Goal: Task Accomplishment & Management: Manage account settings

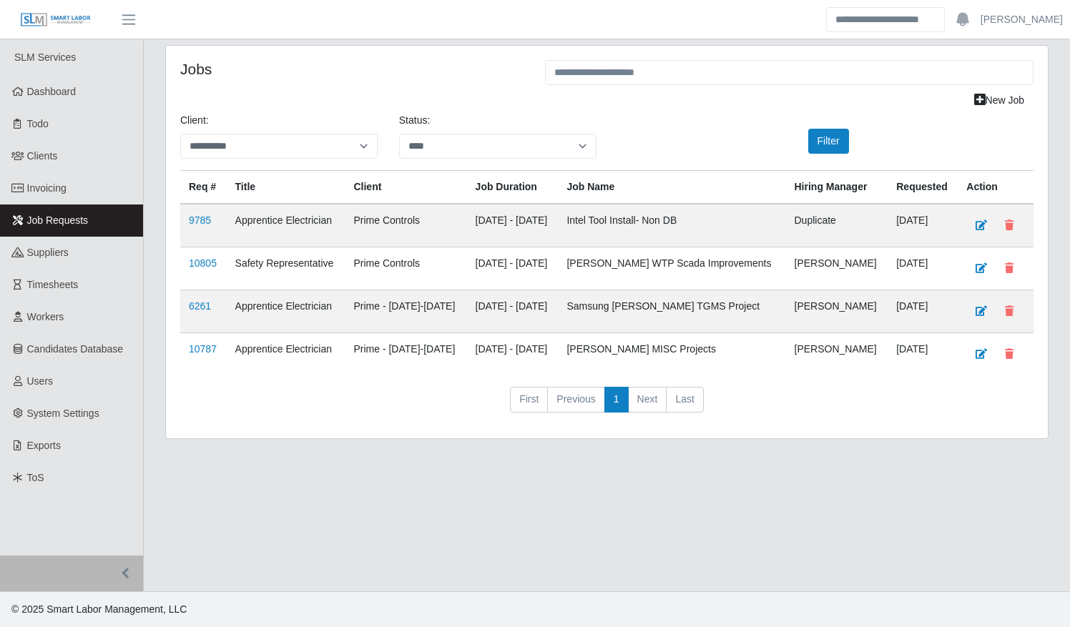
select select "****"
click at [51, 308] on link "Workers" at bounding box center [71, 317] width 143 height 32
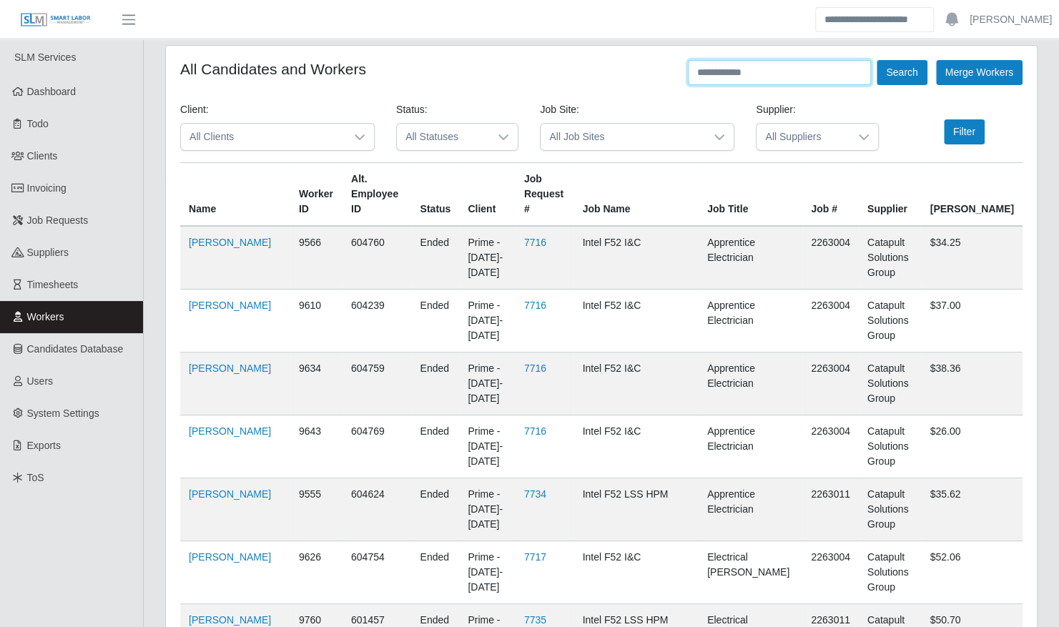
click at [740, 75] on input "text" at bounding box center [779, 72] width 183 height 25
type input "*******"
click at [877, 60] on button "Search" at bounding box center [902, 72] width 50 height 25
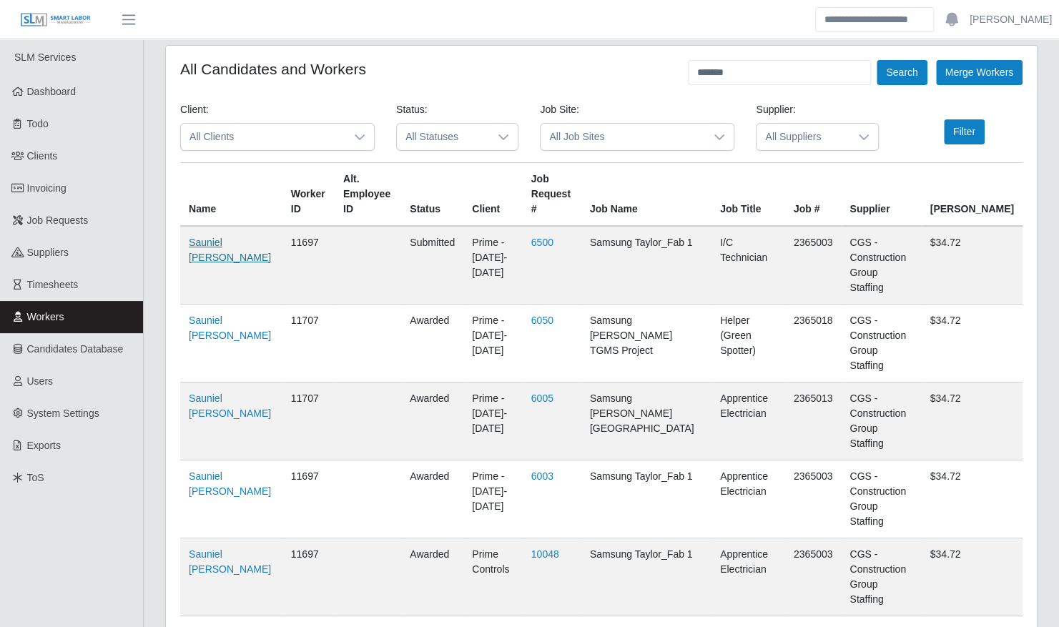
click at [223, 243] on link "Sauniel [PERSON_NAME]" at bounding box center [230, 250] width 82 height 26
click at [209, 315] on link "Sauniel [PERSON_NAME]" at bounding box center [230, 328] width 82 height 26
click at [38, 275] on link "Timesheets" at bounding box center [71, 285] width 143 height 32
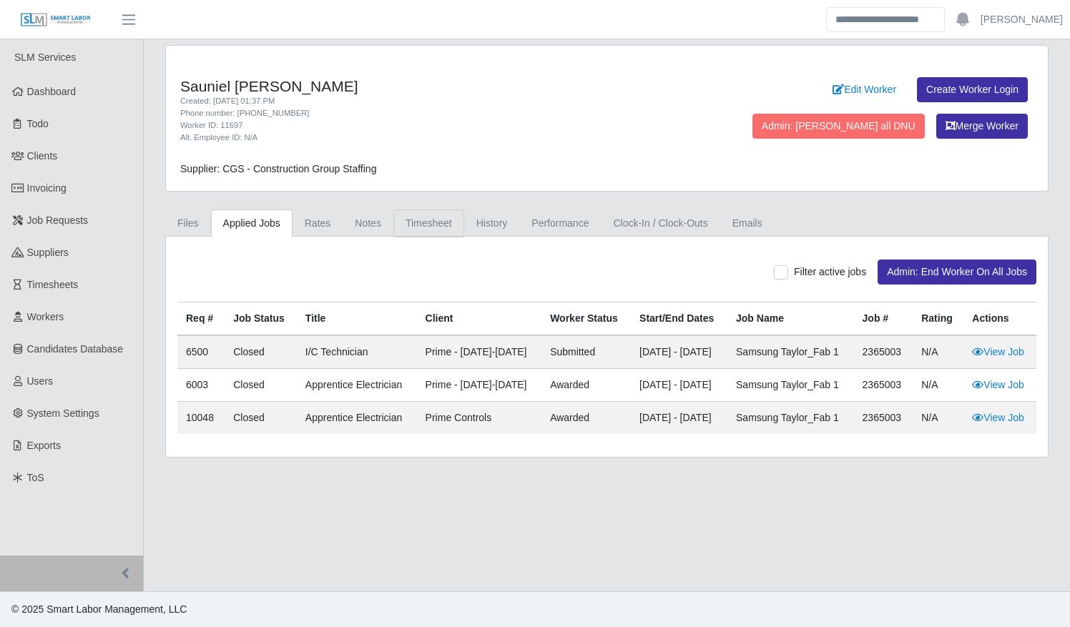
click at [431, 223] on link "Timesheet" at bounding box center [428, 224] width 71 height 28
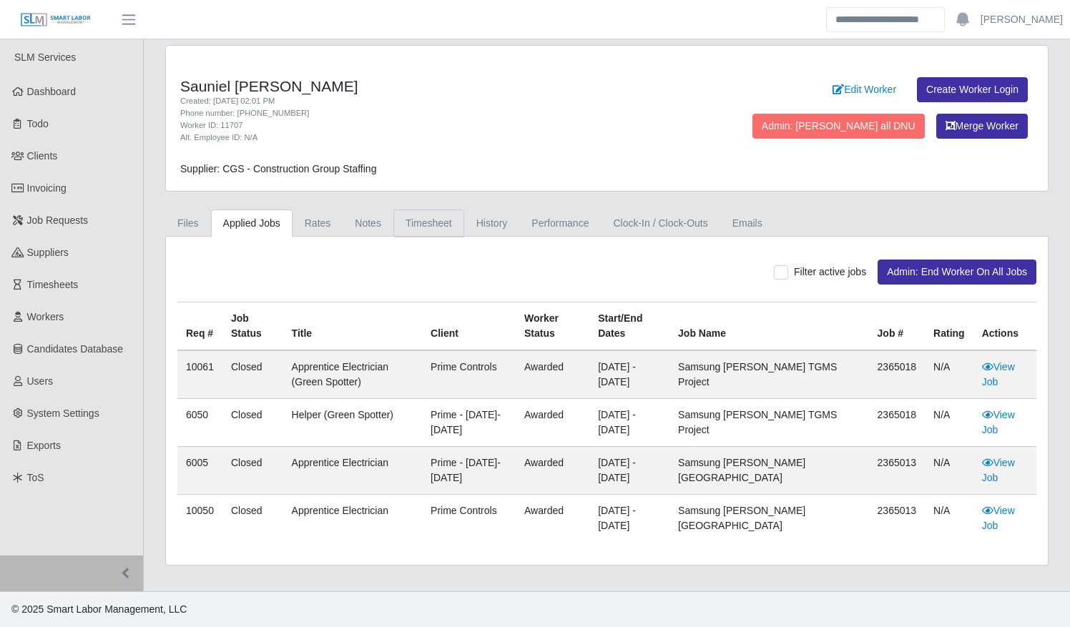
click at [407, 227] on link "Timesheet" at bounding box center [428, 224] width 71 height 28
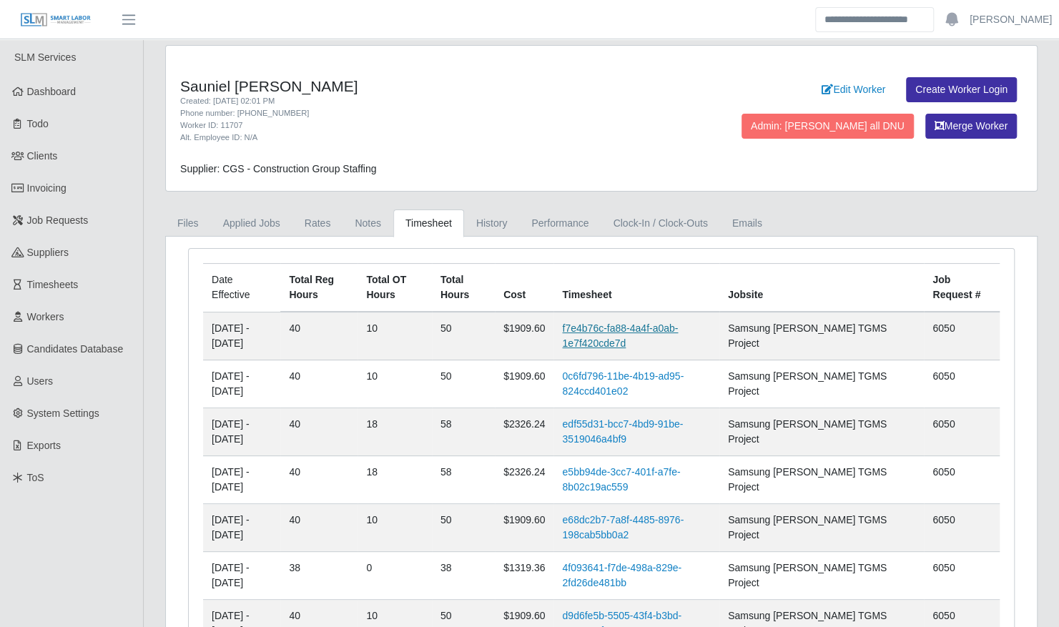
click at [641, 324] on link "f7e4b76c-fa88-4a4f-a0ab-1e7f420cde7d" at bounding box center [620, 336] width 116 height 26
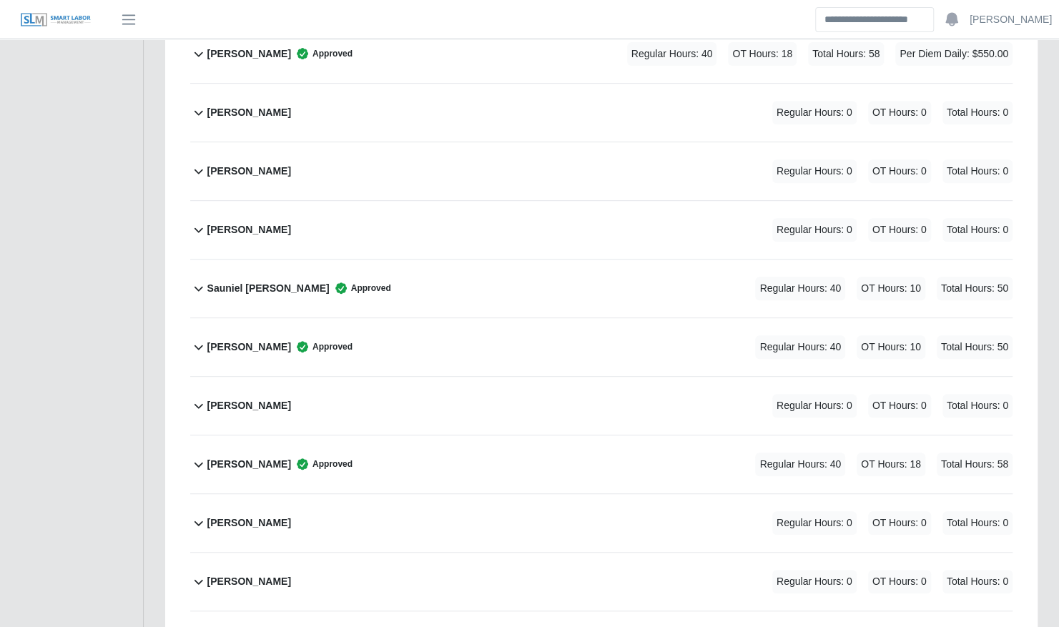
scroll to position [3469, 0]
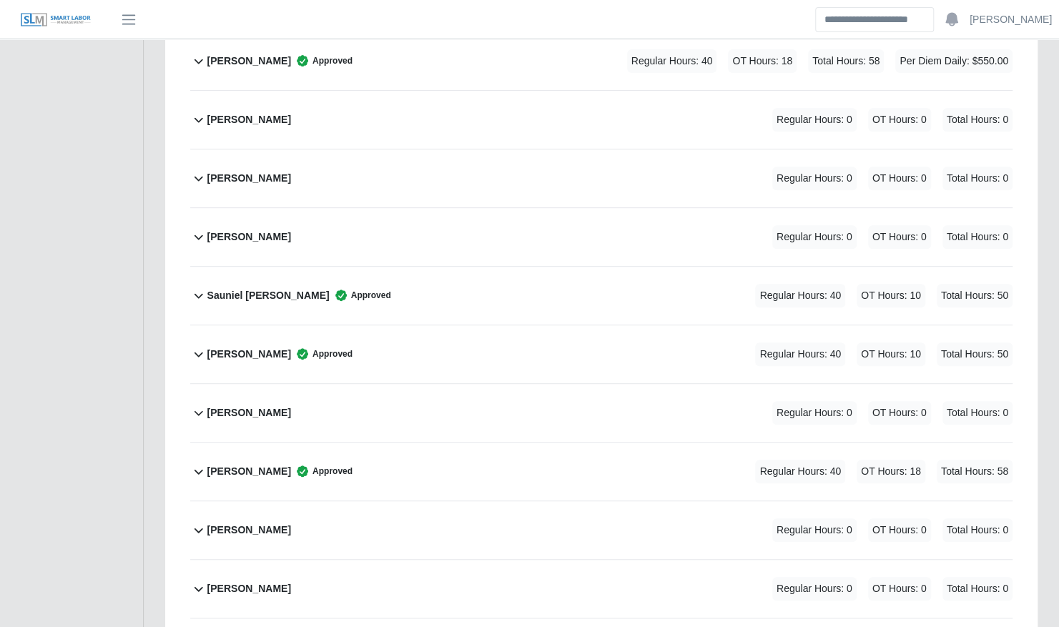
click at [516, 277] on div "Sauniel [PERSON_NAME] Approved Regular Hours: 40 OT Hours: 10 Total Hours: 50" at bounding box center [609, 296] width 805 height 58
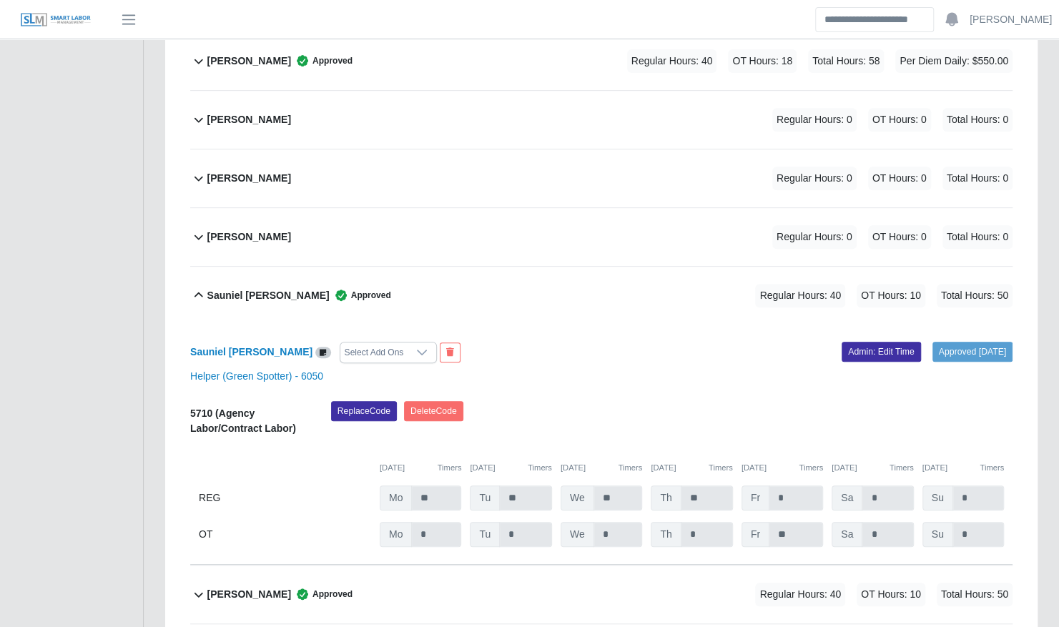
click at [516, 277] on div "Sauniel De Varona Approved Regular Hours: 40 OT Hours: 10 Total Hours: 50" at bounding box center [609, 296] width 805 height 58
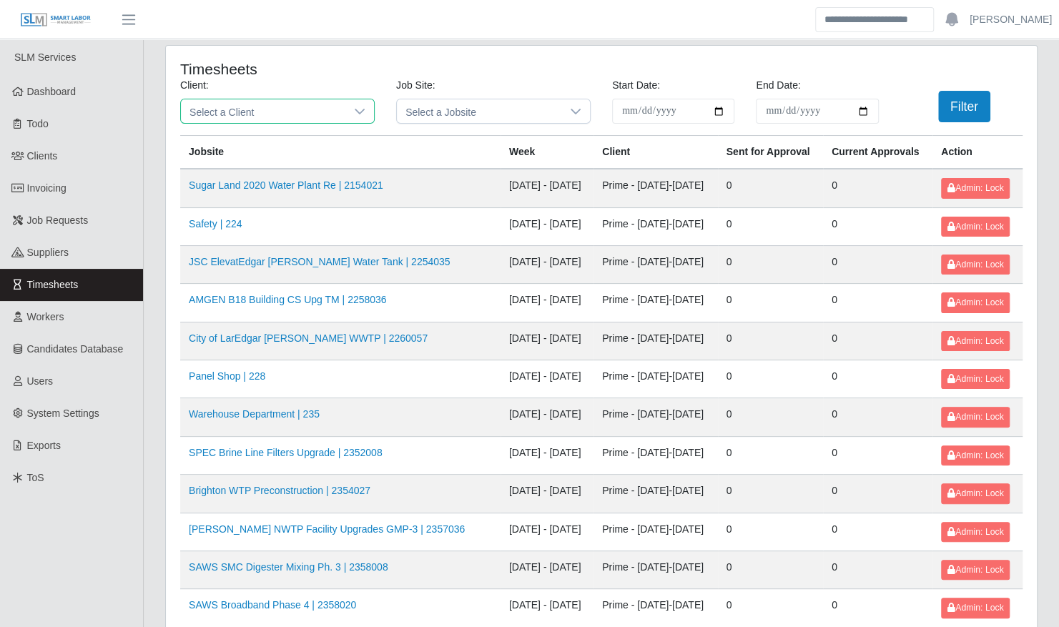
click at [310, 109] on span "Select a Client" at bounding box center [263, 111] width 164 height 24
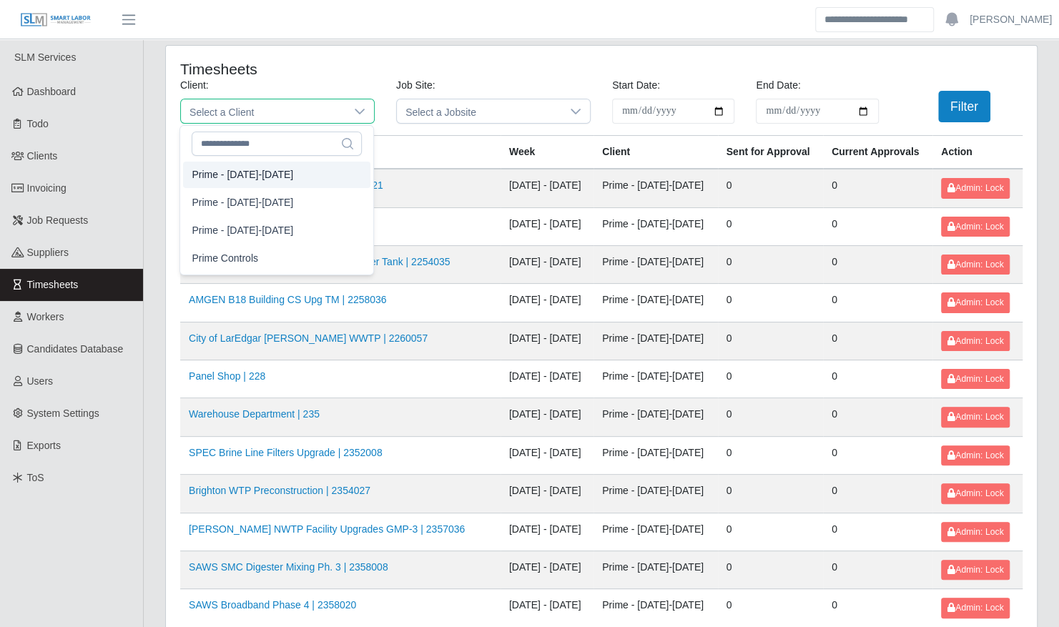
click at [303, 177] on li "Prime - Monday-Sunday" at bounding box center [276, 175] width 187 height 26
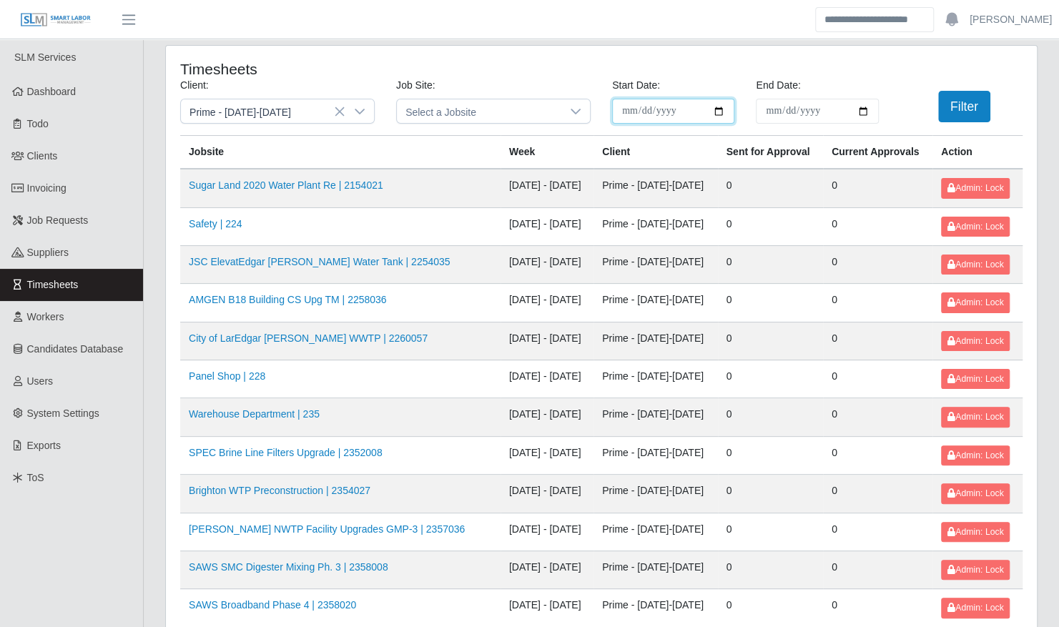
click at [725, 113] on input "**********" at bounding box center [673, 111] width 122 height 25
type input "**********"
click at [863, 109] on input "End Date:" at bounding box center [817, 111] width 122 height 25
type input "**********"
click at [963, 114] on button "Filter" at bounding box center [964, 106] width 52 height 31
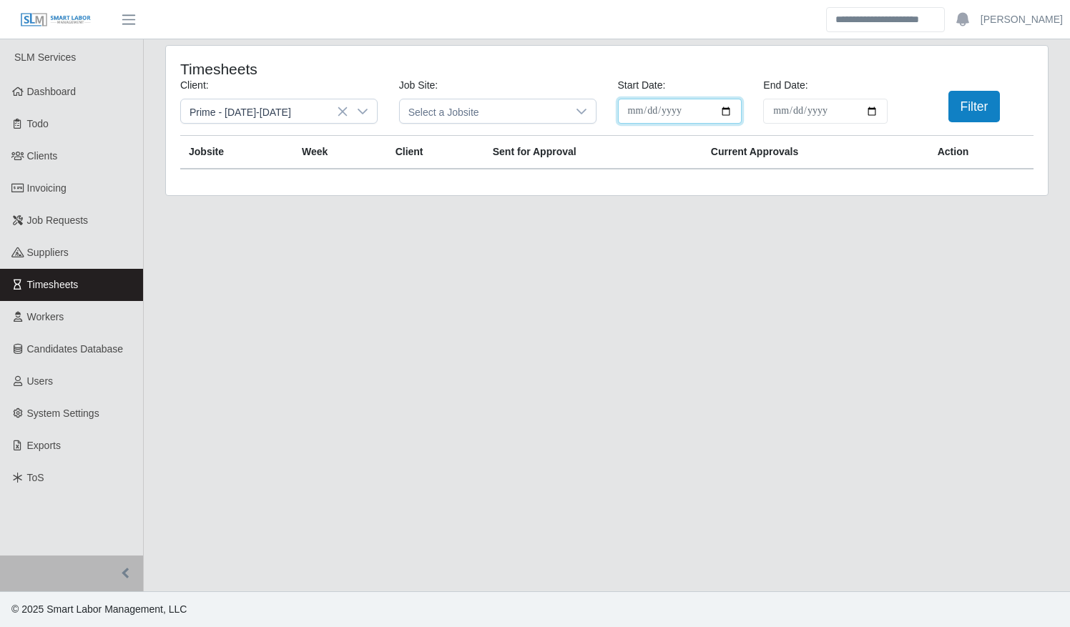
click at [727, 114] on input "**********" at bounding box center [680, 111] width 124 height 25
type input "**********"
click at [873, 115] on input "**********" at bounding box center [825, 111] width 124 height 25
type input "**********"
click at [969, 105] on button "Filter" at bounding box center [974, 106] width 52 height 31
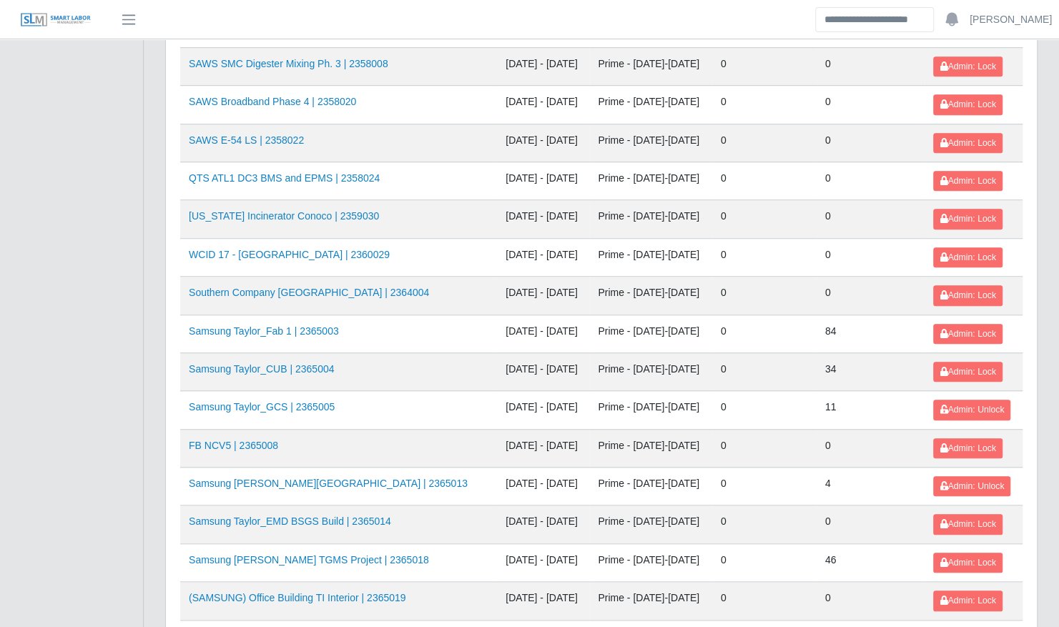
scroll to position [526, 0]
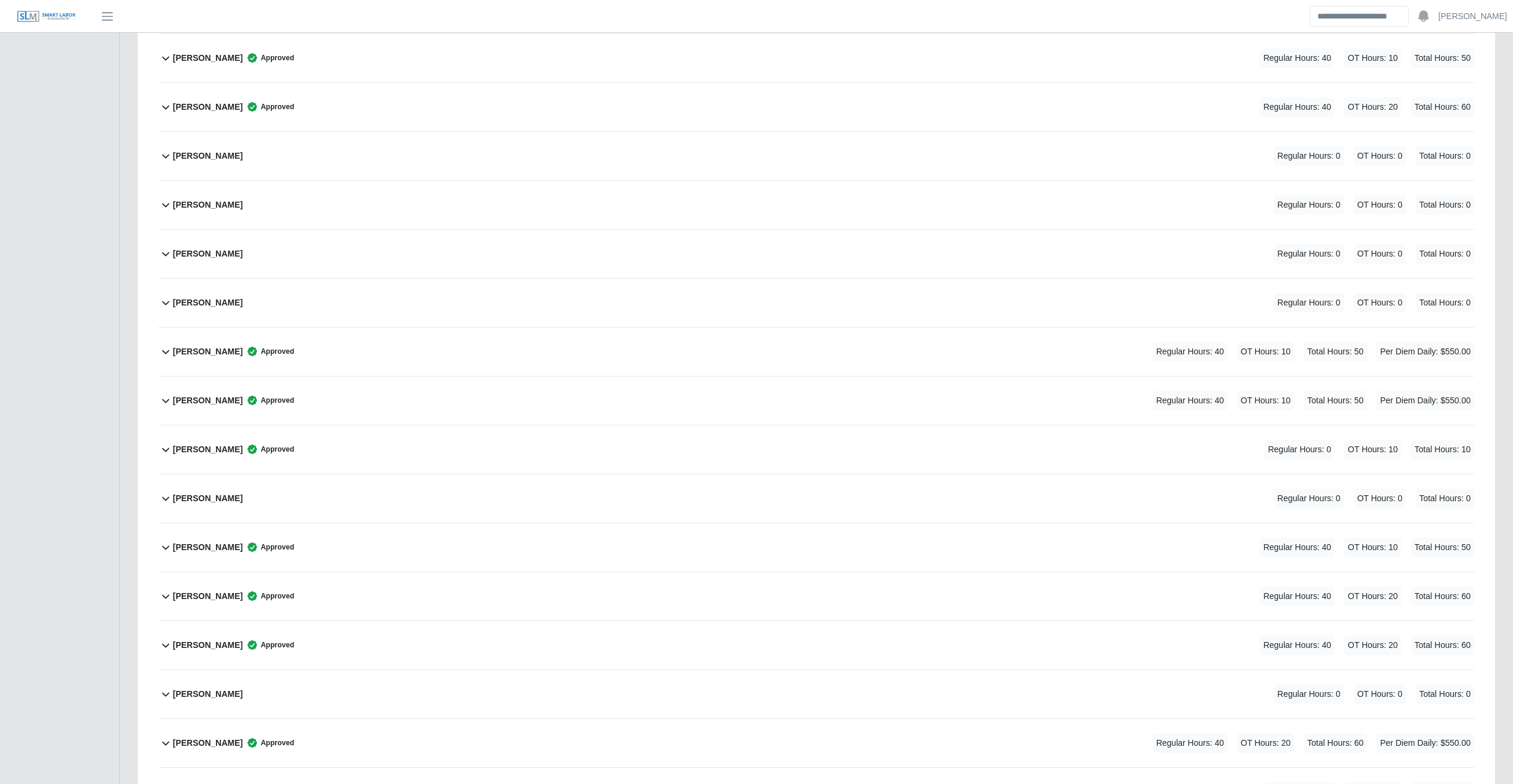
scroll to position [2378, 0]
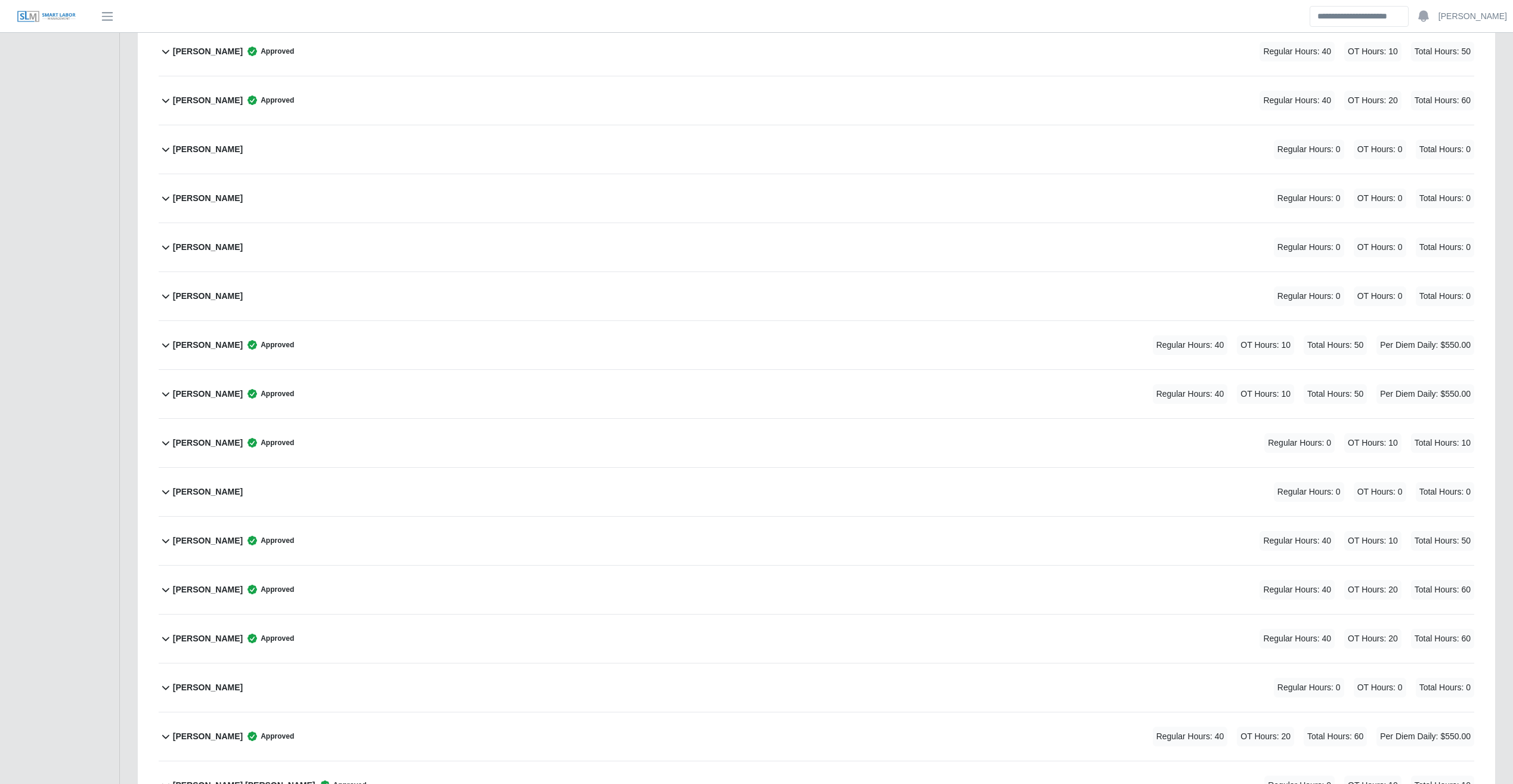
click at [469, 485] on div "Javier De Leon Regular Hours: 0 OT Hours: 0 Total Hours: 0" at bounding box center [823, 492] width 1302 height 48
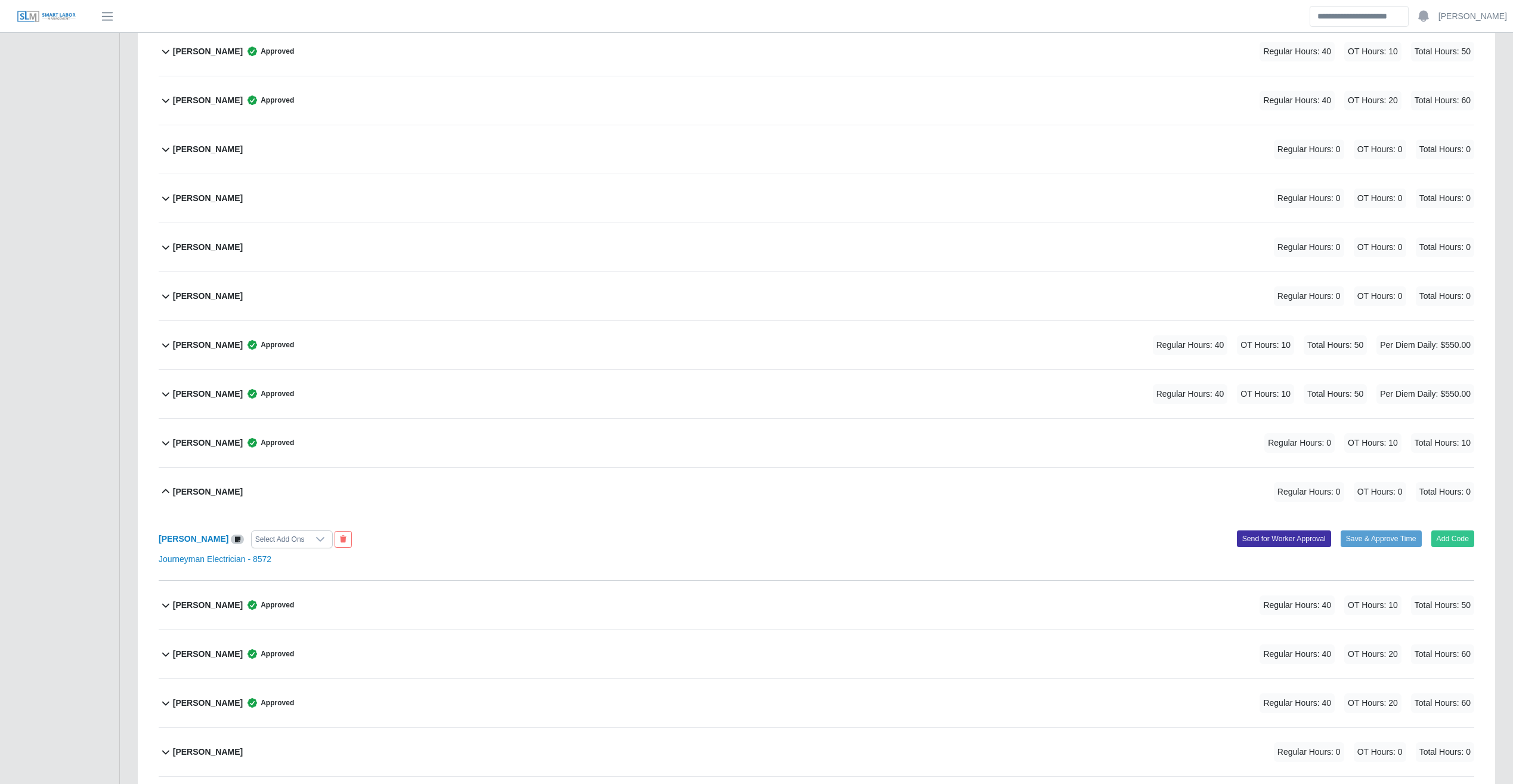
click at [486, 490] on div "Javier De Leon Regular Hours: 0 OT Hours: 0 Total Hours: 0" at bounding box center [823, 492] width 1302 height 48
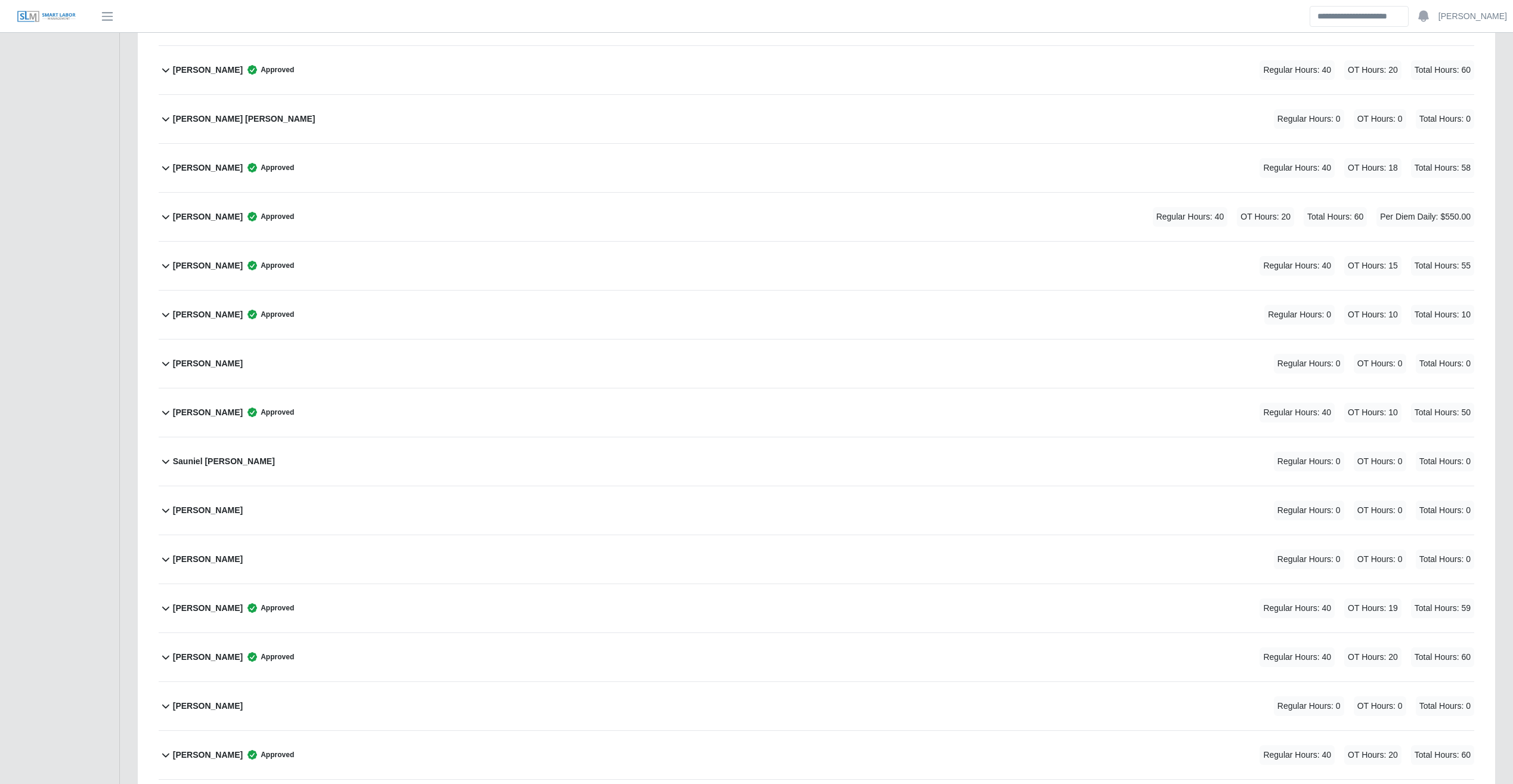
scroll to position [5611, 0]
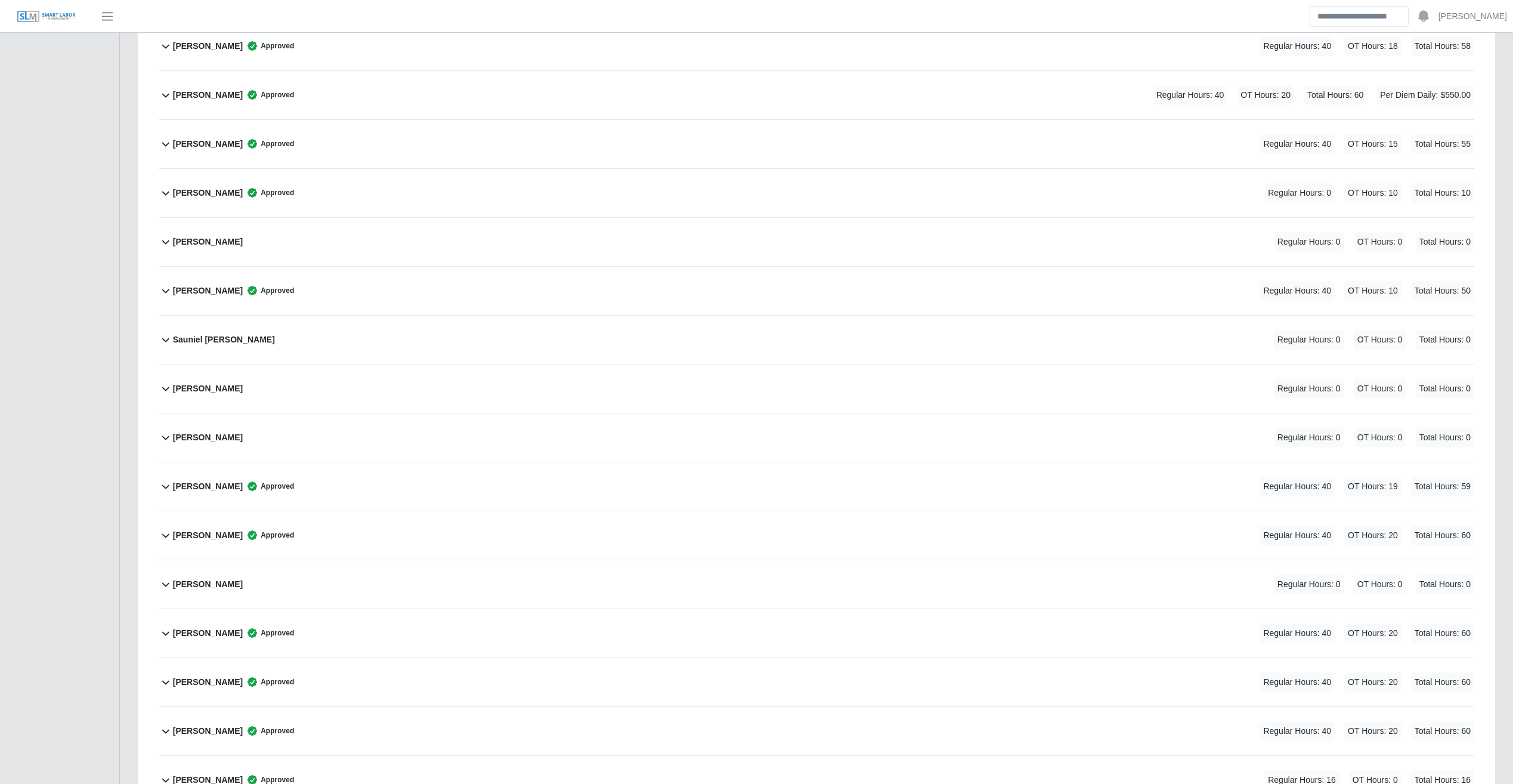
click at [536, 340] on div "Sauniel De Varona Regular Hours: 0 OT Hours: 0 Total Hours: 0" at bounding box center [823, 339] width 1302 height 48
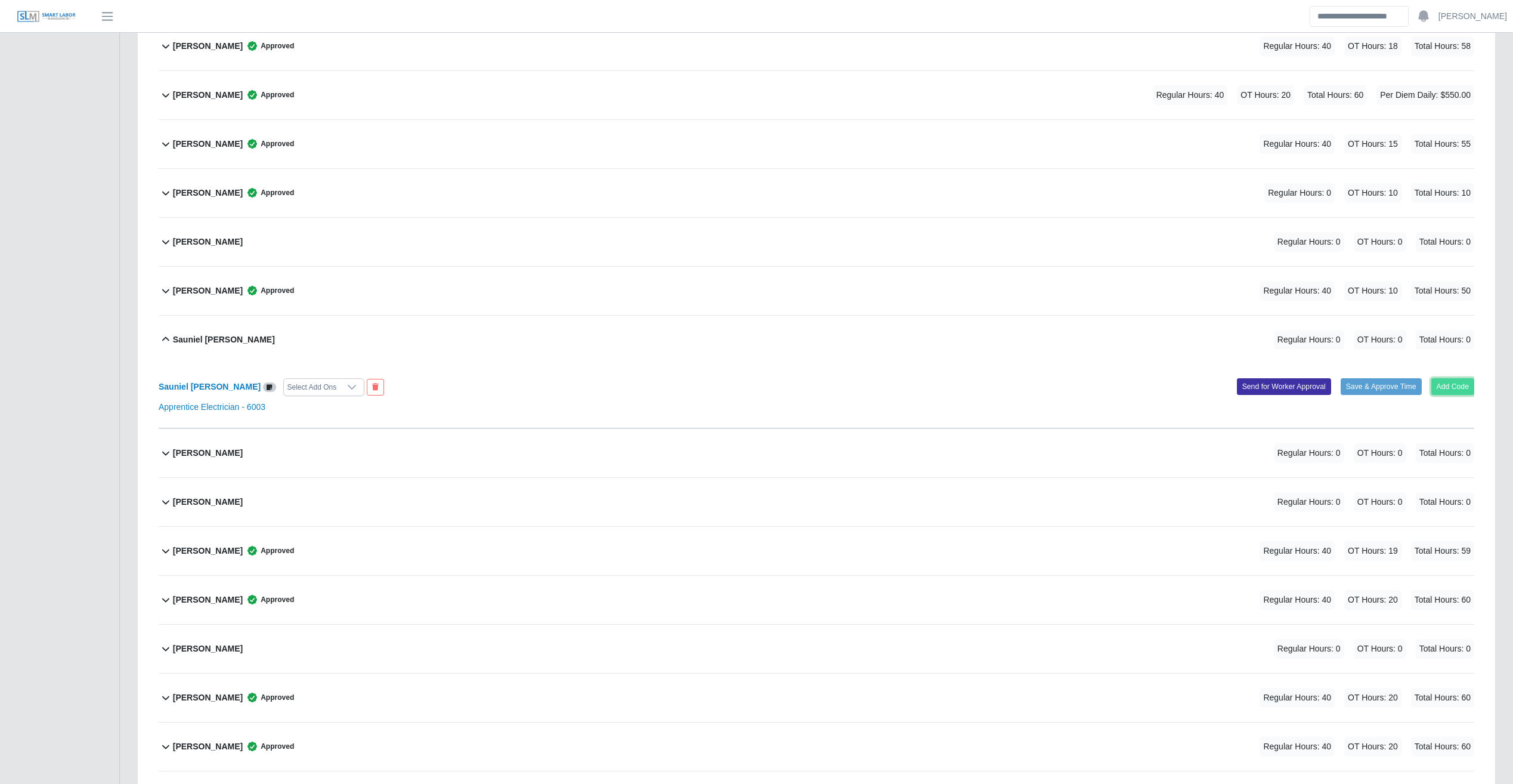
click at [892, 390] on button "Add Code" at bounding box center [1453, 386] width 43 height 17
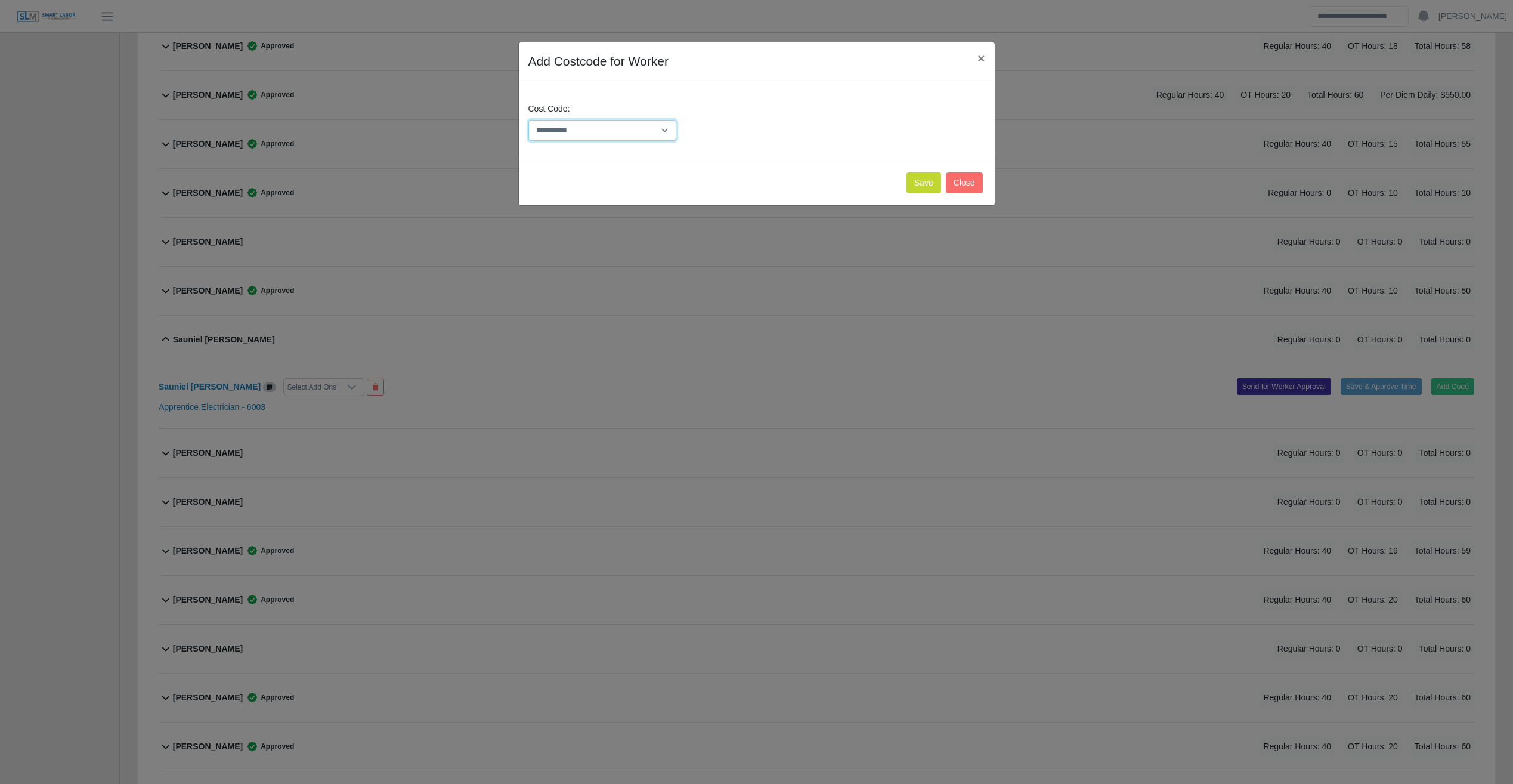
click at [581, 137] on select "**********" at bounding box center [603, 130] width 148 height 21
select select "**********"
click at [529, 120] on select "**********" at bounding box center [603, 130] width 148 height 21
click at [892, 188] on button "Save" at bounding box center [923, 183] width 34 height 21
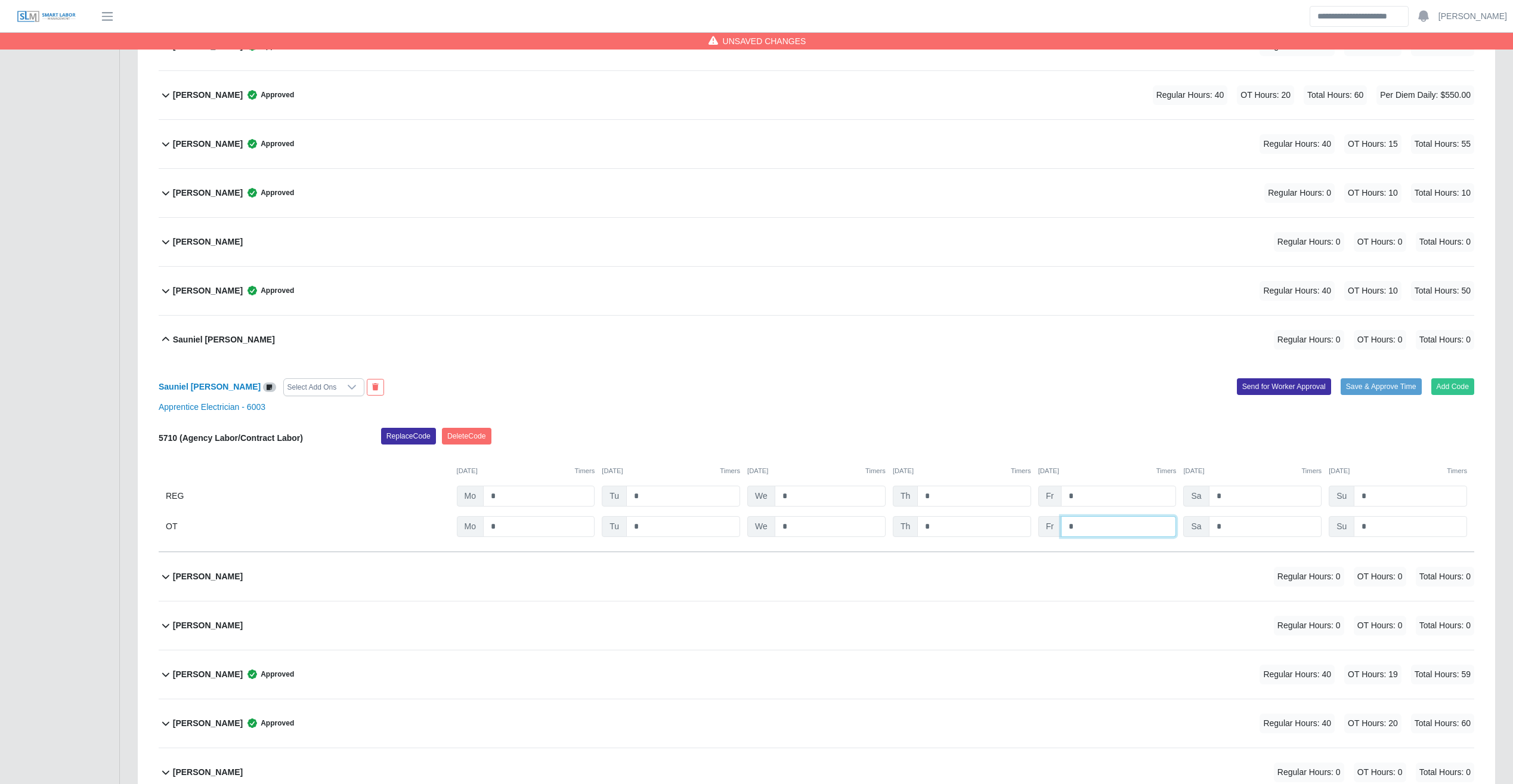
click at [0, 0] on input "*" at bounding box center [0, 0] width 0 height 0
type input "**"
click at [892, 387] on button "Save & Approve Time" at bounding box center [1381, 386] width 81 height 17
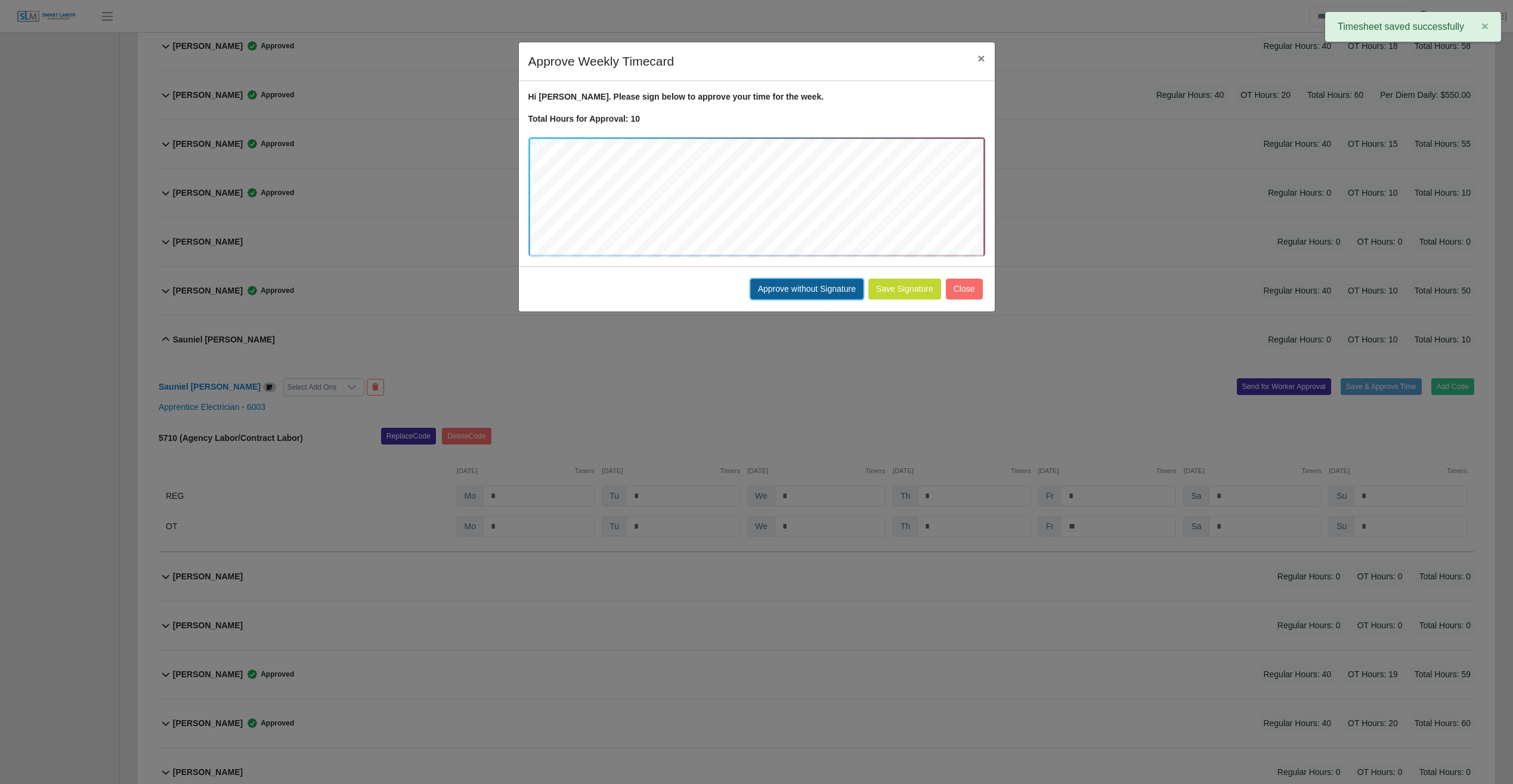
click at [818, 290] on button "Approve without Signature" at bounding box center [807, 289] width 113 height 21
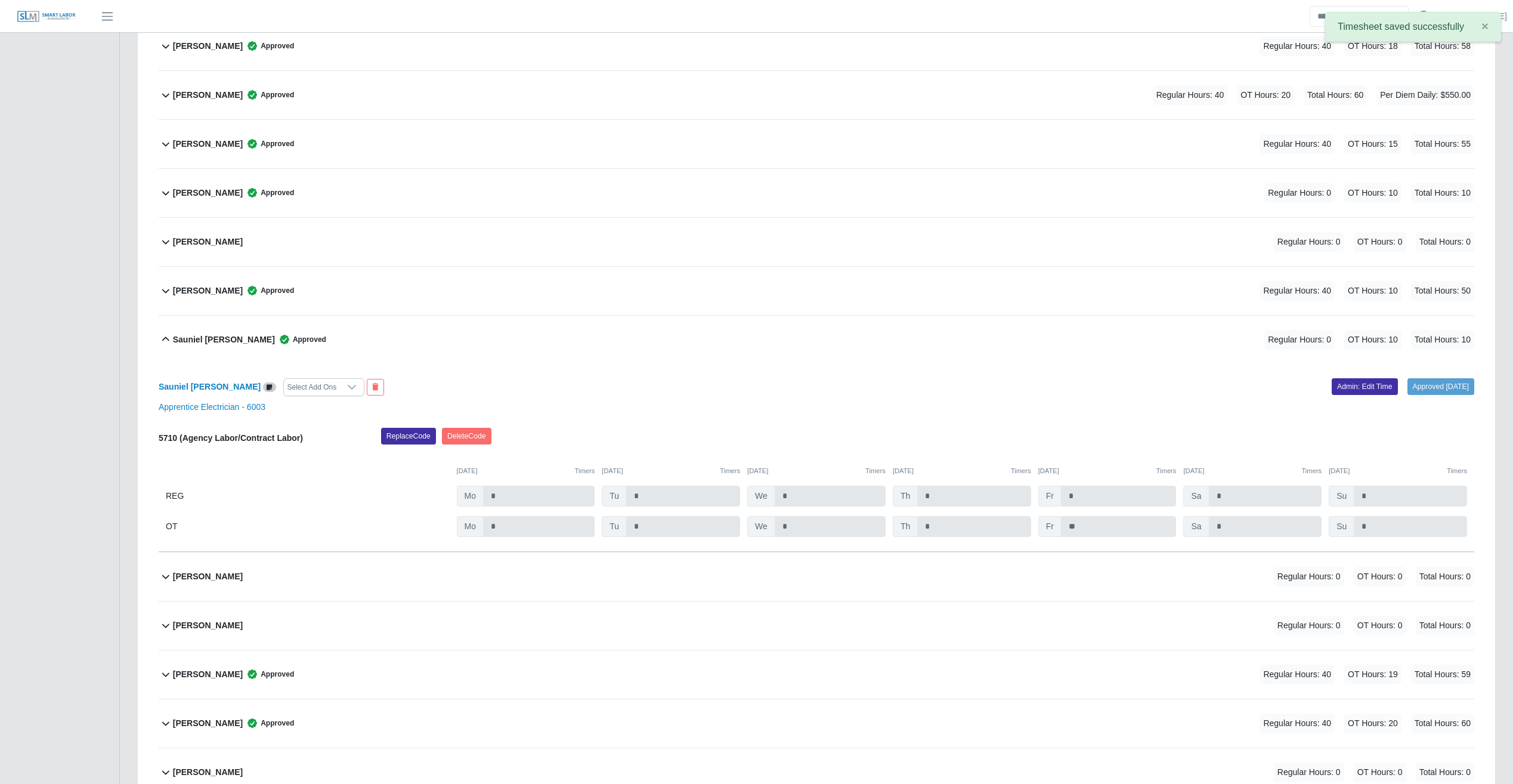
click at [586, 339] on div "Sauniel De Varona Approved Regular Hours: 0 OT Hours: 10 Total Hours: 10" at bounding box center [823, 339] width 1302 height 48
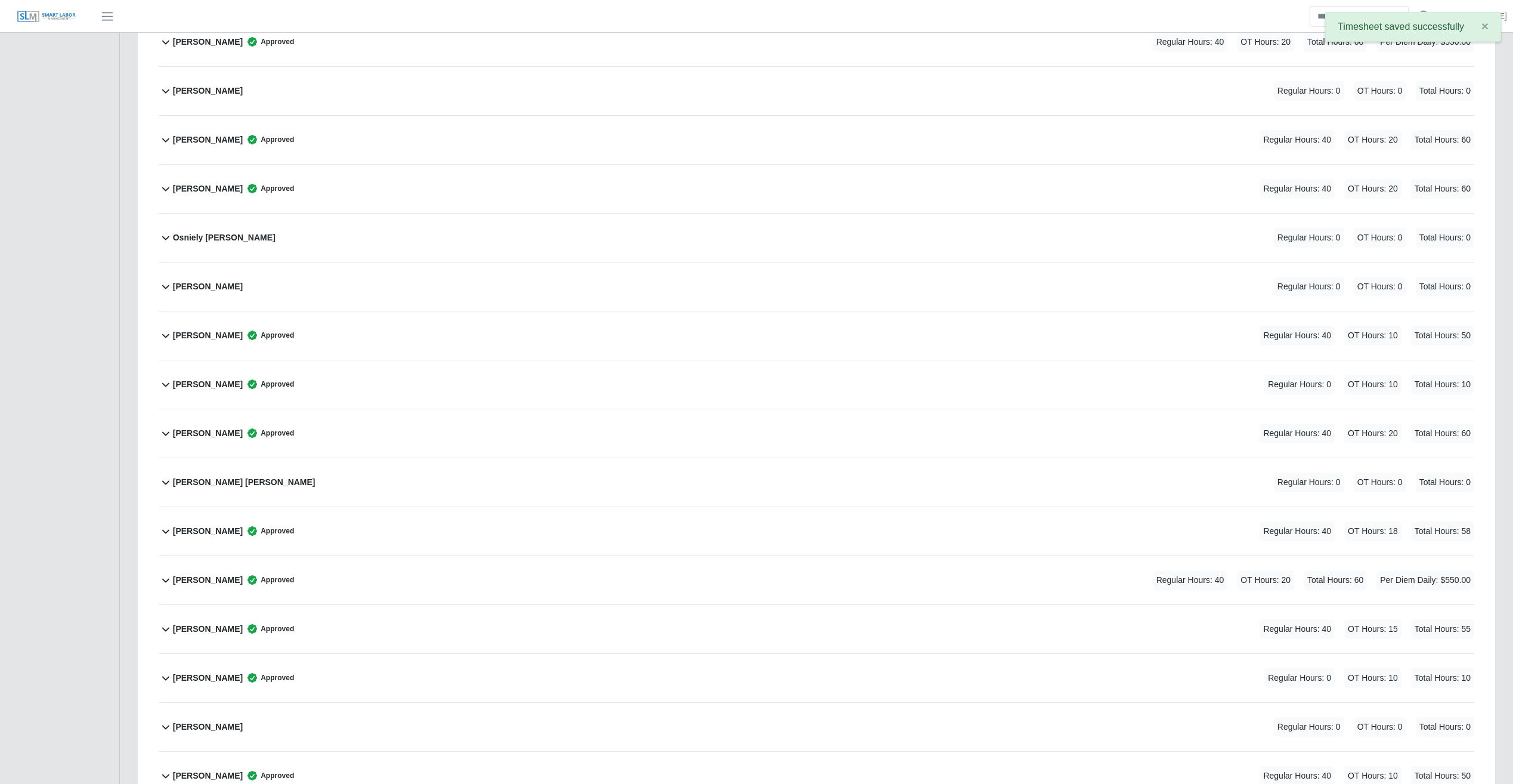
scroll to position [5062, 0]
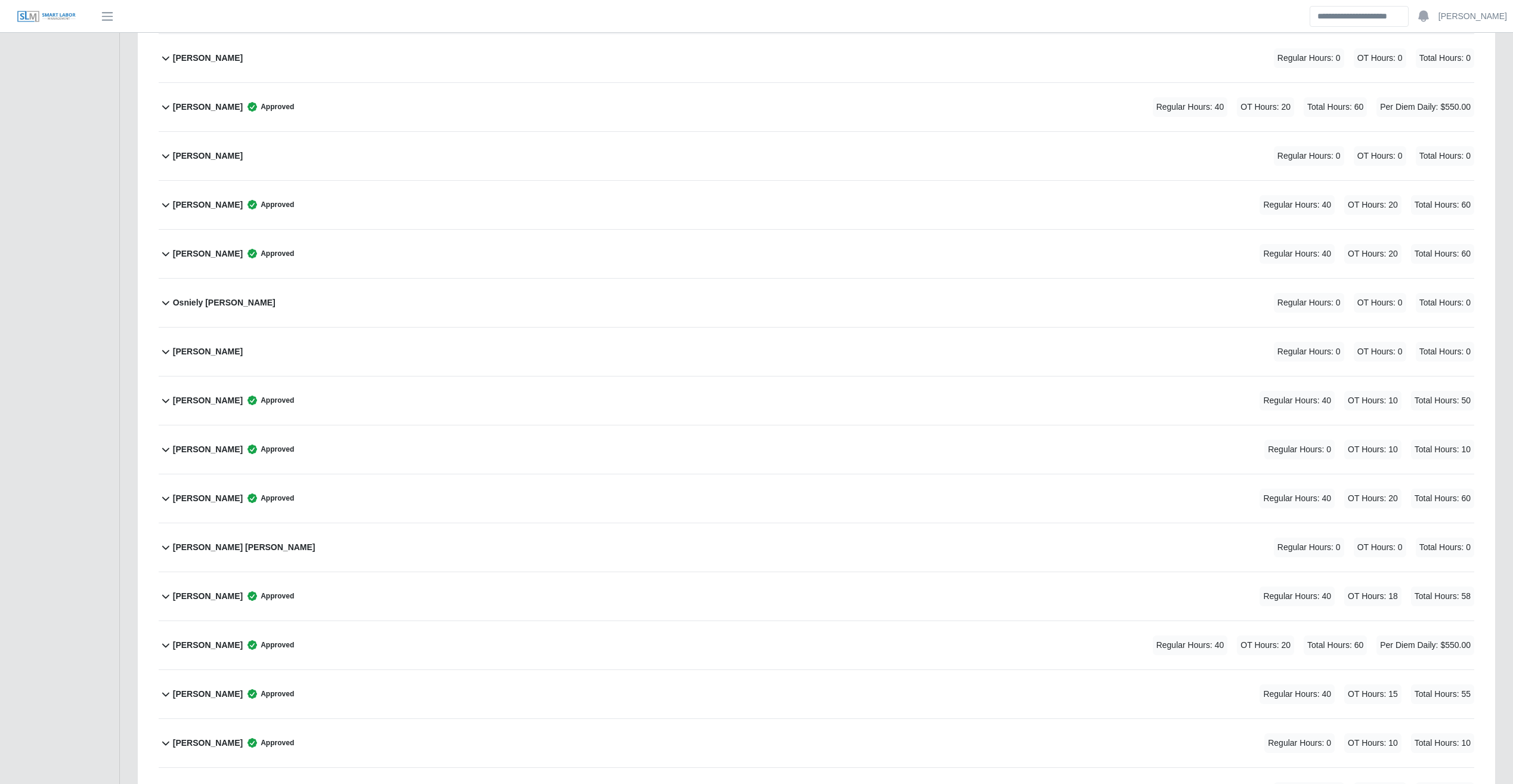
click at [632, 301] on div "Osniely Urgelles Cardenas Regular Hours: 0 OT Hours: 0 Total Hours: 0" at bounding box center [823, 303] width 1302 height 48
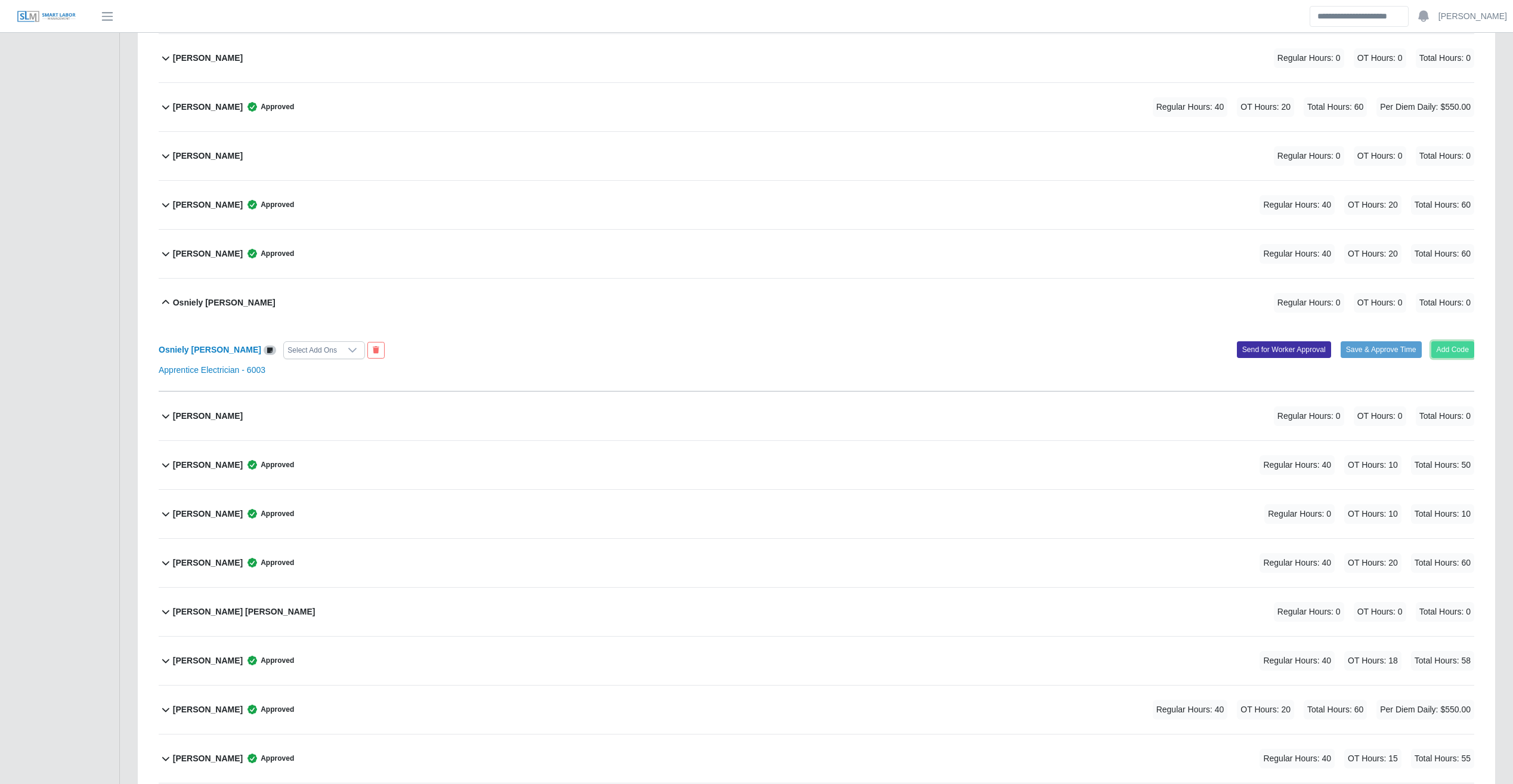
click at [892, 349] on button "Add Code" at bounding box center [1453, 349] width 43 height 17
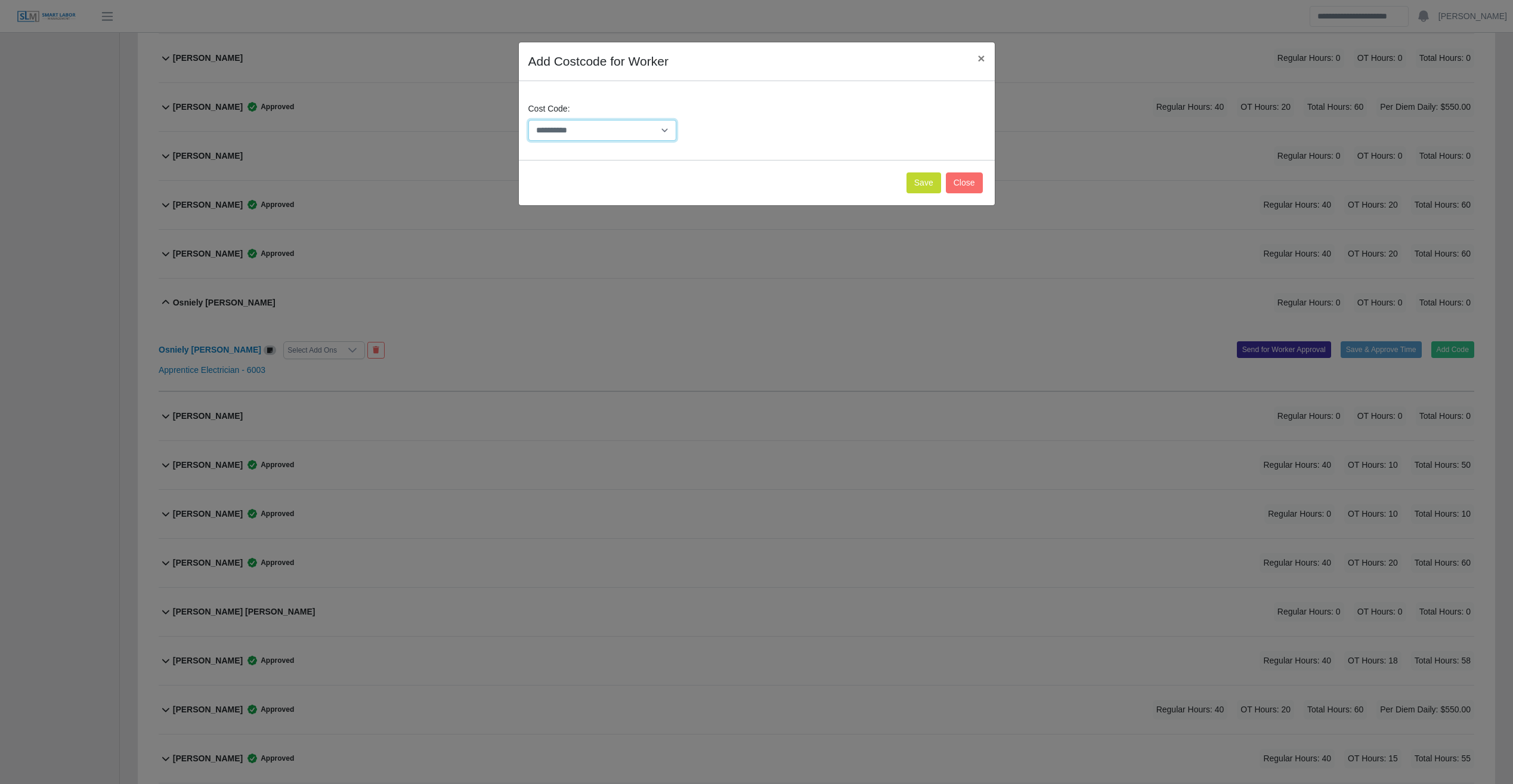
click at [600, 131] on select "**********" at bounding box center [603, 130] width 148 height 21
select select "**********"
click at [529, 120] on select "**********" at bounding box center [603, 130] width 148 height 21
click at [892, 186] on button "Save" at bounding box center [923, 183] width 34 height 21
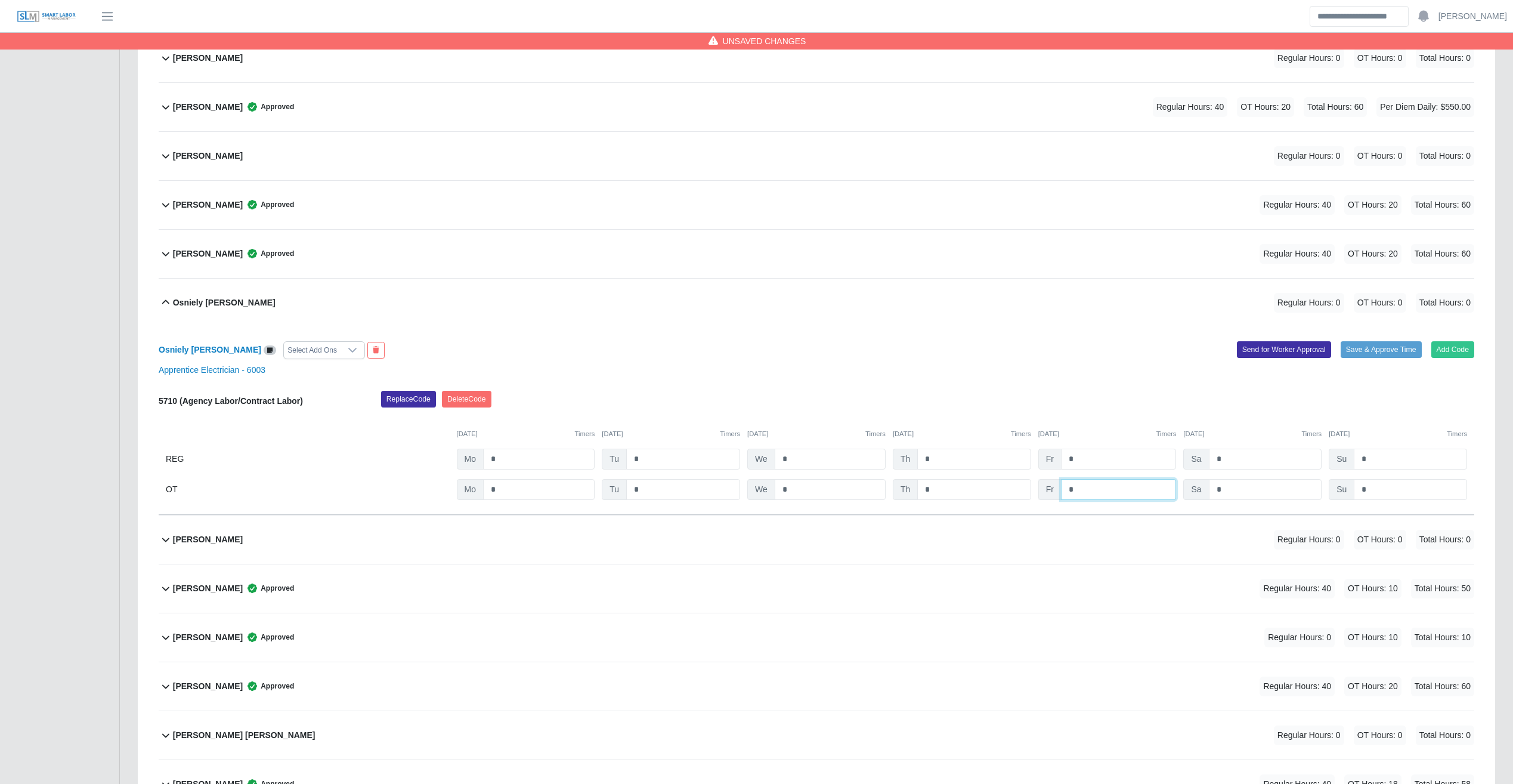
click at [0, 0] on input "*" at bounding box center [0, 0] width 0 height 0
type input "**"
click at [892, 351] on button "Save & Approve Time" at bounding box center [1381, 349] width 81 height 17
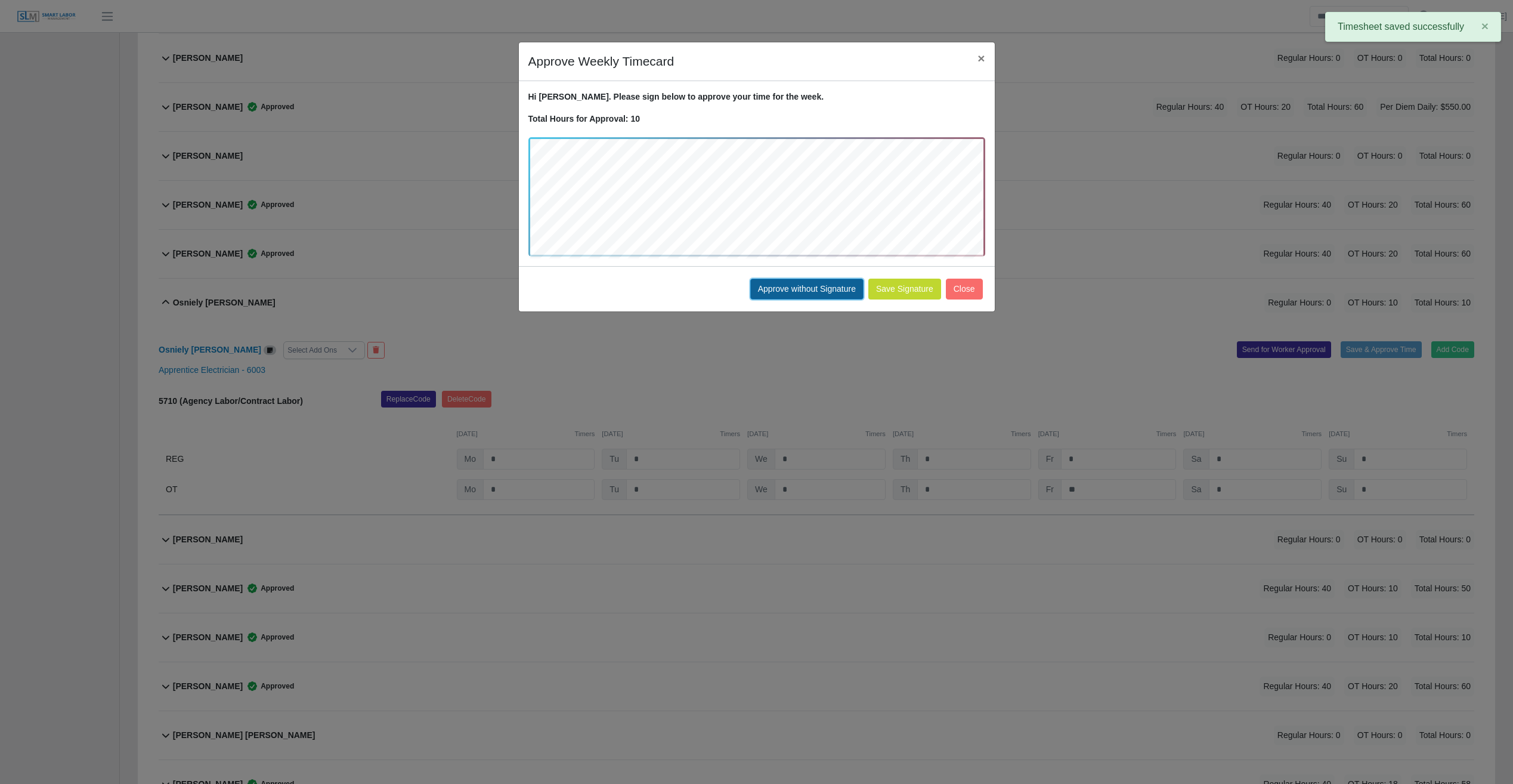
click at [800, 292] on button "Approve without Signature" at bounding box center [807, 289] width 113 height 21
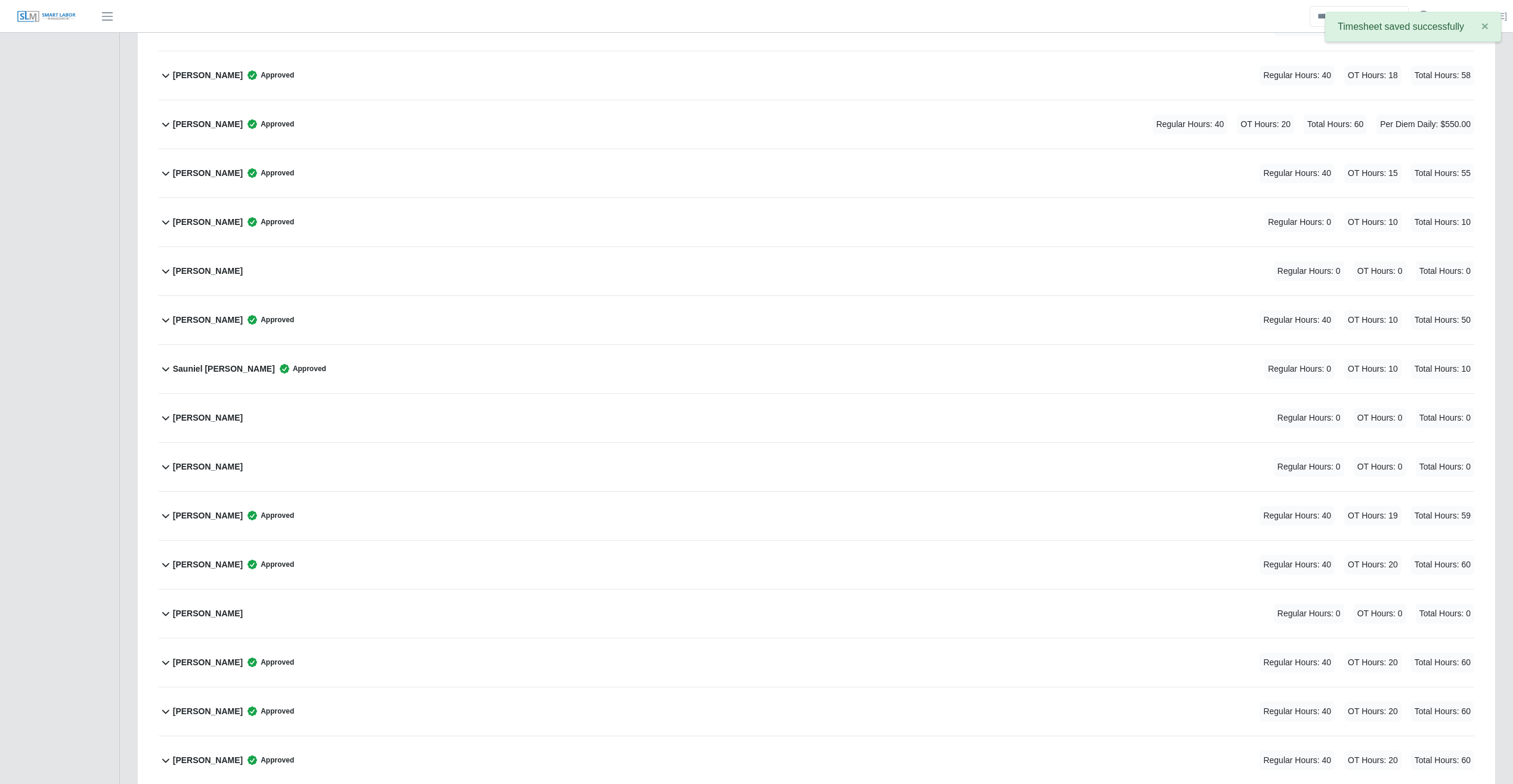
scroll to position [5791, 0]
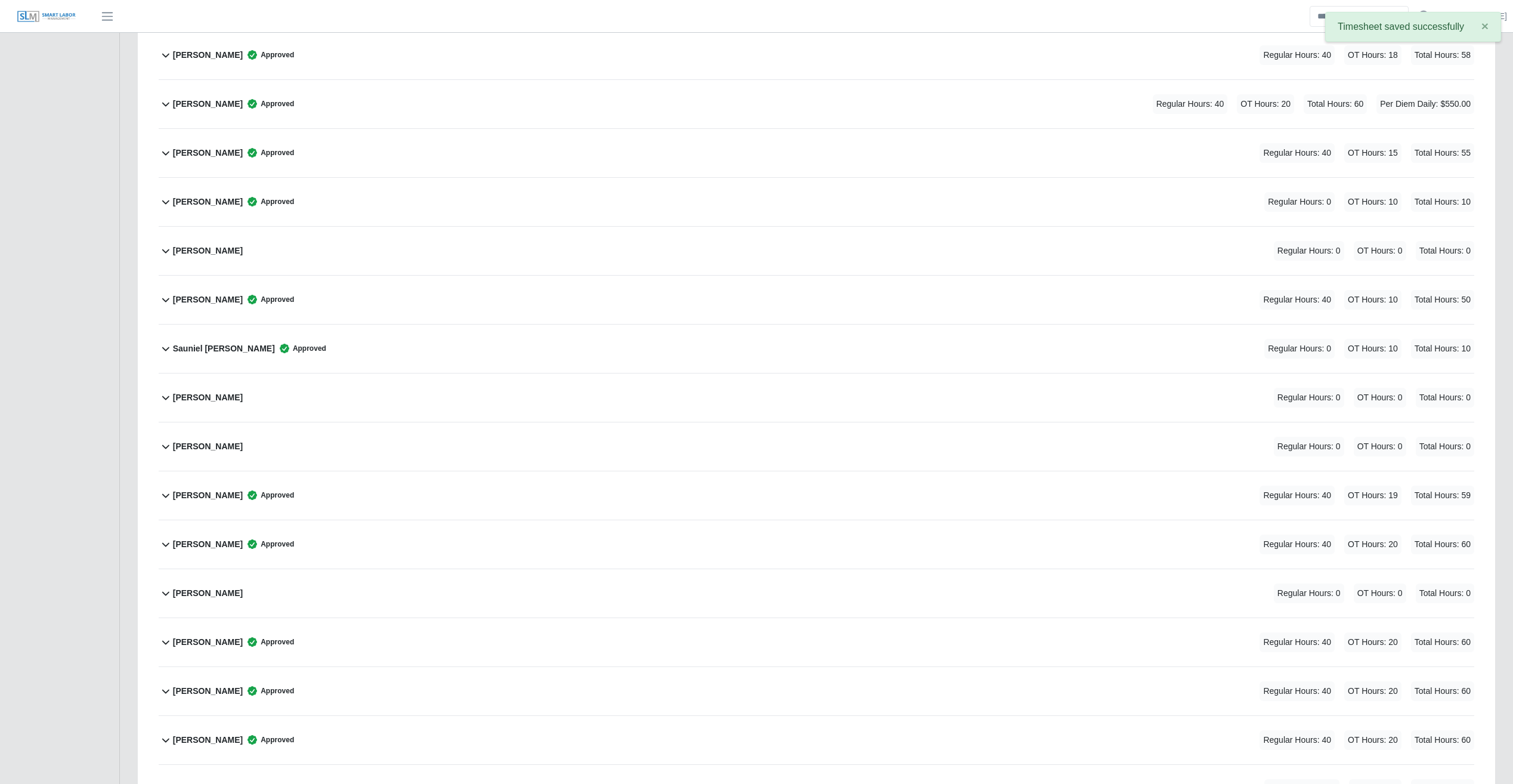
click at [837, 416] on div "Sorelly Rodriguez Regular Hours: 0 OT Hours: 0 Total Hours: 0" at bounding box center [823, 398] width 1302 height 48
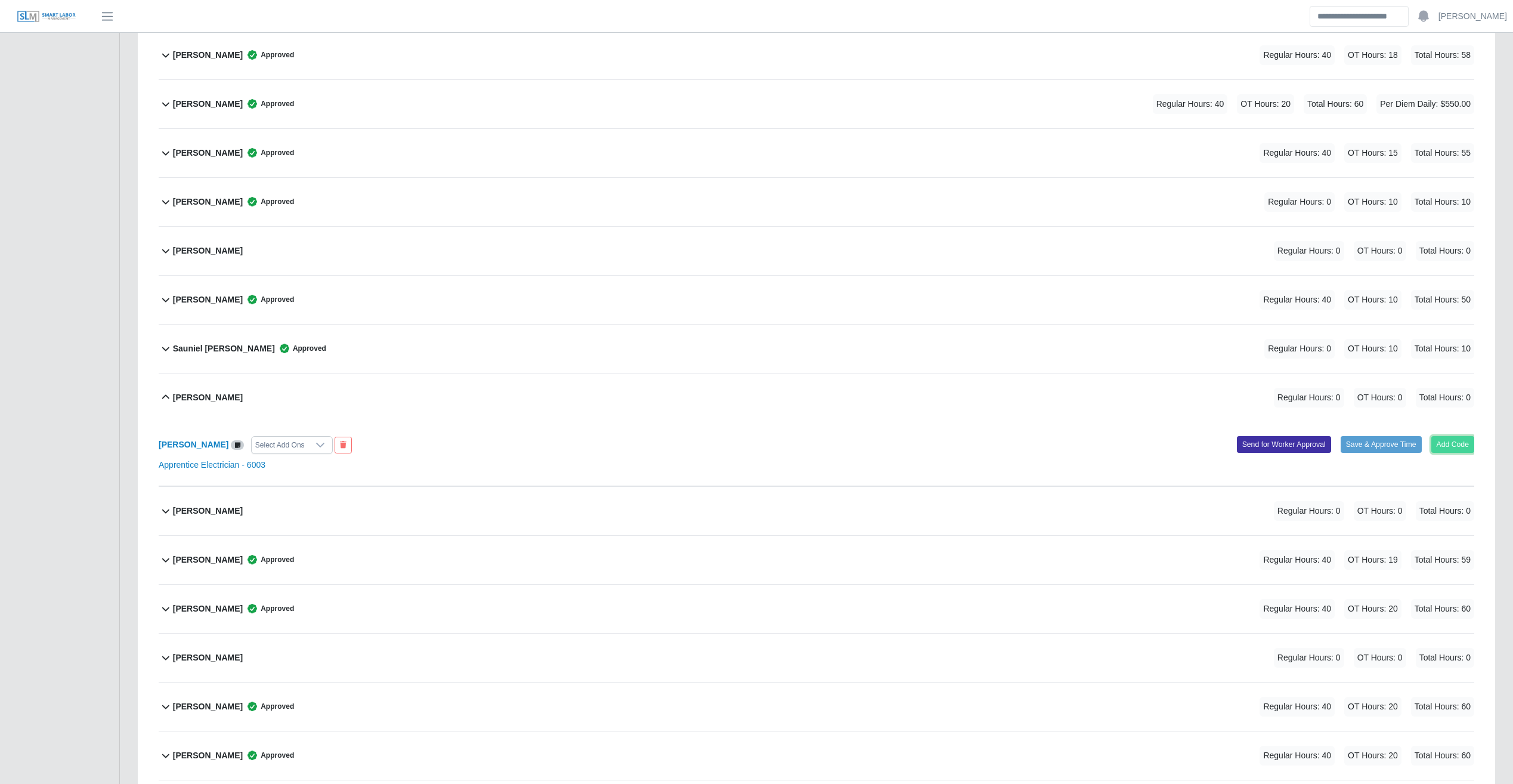
click at [892, 452] on button "Add Code" at bounding box center [1453, 445] width 43 height 17
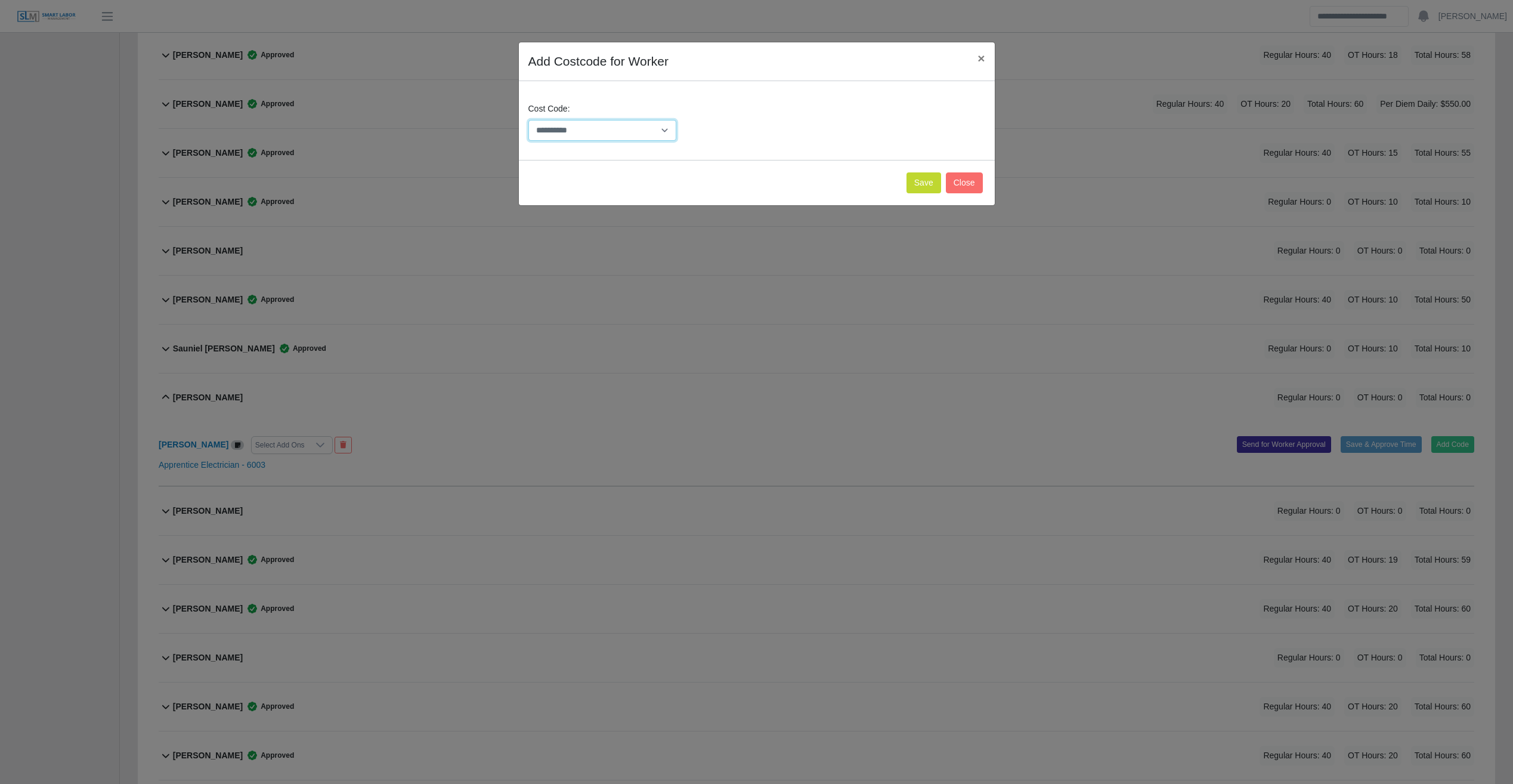
click at [616, 133] on select "**********" at bounding box center [603, 130] width 148 height 21
select select "**********"
click at [529, 120] on select "**********" at bounding box center [603, 130] width 148 height 21
click at [892, 183] on button "Save" at bounding box center [923, 183] width 34 height 21
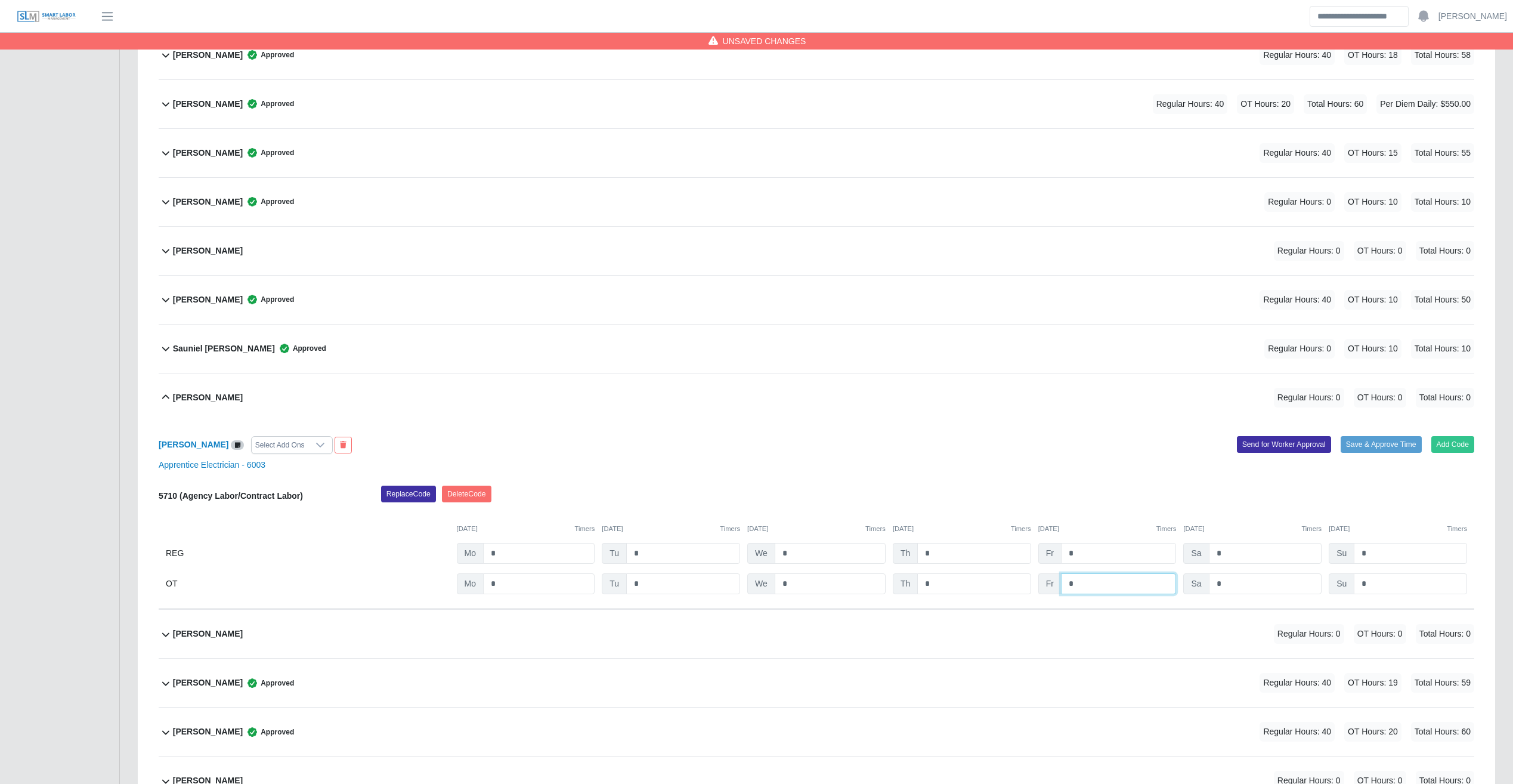
click at [0, 0] on input "*" at bounding box center [0, 0] width 0 height 0
type input "**"
click at [892, 441] on button "Save & Approve Time" at bounding box center [1381, 445] width 81 height 17
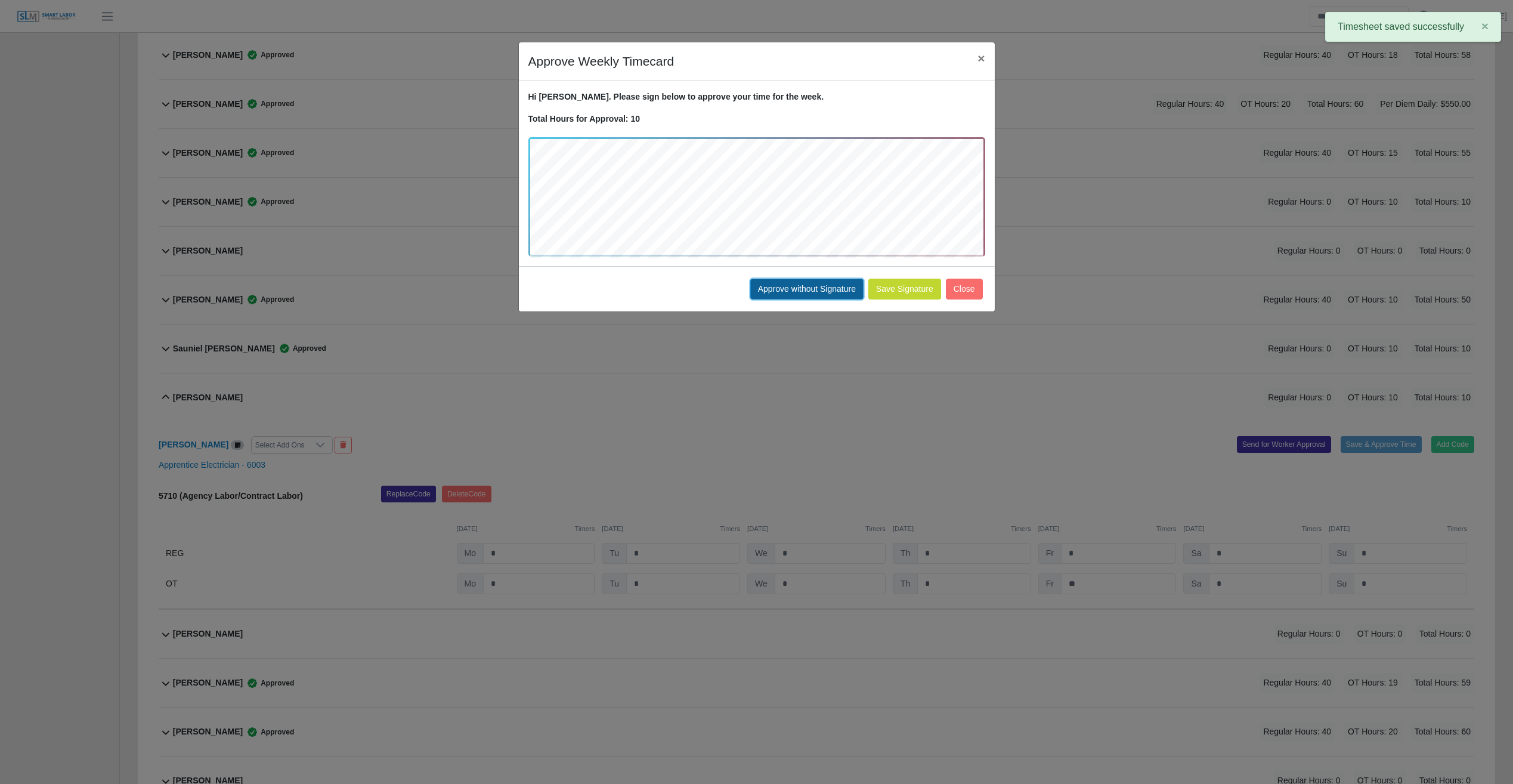
click at [826, 285] on button "Approve without Signature" at bounding box center [807, 289] width 113 height 21
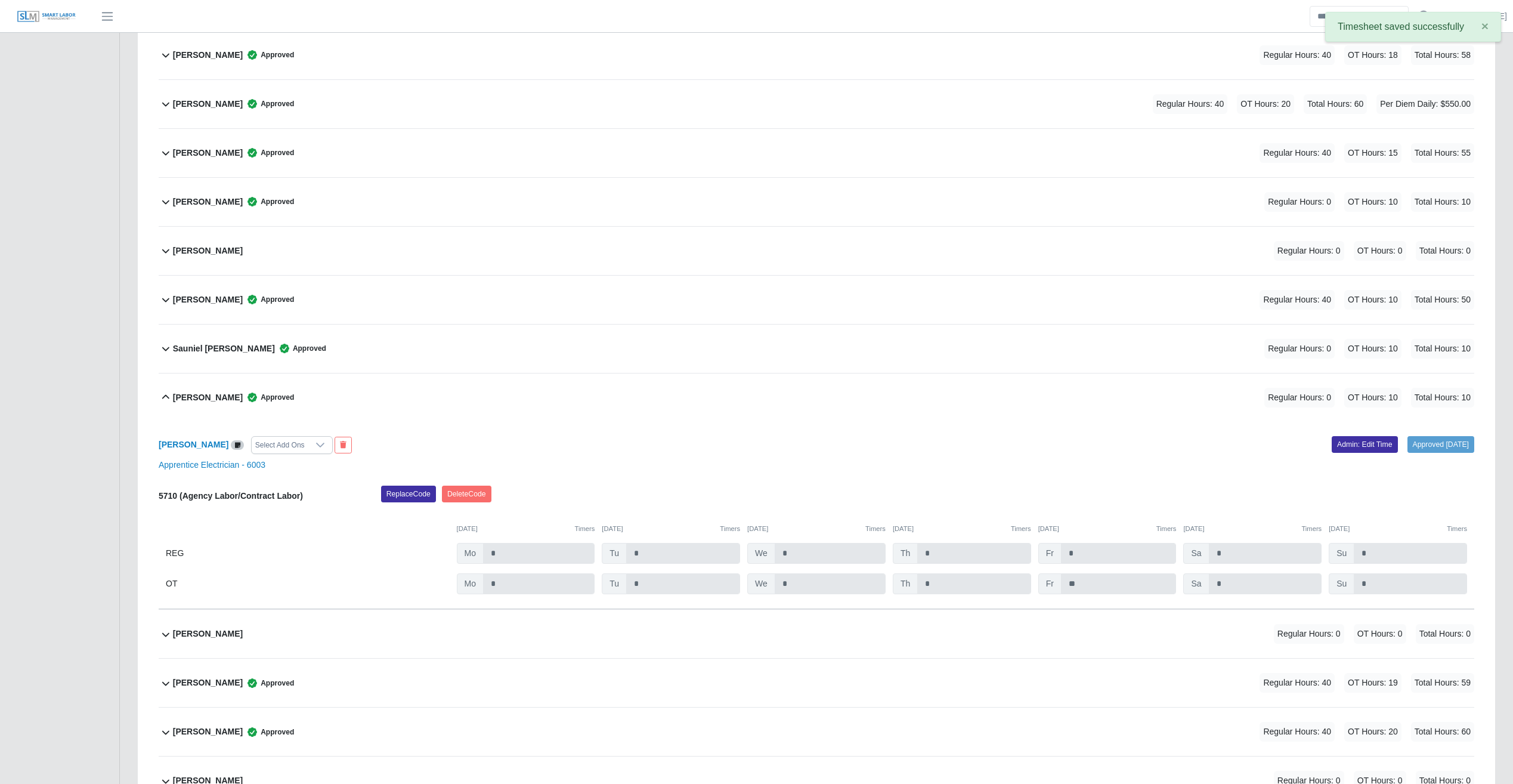
click at [762, 384] on div "Sorelly Rodriguez Approved Regular Hours: 0 OT Hours: 10 Total Hours: 10" at bounding box center [823, 398] width 1302 height 48
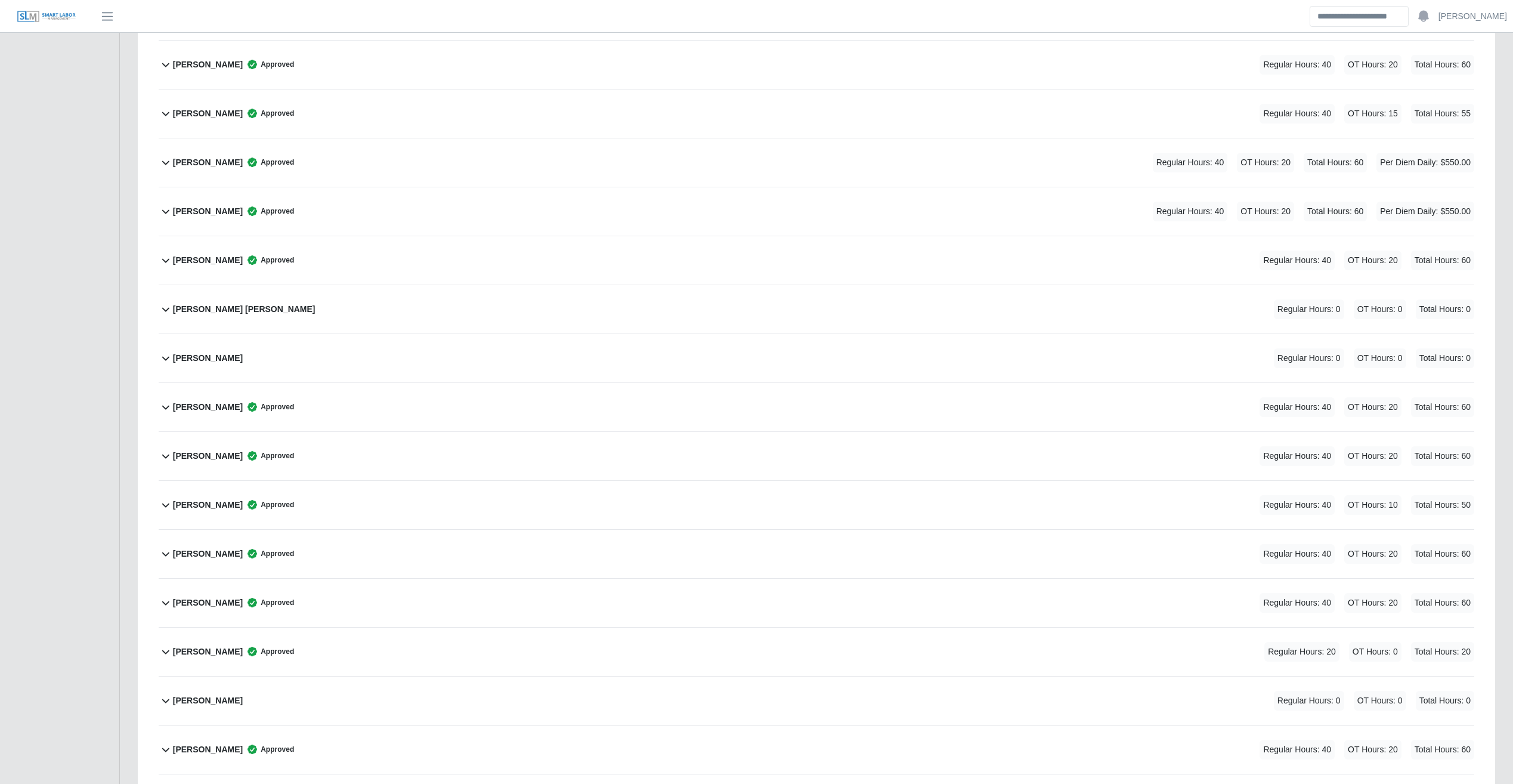
scroll to position [3538, 0]
click at [819, 294] on div "Jose Espinoza Ramirez Regular Hours: 0 OT Hours: 0 Total Hours: 0" at bounding box center [823, 310] width 1302 height 48
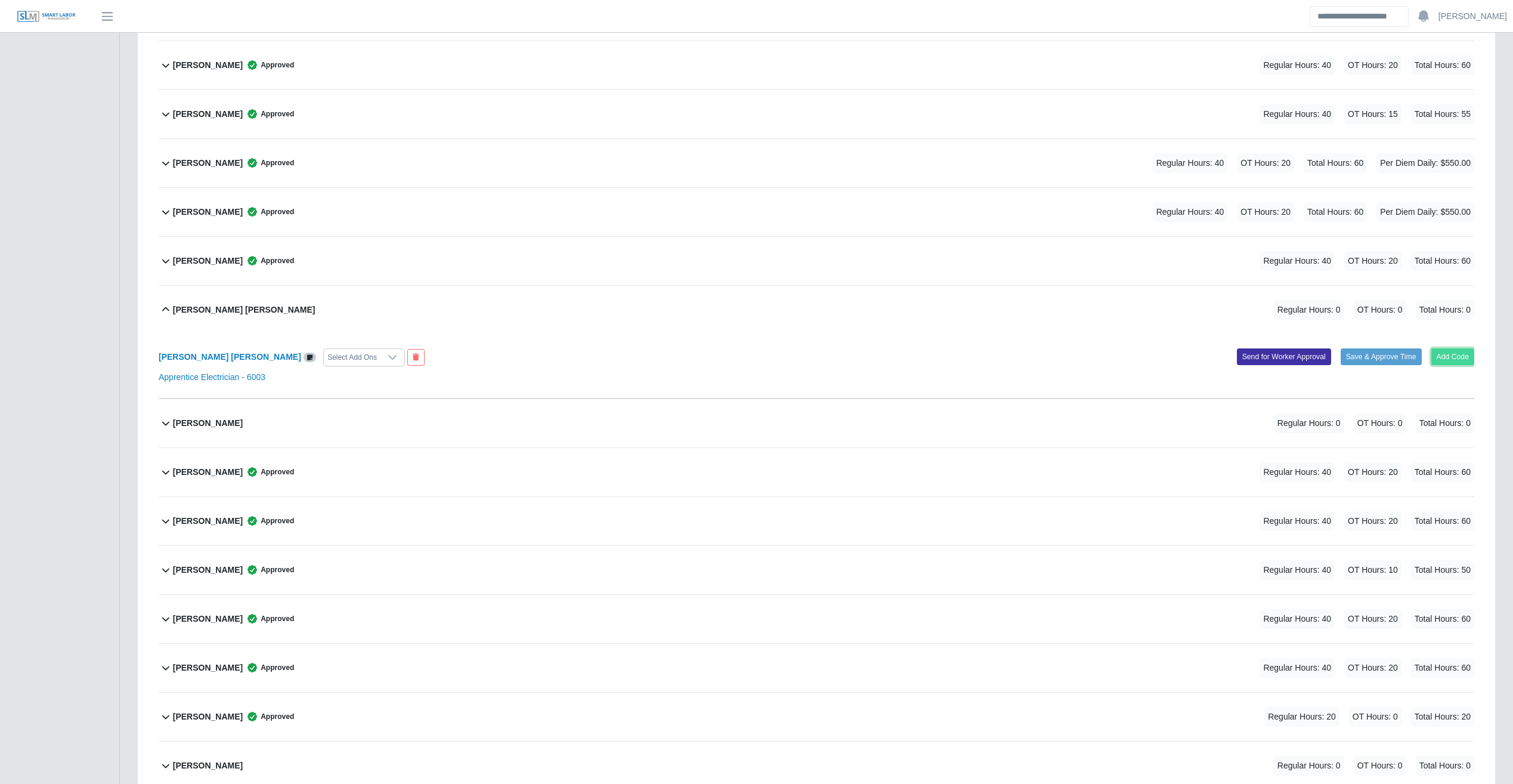
click at [892, 360] on button "Add Code" at bounding box center [1453, 357] width 43 height 17
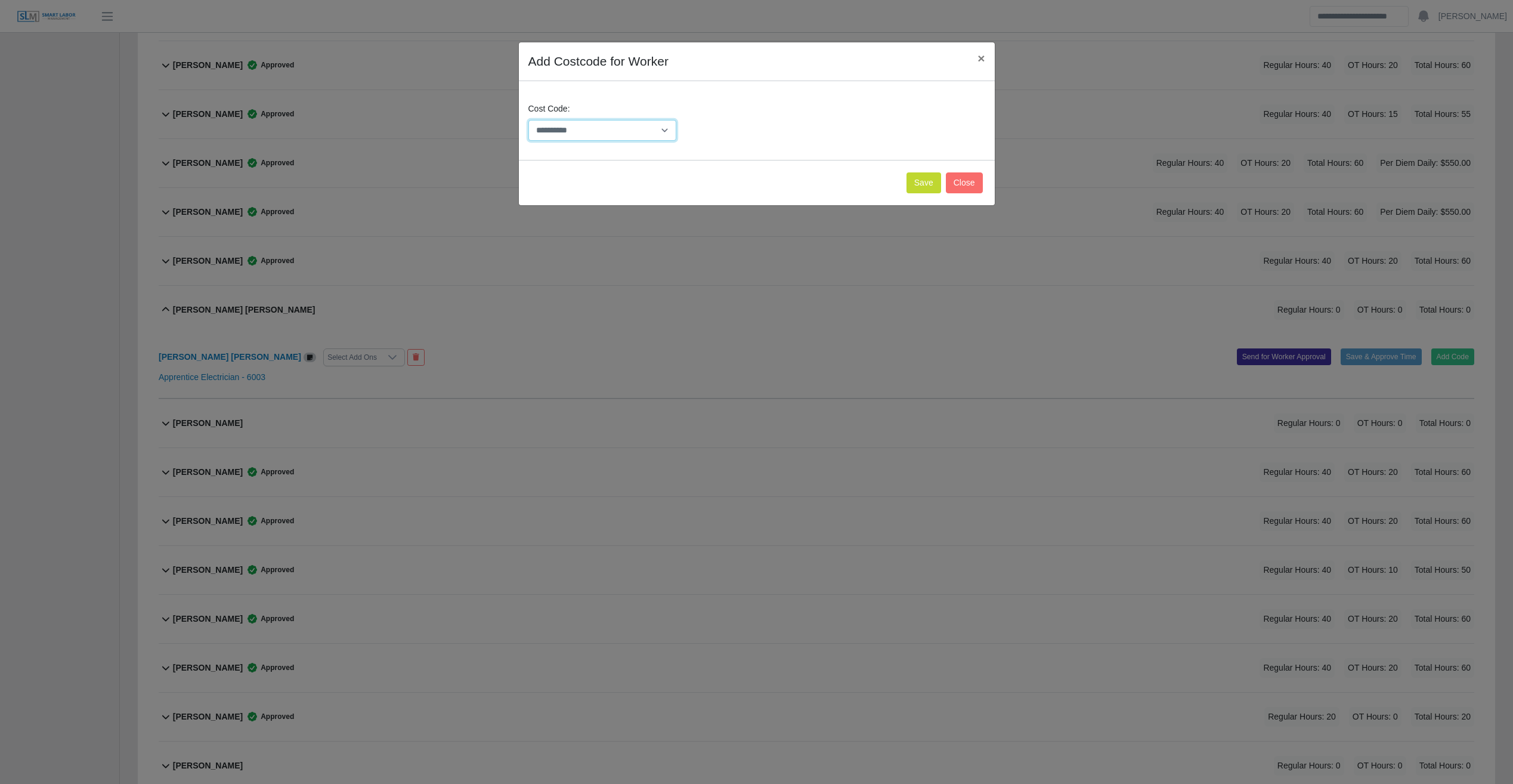
click at [671, 134] on select "**********" at bounding box center [603, 130] width 148 height 21
select select "**********"
click at [529, 120] on select "**********" at bounding box center [603, 130] width 148 height 21
click at [892, 182] on button "Save" at bounding box center [923, 183] width 34 height 21
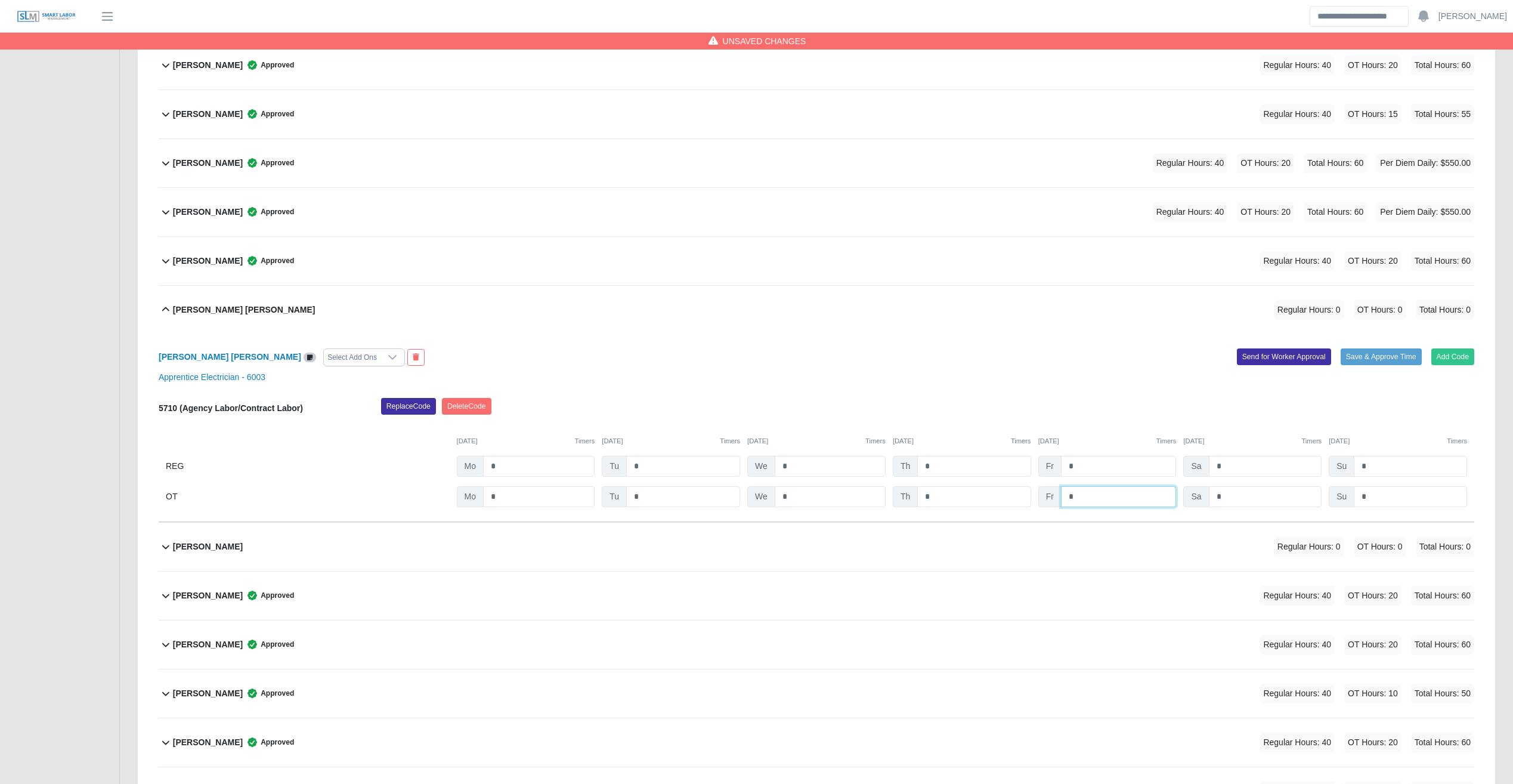
click at [0, 0] on input "*" at bounding box center [0, 0] width 0 height 0
type input "**"
click at [892, 359] on button "Save & Approve Time" at bounding box center [1381, 357] width 81 height 17
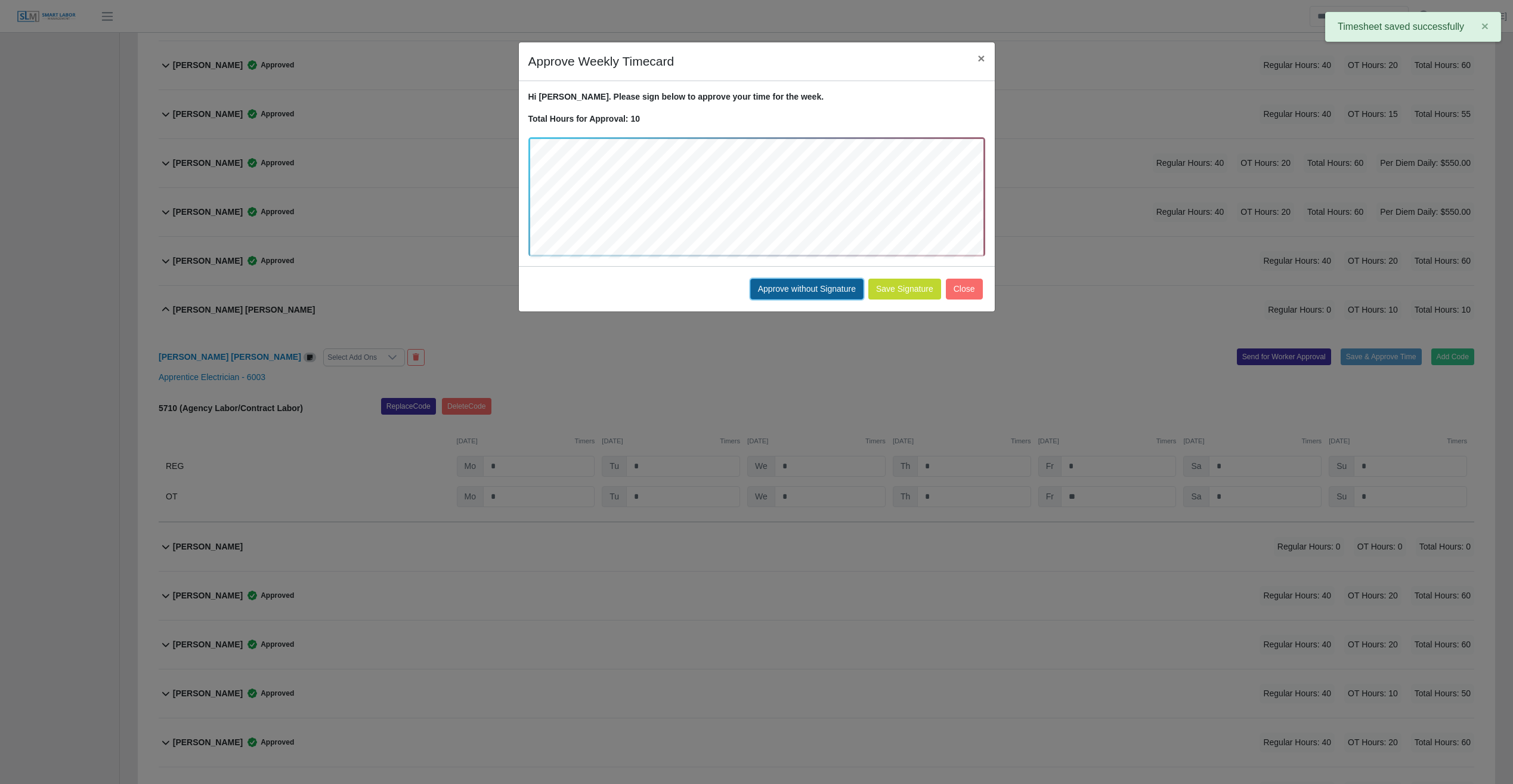
click at [797, 294] on button "Approve without Signature" at bounding box center [807, 289] width 113 height 21
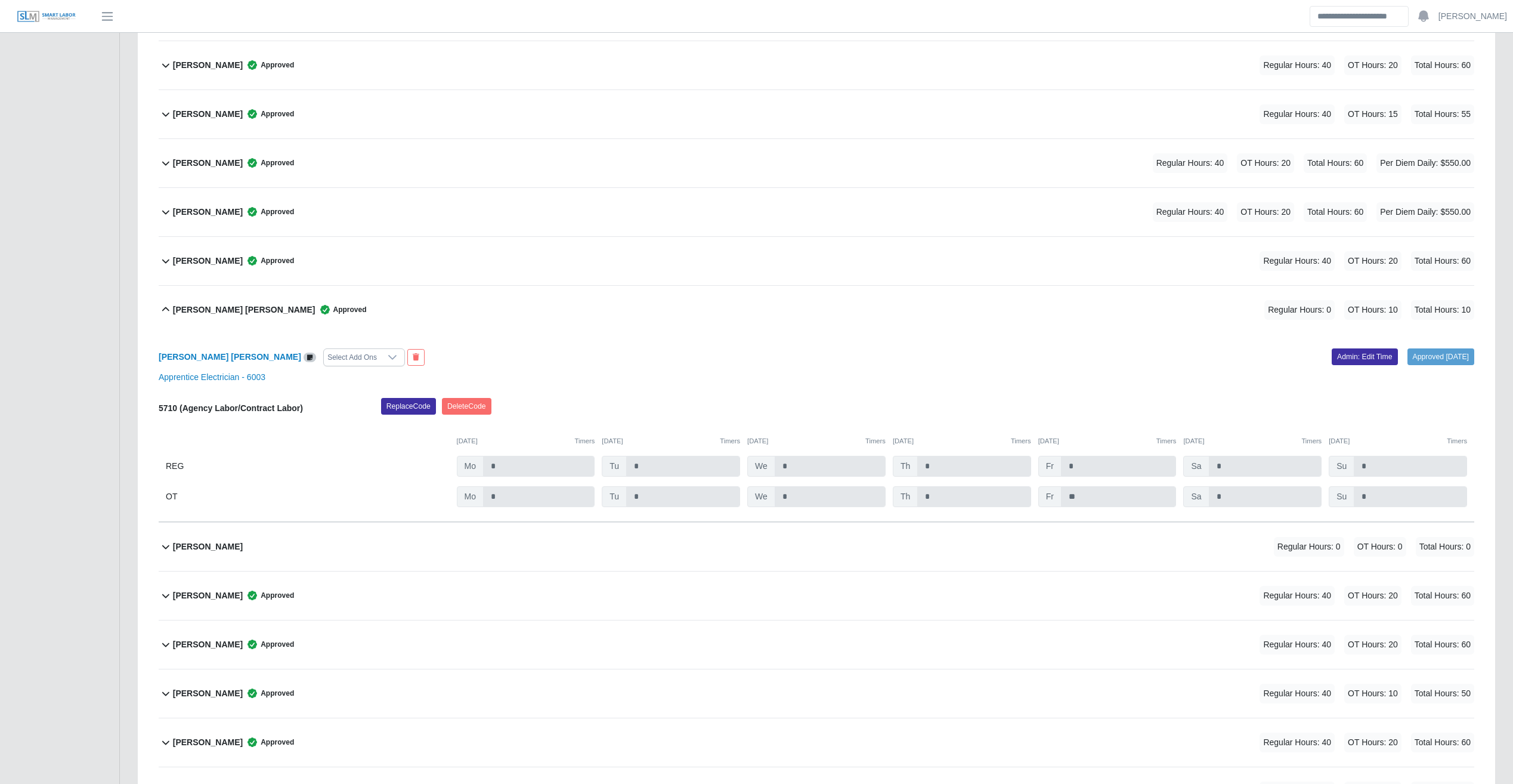
click at [211, 306] on b "Jose Espinoza Ramirez" at bounding box center [244, 309] width 143 height 13
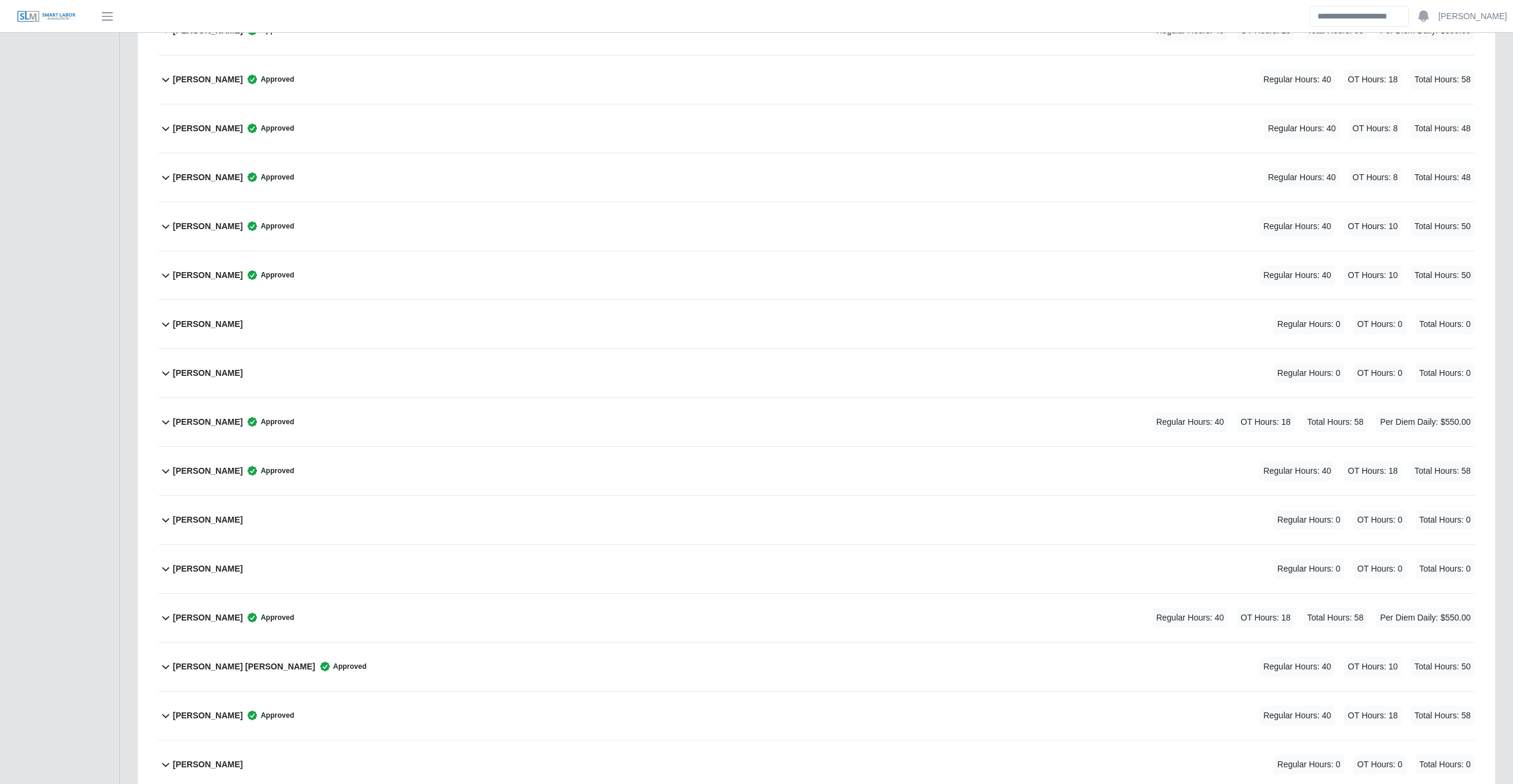
scroll to position [1048, 0]
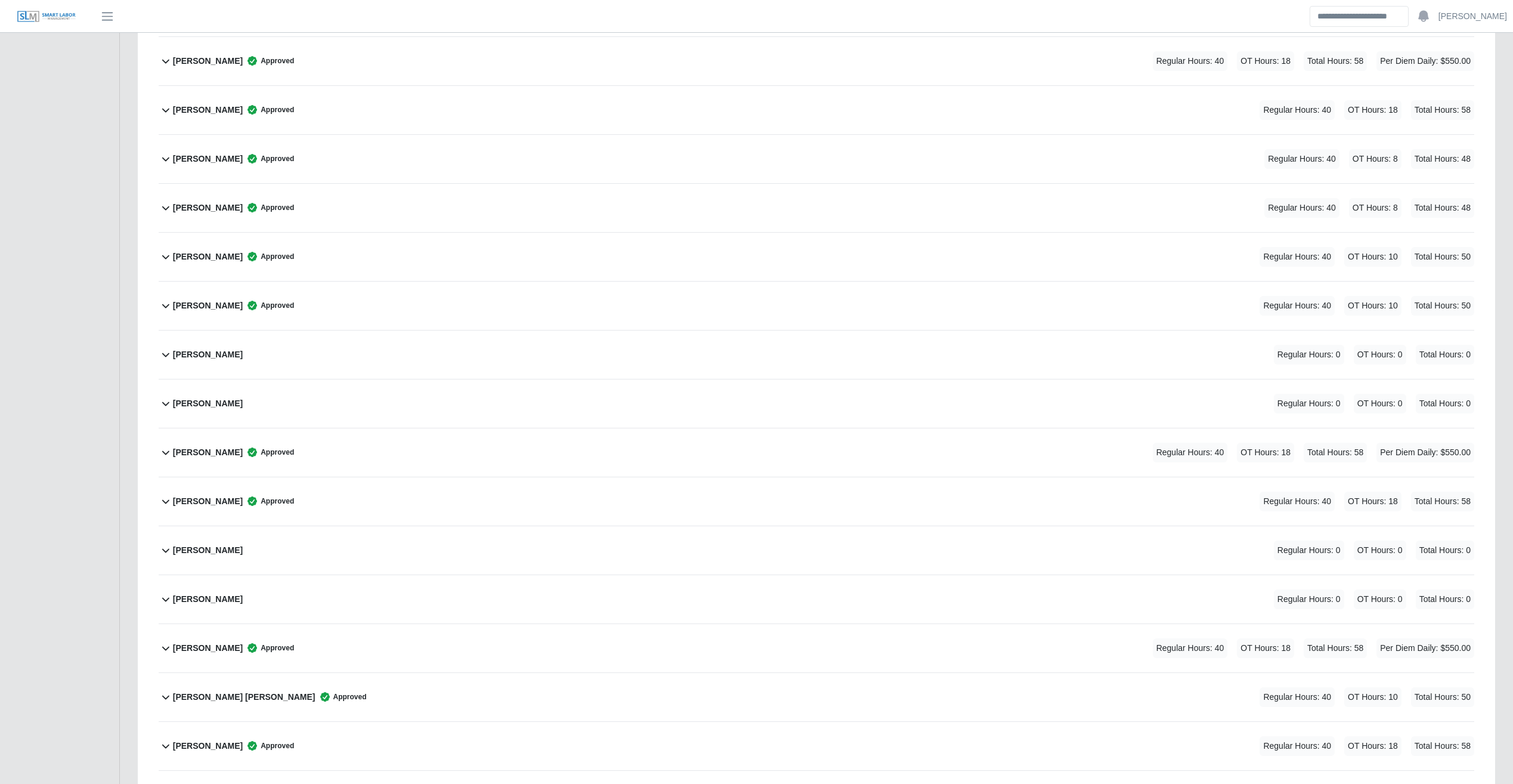
click at [545, 315] on div "Javier Espinoza Approved Regular Hours: 40 OT Hours: 10 Total Hours: 50" at bounding box center [823, 306] width 1302 height 48
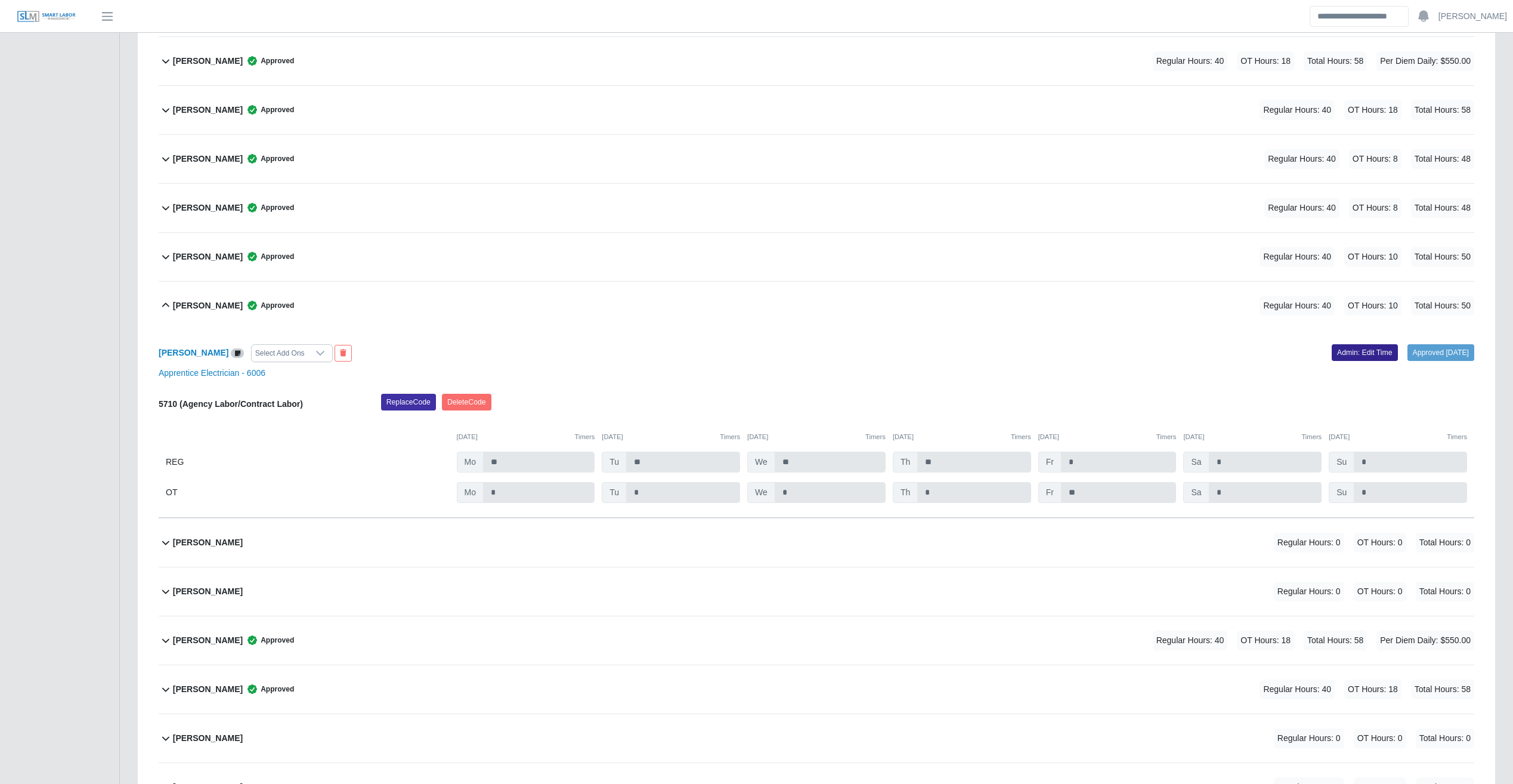
click at [892, 354] on link "Admin: Edit Time" at bounding box center [1365, 353] width 66 height 17
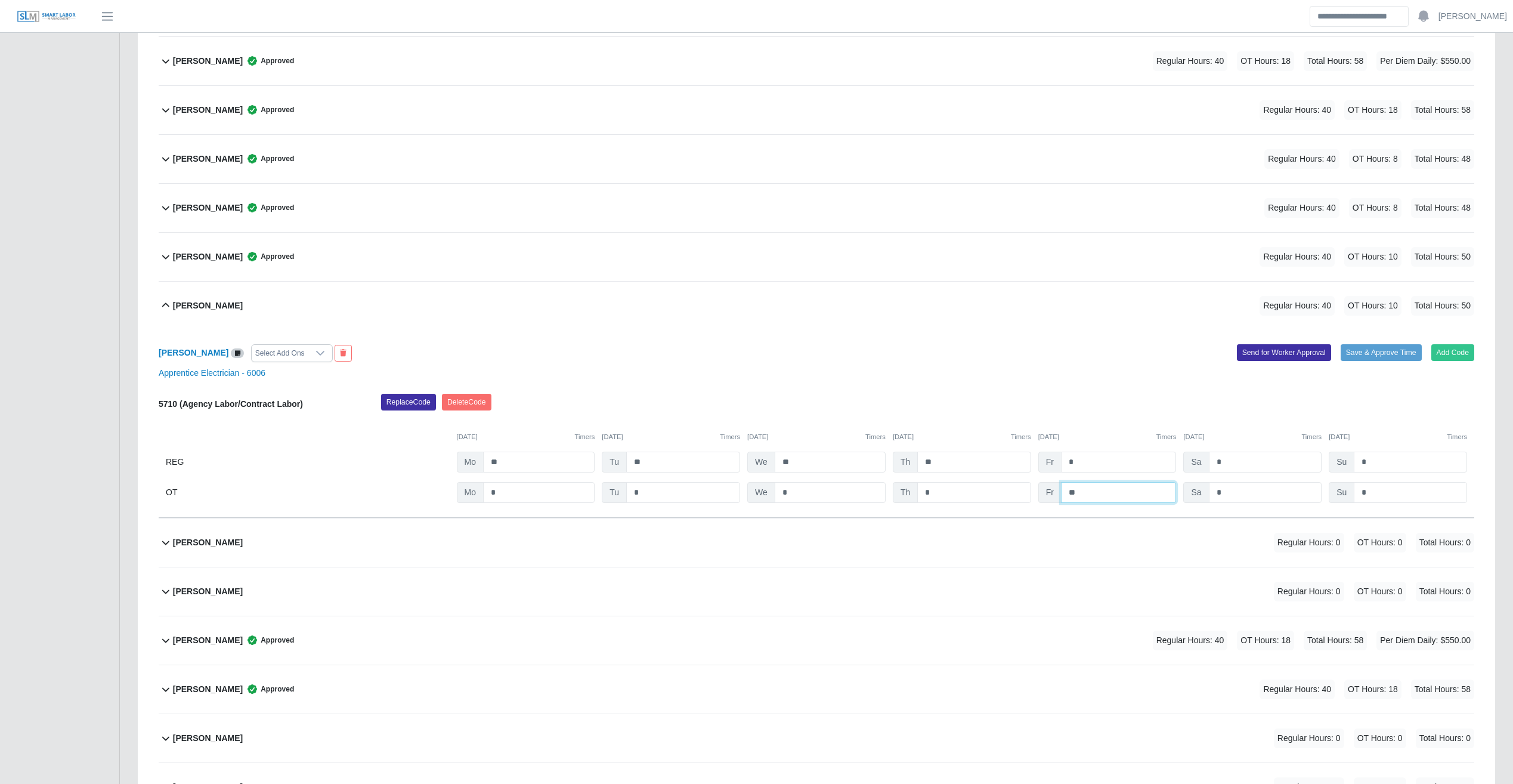
drag, startPoint x: 1101, startPoint y: 490, endPoint x: 1033, endPoint y: 489, distance: 68.0
click at [892, 489] on div "OT Mo * Tu * We * Th * Fr ** Sa * Su *" at bounding box center [817, 492] width 1316 height 21
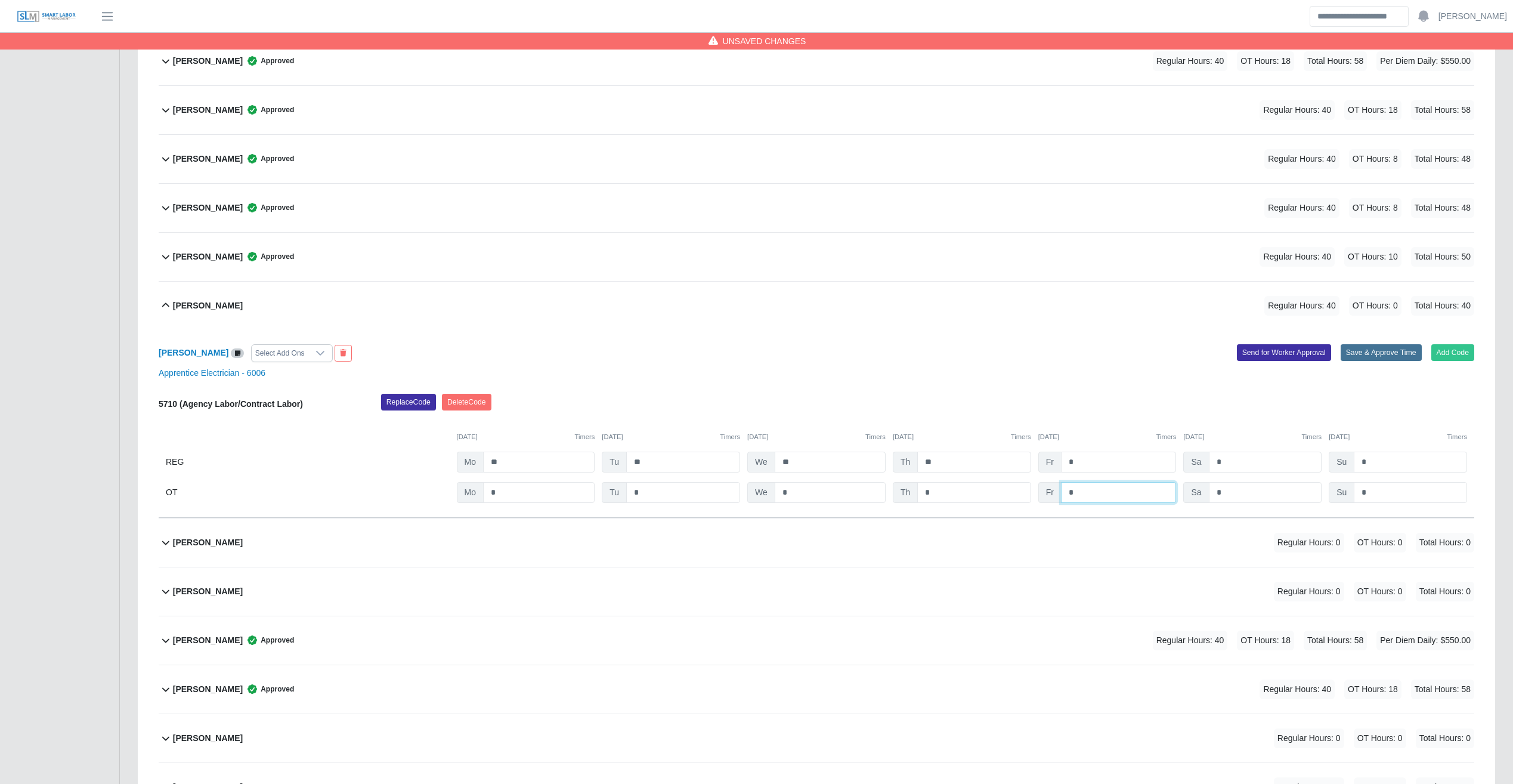
type input "*"
click at [892, 349] on button "Save & Approve Time" at bounding box center [1381, 353] width 81 height 17
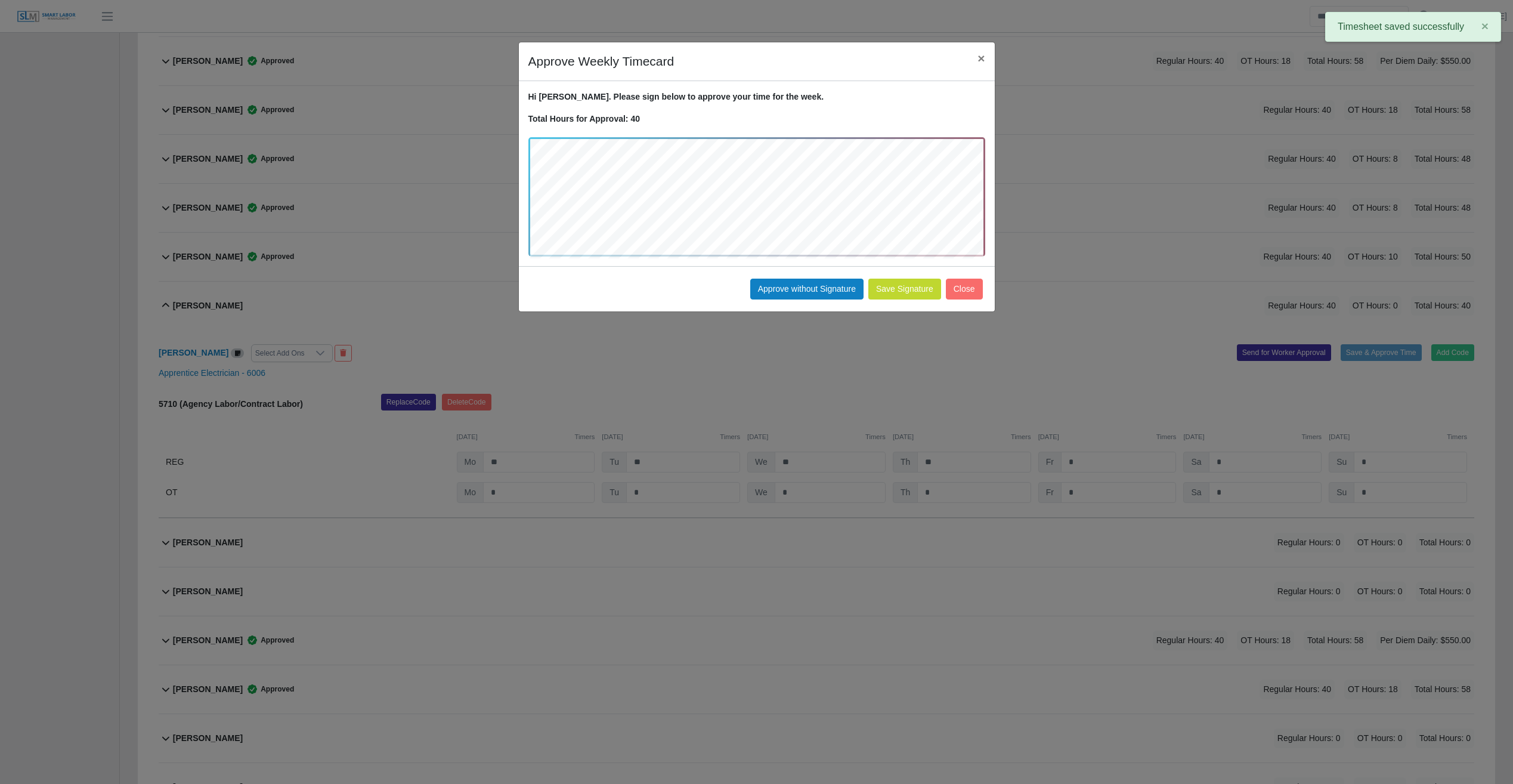
click at [810, 299] on div "Save Signature Approve without Signature Close" at bounding box center [756, 289] width 476 height 45
click at [806, 295] on button "Approve without Signature" at bounding box center [807, 289] width 113 height 21
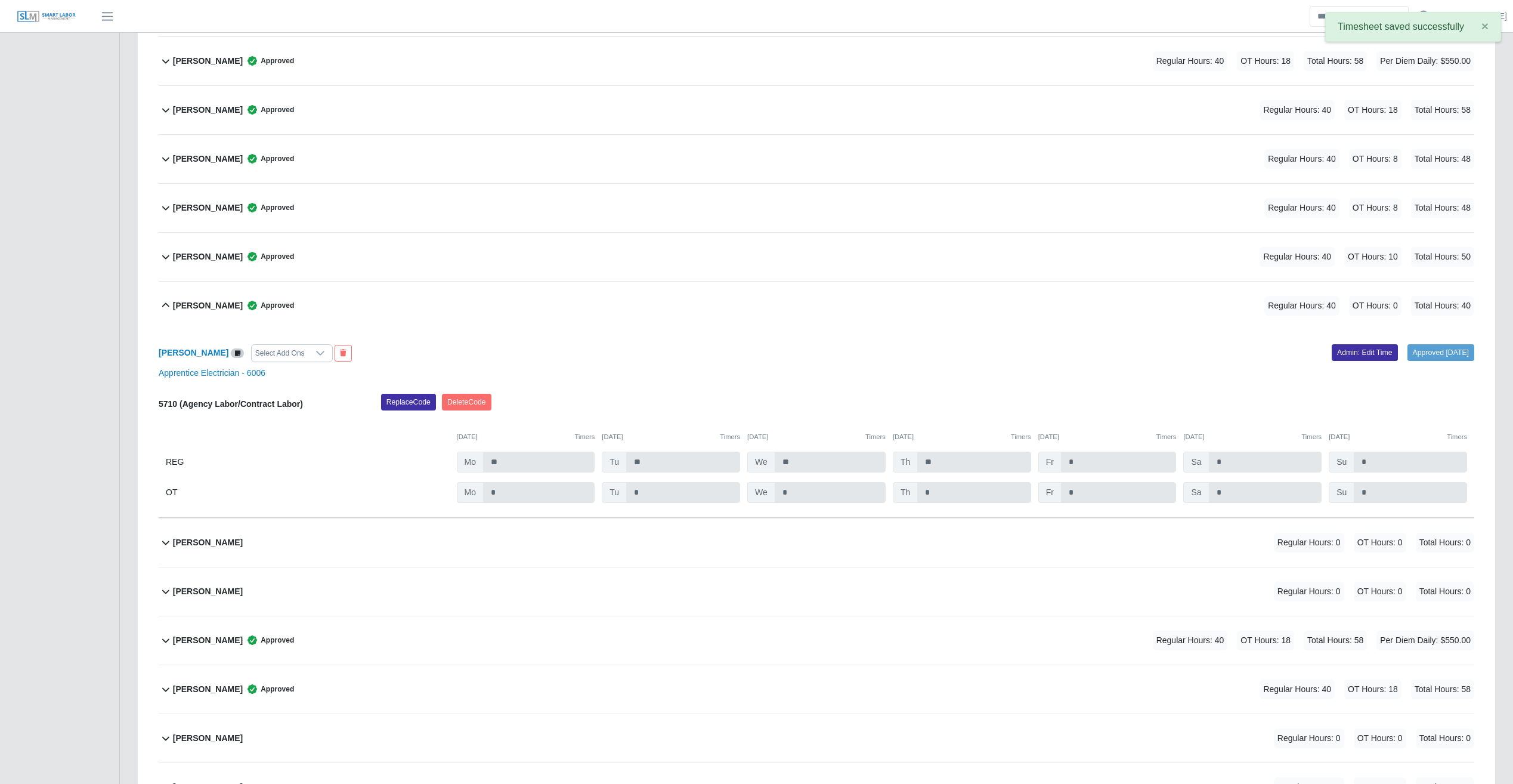
click at [611, 292] on div "Javier Espinoza Approved Regular Hours: 40 OT Hours: 0 Total Hours: 40" at bounding box center [823, 306] width 1302 height 48
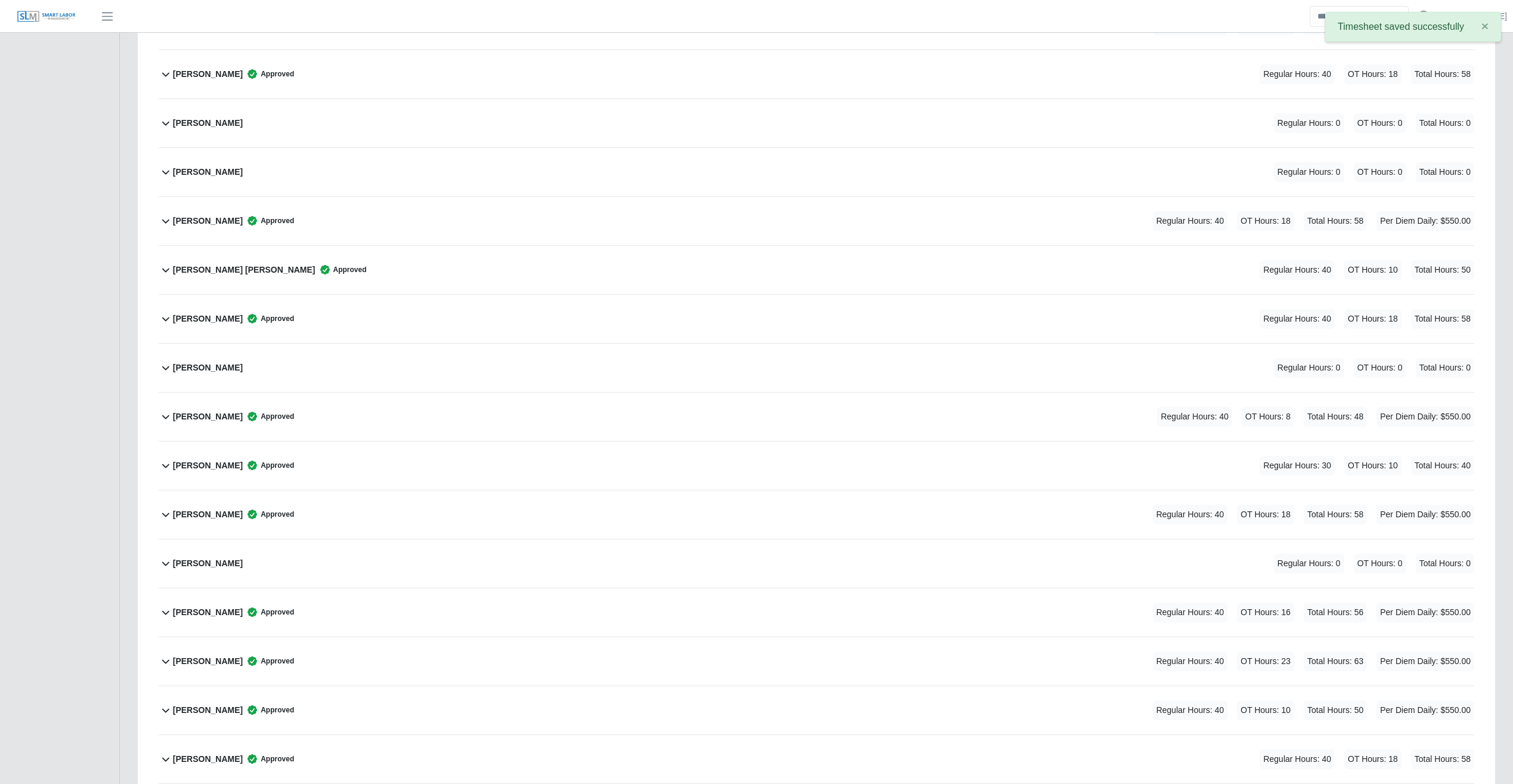
scroll to position [1480, 0]
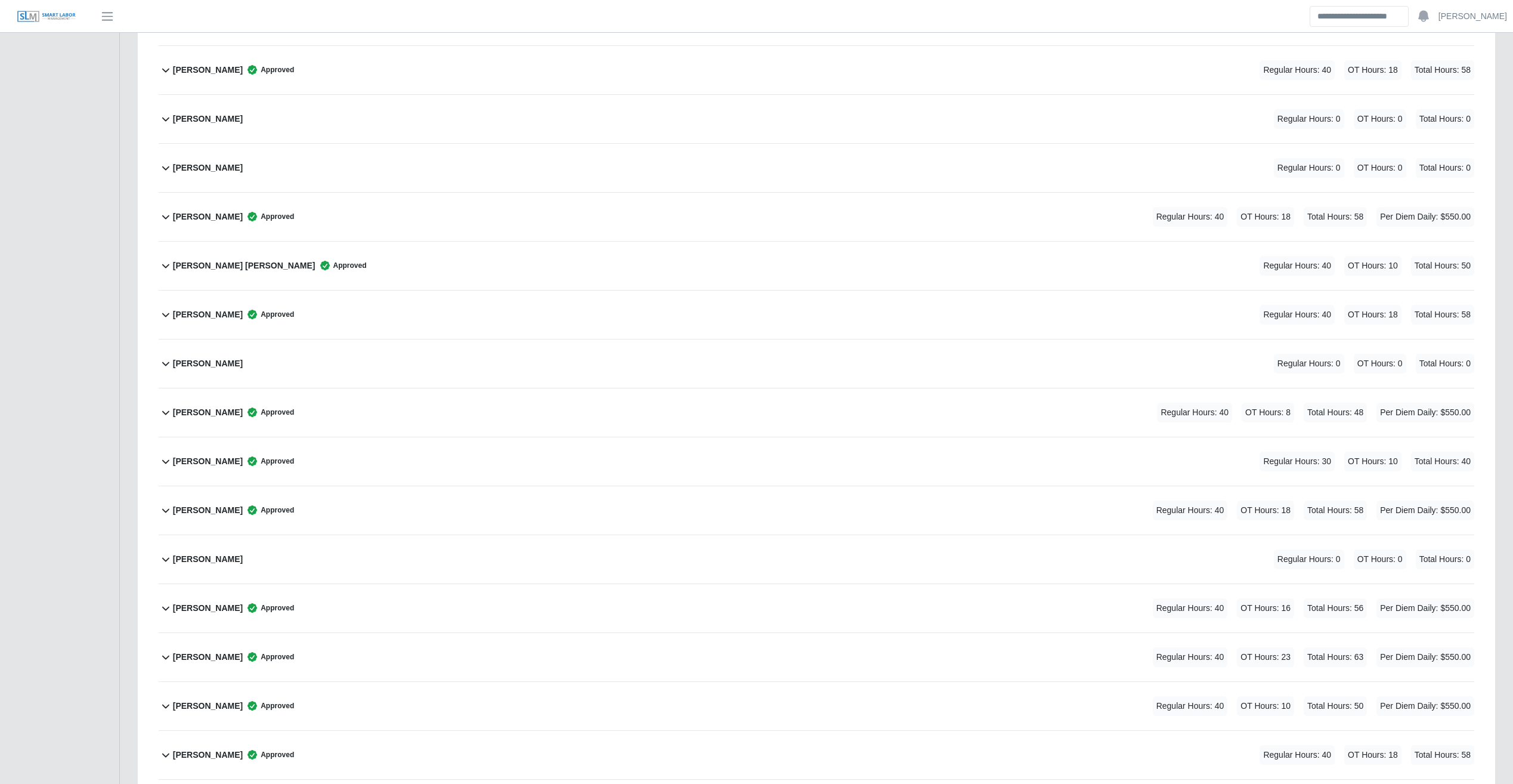
click at [819, 272] on div "Jose Espinoza Ramirez Approved Regular Hours: 40 OT Hours: 10 Total Hours: 50" at bounding box center [823, 266] width 1302 height 48
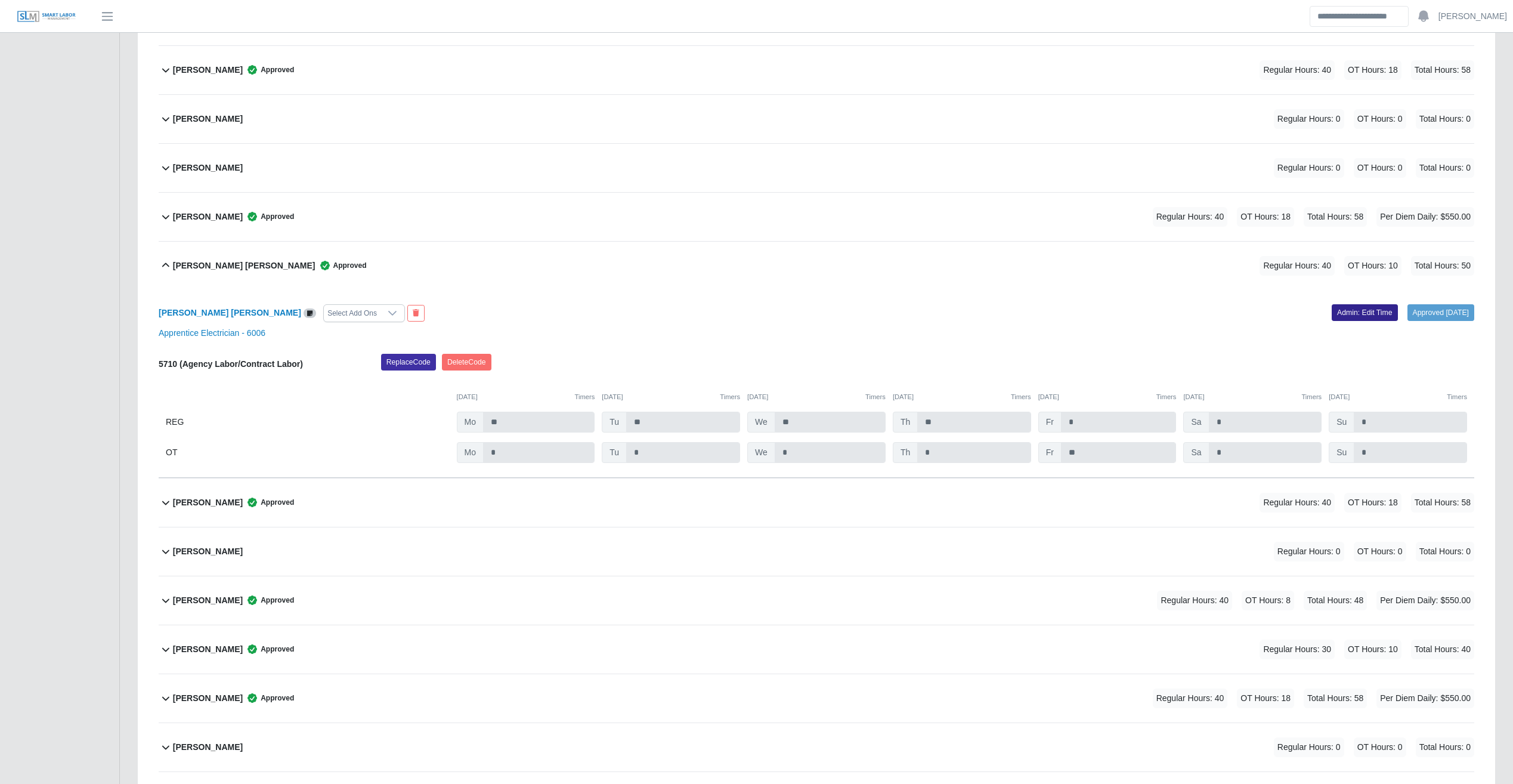
click at [892, 311] on link "Admin: Edit Time" at bounding box center [1365, 313] width 66 height 17
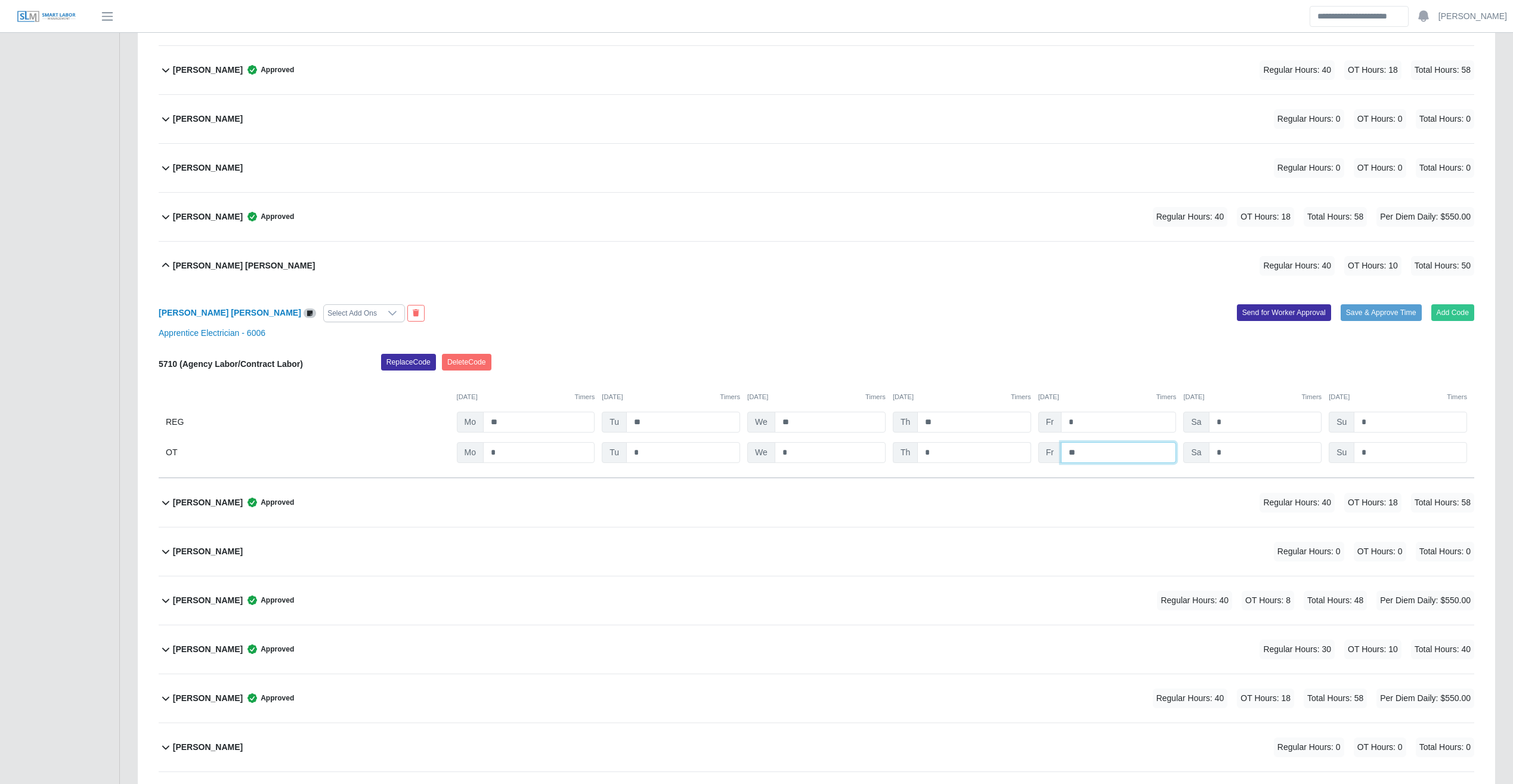
drag, startPoint x: 1088, startPoint y: 451, endPoint x: 1029, endPoint y: 454, distance: 59.1
click at [892, 454] on div "OT Mo * Tu * We * Th * Fr ** Sa * Su *" at bounding box center [817, 452] width 1316 height 21
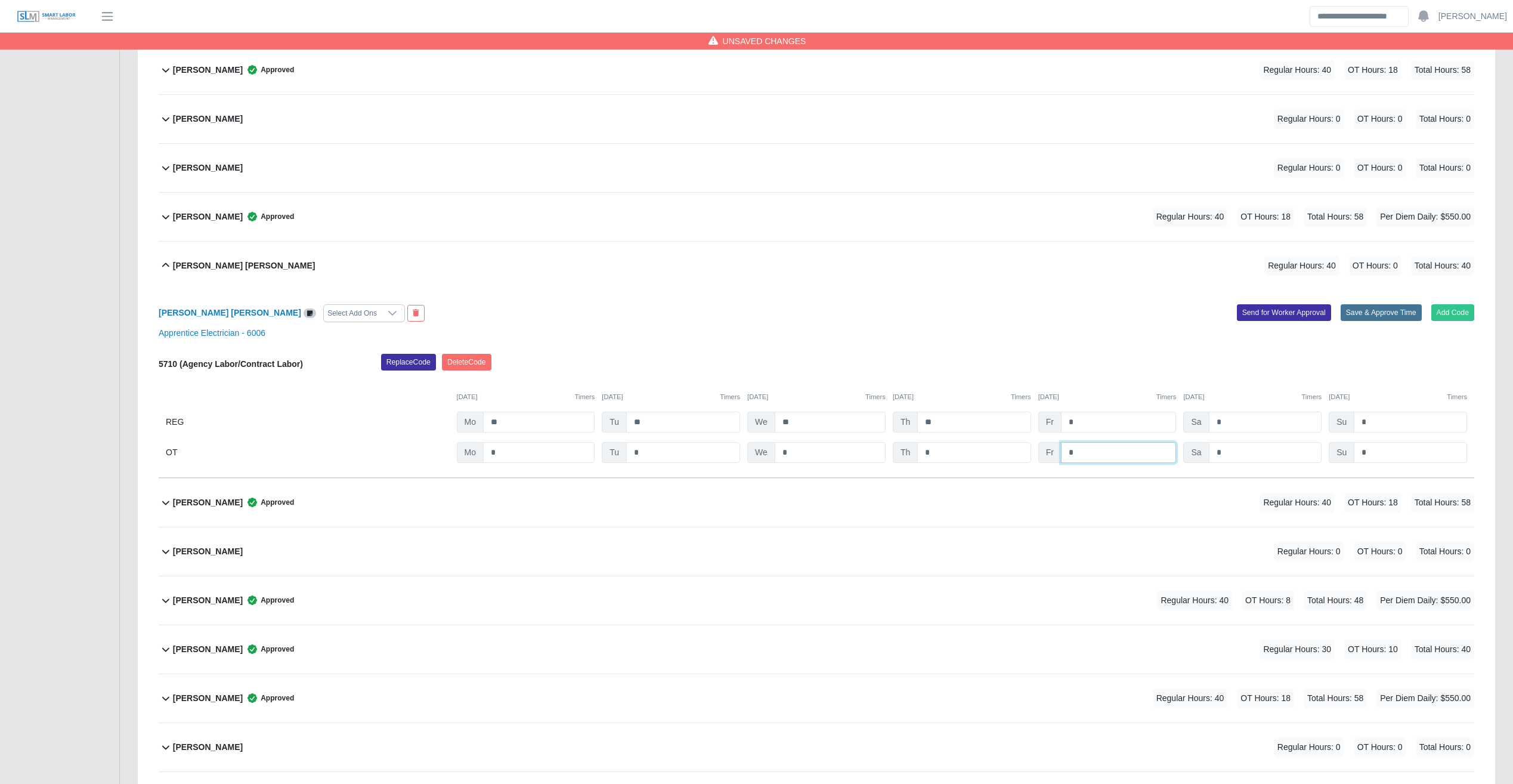
type input "*"
click at [892, 314] on button "Save & Approve Time" at bounding box center [1381, 313] width 81 height 17
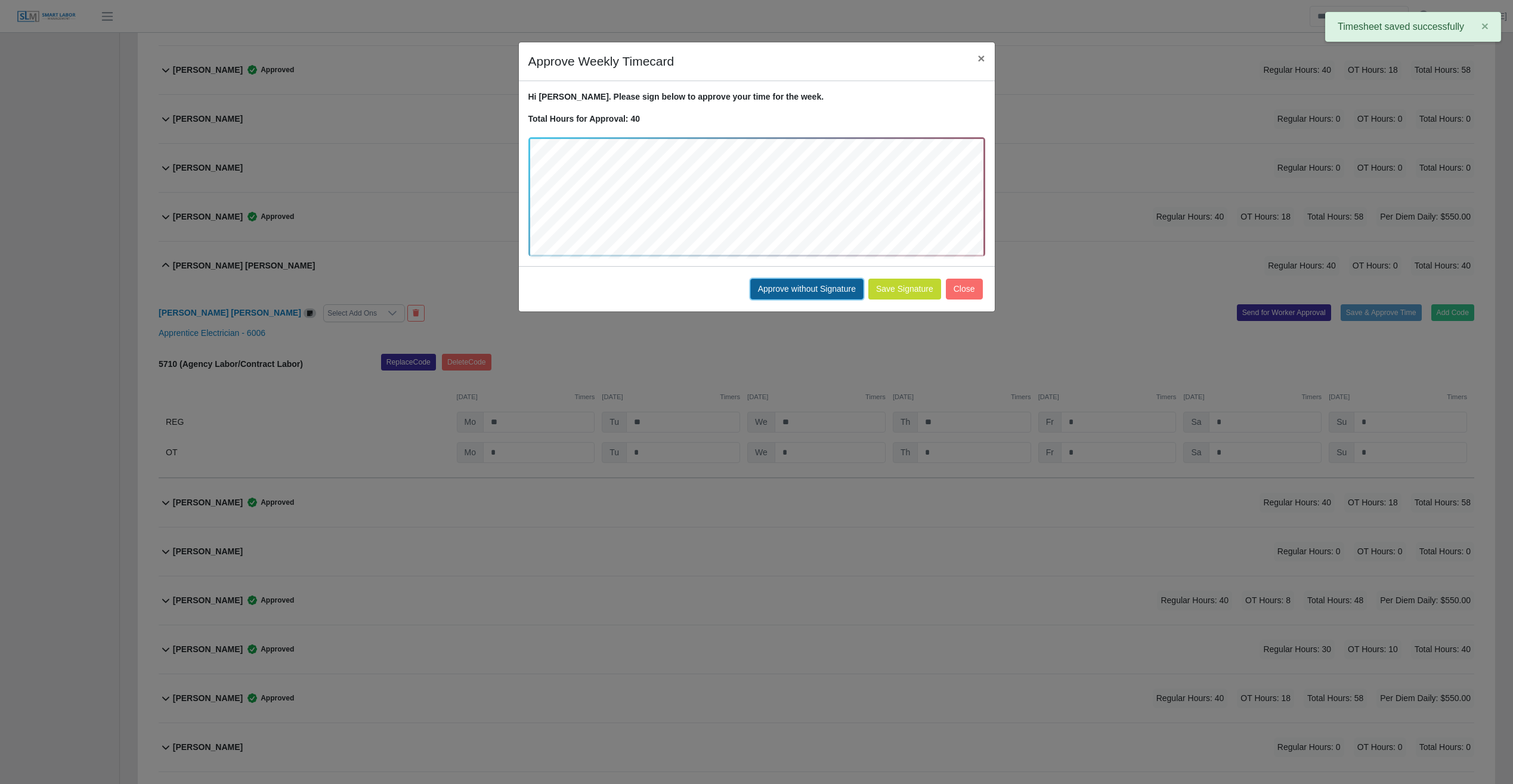
click at [787, 294] on button "Approve without Signature" at bounding box center [807, 289] width 113 height 21
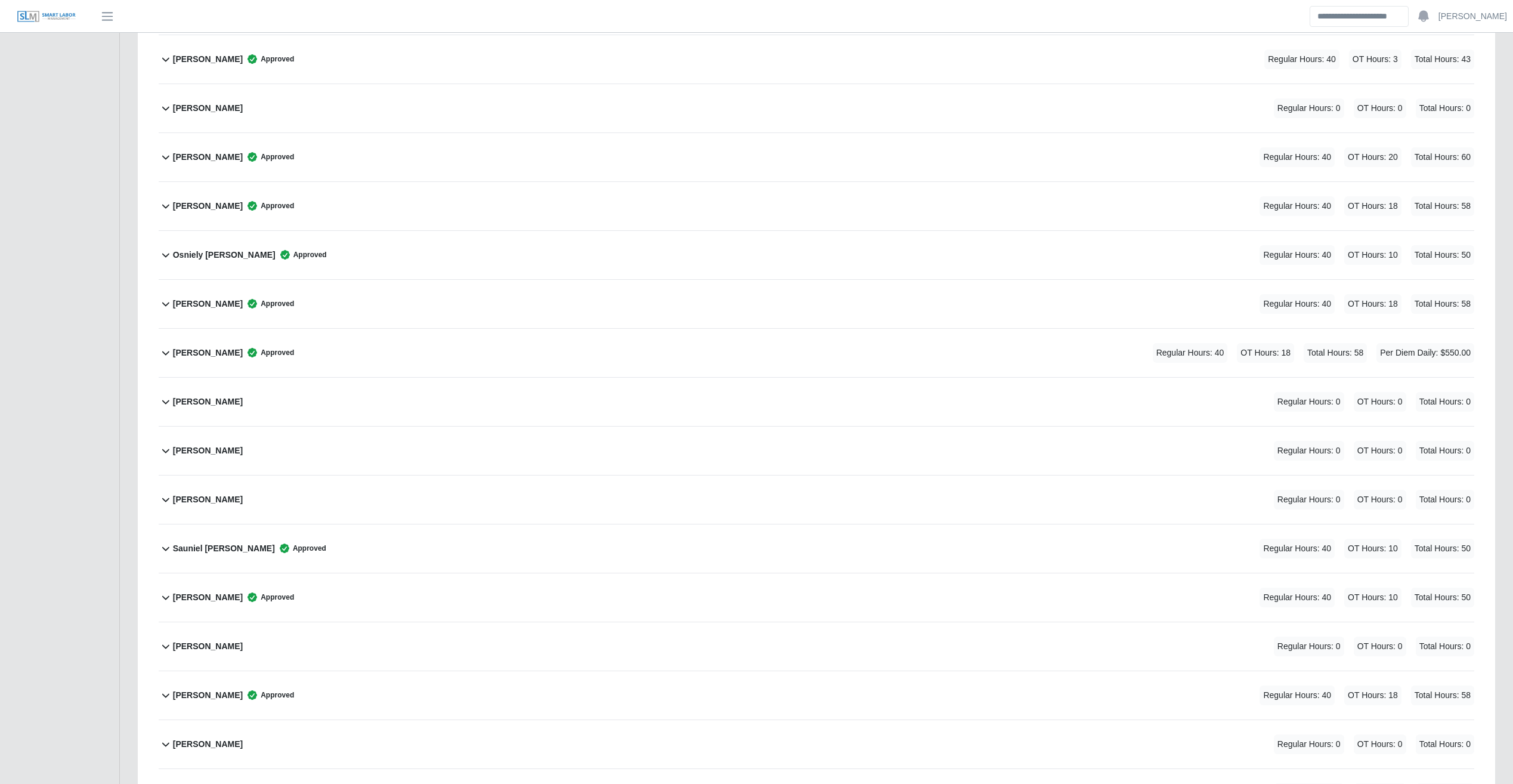
scroll to position [2757, 0]
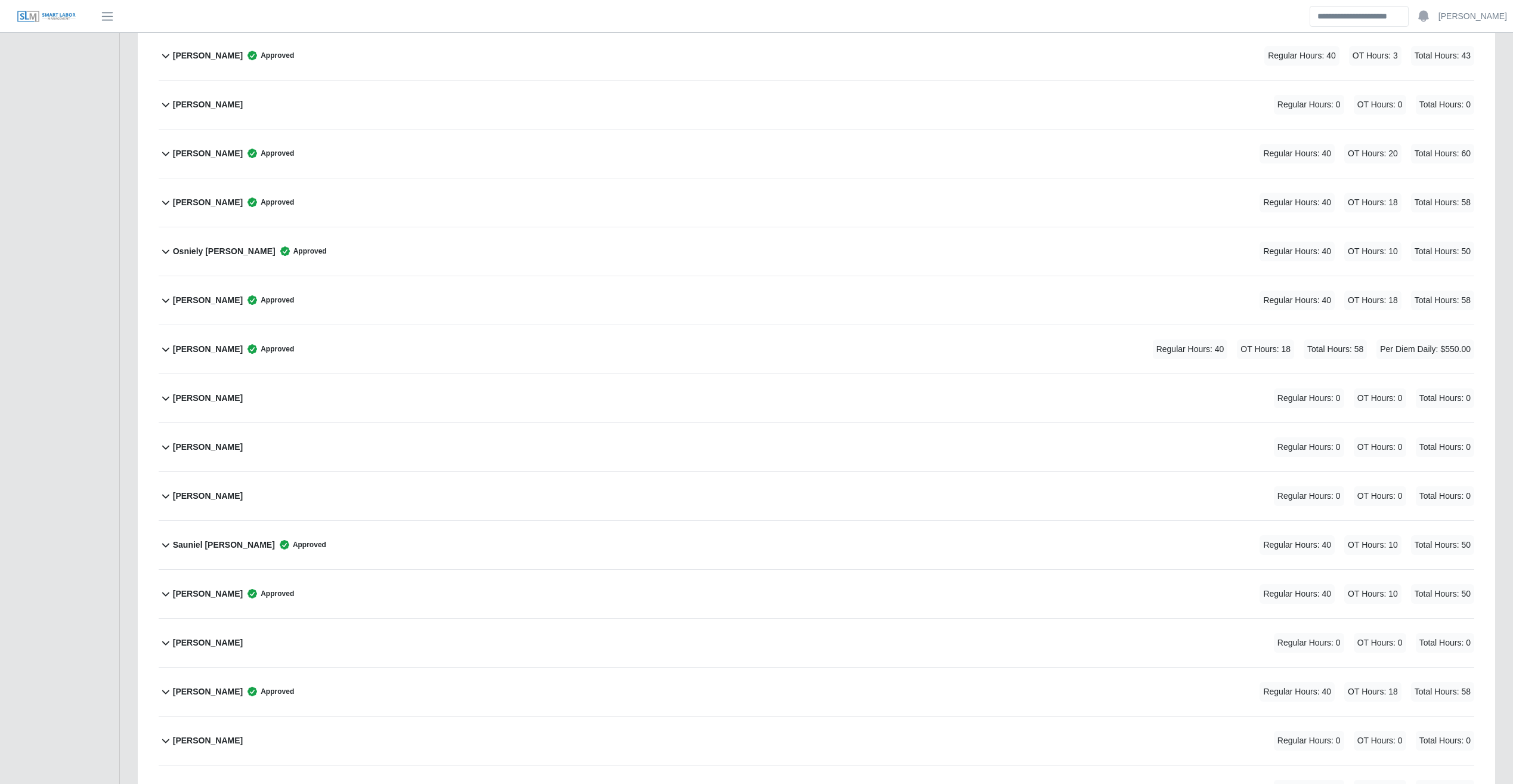
click at [870, 257] on div "Osniely Urgelles Cardenas Approved Regular Hours: 40 OT Hours: 10 Total Hours: …" at bounding box center [823, 251] width 1302 height 48
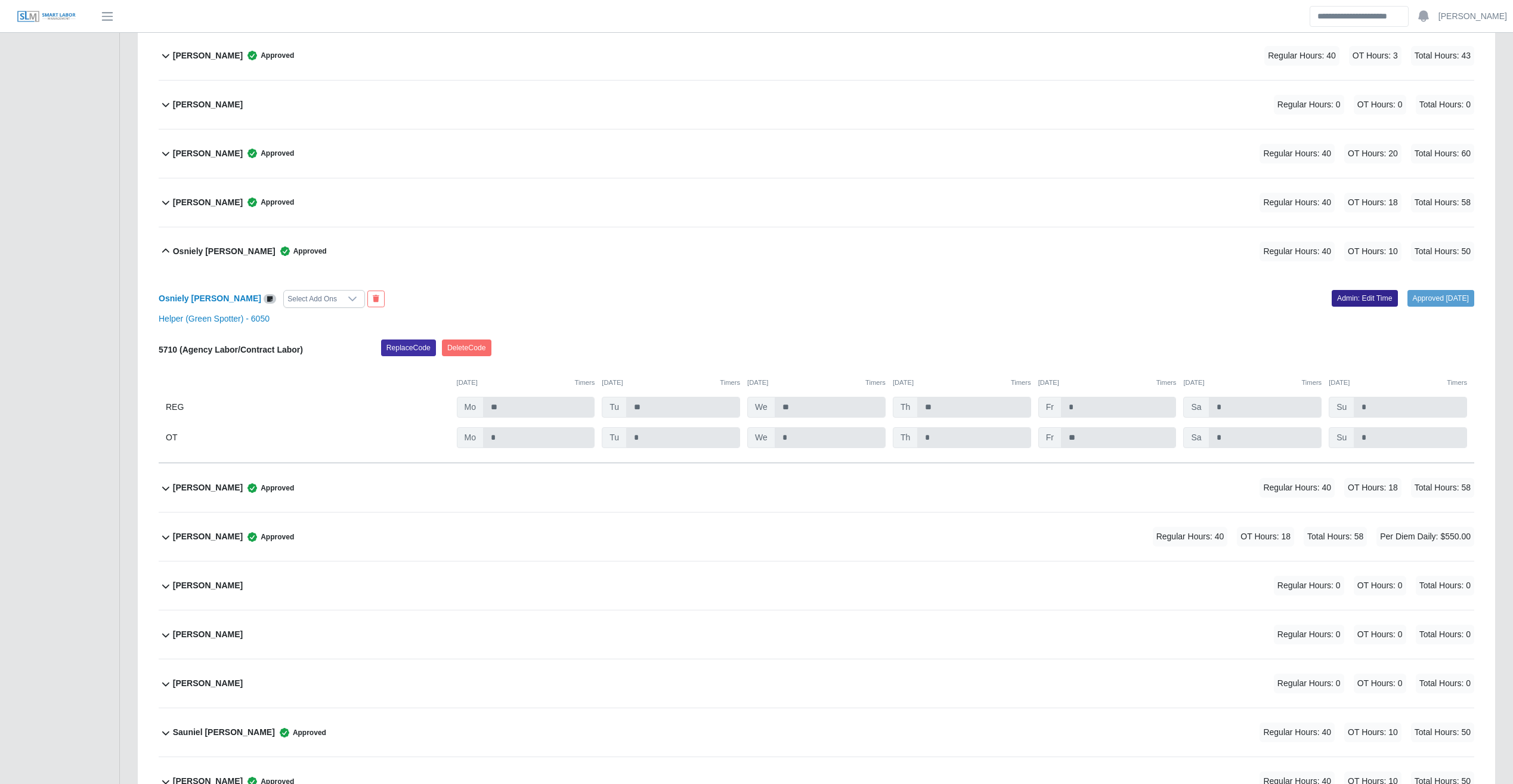
click at [892, 301] on link "Admin: Edit Time" at bounding box center [1365, 299] width 66 height 17
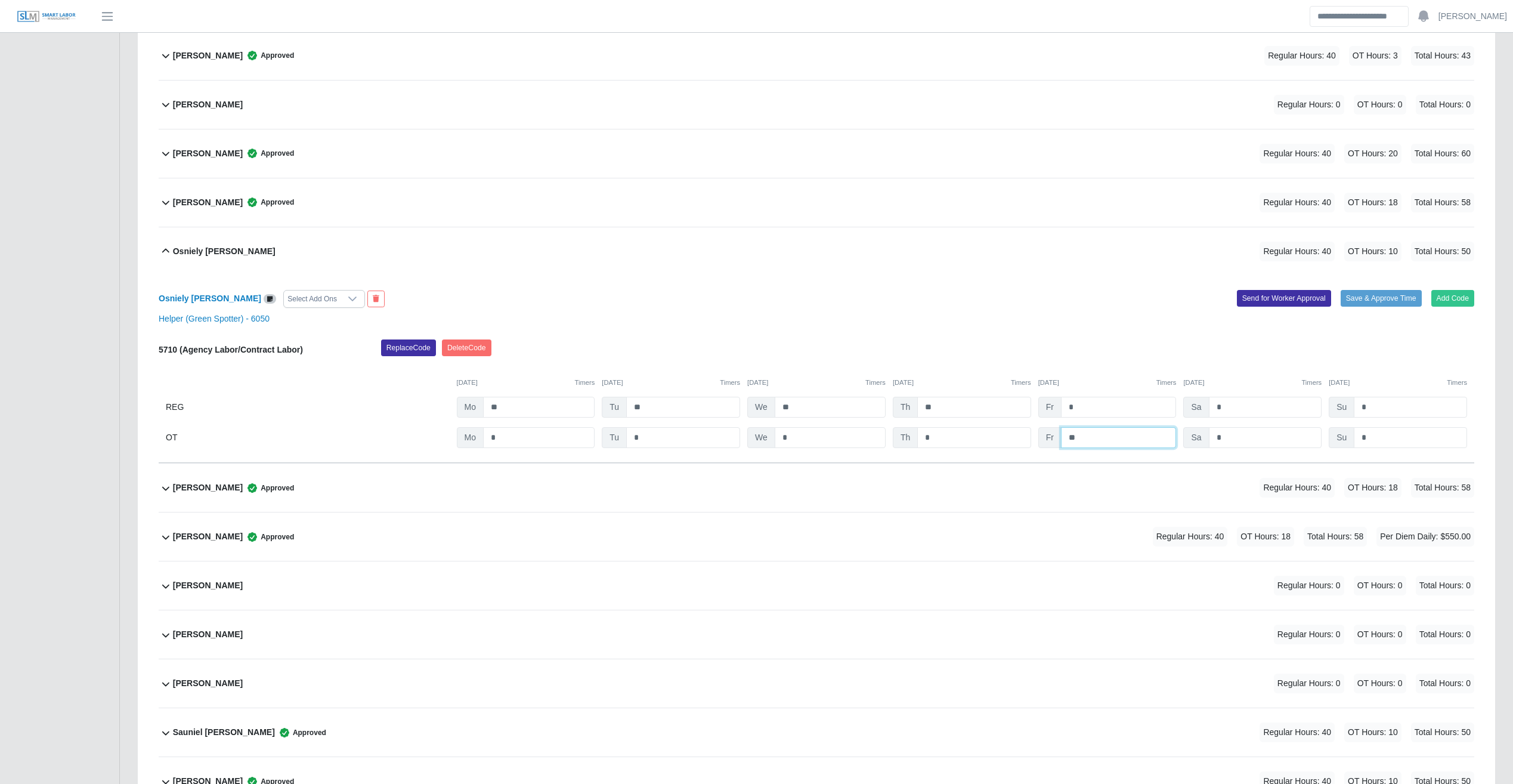
drag, startPoint x: 1109, startPoint y: 440, endPoint x: 1033, endPoint y: 440, distance: 76.0
click at [892, 440] on div "OT Mo * Tu * We * Th * Fr ** Sa * Su *" at bounding box center [817, 437] width 1316 height 21
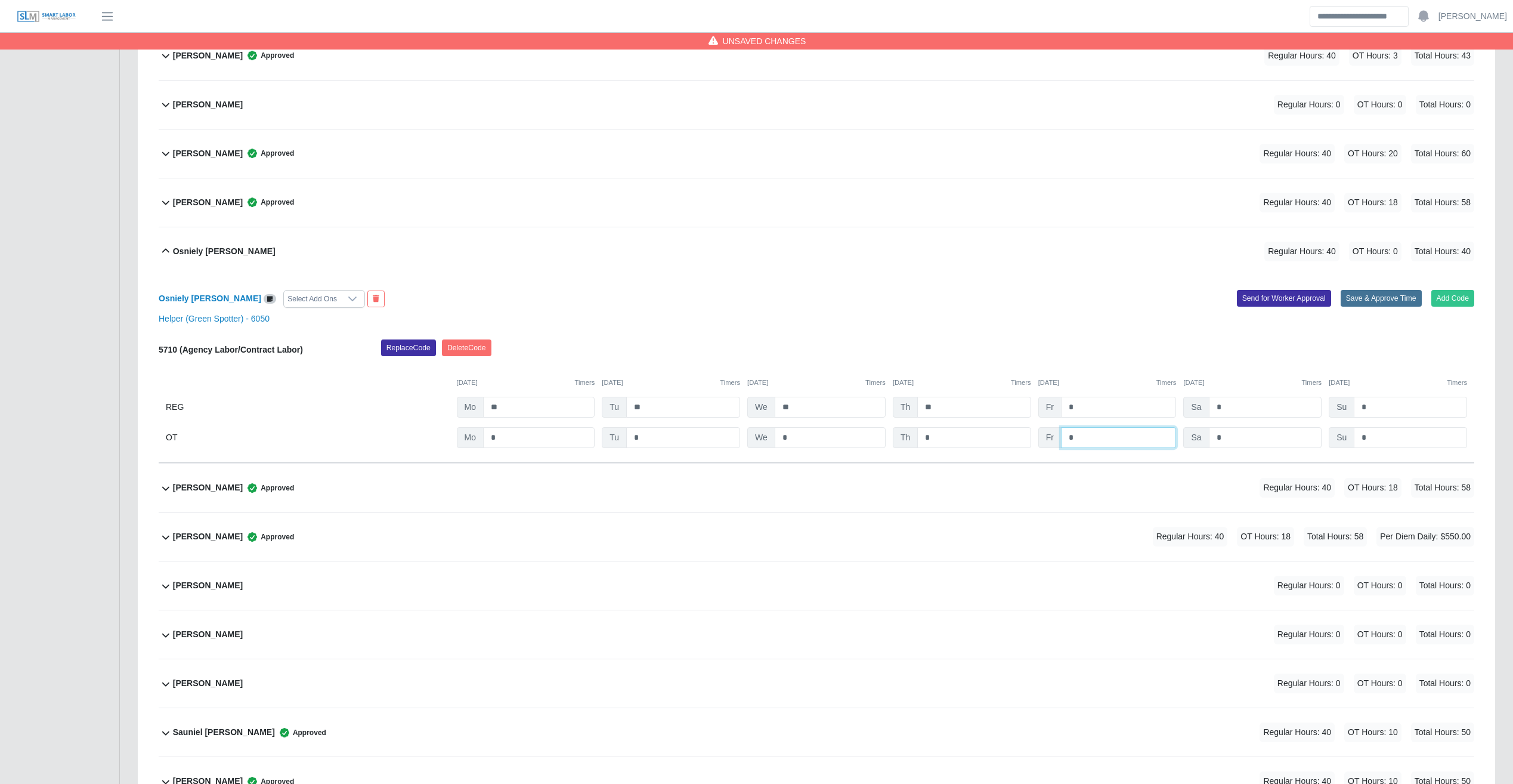
type input "*"
click at [892, 300] on button "Save & Approve Time" at bounding box center [1381, 299] width 81 height 17
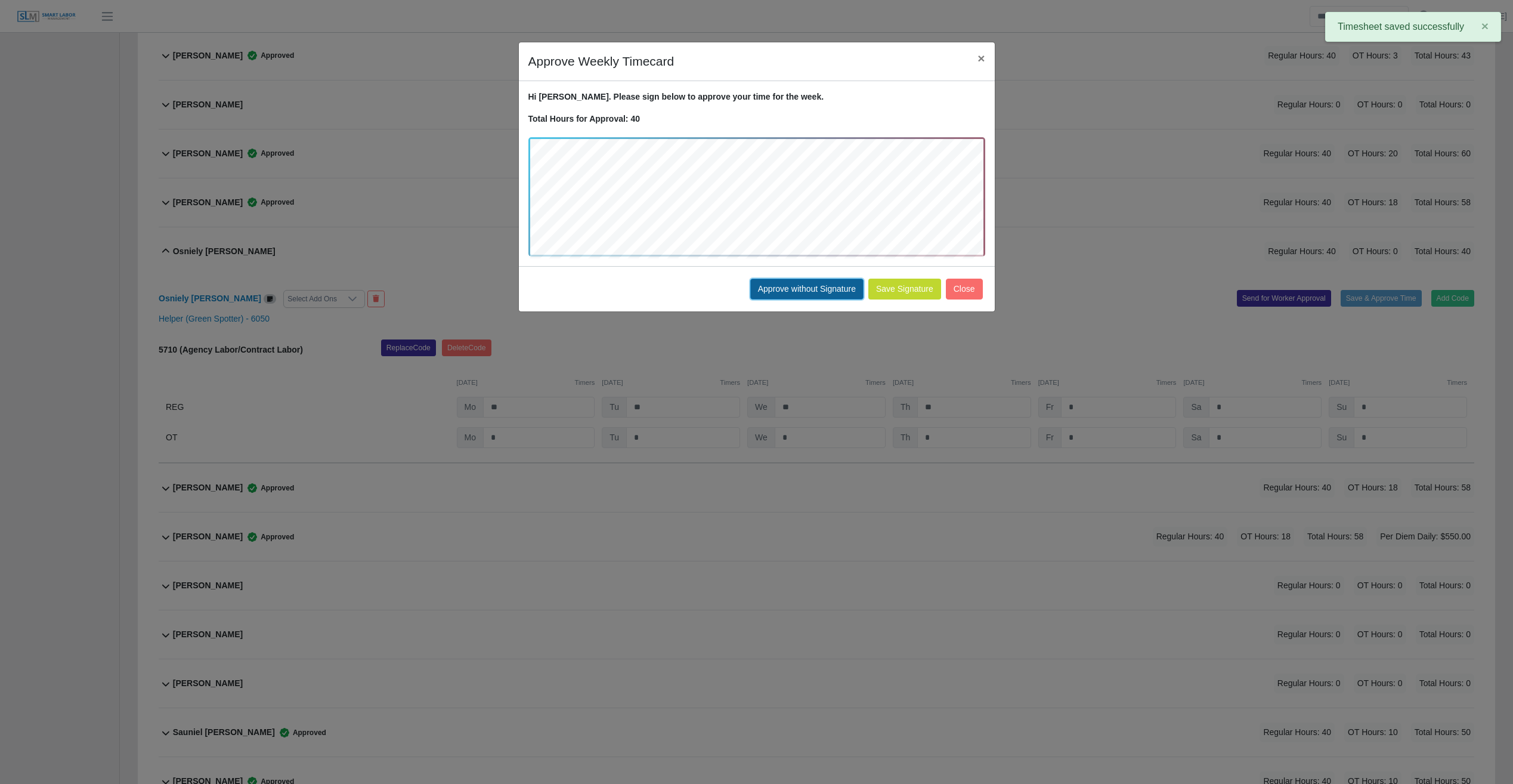
click at [807, 290] on button "Approve without Signature" at bounding box center [807, 289] width 113 height 21
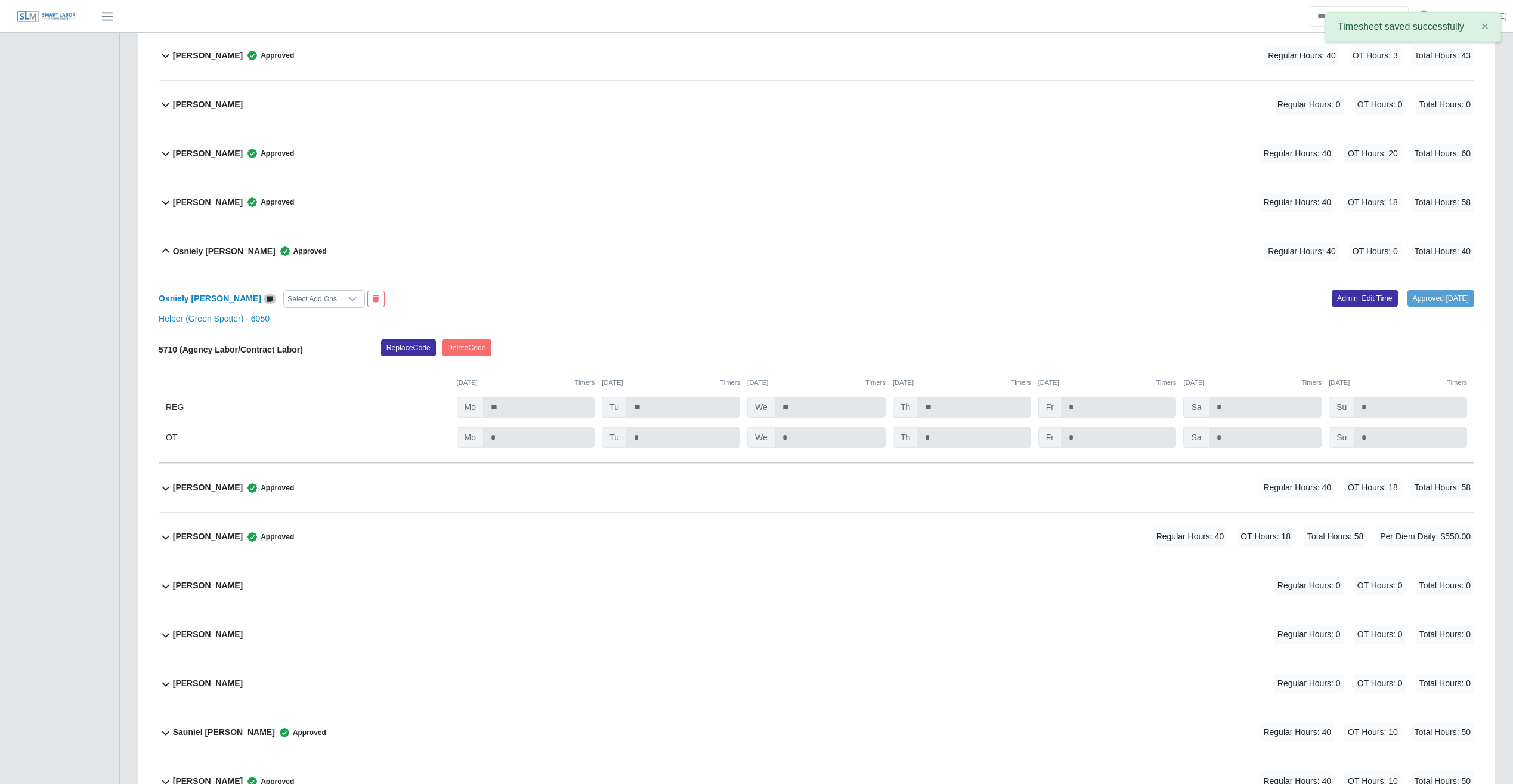
click at [713, 275] on div "Osniely Urgelles Cardenas Approved Regular Hours: 40 OT Hours: 0 Total Hours: 40" at bounding box center [823, 251] width 1302 height 48
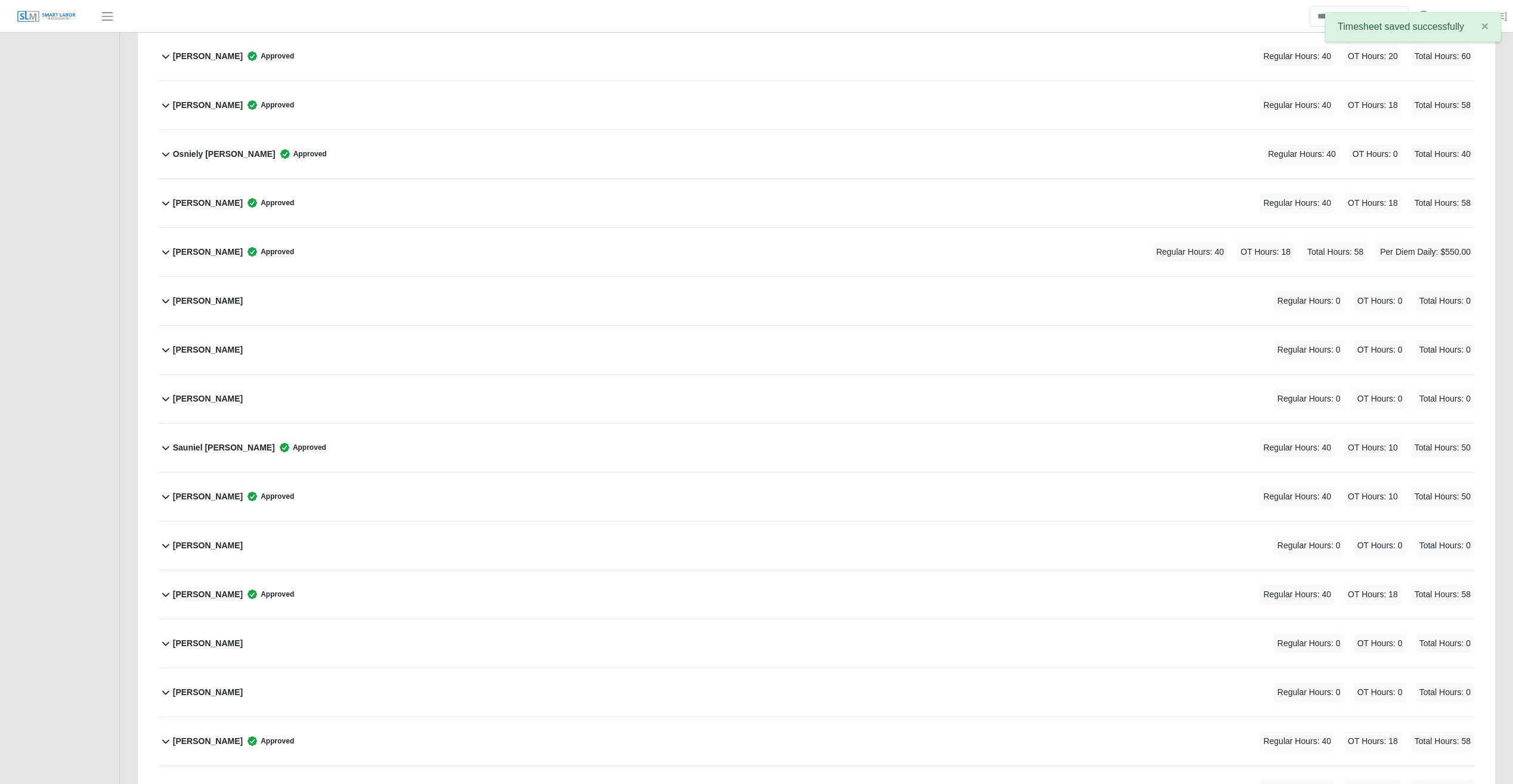
scroll to position [2902, 0]
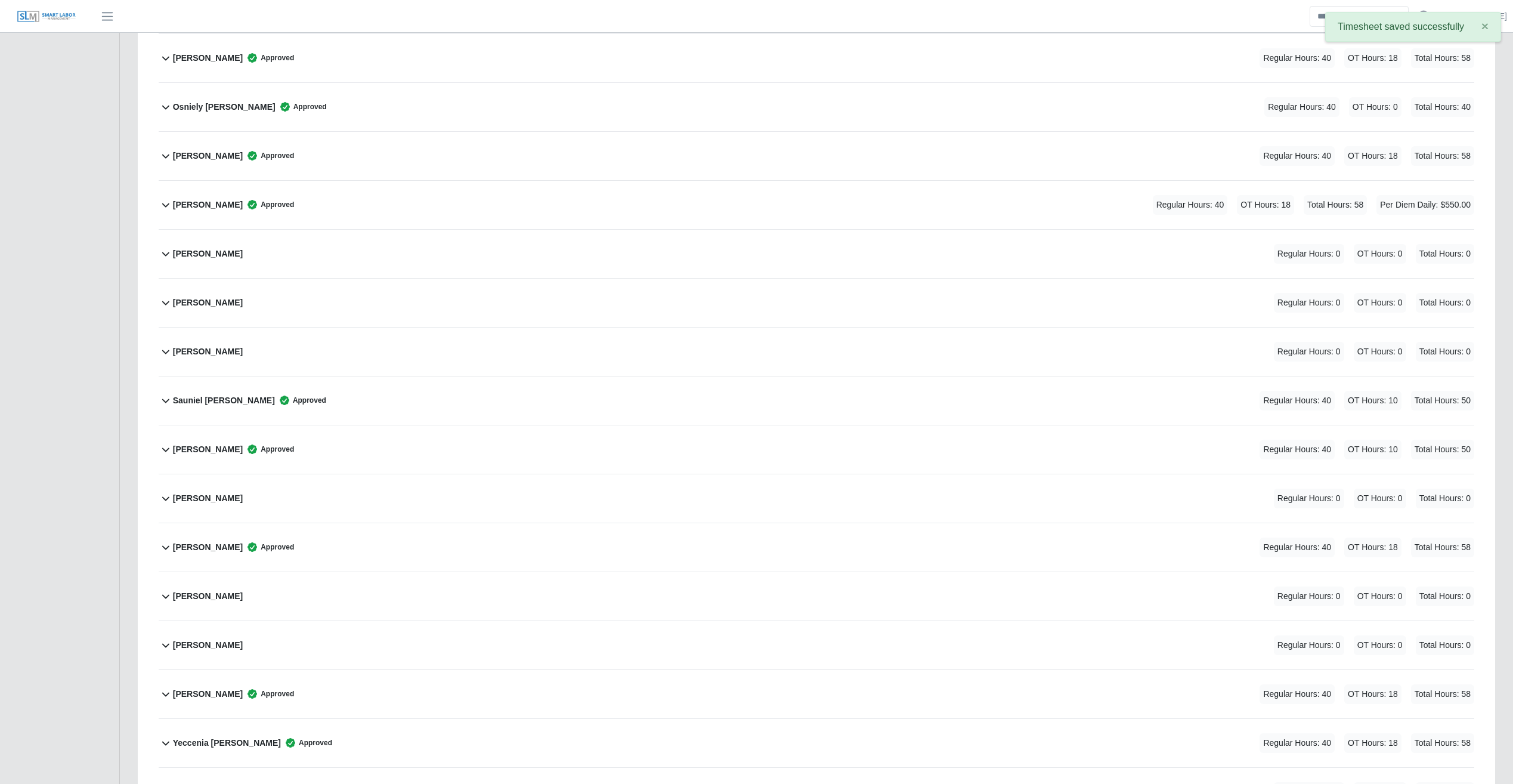
click at [786, 399] on div "Sauniel De Varona Approved Regular Hours: 40 OT Hours: 10 Total Hours: 50" at bounding box center [823, 400] width 1302 height 48
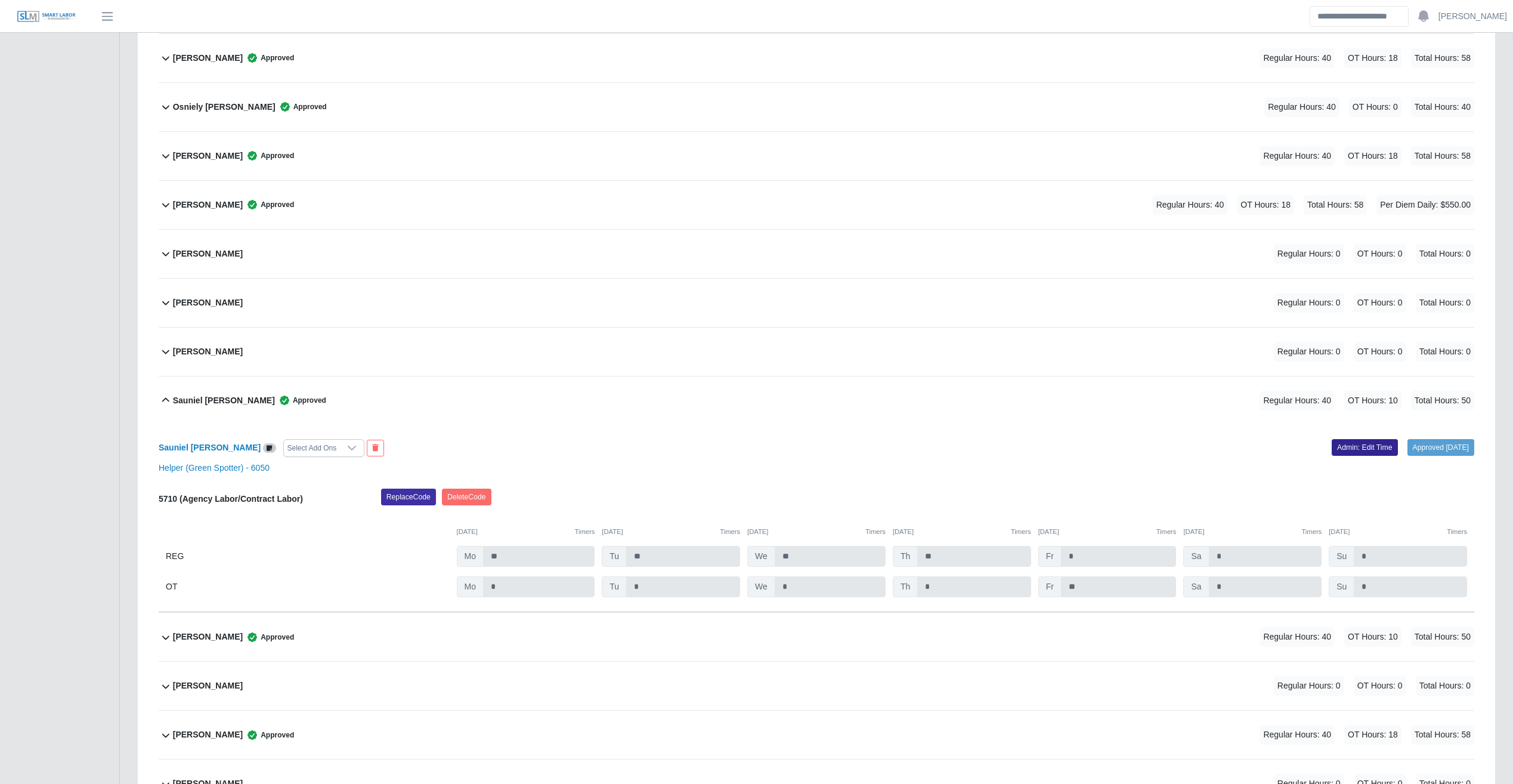
click at [892, 450] on link "Admin: Edit Time" at bounding box center [1365, 447] width 66 height 17
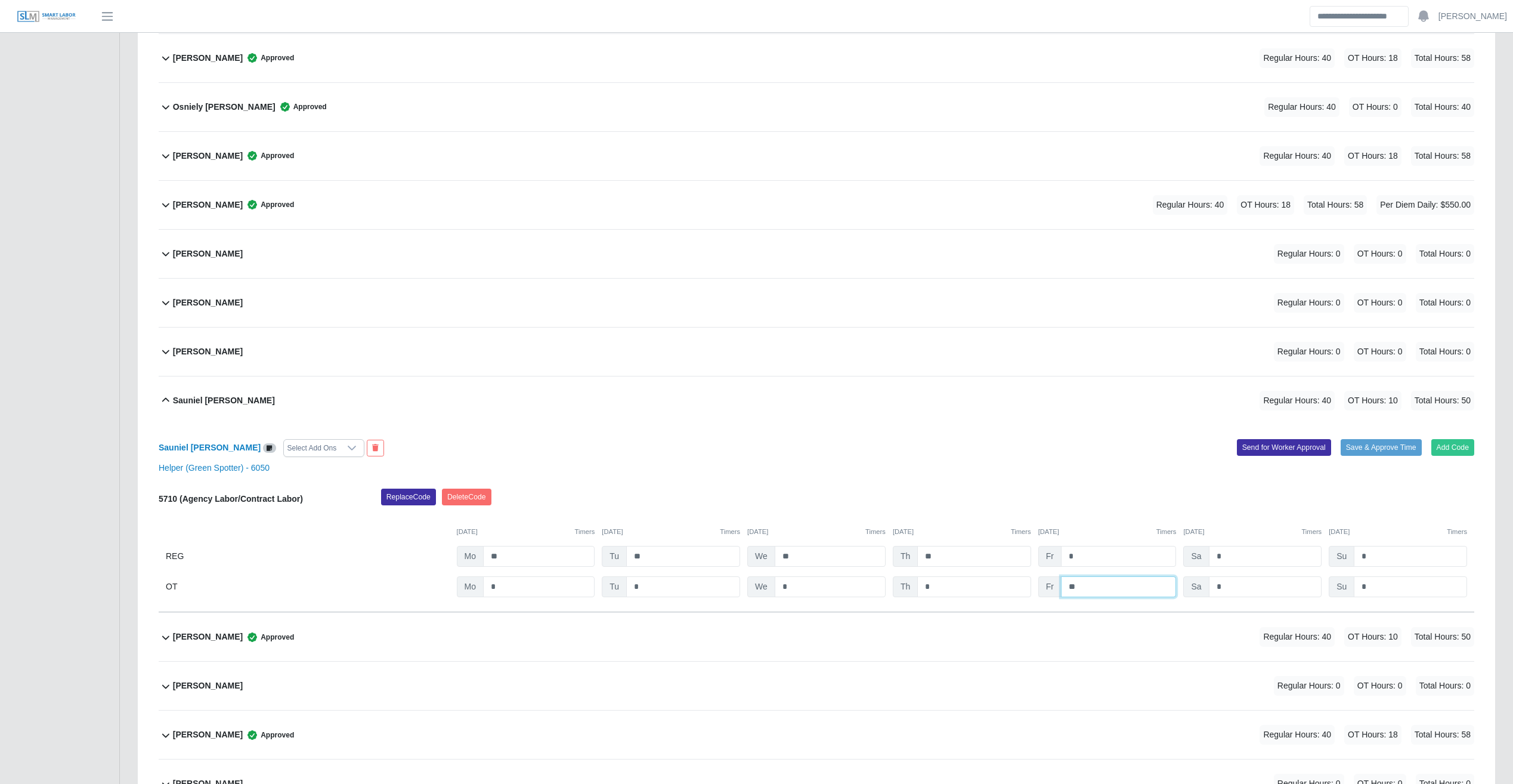
drag, startPoint x: 1094, startPoint y: 584, endPoint x: 1052, endPoint y: 587, distance: 42.1
click at [0, 0] on div "Fr **" at bounding box center [0, 0] width 0 height 0
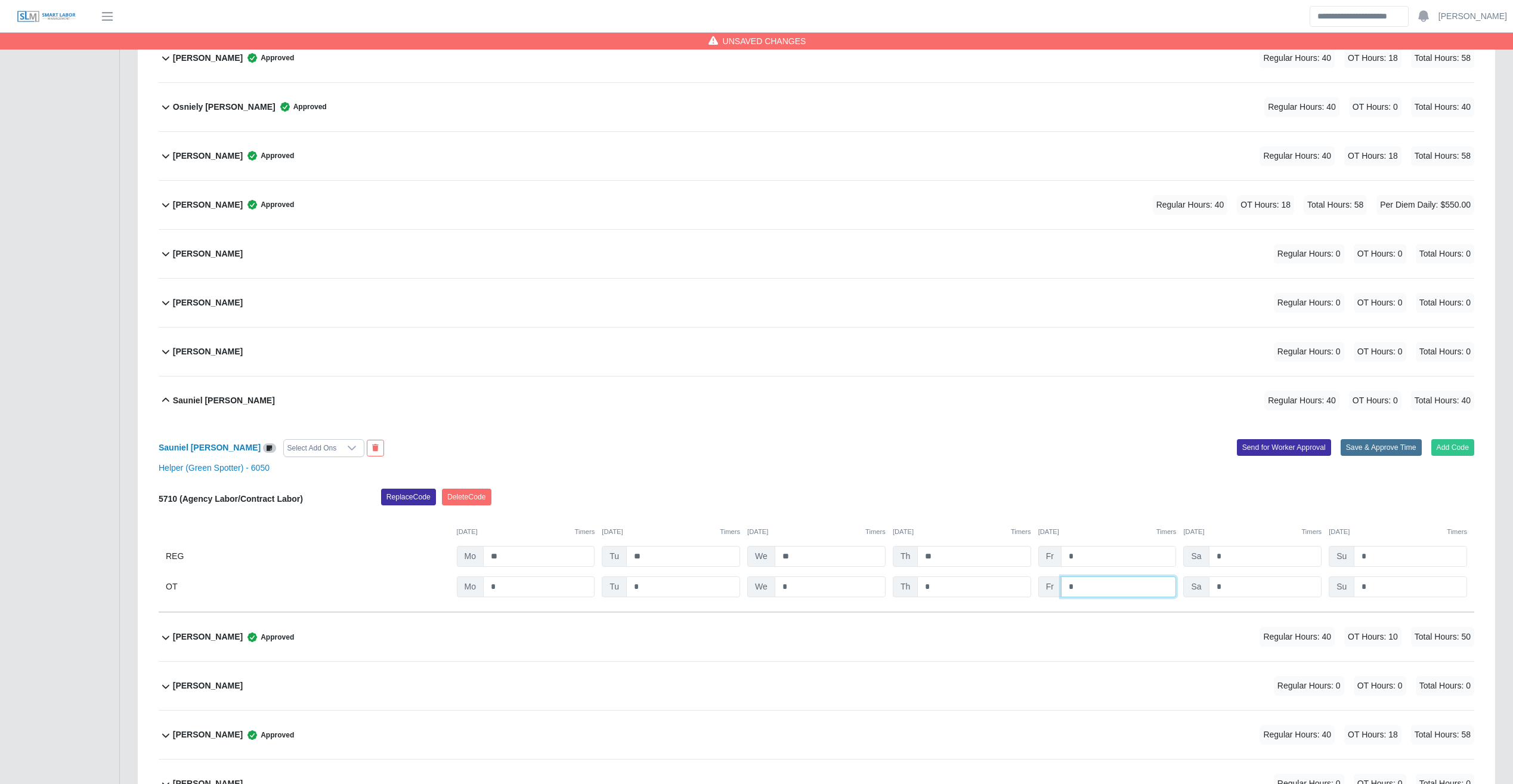
type input "*"
click at [892, 447] on button "Save & Approve Time" at bounding box center [1381, 447] width 81 height 17
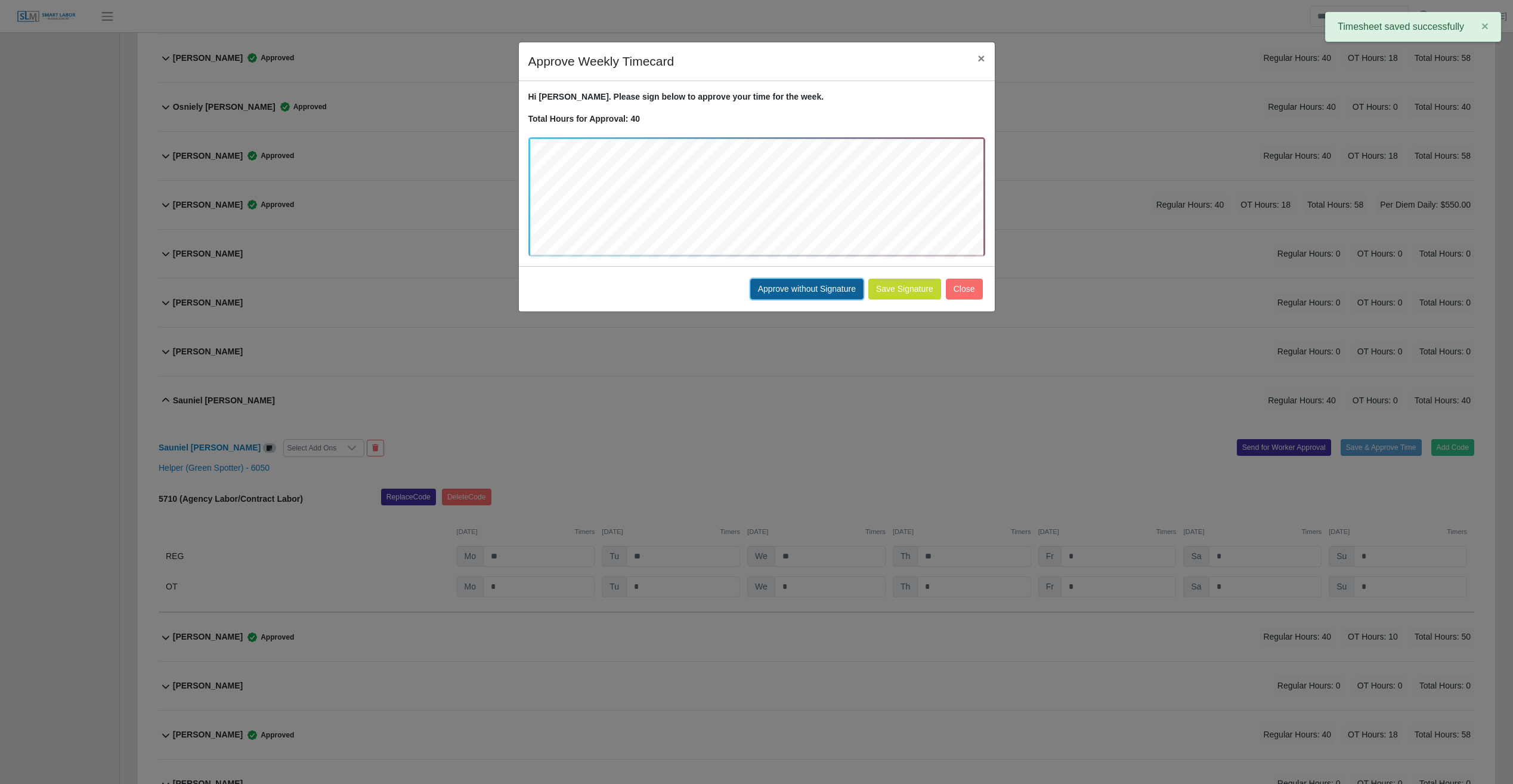
click at [827, 299] on button "Approve without Signature" at bounding box center [807, 289] width 113 height 21
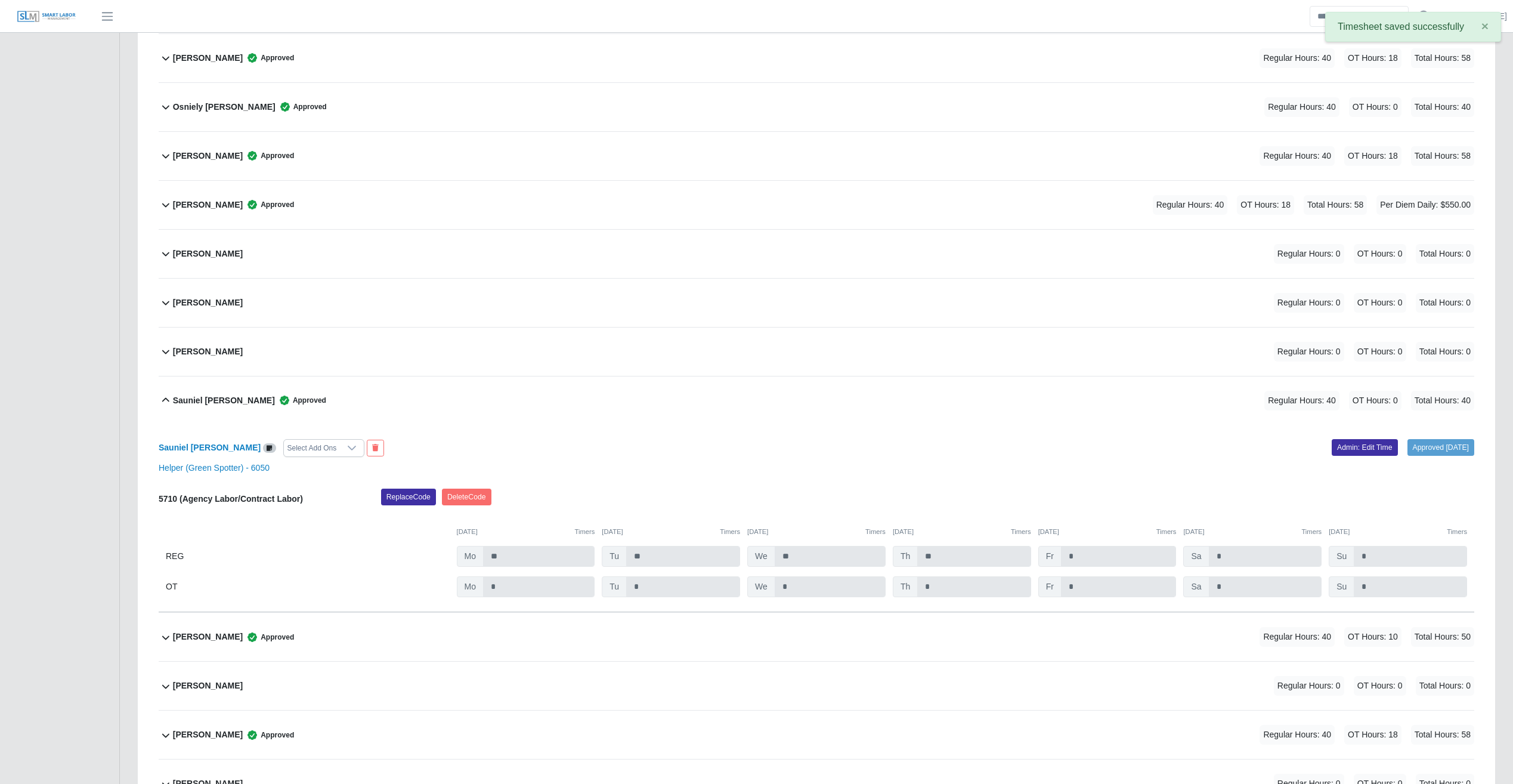
click at [892, 522] on div "Sorelly Rodriguez Approved Regular Hours: 40 OT Hours: 10 Total Hours: 50" at bounding box center [823, 636] width 1302 height 48
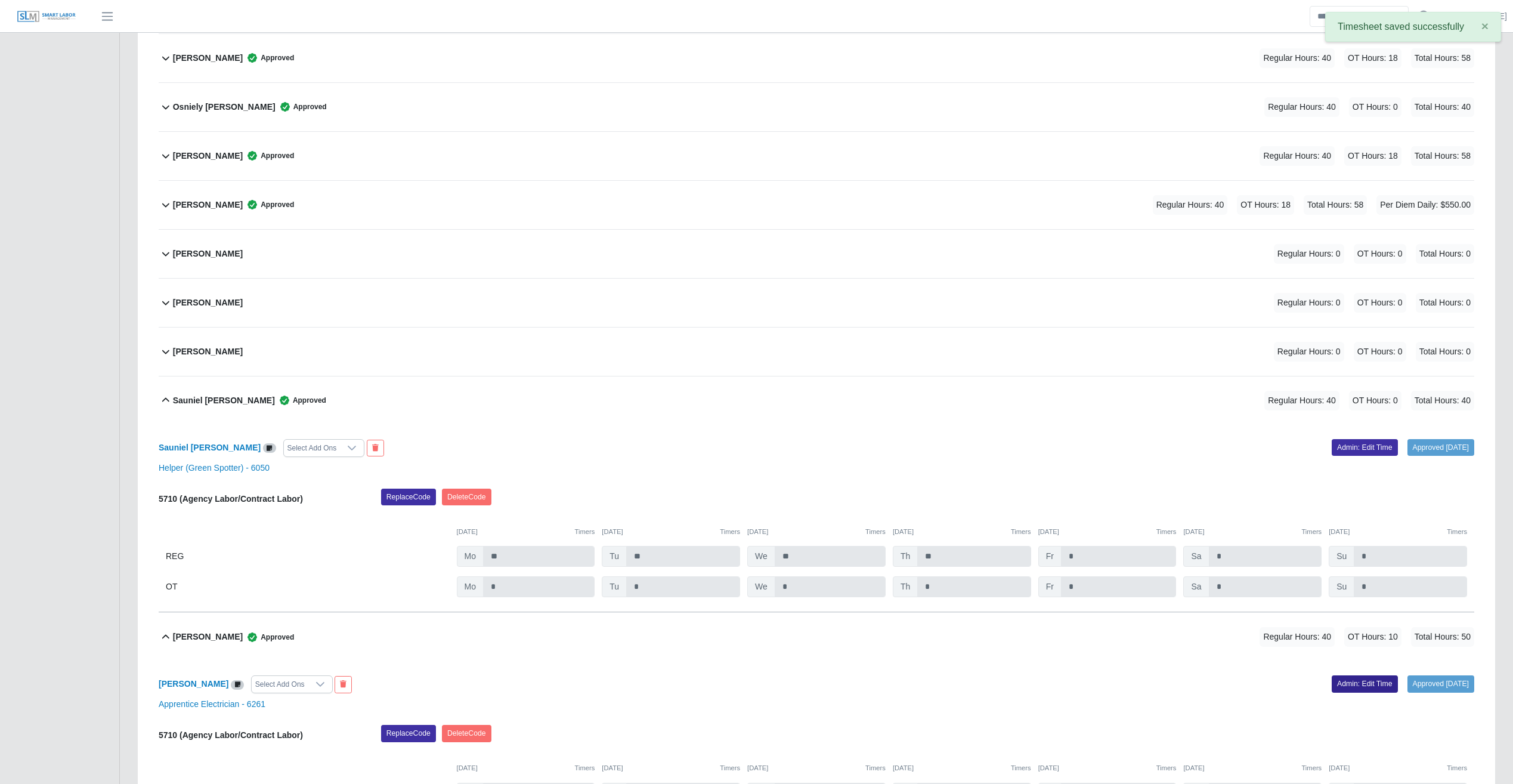
drag, startPoint x: 1330, startPoint y: 671, endPoint x: 1331, endPoint y: 678, distance: 7.1
click at [892, 522] on div "Sorelly Rodriguez Select Add Ons Approved 08/11/2025 Admin: Edit Time Apprentic…" at bounding box center [817, 754] width 1316 height 188
click at [892, 522] on link "Admin: Edit Time" at bounding box center [1365, 684] width 66 height 17
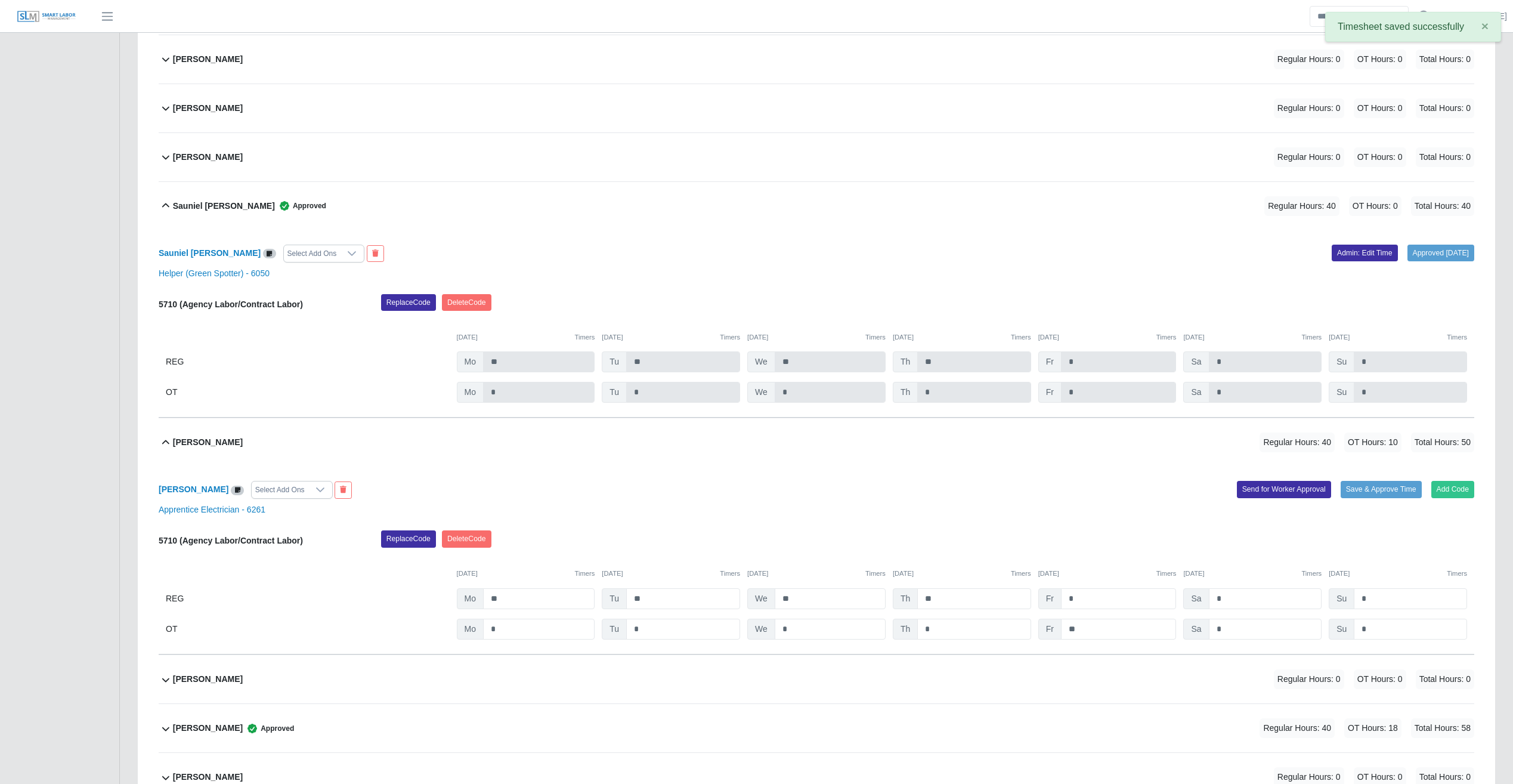
scroll to position [3153, 0]
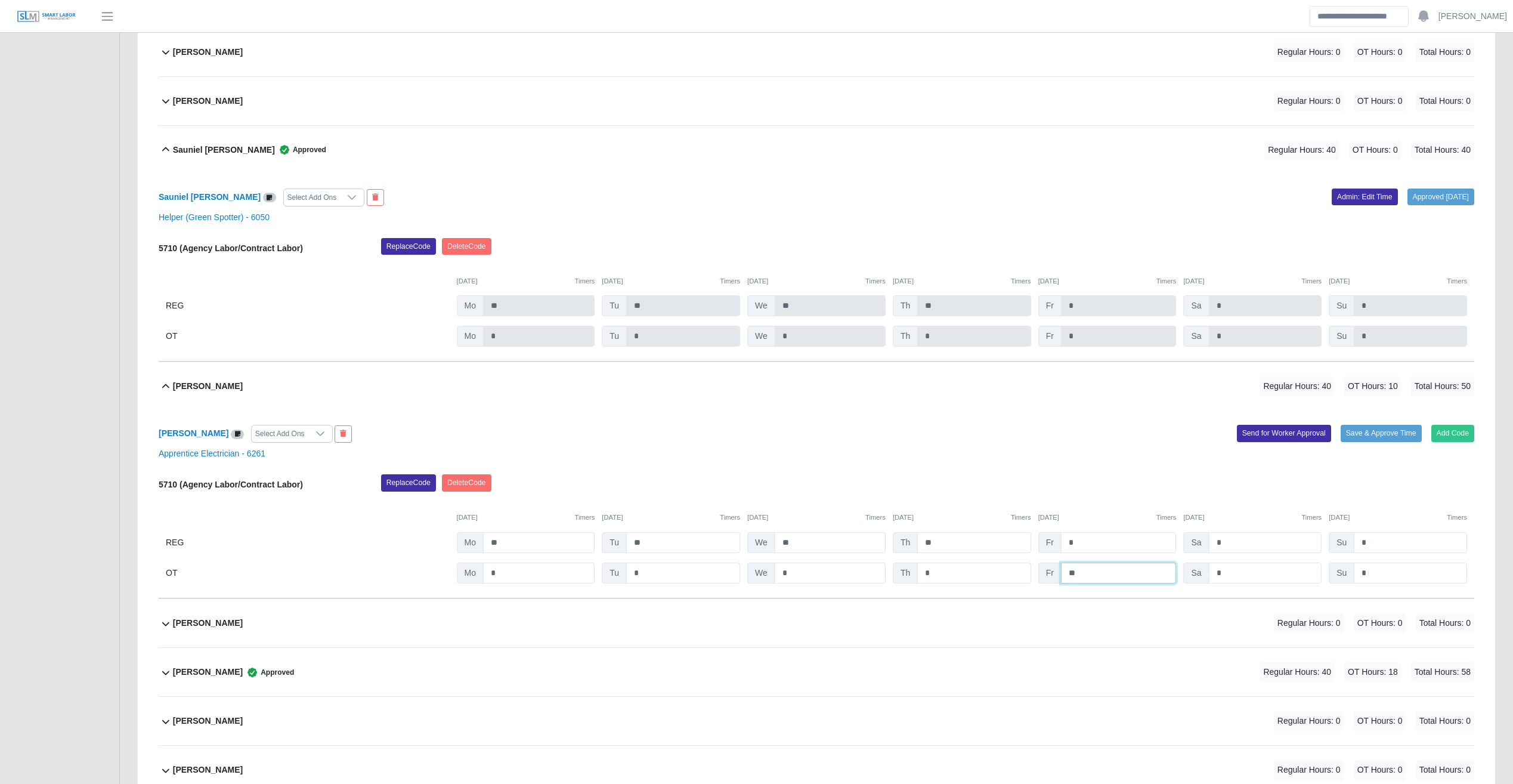
drag, startPoint x: 1086, startPoint y: 573, endPoint x: 1048, endPoint y: 570, distance: 38.1
click at [0, 0] on div "Fr **" at bounding box center [0, 0] width 0 height 0
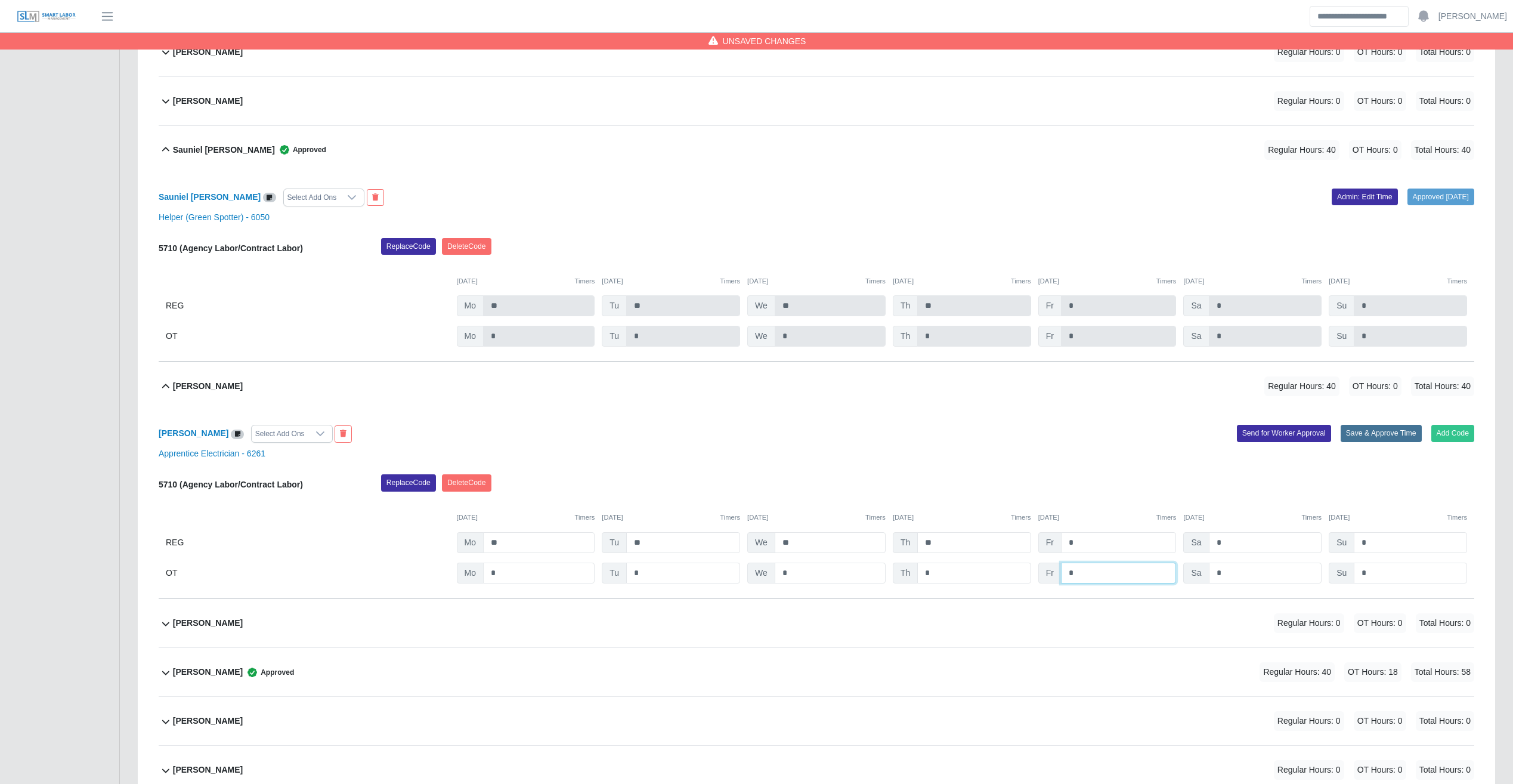
type input "*"
drag, startPoint x: 1360, startPoint y: 431, endPoint x: 1340, endPoint y: 426, distance: 20.6
click at [892, 431] on button "Save & Approve Time" at bounding box center [1381, 433] width 81 height 17
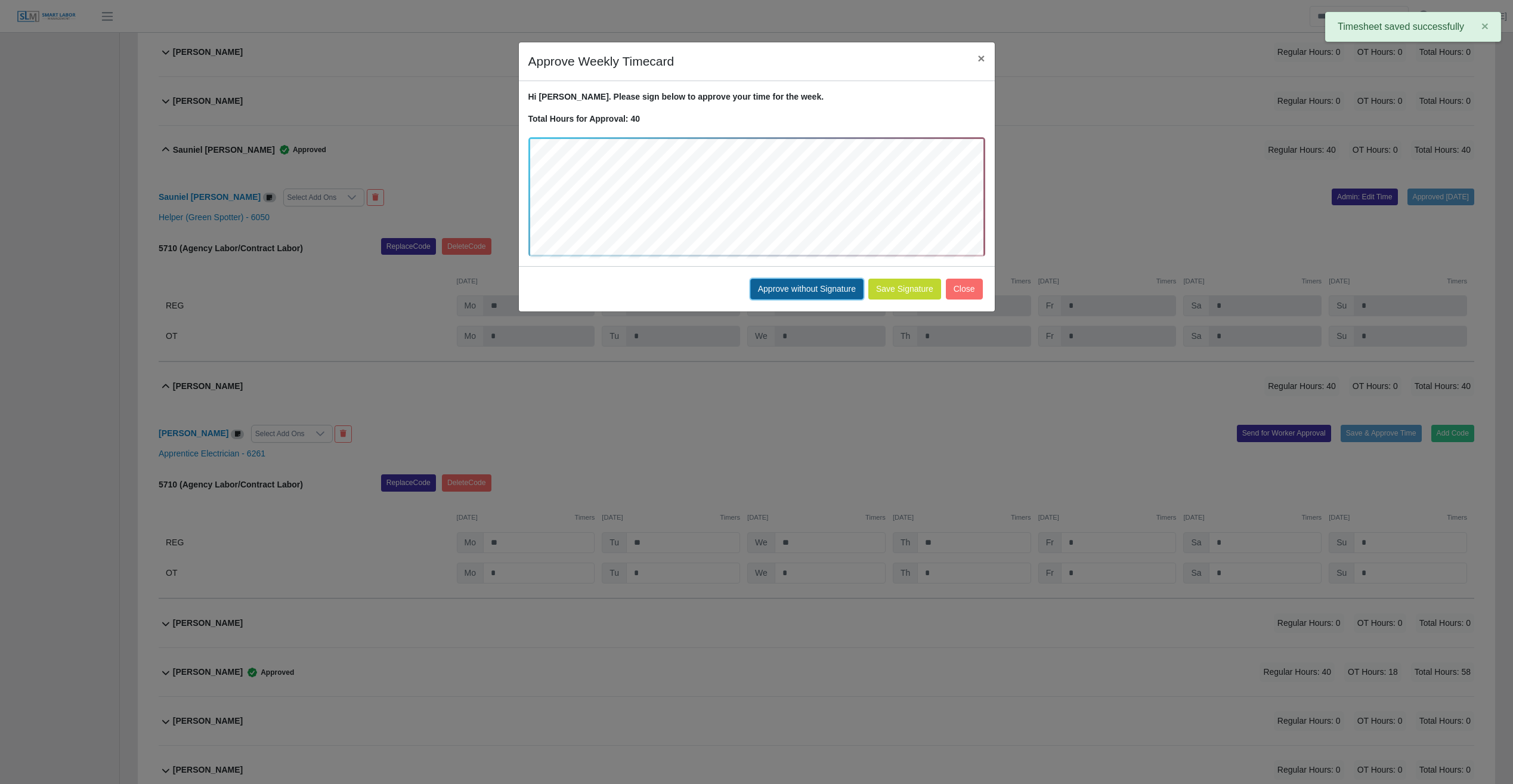
click at [812, 281] on button "Approve without Signature" at bounding box center [807, 289] width 113 height 21
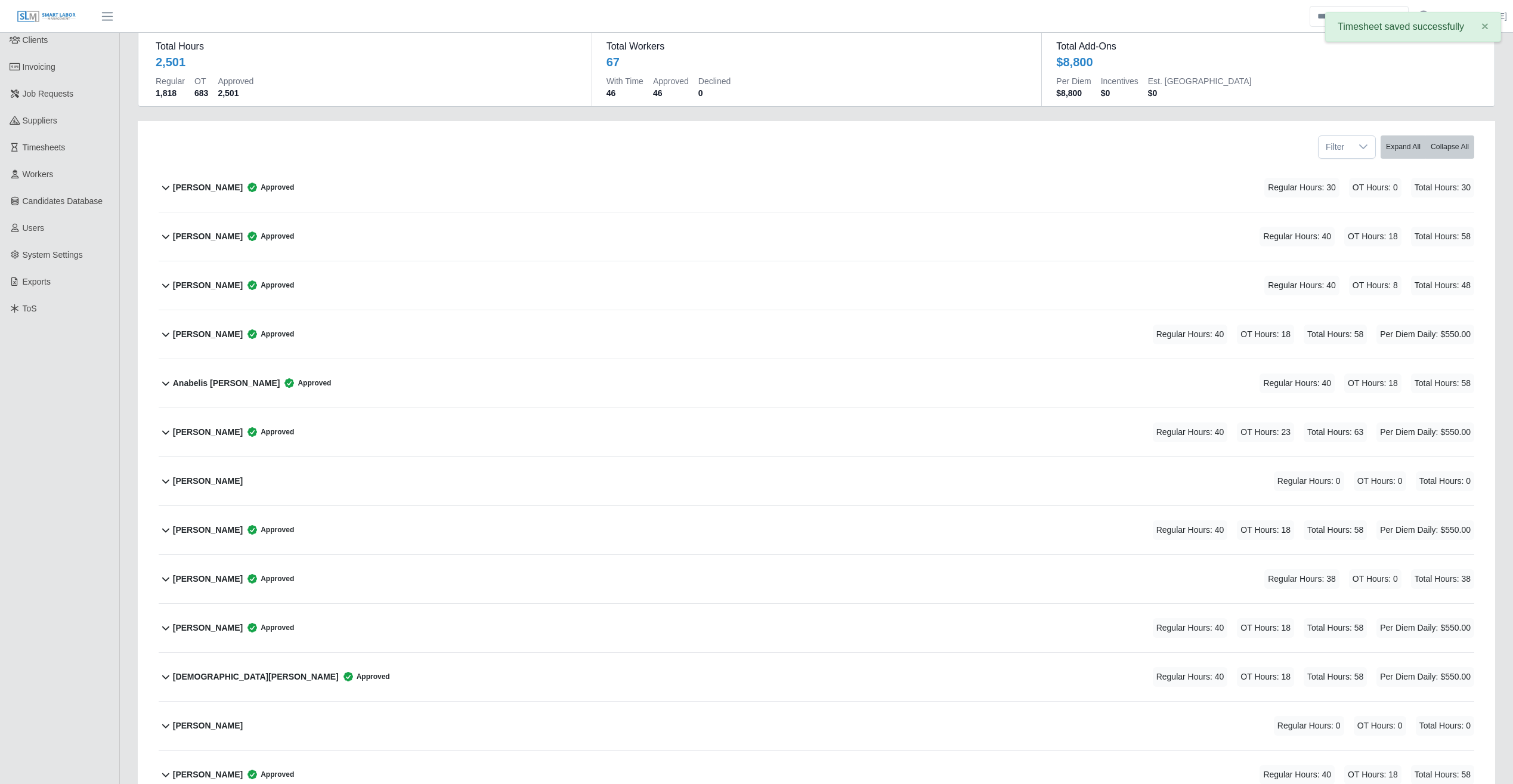
scroll to position [0, 0]
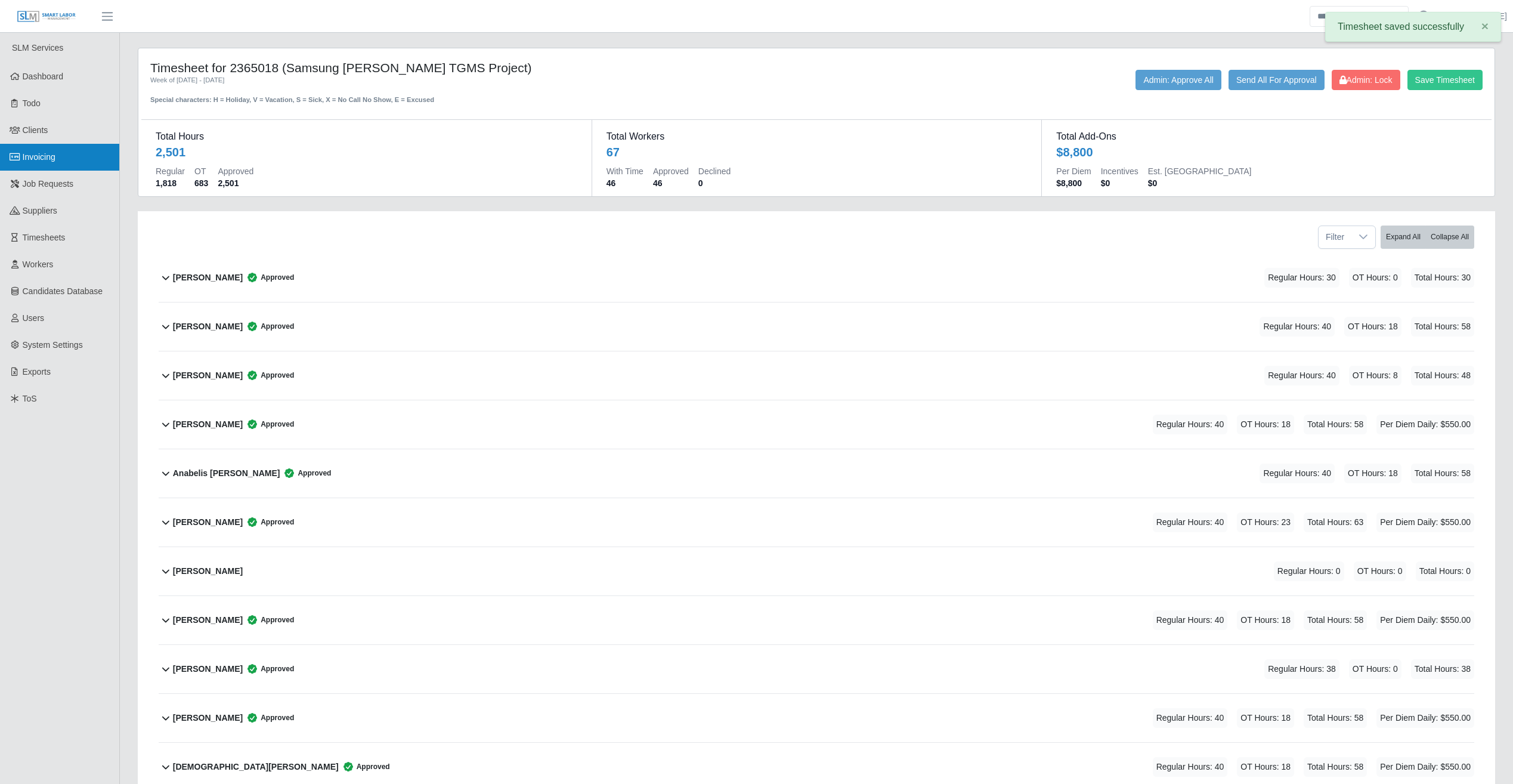
click at [49, 156] on span "Invoicing" at bounding box center [38, 156] width 33 height 9
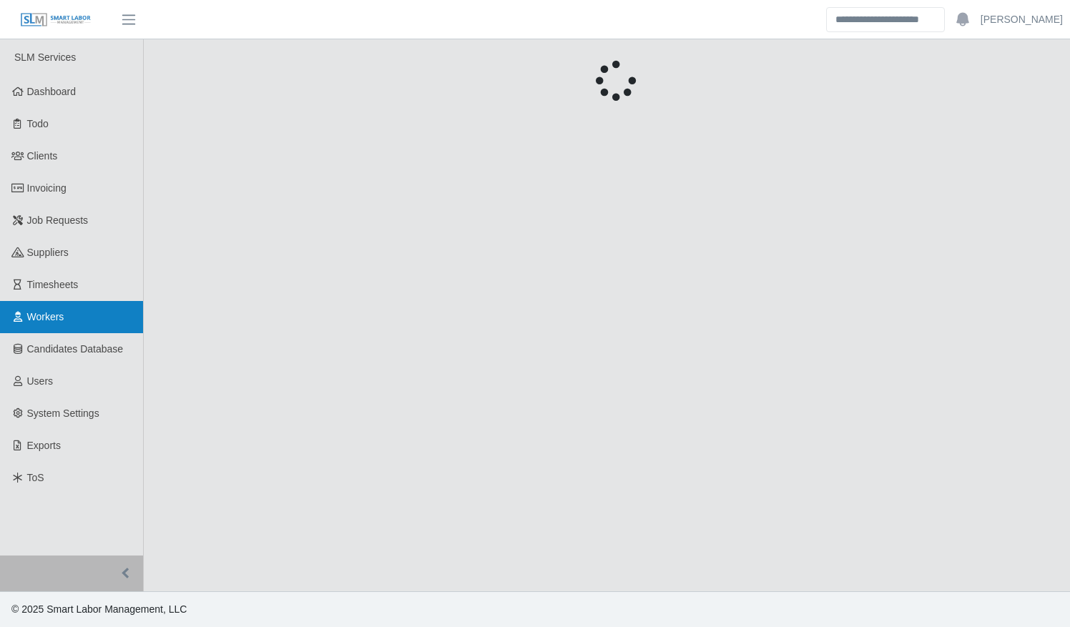
click at [47, 323] on span "Workers" at bounding box center [45, 316] width 37 height 11
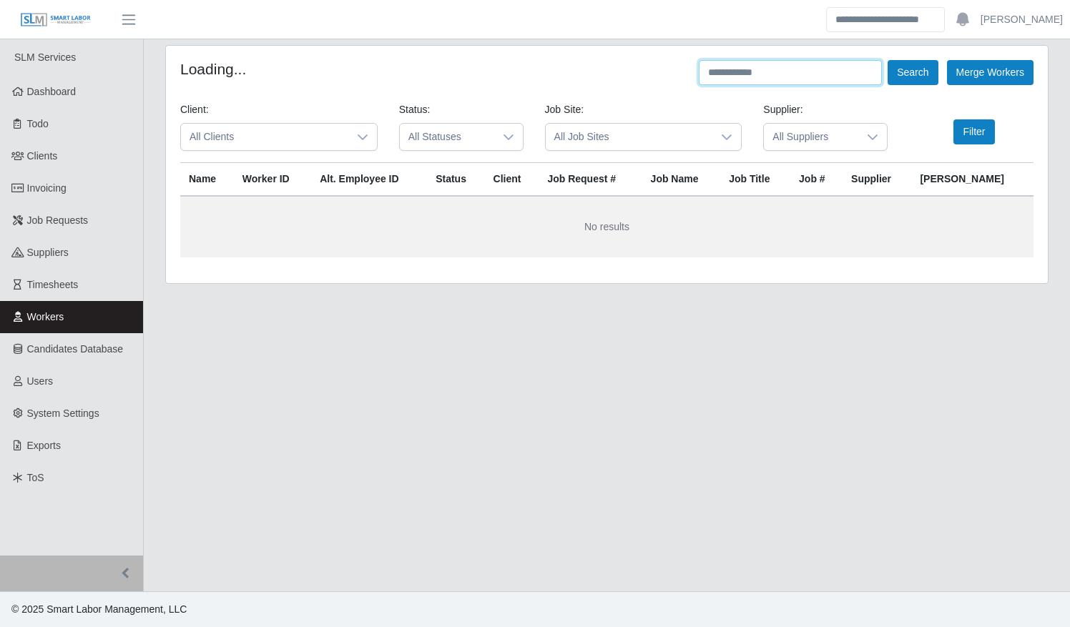
click at [749, 73] on input "text" at bounding box center [790, 72] width 183 height 25
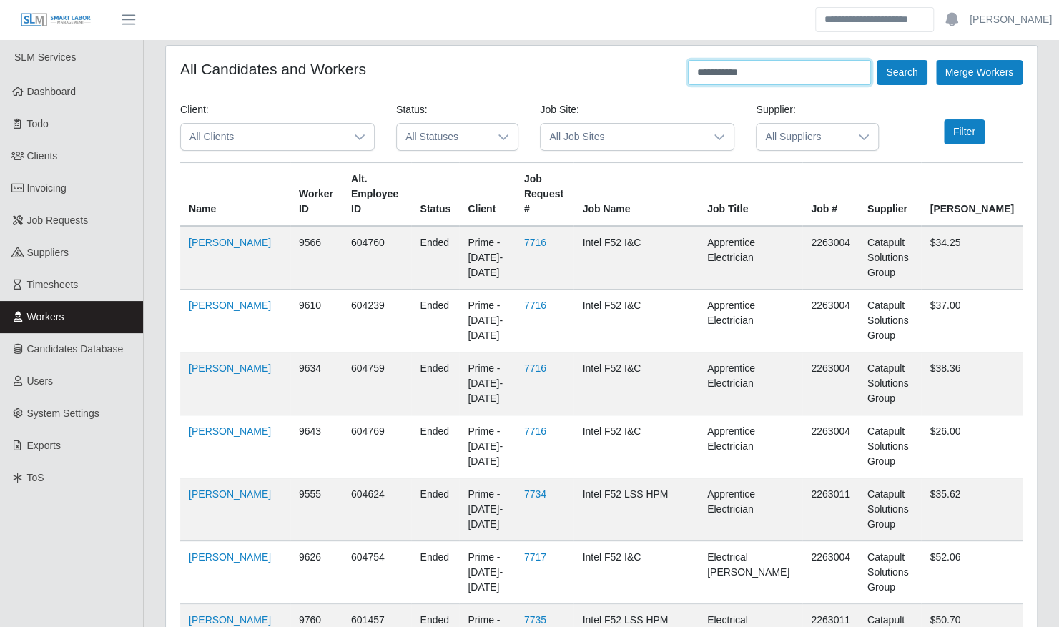
type input "**********"
click at [877, 60] on button "Search" at bounding box center [902, 72] width 50 height 25
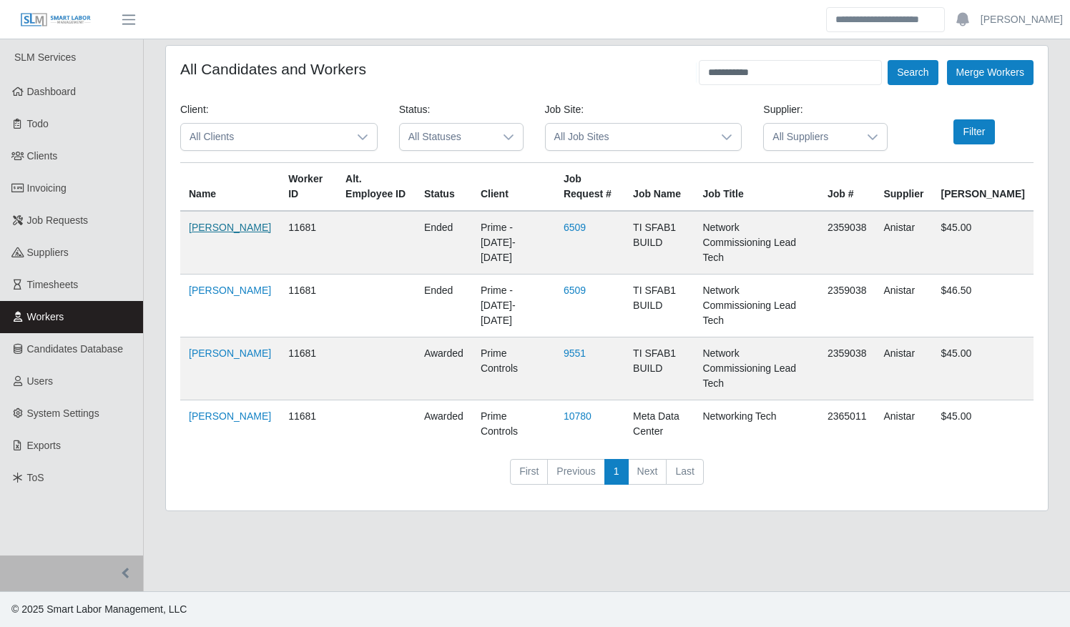
click at [199, 230] on link "[PERSON_NAME]" at bounding box center [230, 227] width 82 height 11
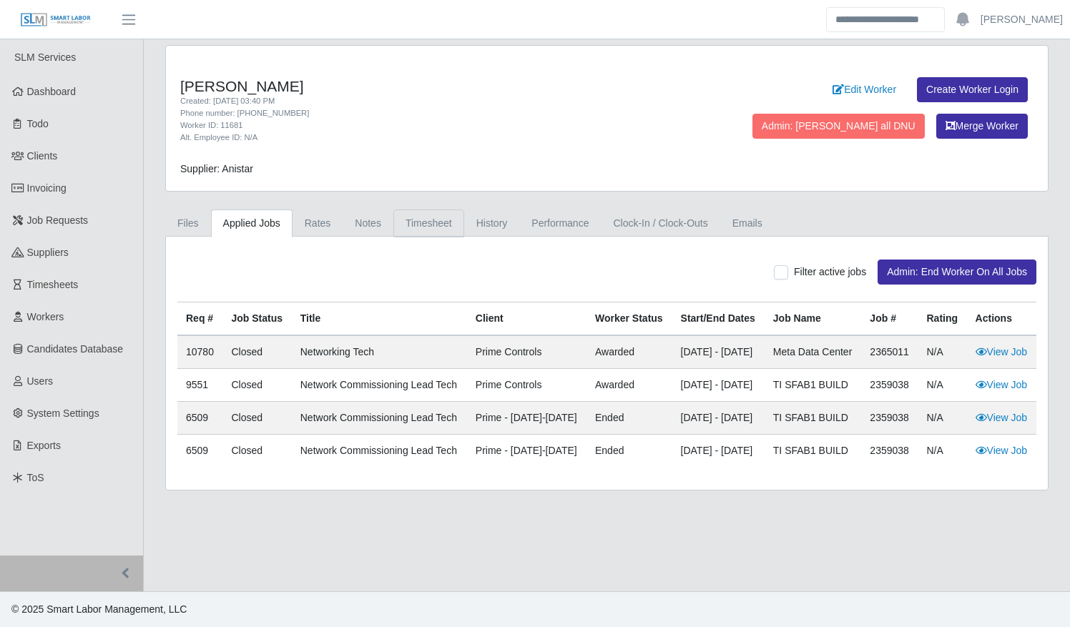
click at [409, 222] on link "Timesheet" at bounding box center [428, 224] width 71 height 28
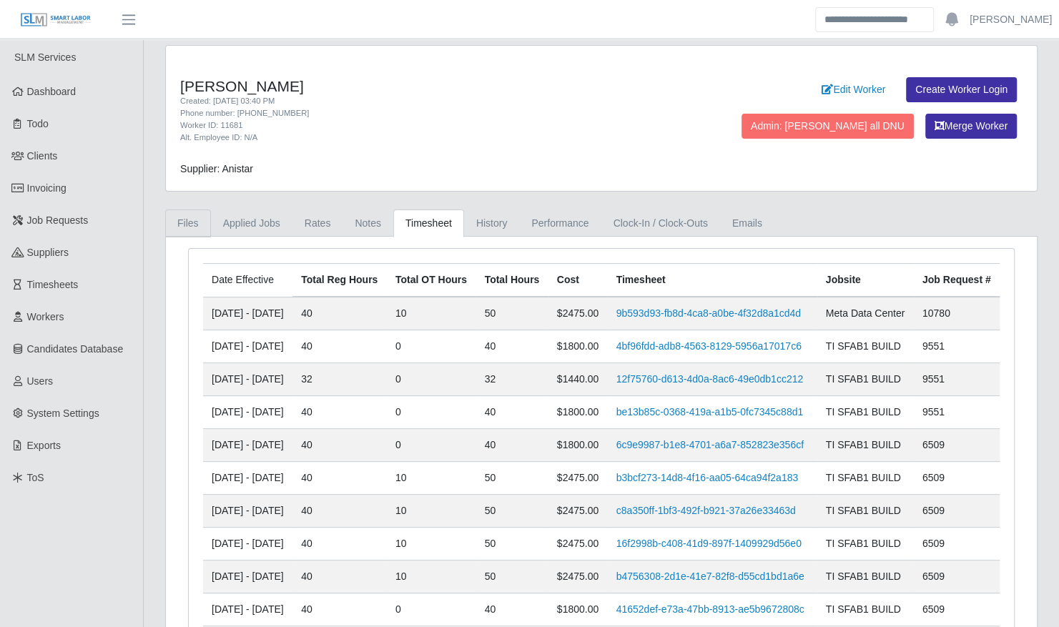
click at [183, 224] on link "Files" at bounding box center [188, 224] width 46 height 28
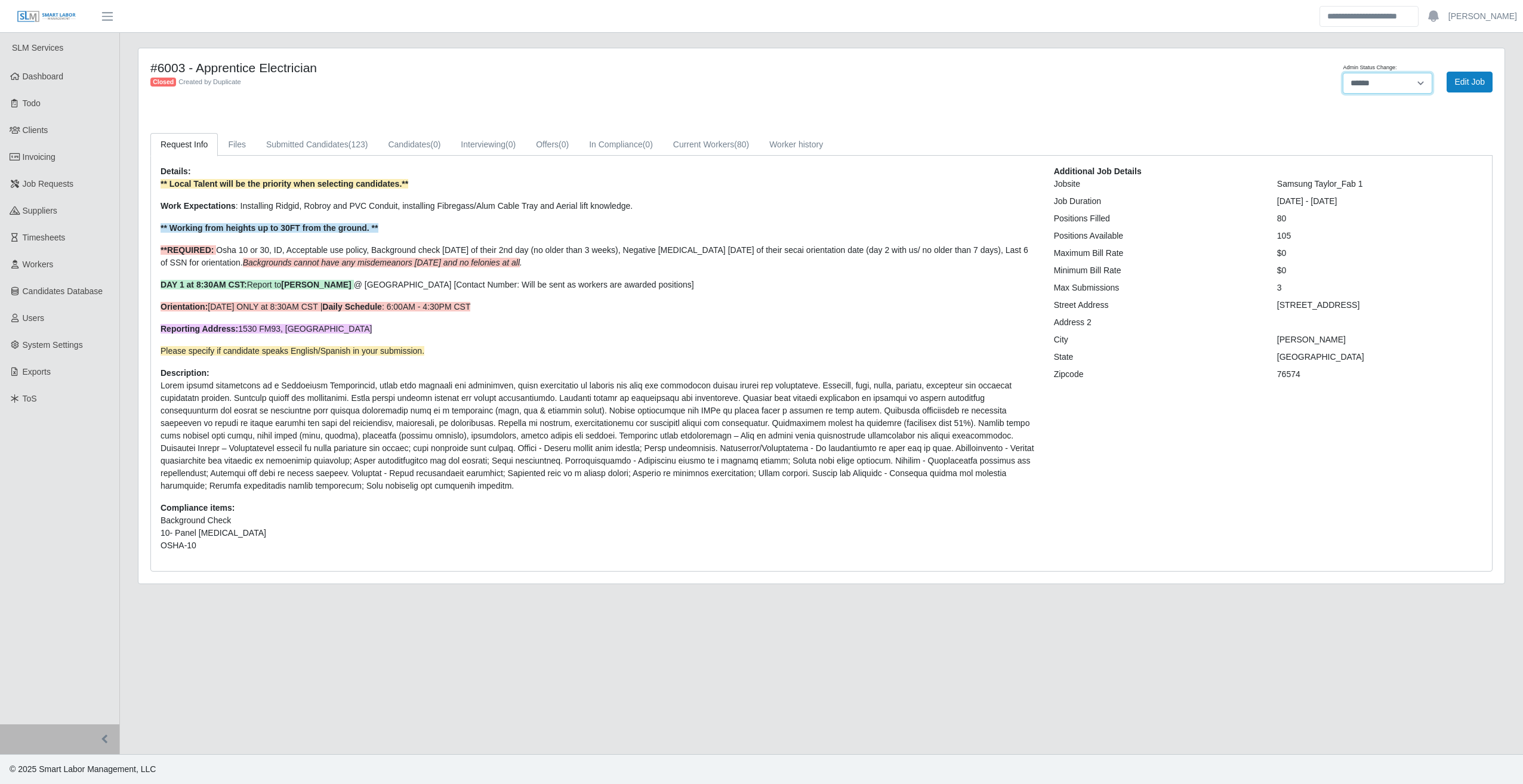
click at [1367, 81] on select "**********" at bounding box center [1387, 83] width 89 height 21
select select "****"
click at [1343, 73] on select "**********" at bounding box center [1387, 83] width 89 height 21
click at [1455, 83] on button "Submit Candidate" at bounding box center [1452, 82] width 82 height 21
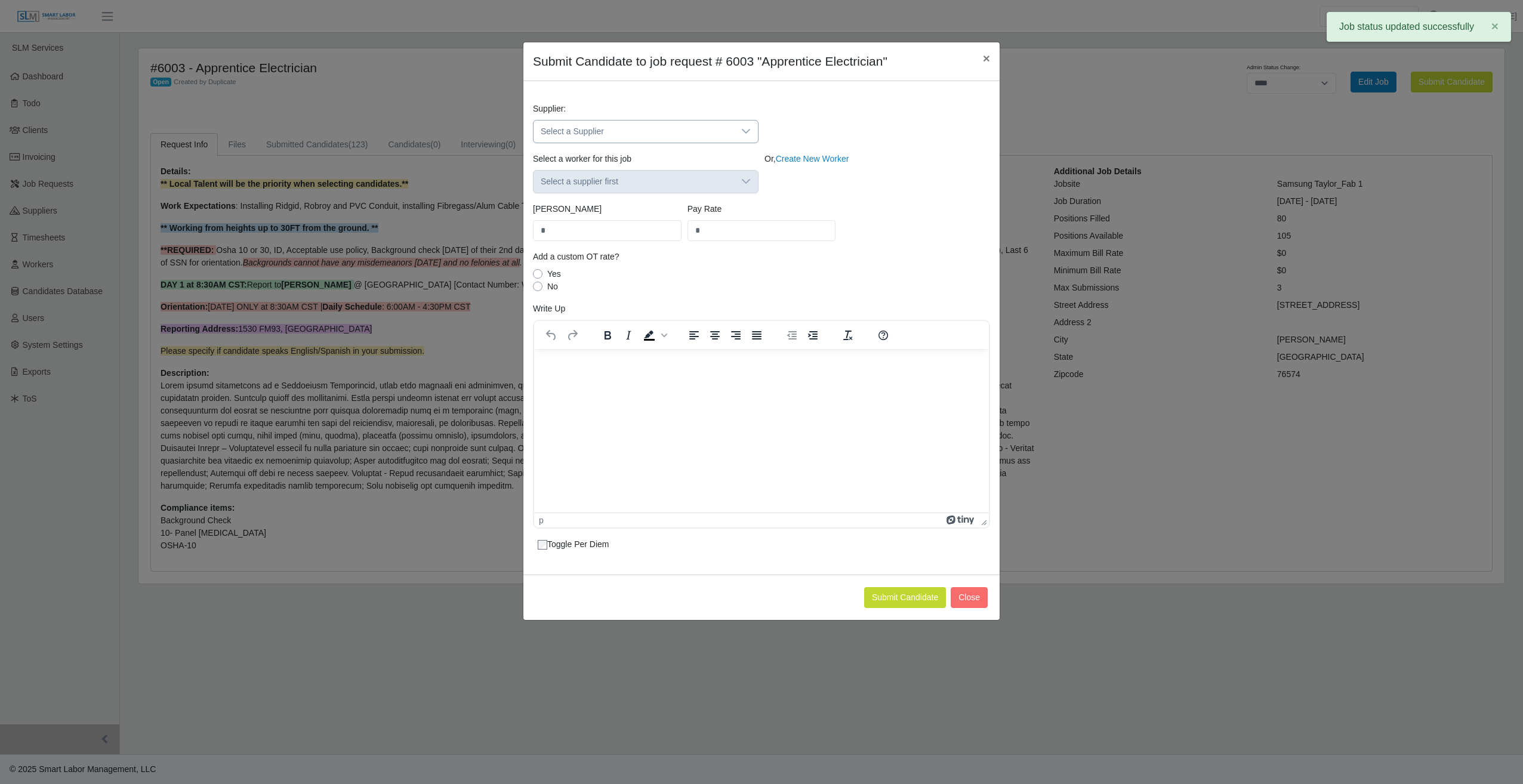
click at [740, 129] on div at bounding box center [746, 131] width 24 height 22
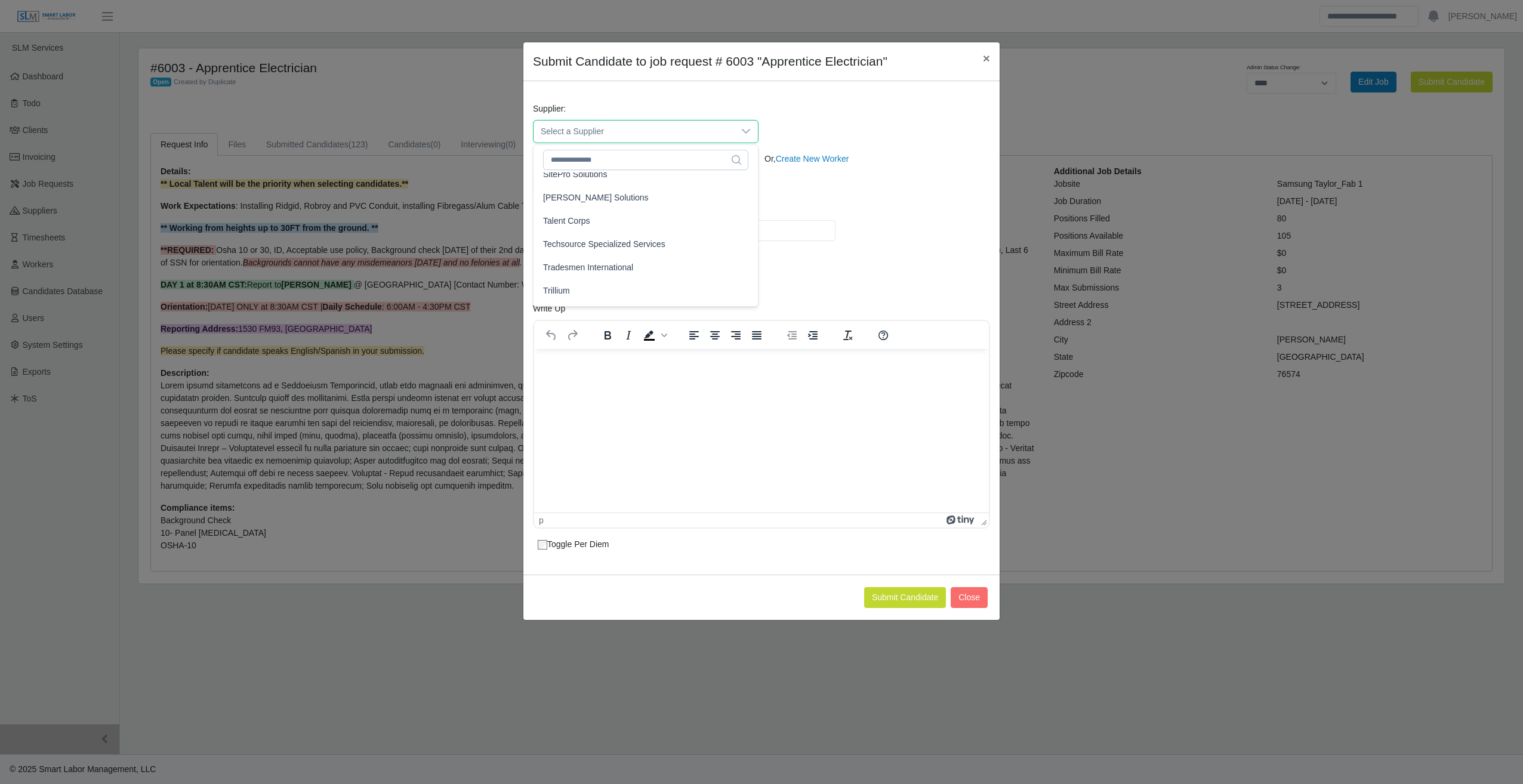
scroll to position [445, 0]
click at [693, 233] on li "Techsource Specialized Services" at bounding box center [645, 229] width 219 height 22
click at [749, 184] on icon at bounding box center [745, 181] width 9 height 9
type input "**"
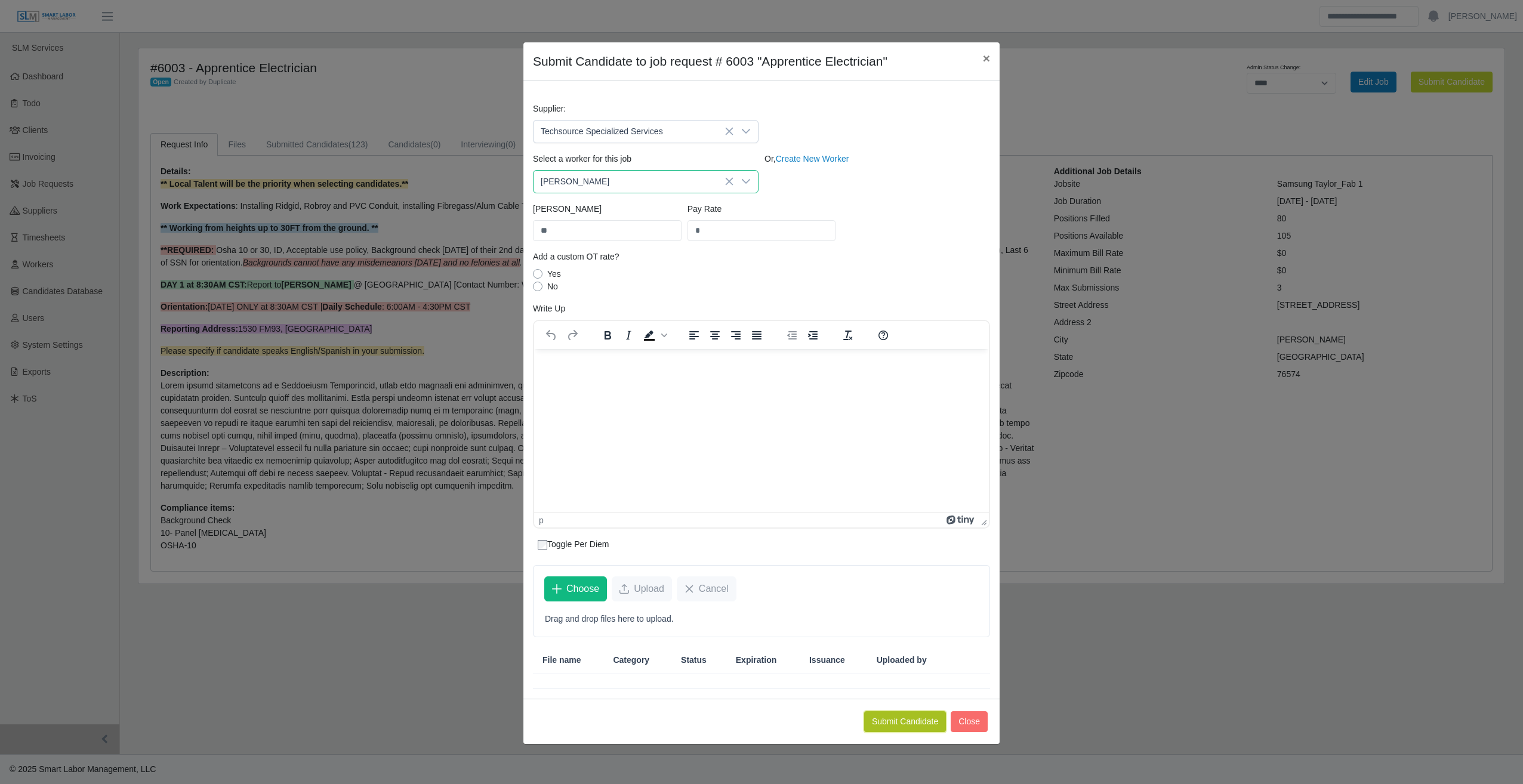
click at [908, 716] on button "Submit Candidate" at bounding box center [905, 721] width 82 height 21
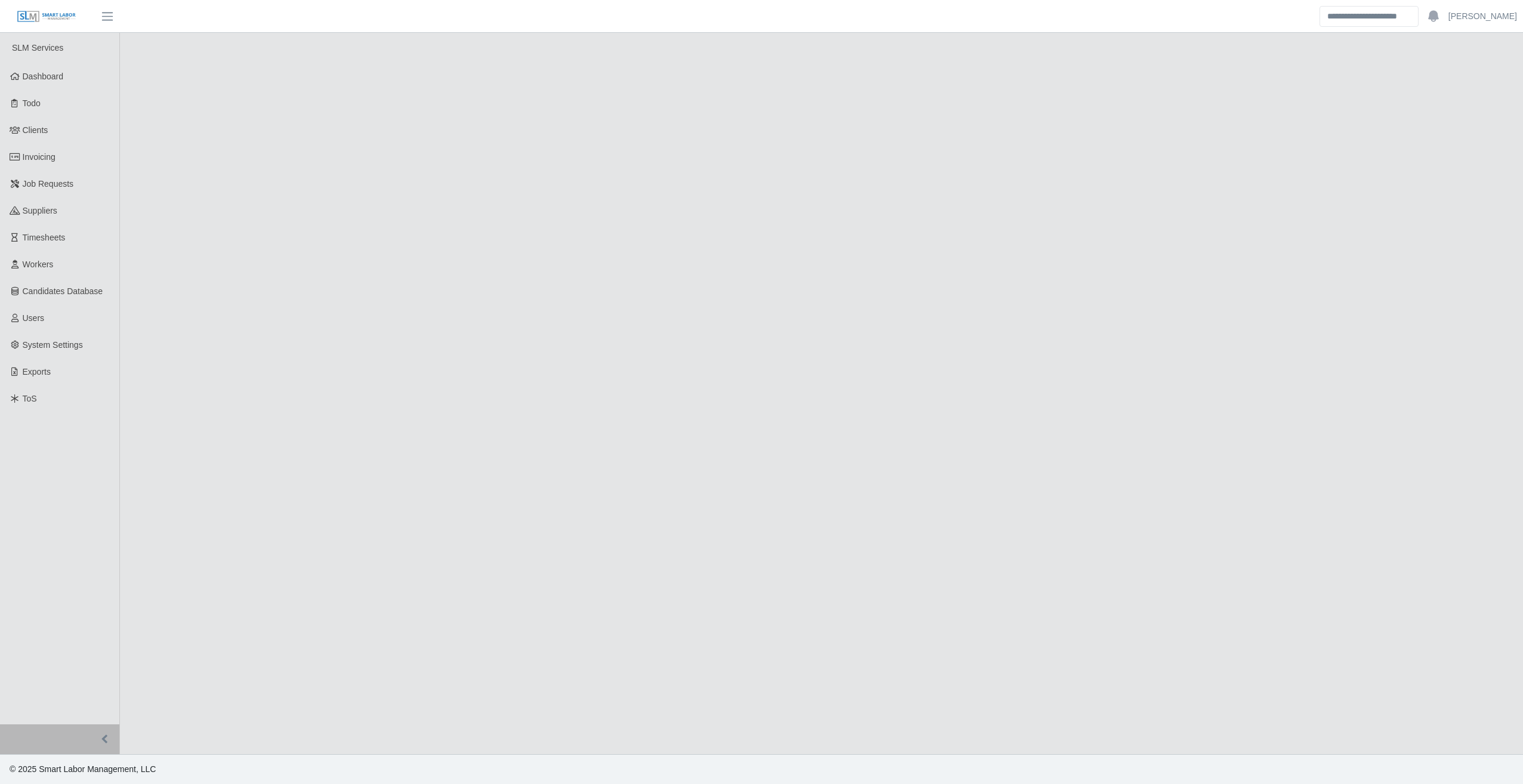
select select "****"
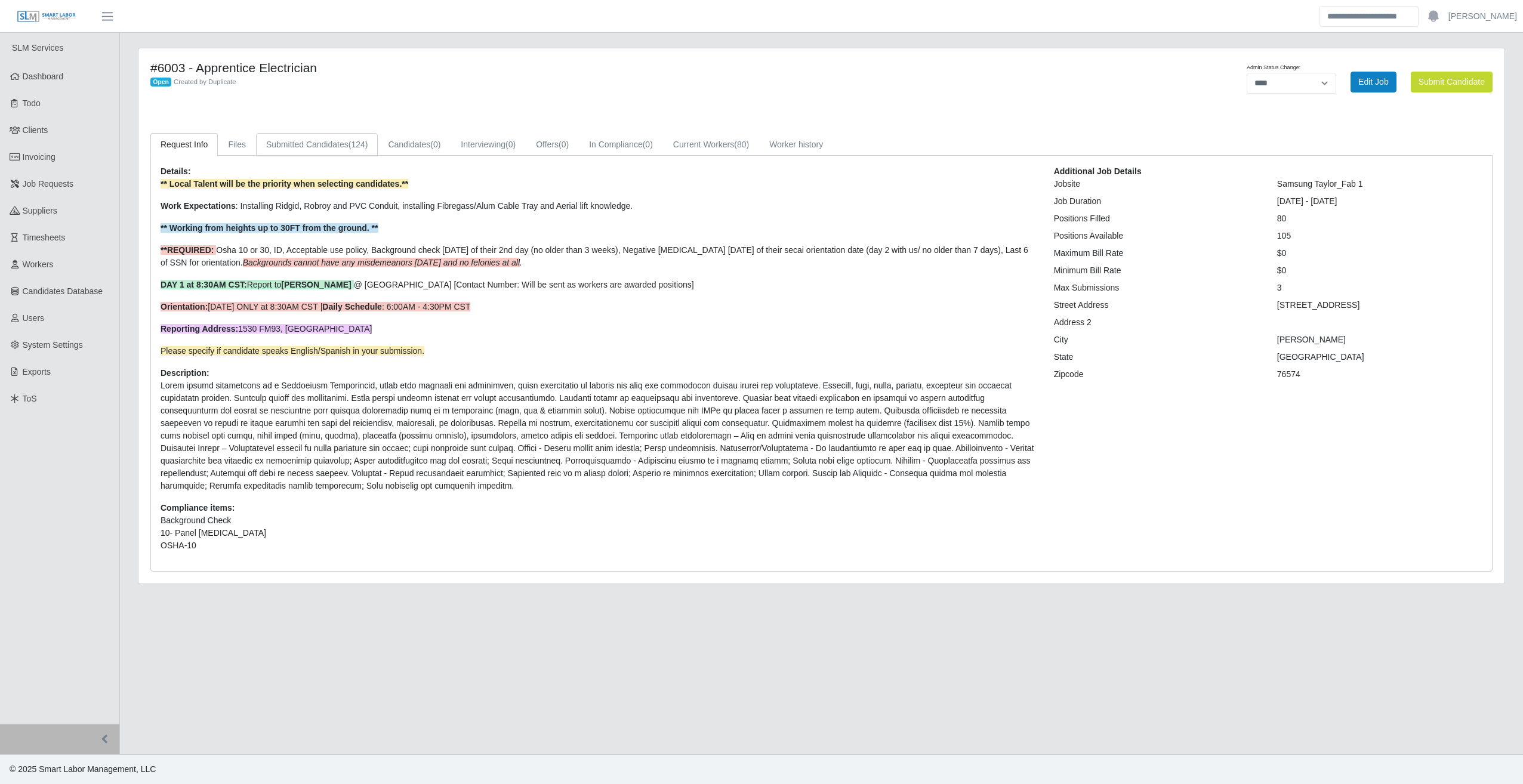
drag, startPoint x: 329, startPoint y: 140, endPoint x: 443, endPoint y: 311, distance: 205.5
click at [329, 140] on link "Submitted Candidates (124)" at bounding box center [317, 144] width 122 height 23
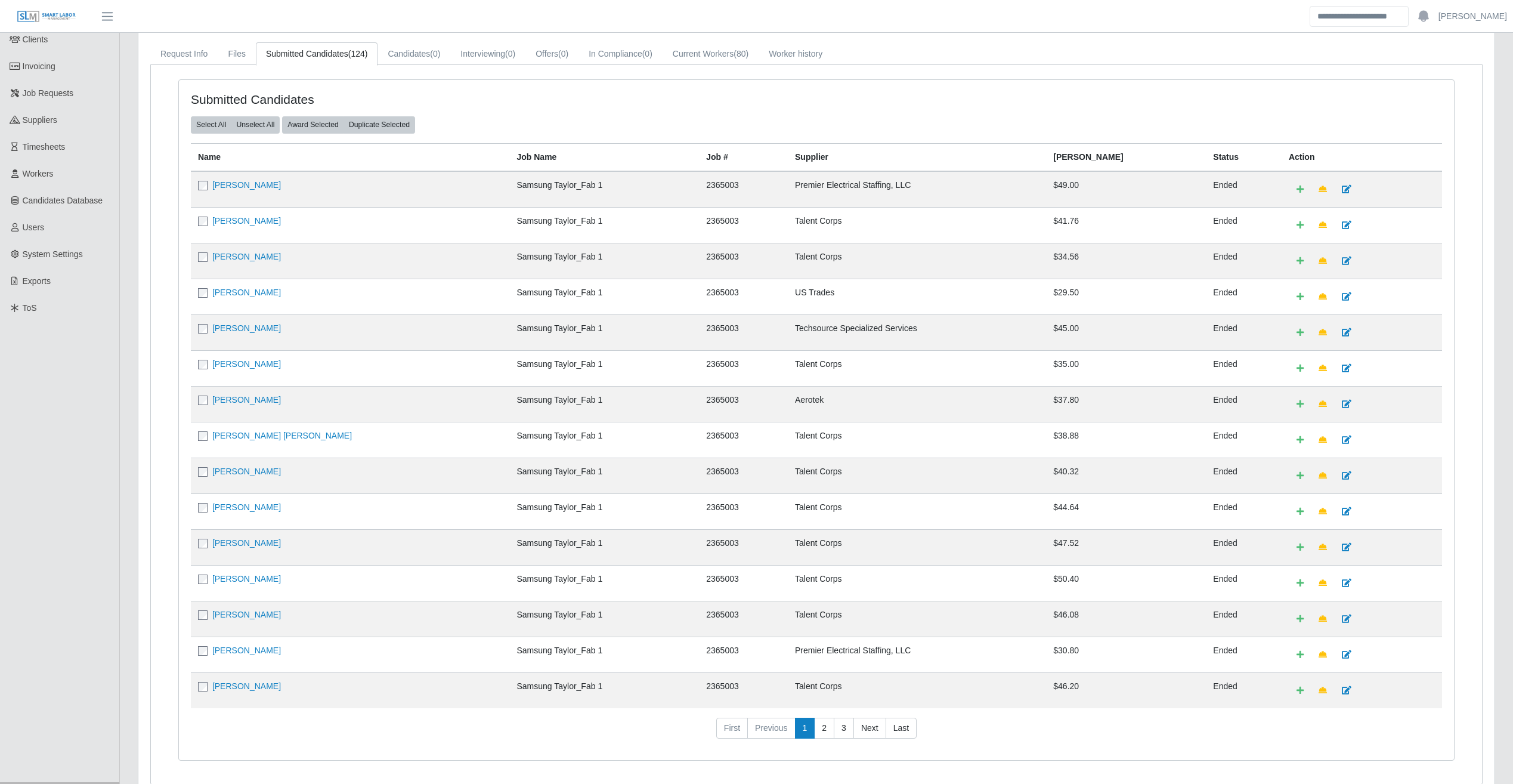
scroll to position [148, 0]
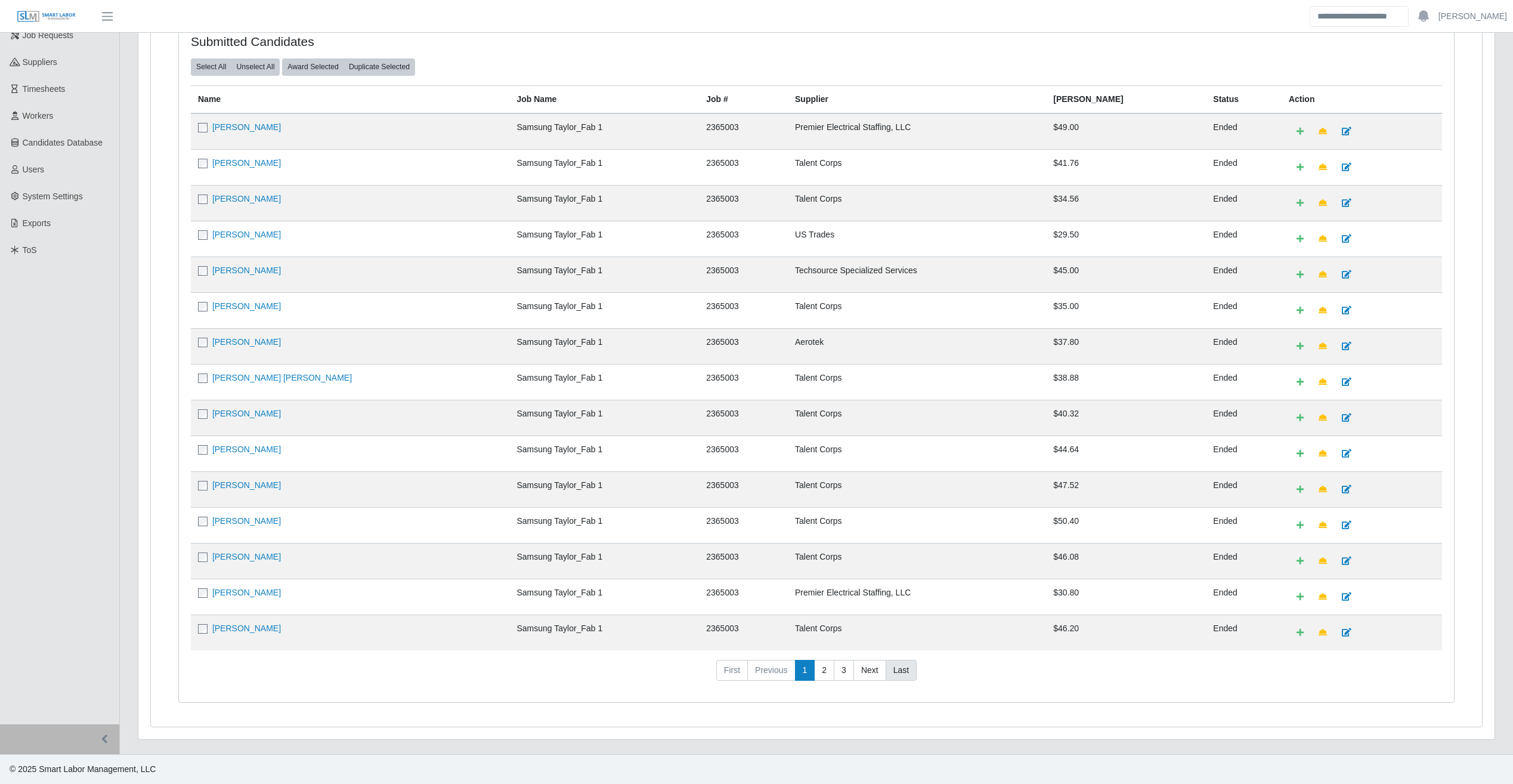
click at [902, 672] on link "Last" at bounding box center [901, 671] width 31 height 22
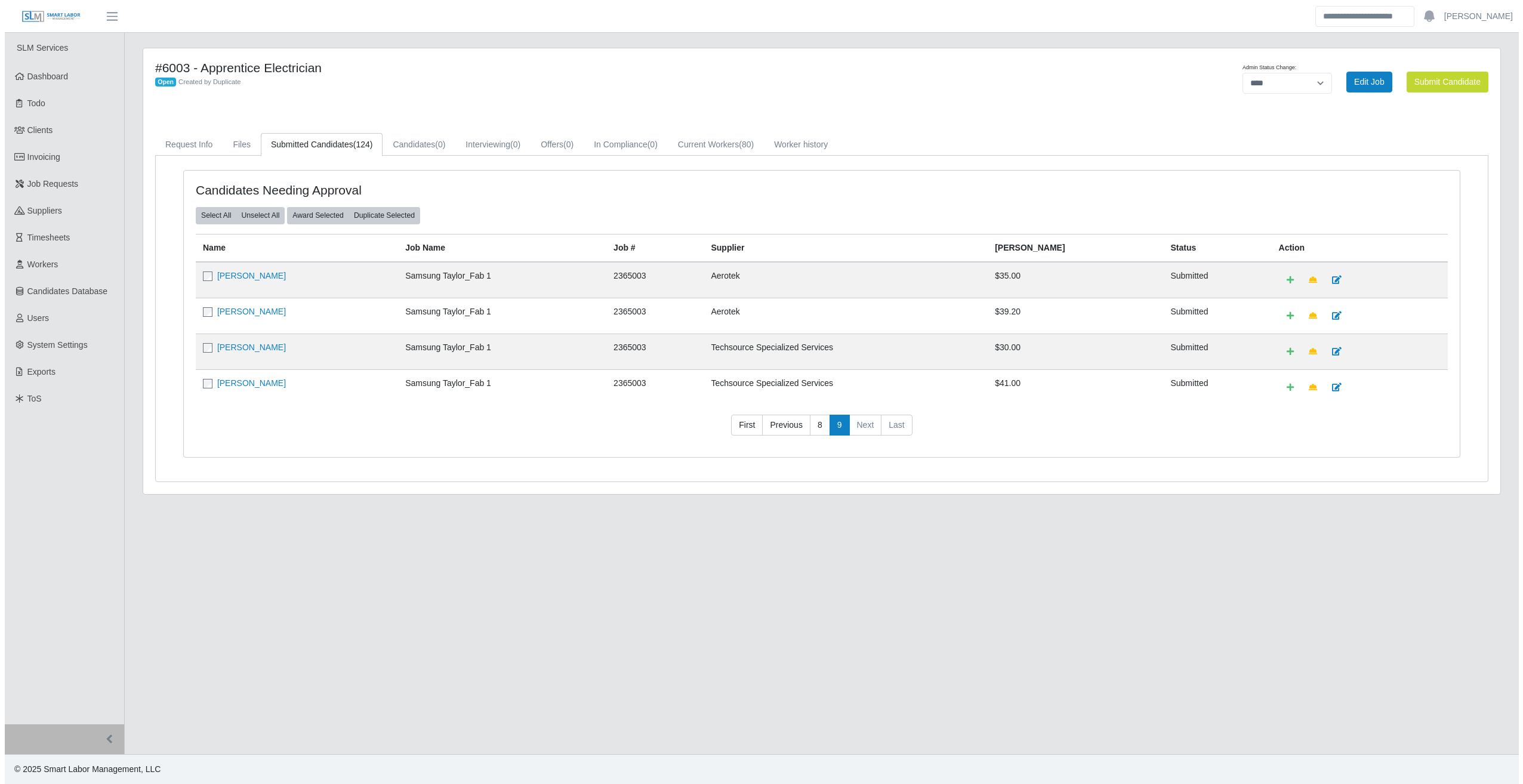
scroll to position [0, 0]
click at [301, 219] on button "Award Selected" at bounding box center [313, 215] width 62 height 17
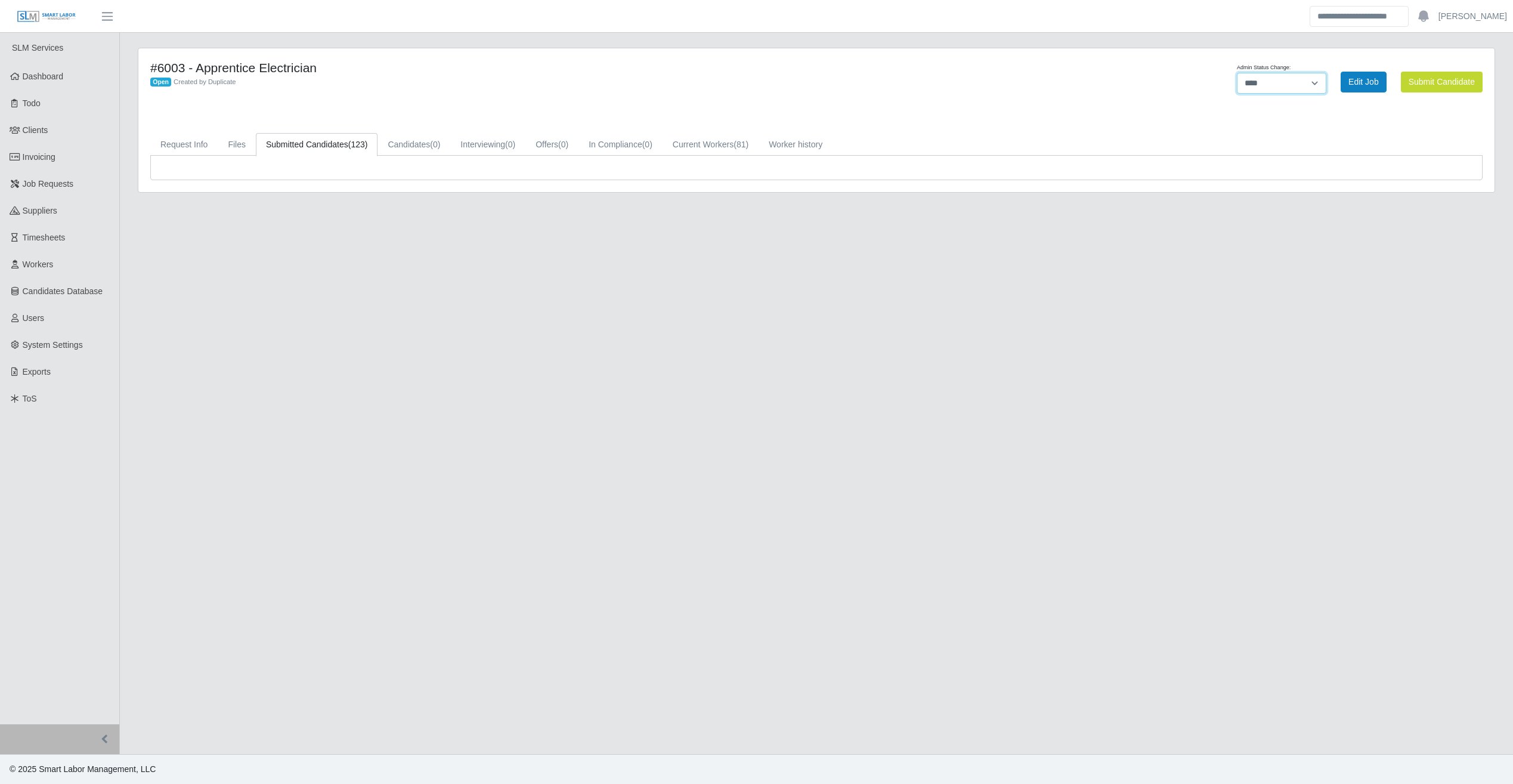
click at [1259, 84] on select "**********" at bounding box center [1281, 83] width 89 height 21
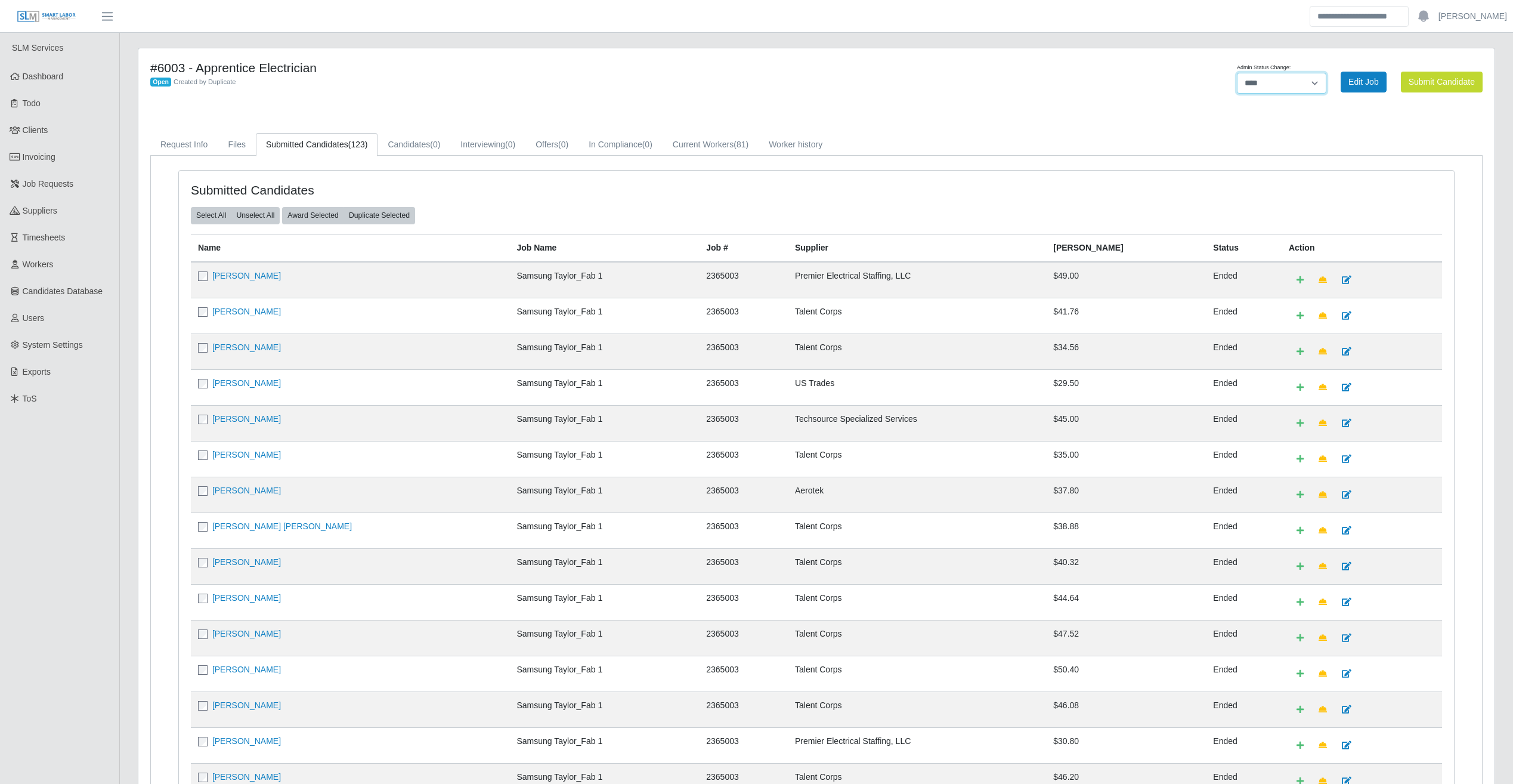
select select "******"
click at [1327, 73] on select "**********" at bounding box center [1281, 83] width 89 height 21
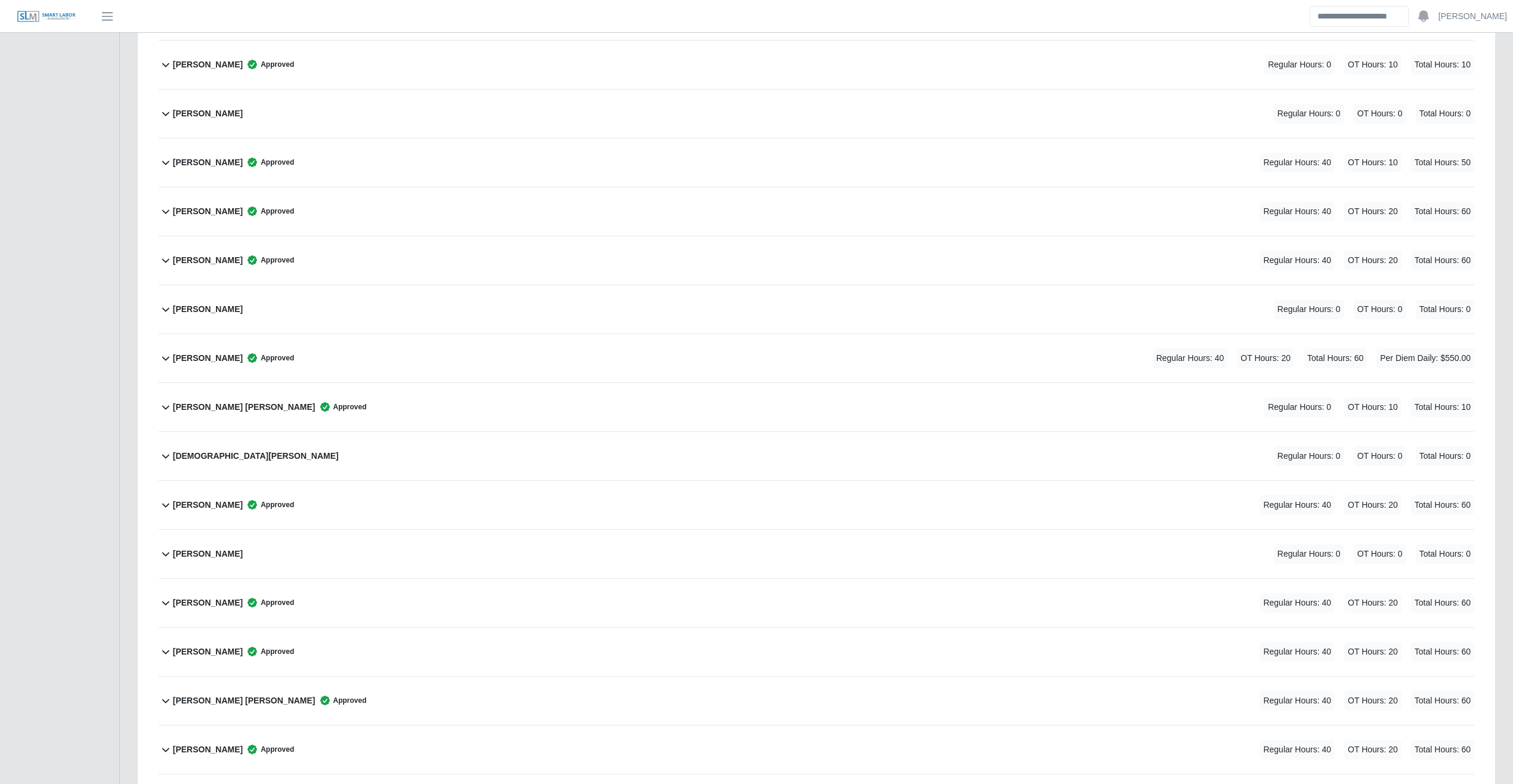
scroll to position [2616, 0]
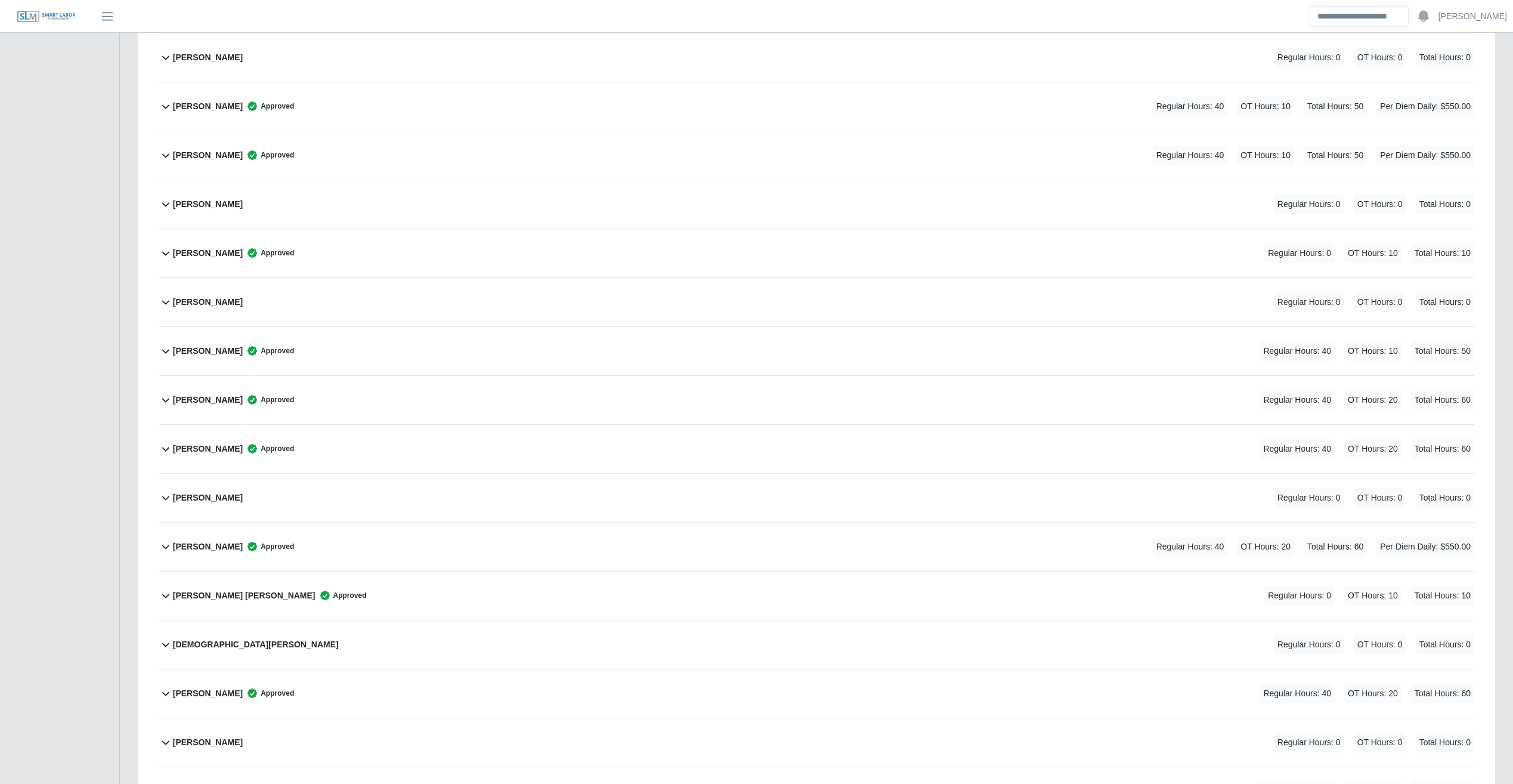
click at [431, 213] on div "Javier Espinoza Regular Hours: 0 OT Hours: 0 Total Hours: 0" at bounding box center [823, 204] width 1302 height 48
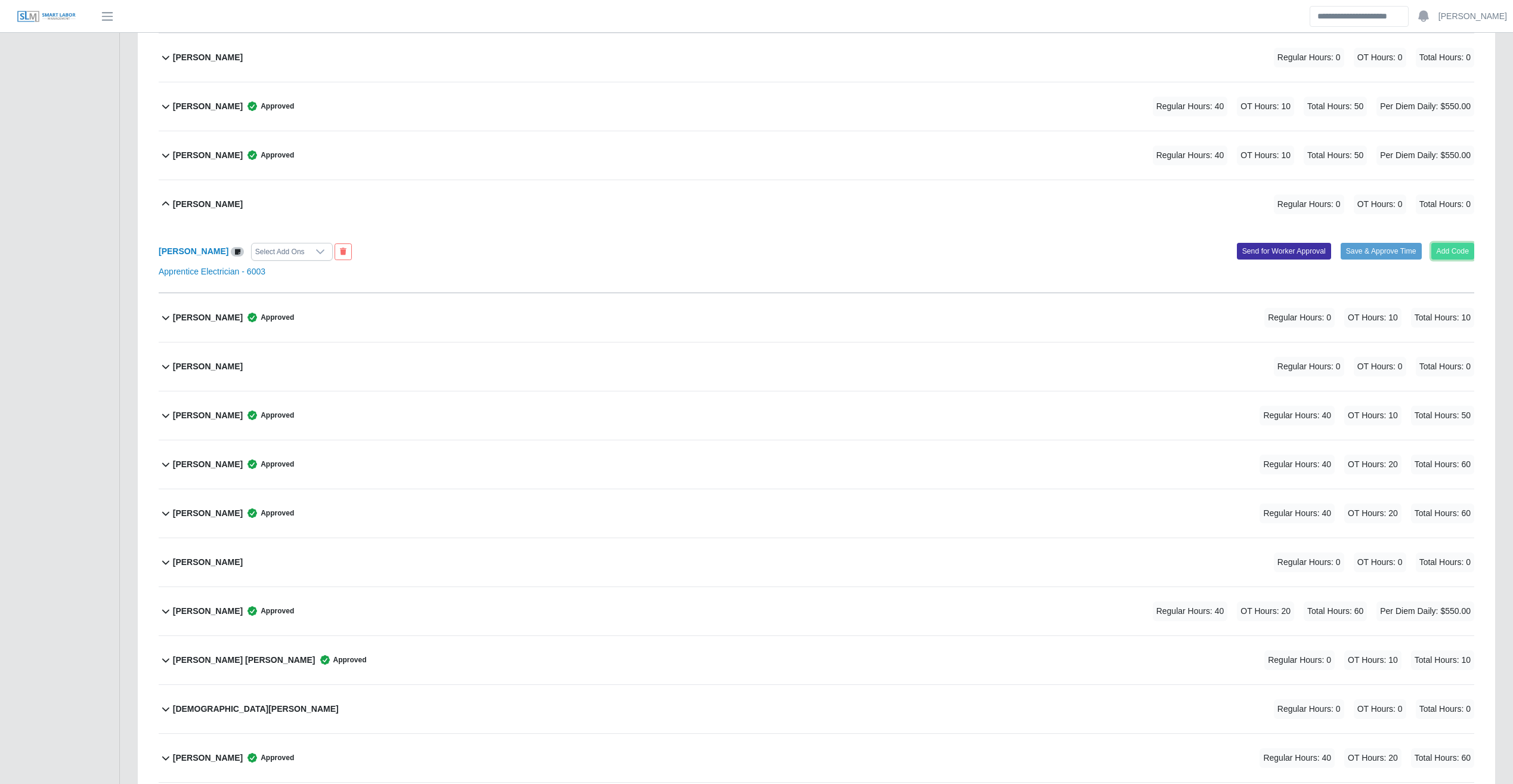
click at [1455, 251] on button "Add Code" at bounding box center [1453, 251] width 43 height 17
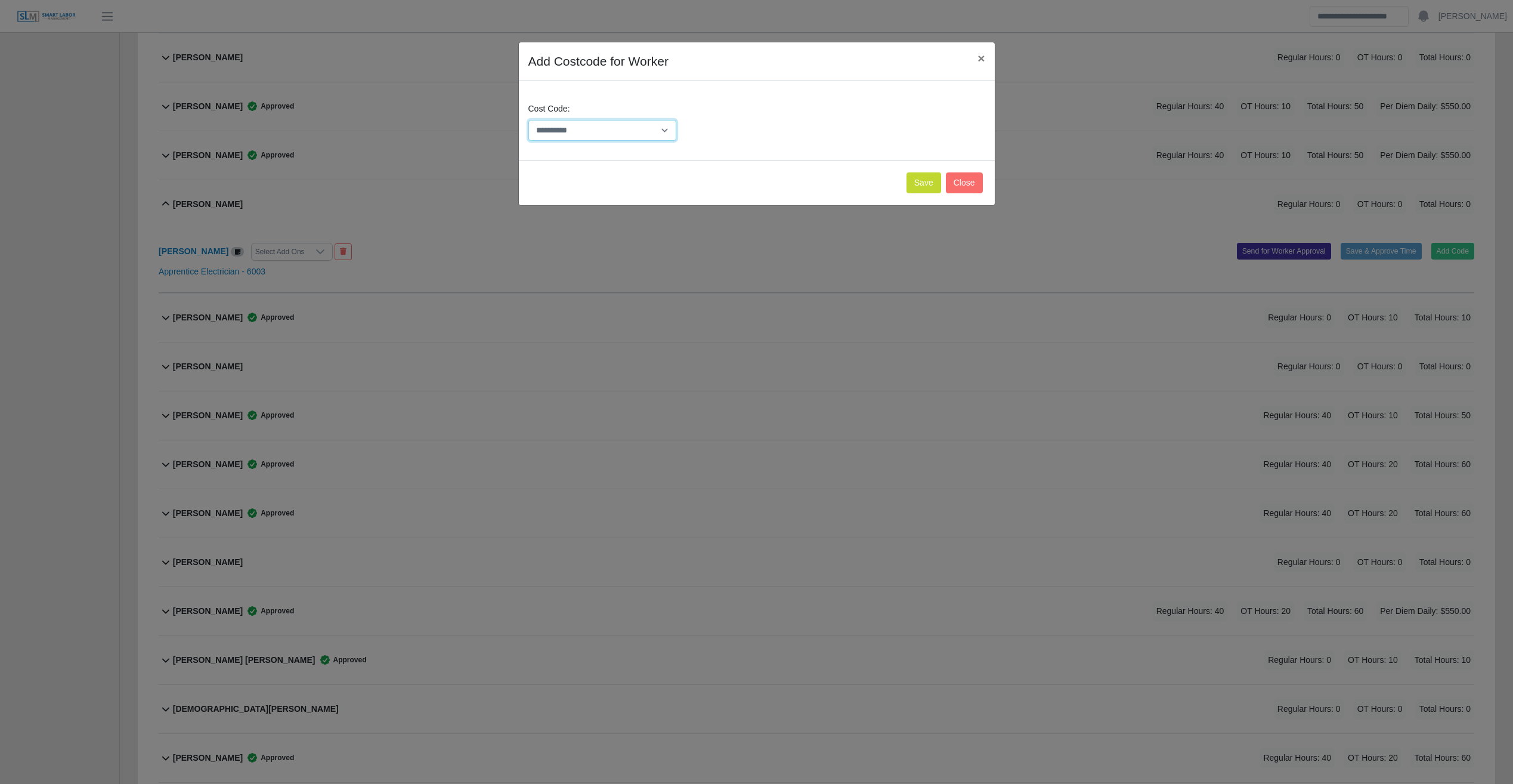
drag, startPoint x: 649, startPoint y: 123, endPoint x: 646, endPoint y: 139, distance: 16.3
click at [649, 123] on select "**********" at bounding box center [603, 130] width 148 height 21
select select "**********"
click at [529, 120] on select "**********" at bounding box center [603, 130] width 148 height 21
click at [912, 181] on button "Save" at bounding box center [923, 183] width 34 height 21
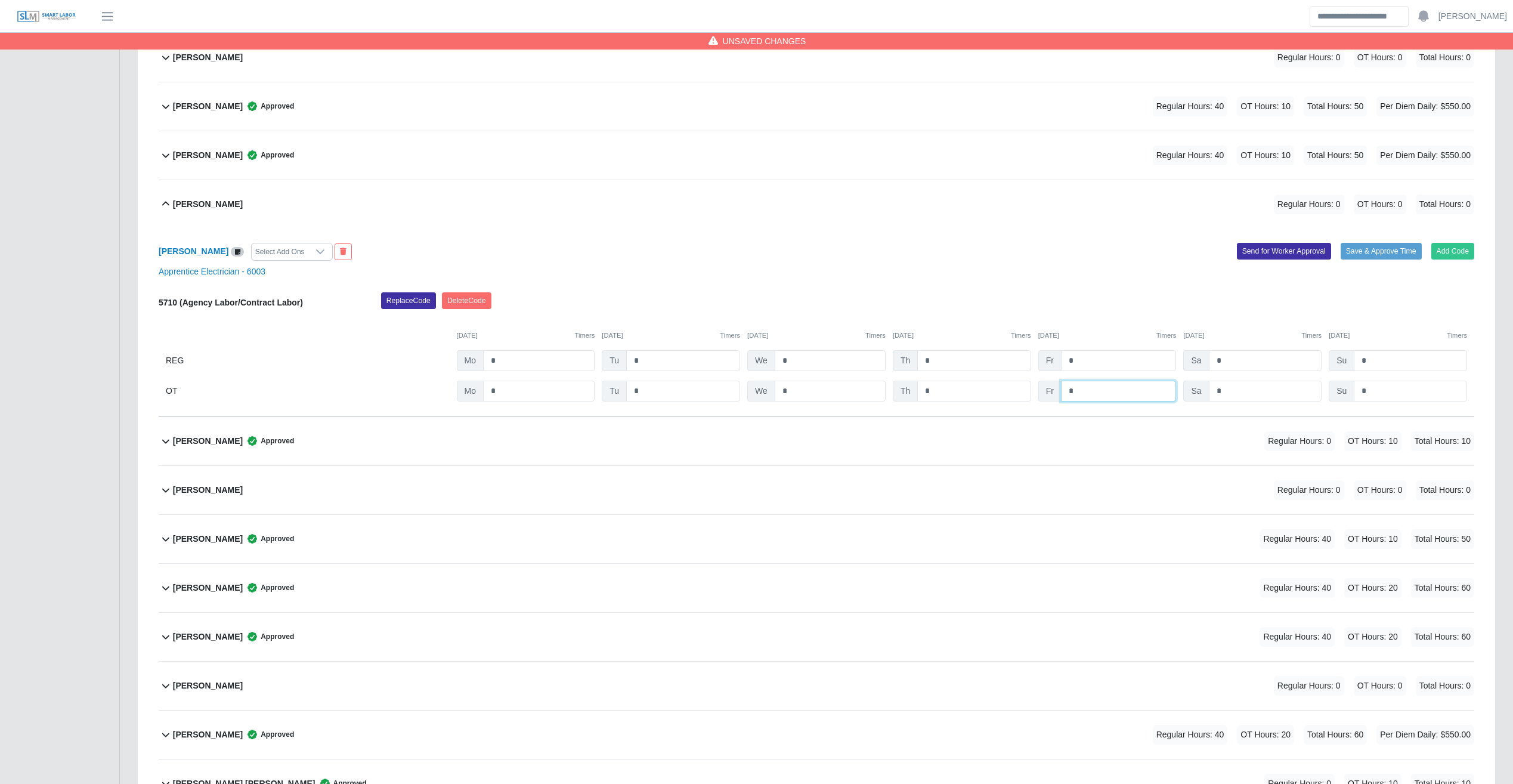
click at [0, 0] on input "*" at bounding box center [0, 0] width 0 height 0
type input "**"
click at [1363, 250] on button "Save & Approve Time" at bounding box center [1381, 251] width 81 height 17
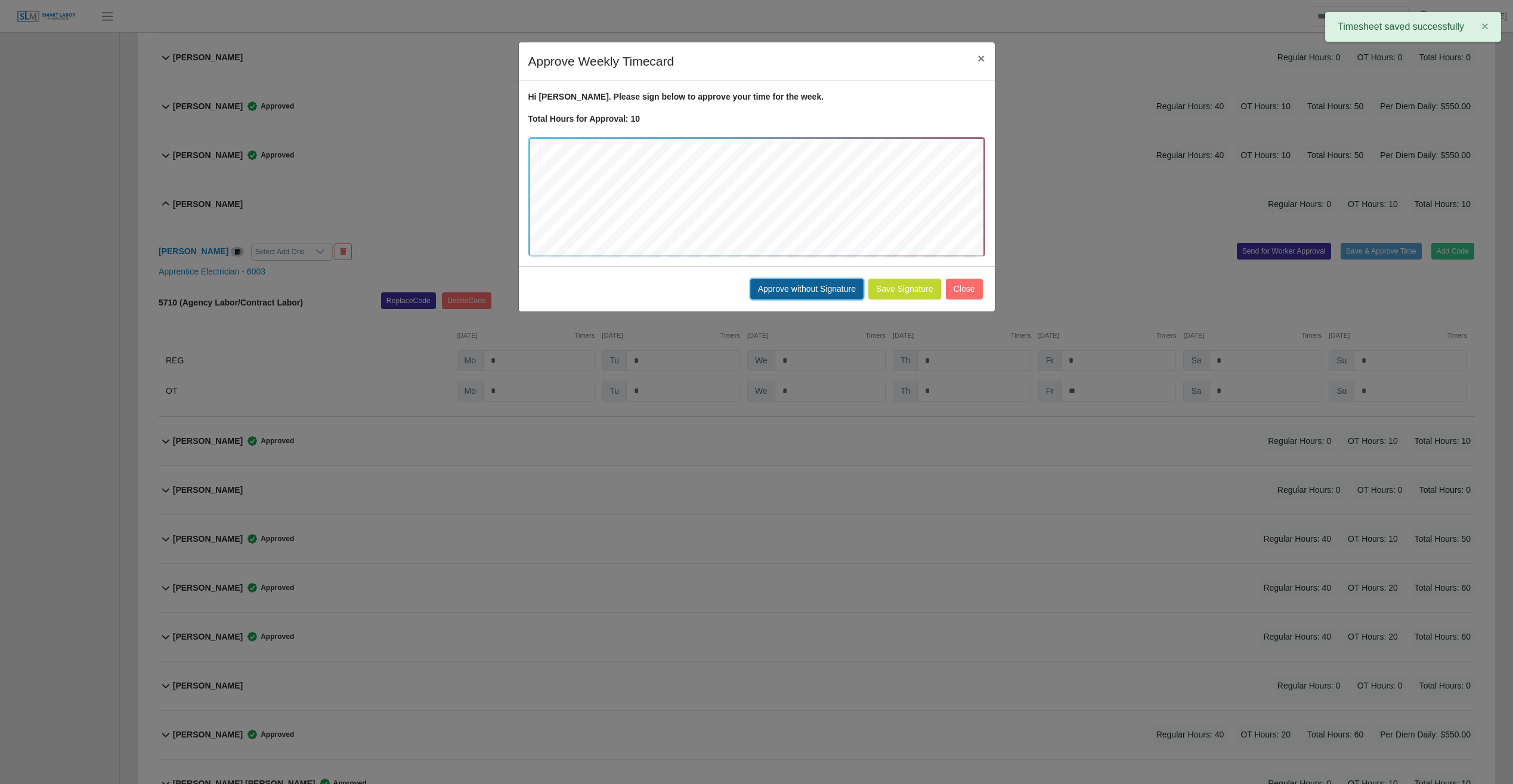
click at [775, 289] on button "Approve without Signature" at bounding box center [807, 289] width 113 height 21
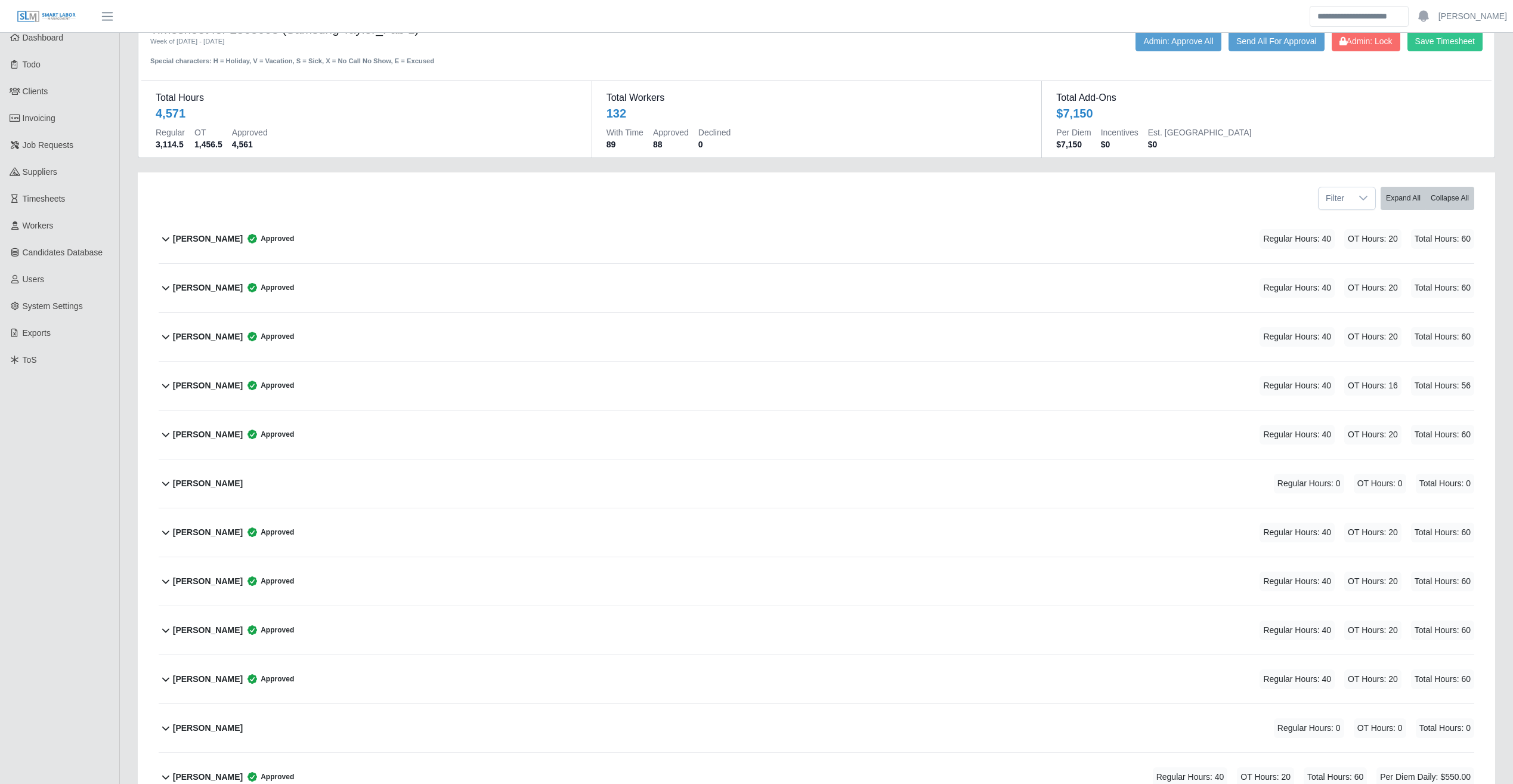
scroll to position [0, 0]
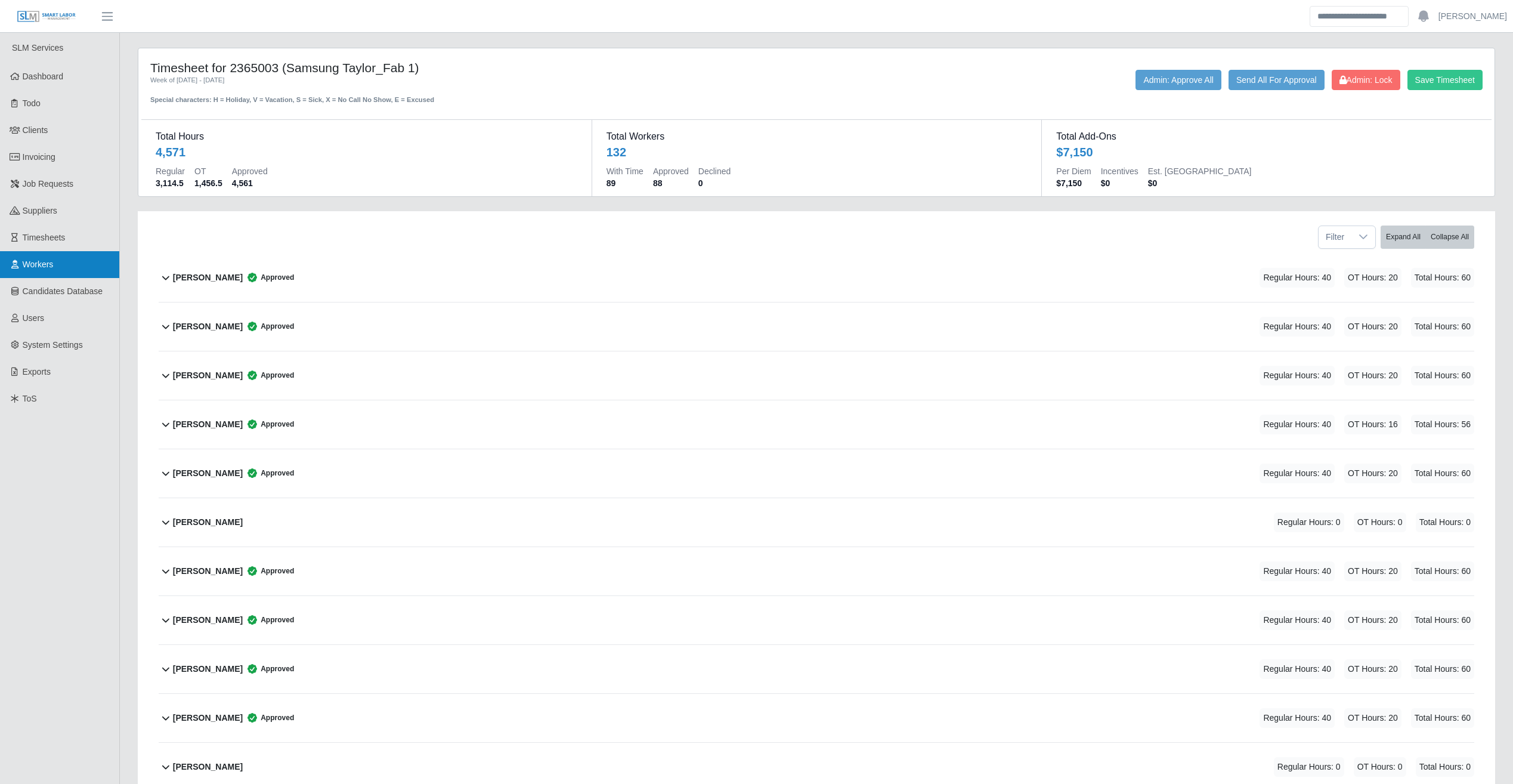
click at [34, 262] on span "Workers" at bounding box center [38, 264] width 31 height 9
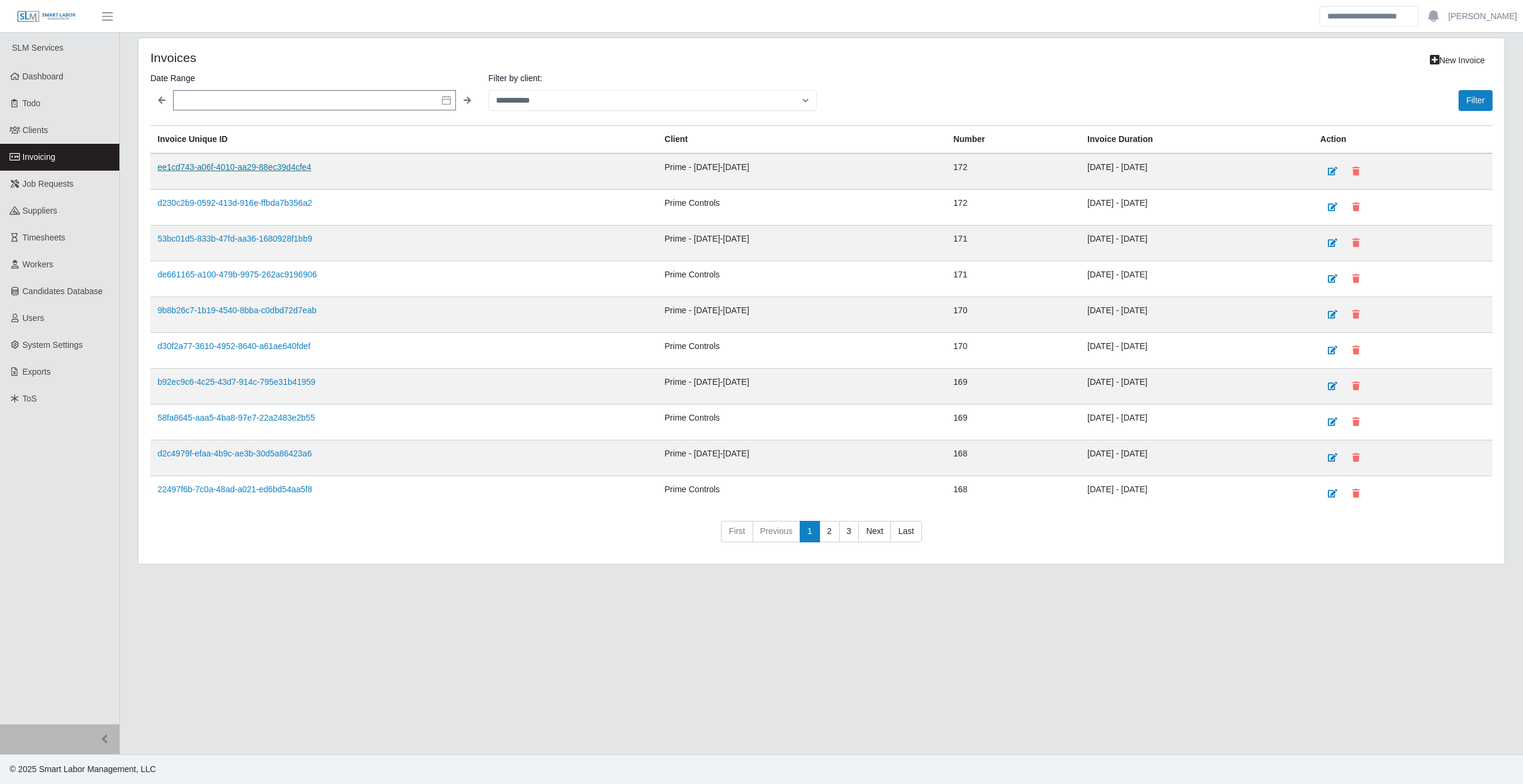
click at [240, 164] on link "ee1cd743-a06f-4010-aa29-88ec39d4cfe4" at bounding box center [235, 167] width 154 height 9
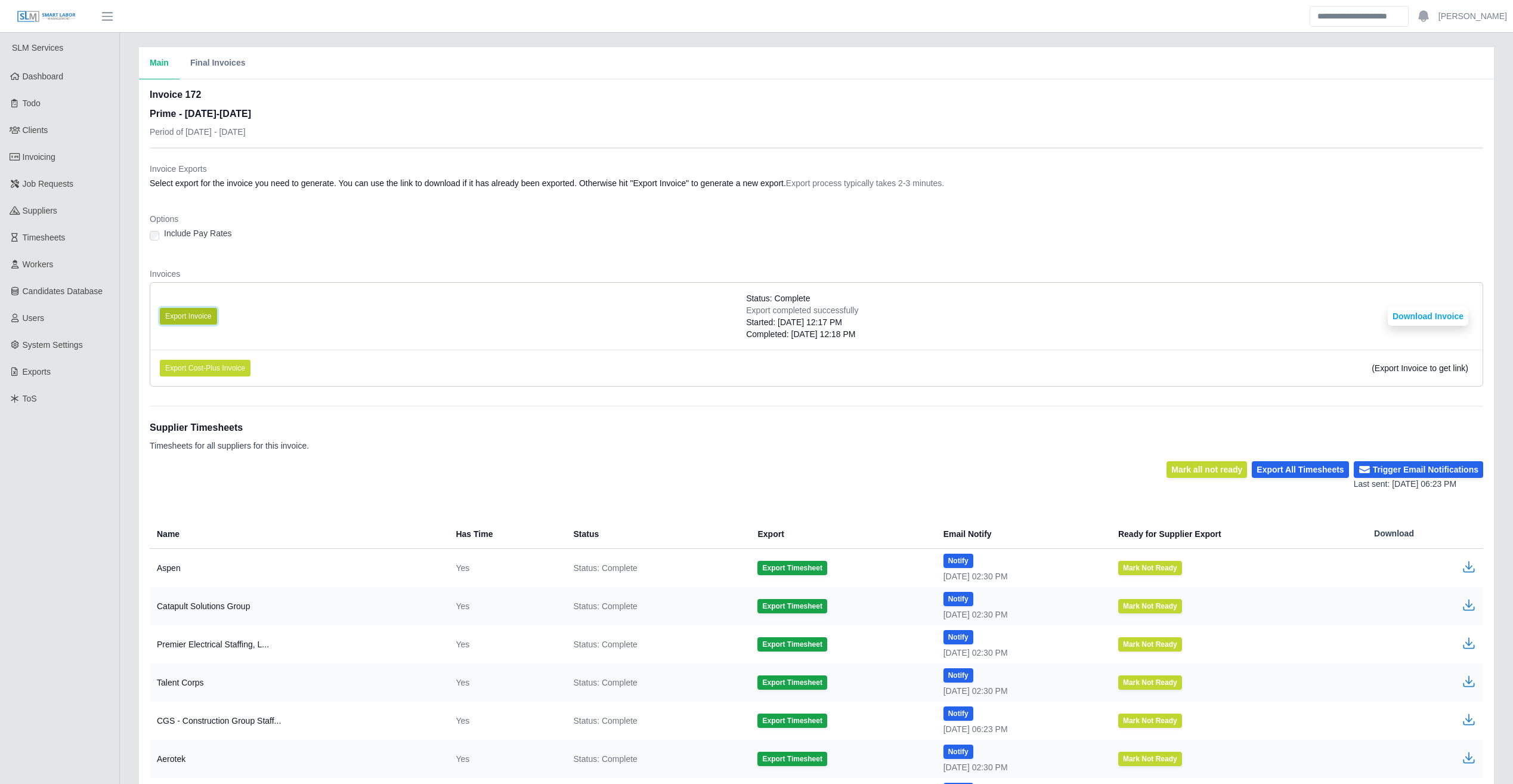
click at [202, 315] on button "Export Invoice" at bounding box center [188, 316] width 58 height 17
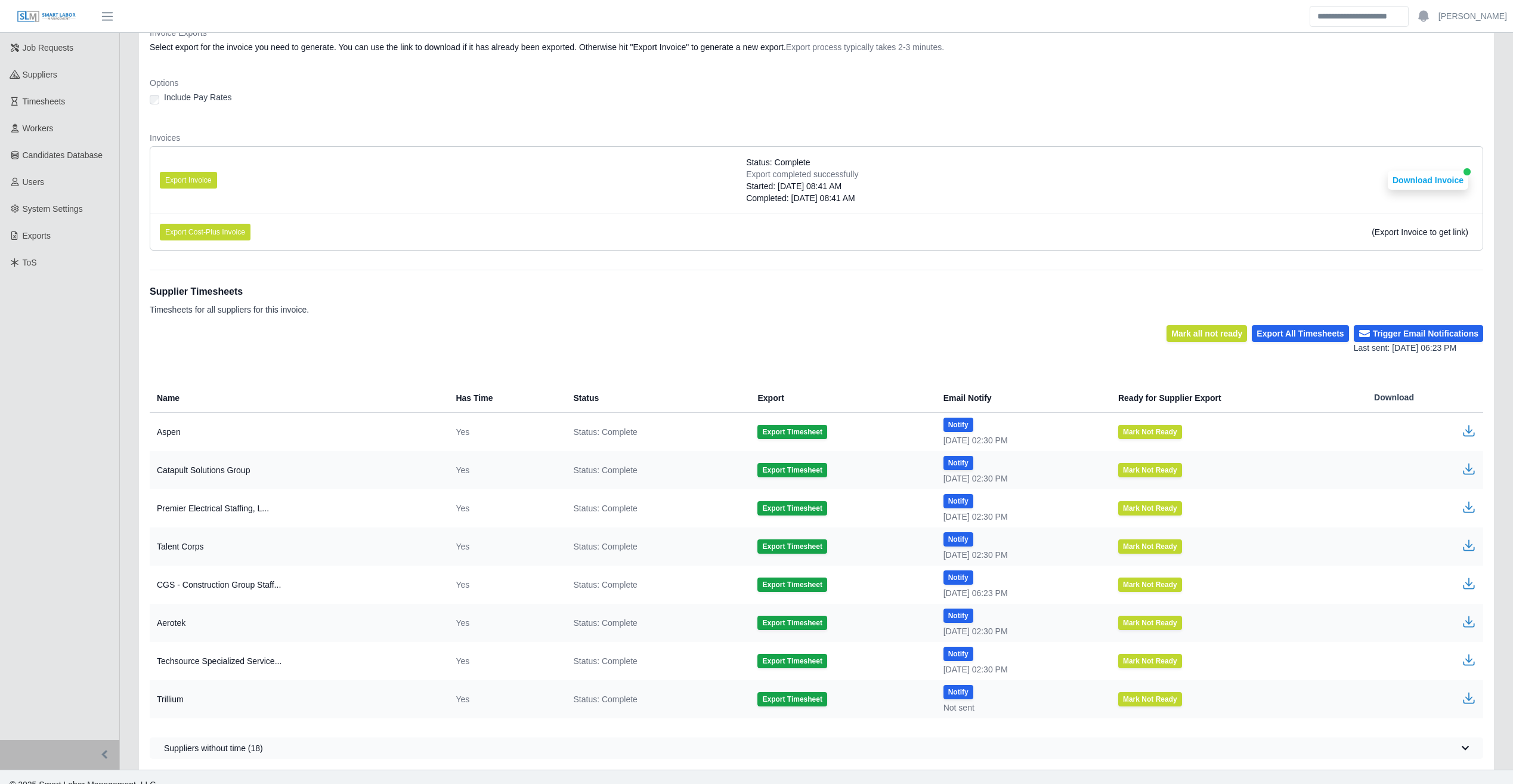
scroll to position [152, 0]
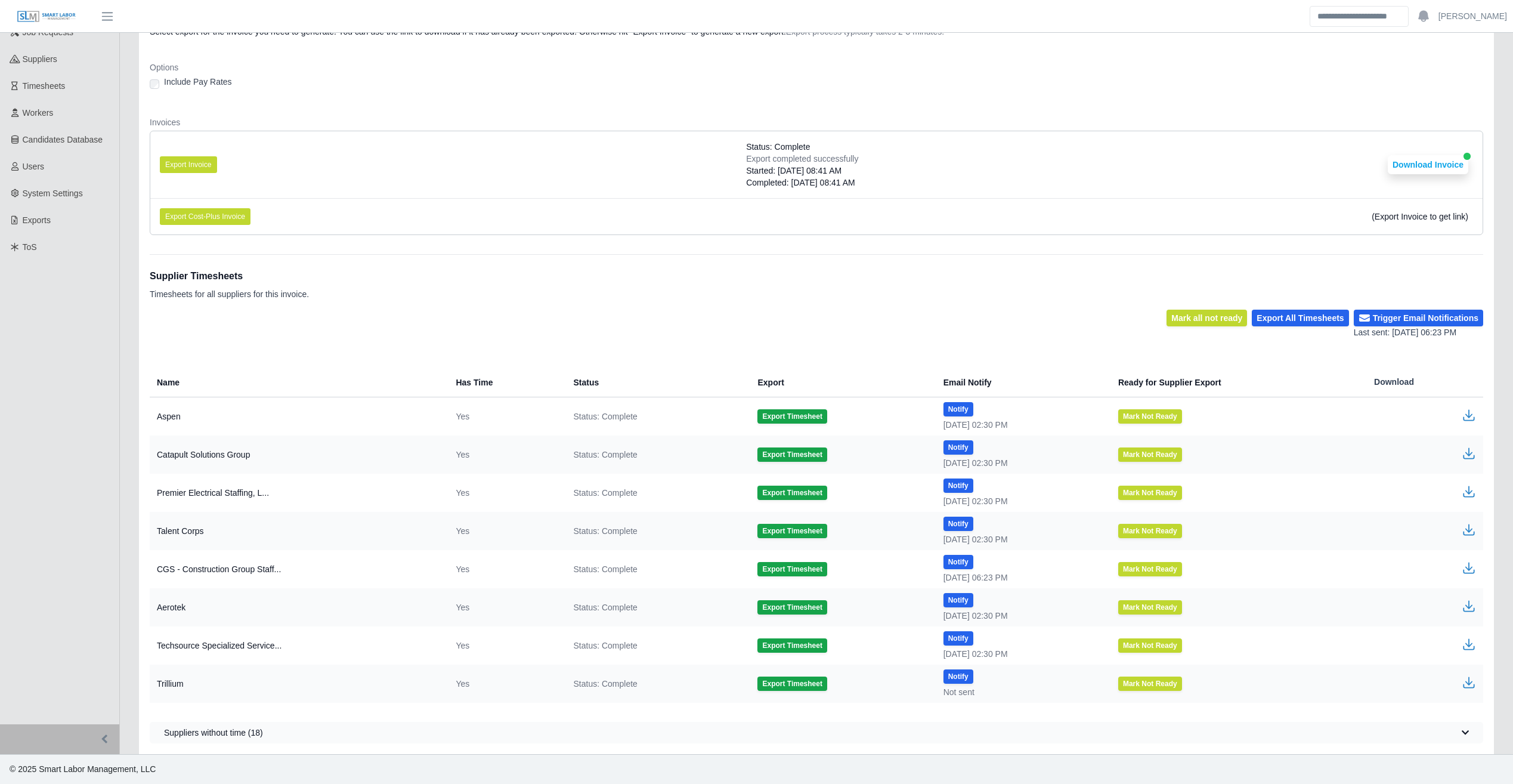
click at [1465, 567] on icon "button" at bounding box center [1469, 567] width 14 height 14
click at [1475, 646] on icon "button" at bounding box center [1469, 644] width 14 height 14
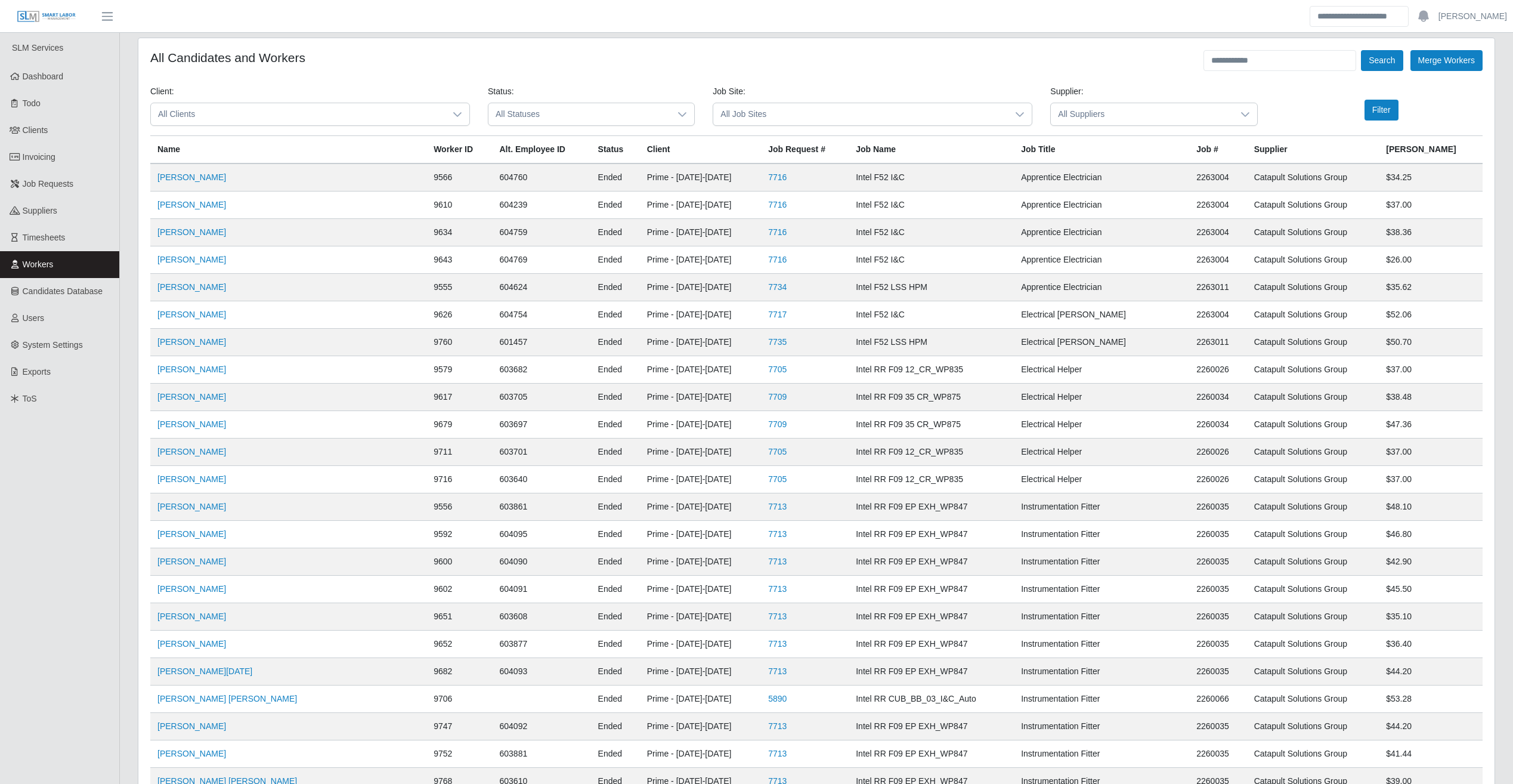
click at [616, 120] on span "All Statuses" at bounding box center [580, 114] width 182 height 22
click at [589, 188] on li "Awarded" at bounding box center [591, 188] width 201 height 22
click at [869, 115] on span "All Job Sites" at bounding box center [860, 114] width 294 height 22
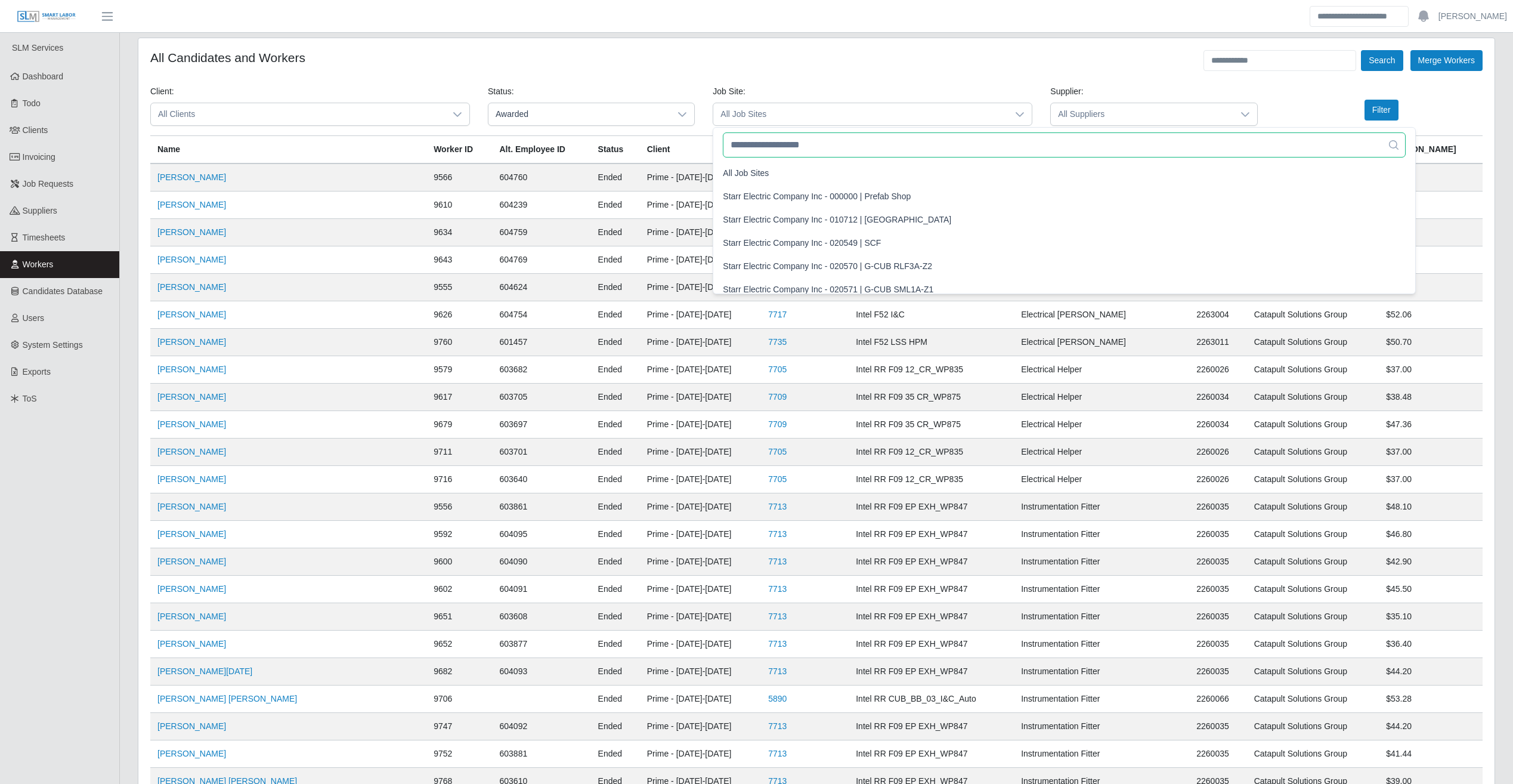
click at [871, 139] on input "text" at bounding box center [1064, 145] width 683 height 25
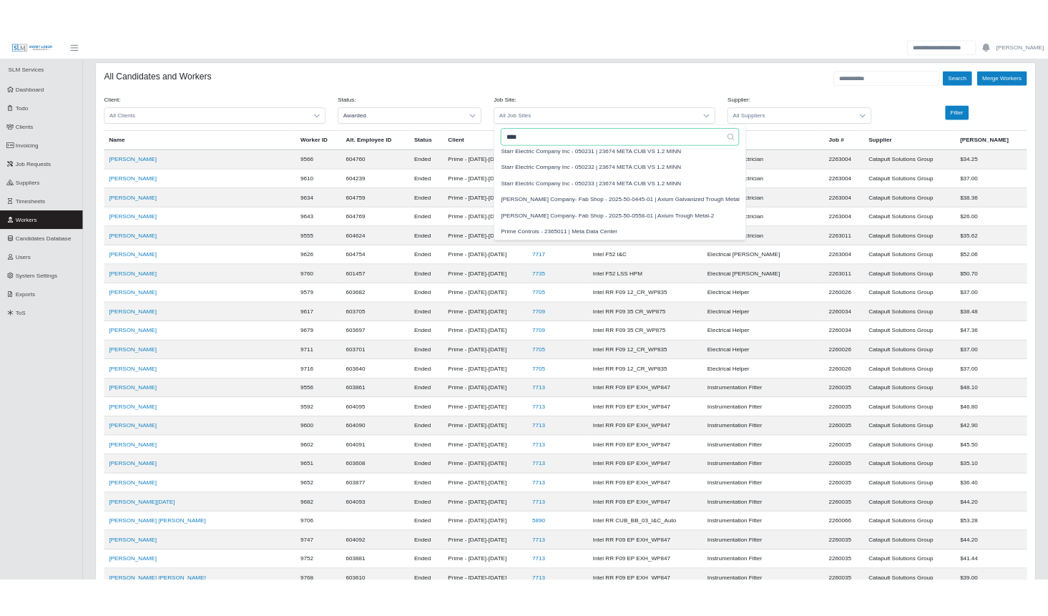
scroll to position [820, 0]
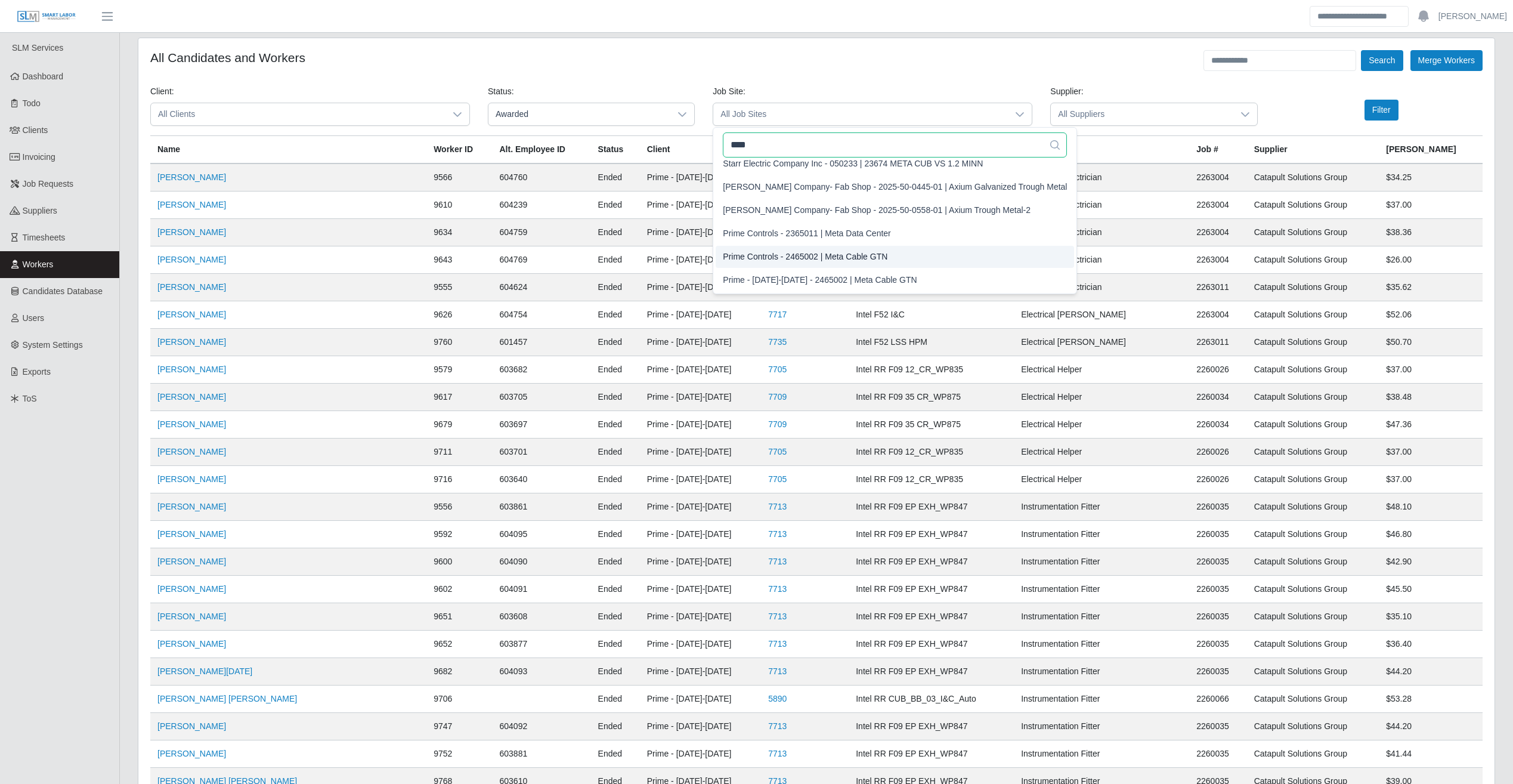
type input "****"
click at [887, 256] on li "Prime Controls - 2465002 | Meta Cable GTN" at bounding box center [895, 257] width 359 height 22
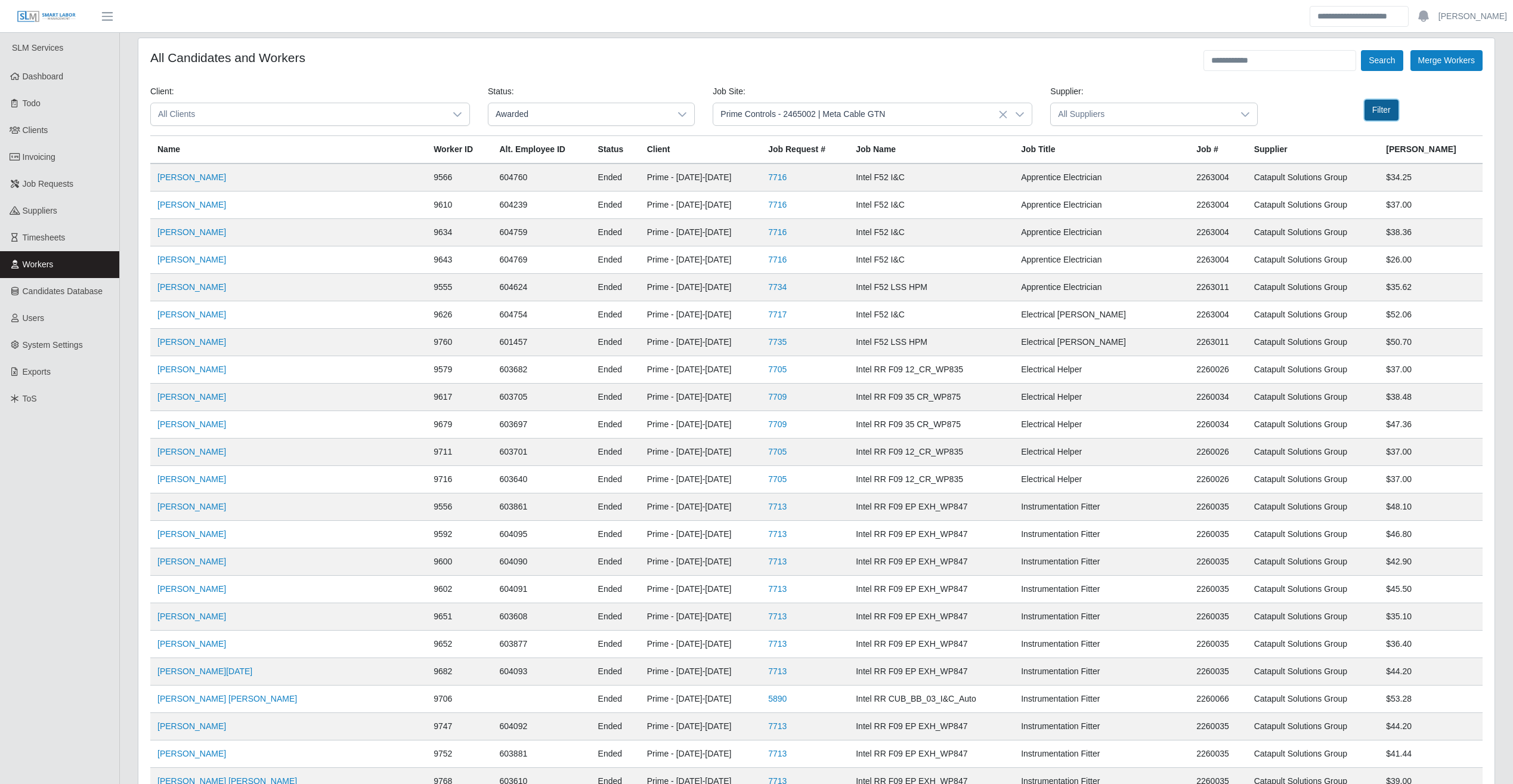
click at [1379, 110] on button "Filter" at bounding box center [1381, 109] width 34 height 21
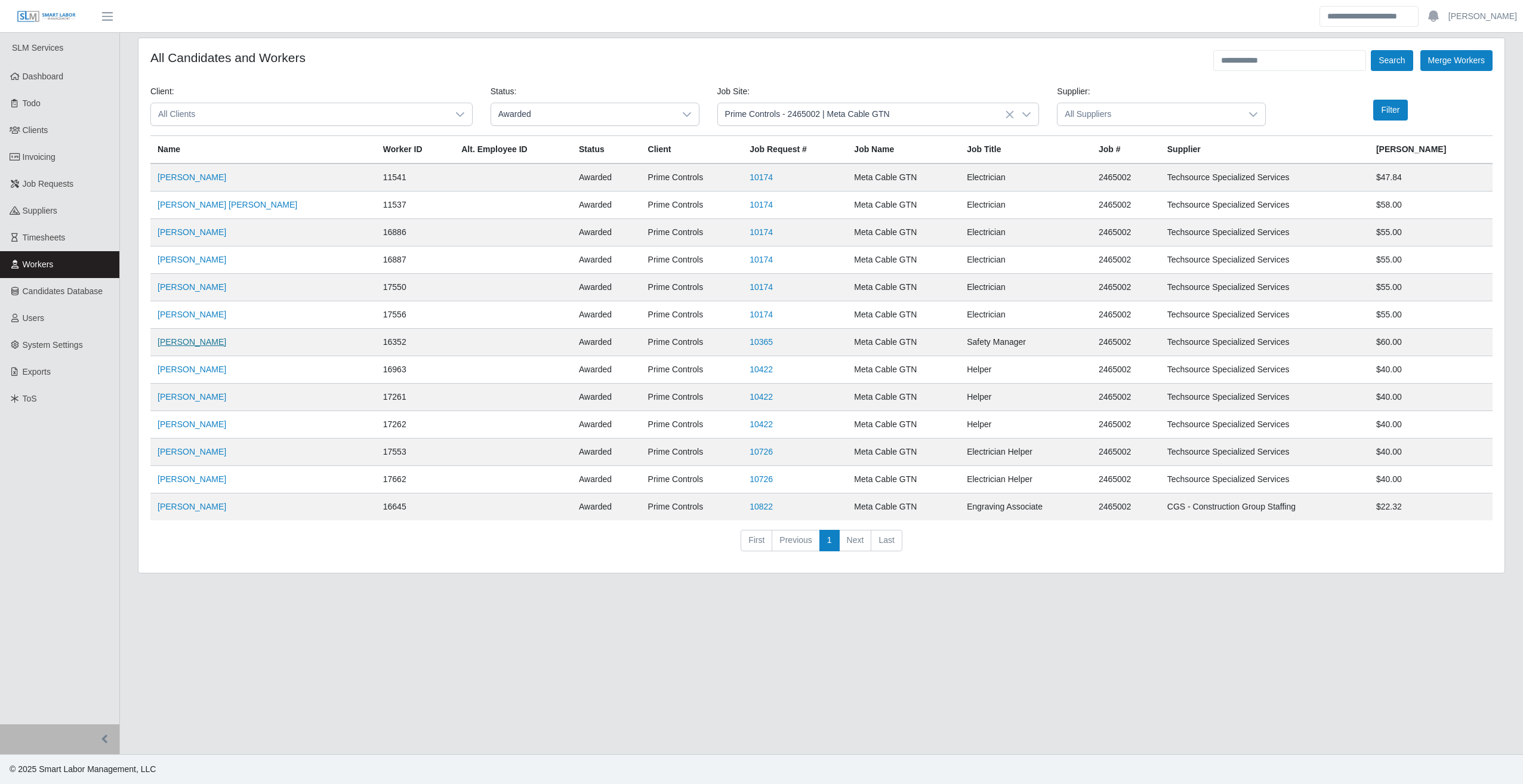
click at [210, 347] on link "Orlando Gutierrez" at bounding box center [192, 341] width 68 height 9
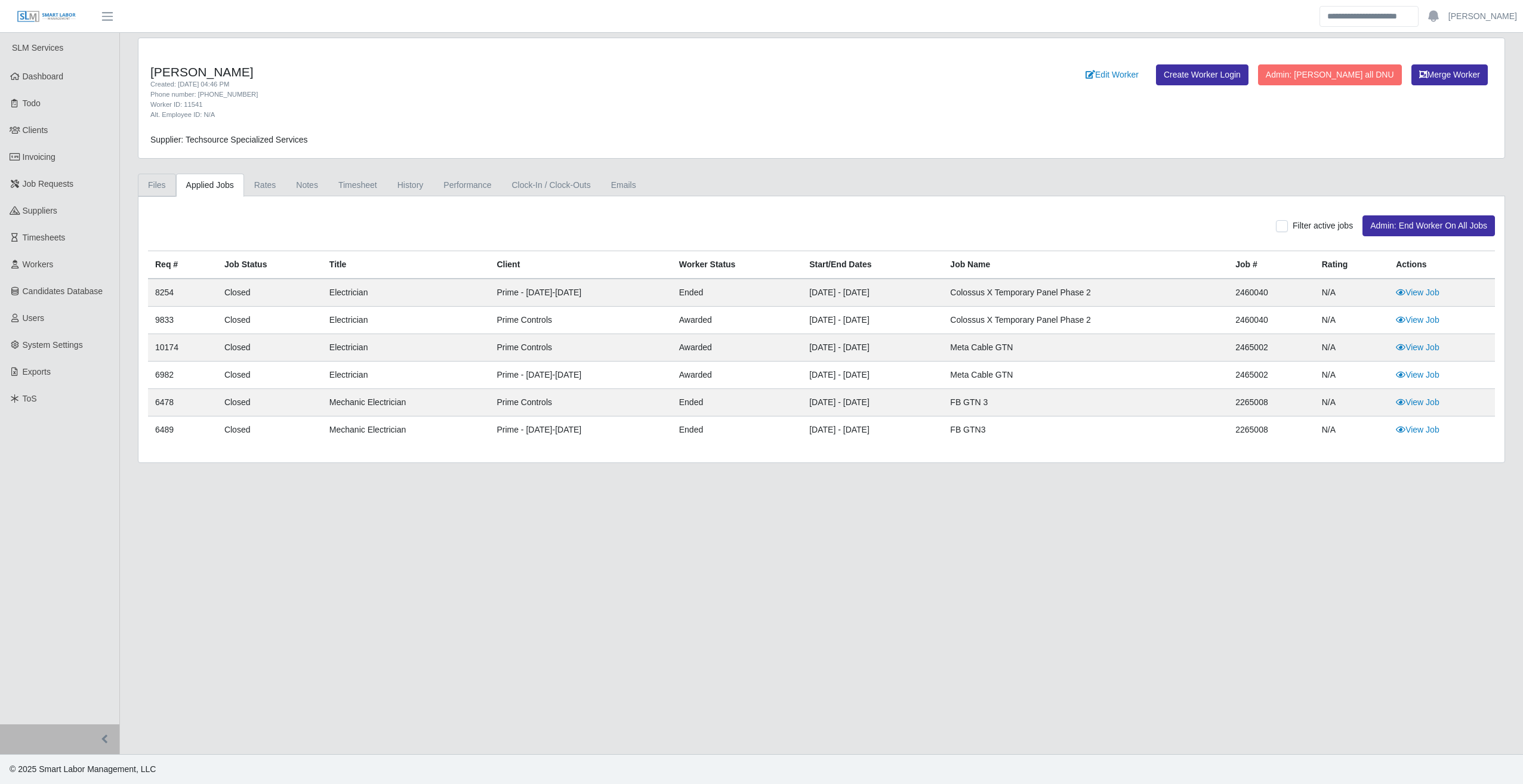
click at [160, 183] on link "Files" at bounding box center [157, 185] width 38 height 23
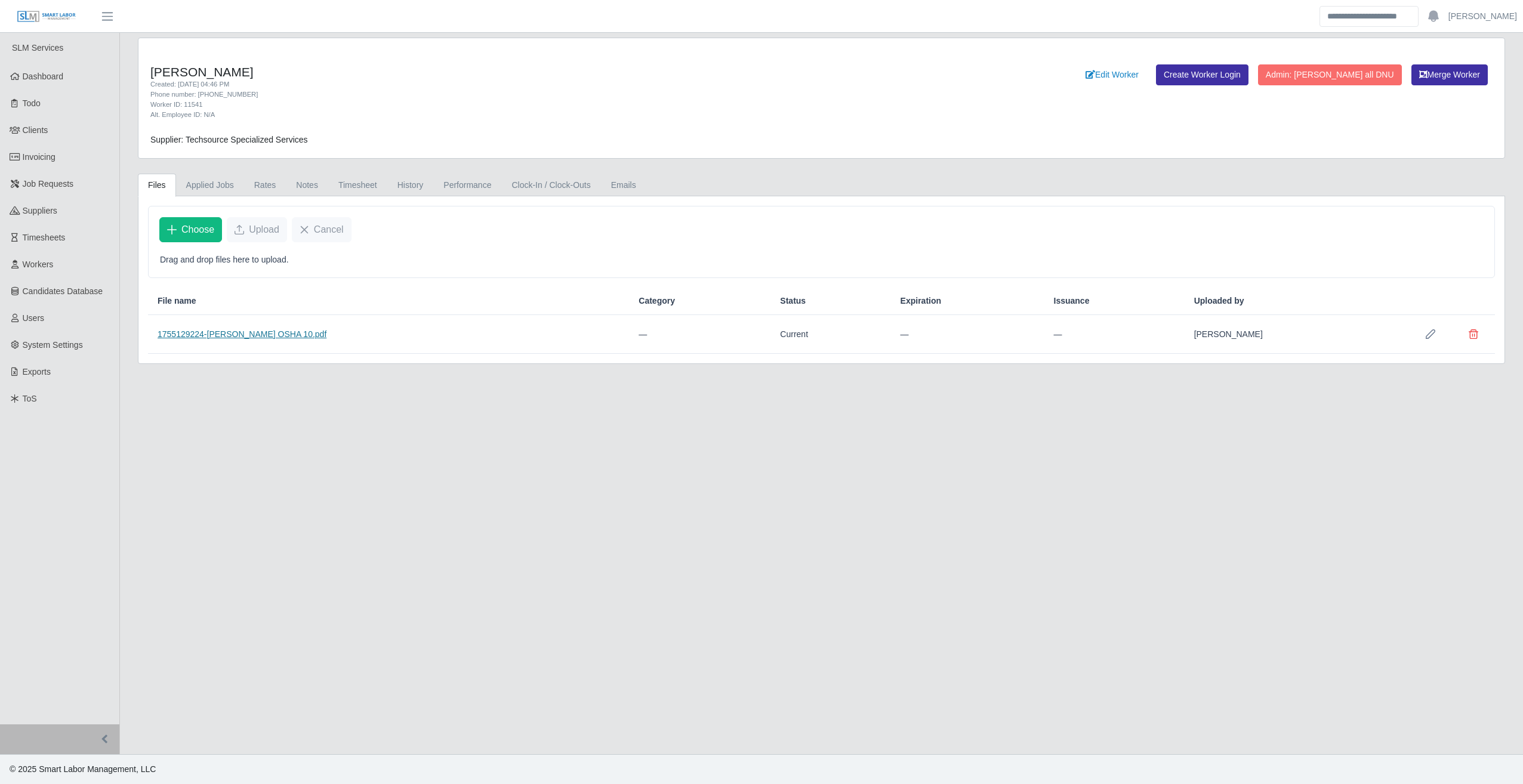
click at [229, 334] on link "1755129224-Julio Mendoza OSHA 10.pdf" at bounding box center [242, 334] width 169 height 9
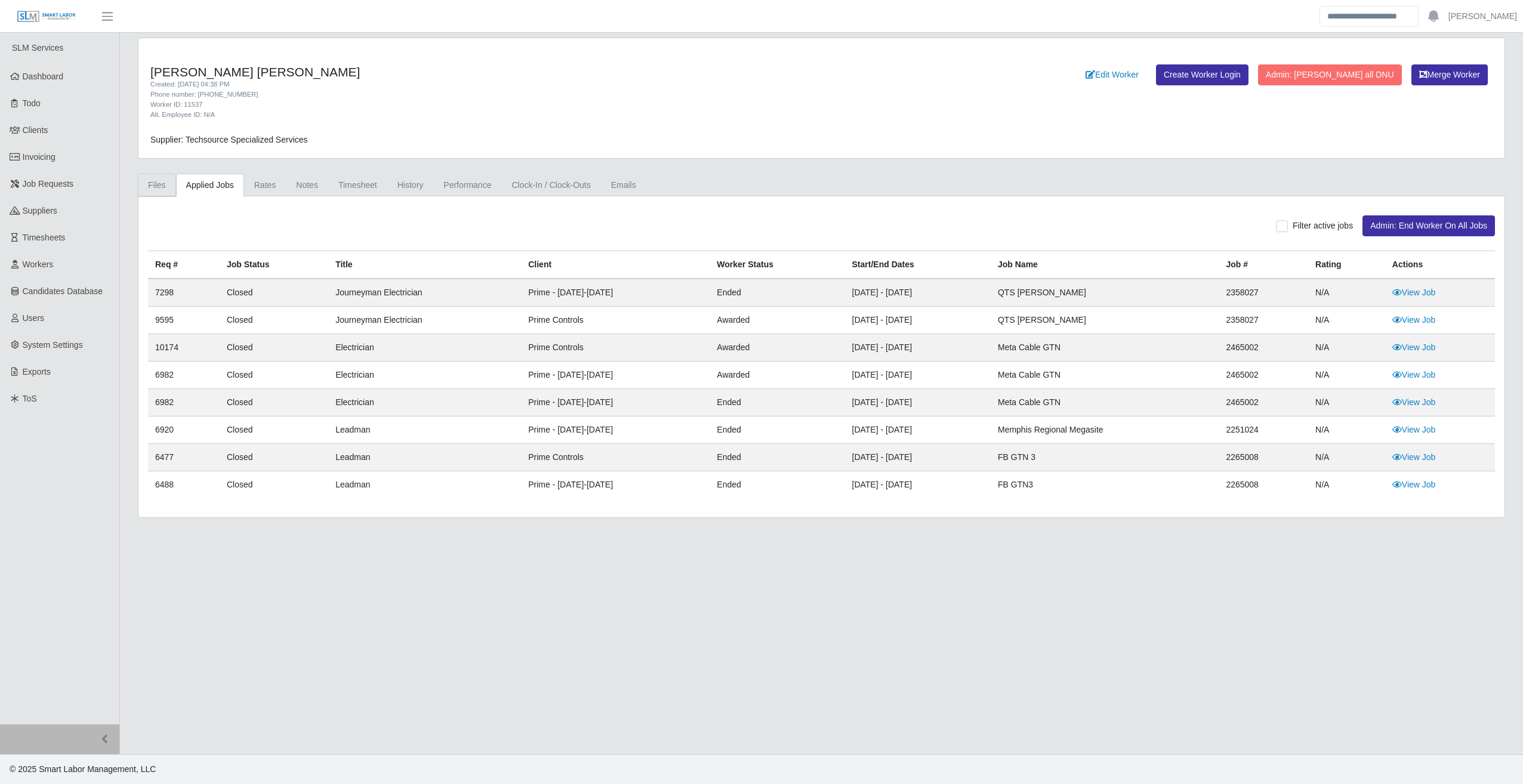
click at [154, 189] on link "Files" at bounding box center [157, 185] width 38 height 23
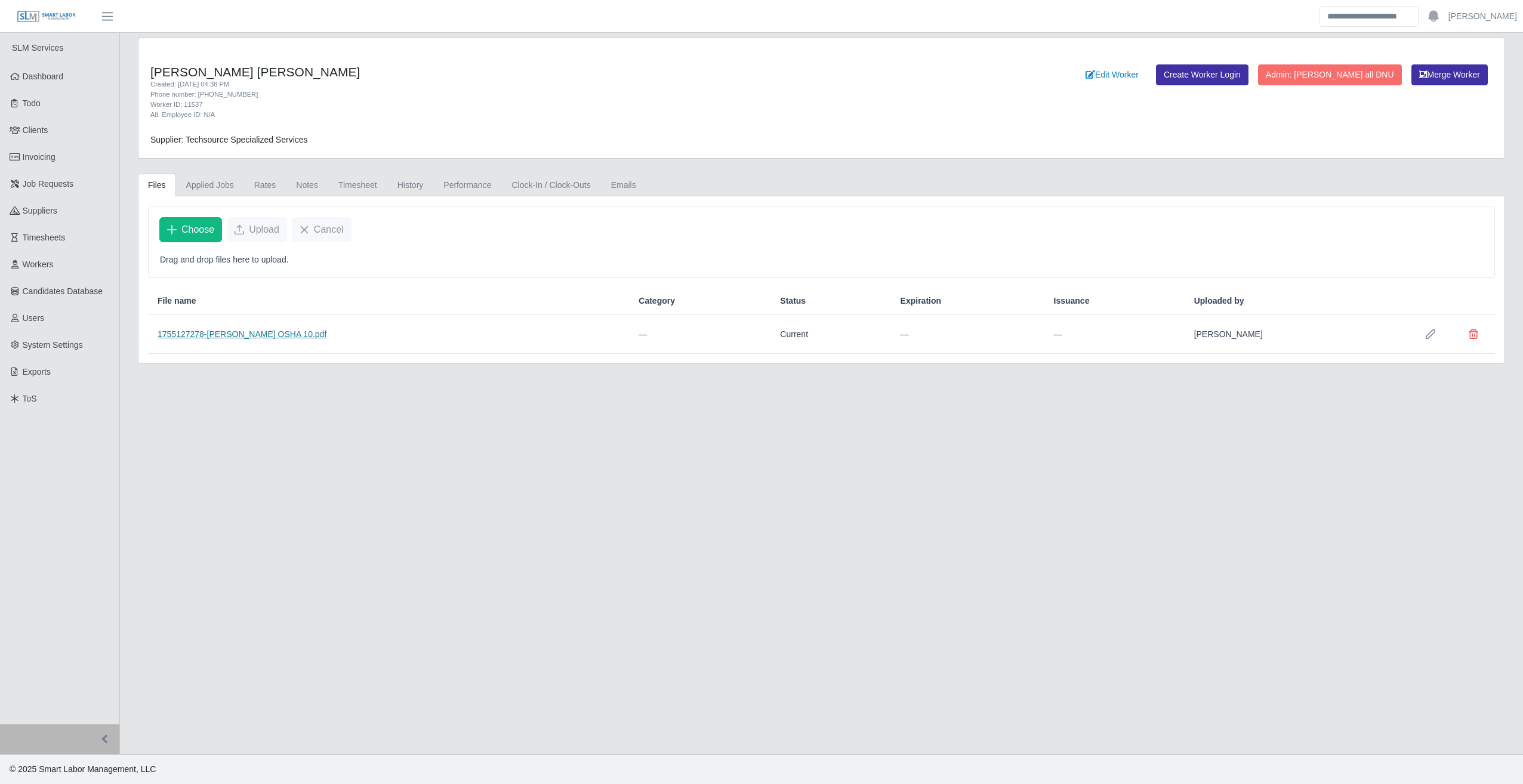
click at [244, 335] on link "1755127278-[PERSON_NAME] OSHA 10.pdf" at bounding box center [242, 334] width 169 height 9
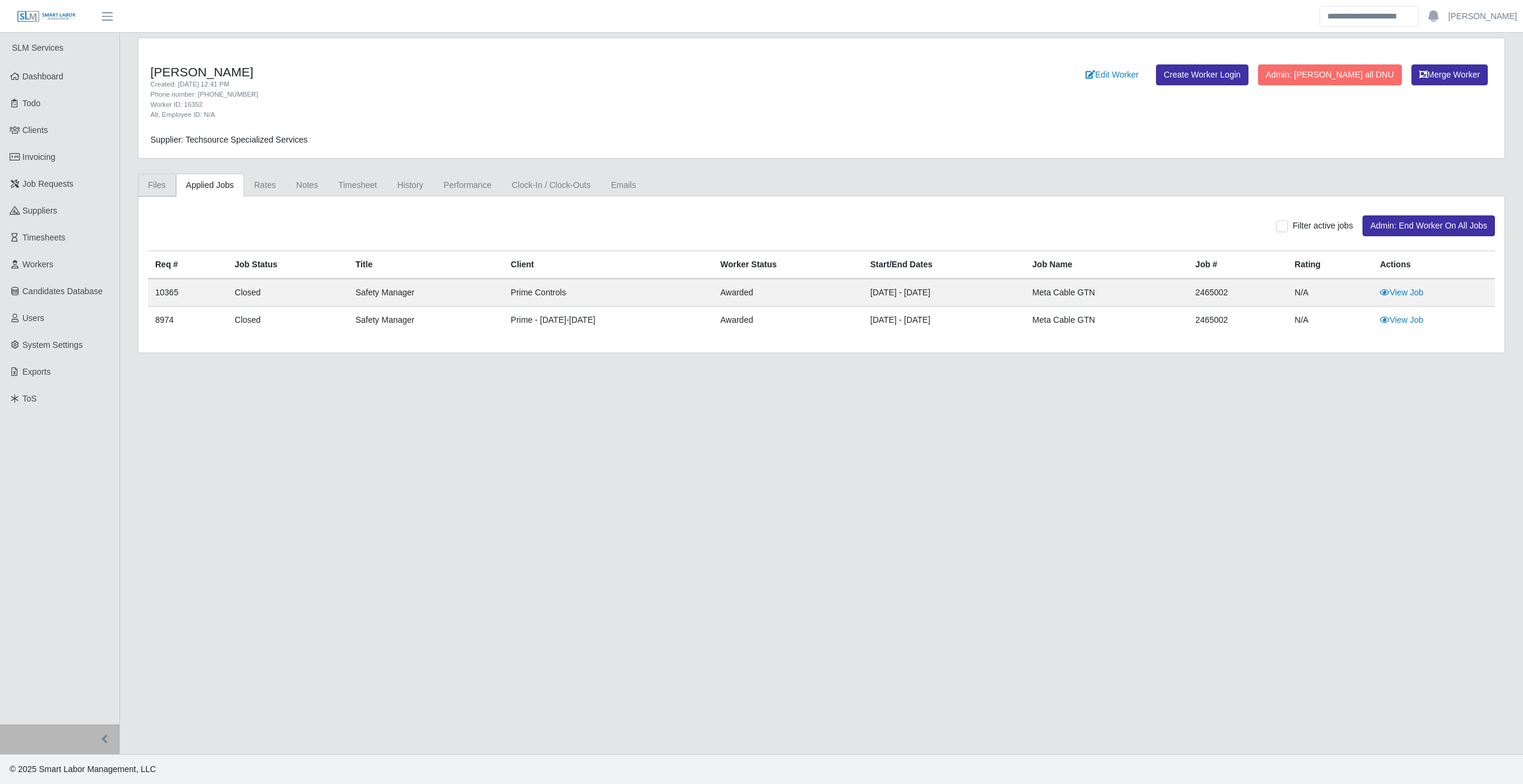
click at [148, 185] on link "Files" at bounding box center [157, 185] width 38 height 23
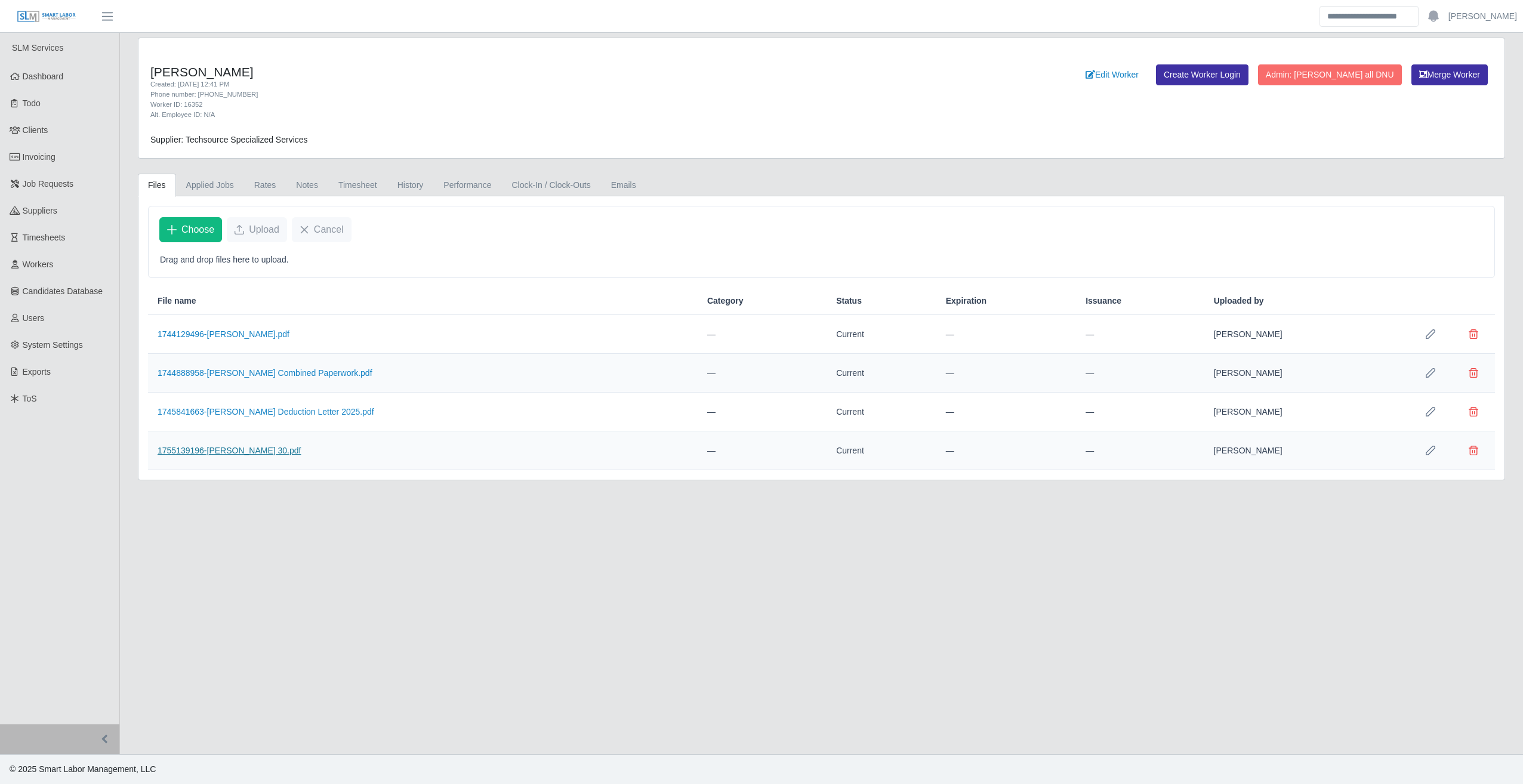
click at [273, 451] on link "1755139196-[PERSON_NAME] 30.pdf" at bounding box center [229, 450] width 144 height 9
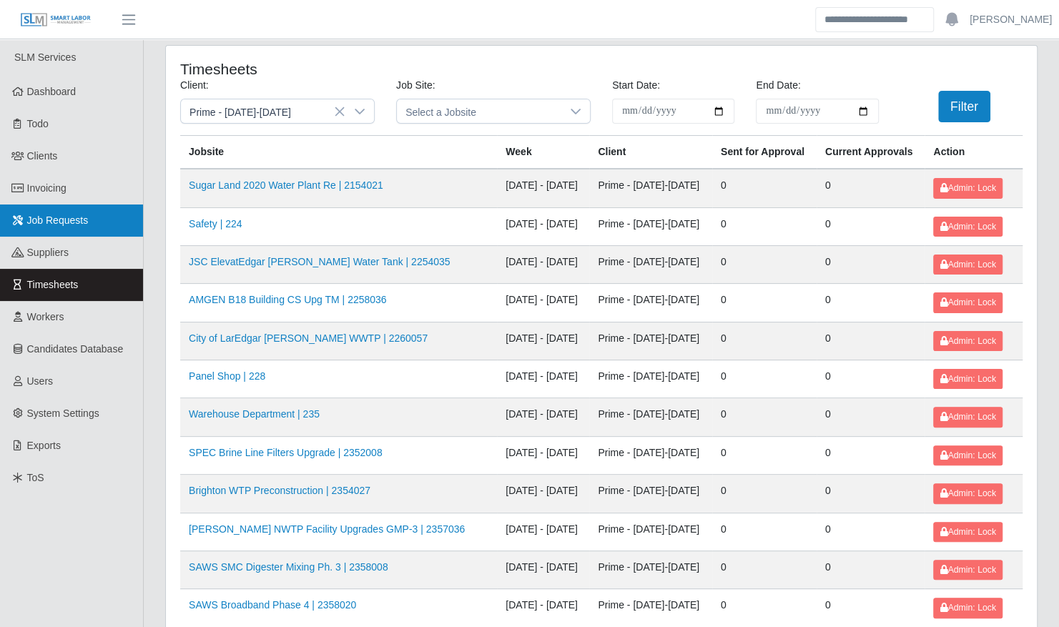
click at [72, 235] on link "Job Requests" at bounding box center [71, 221] width 143 height 32
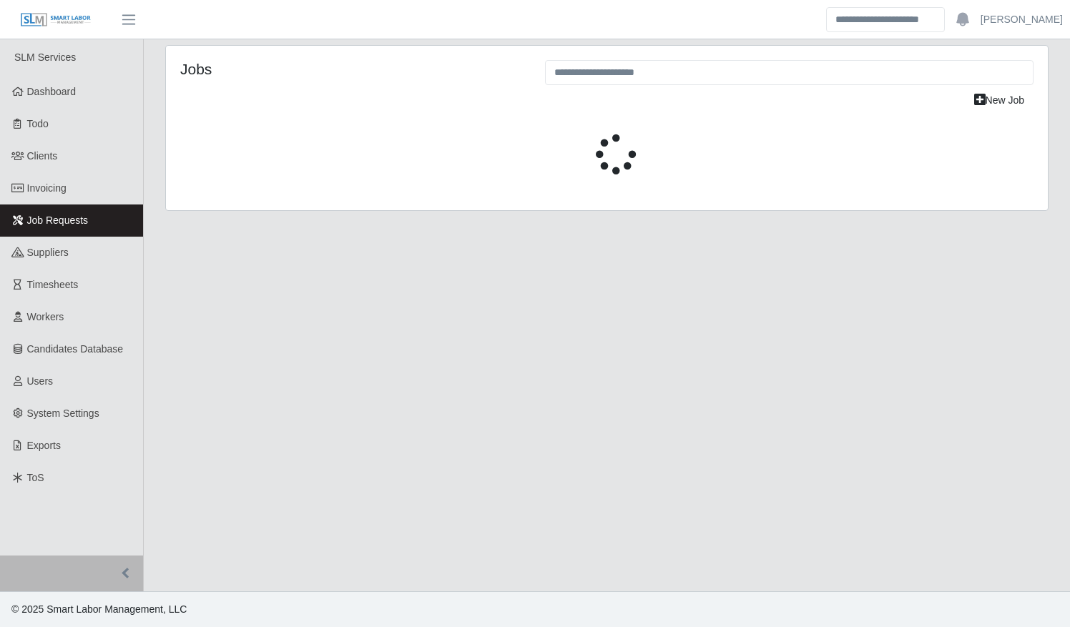
select select "****"
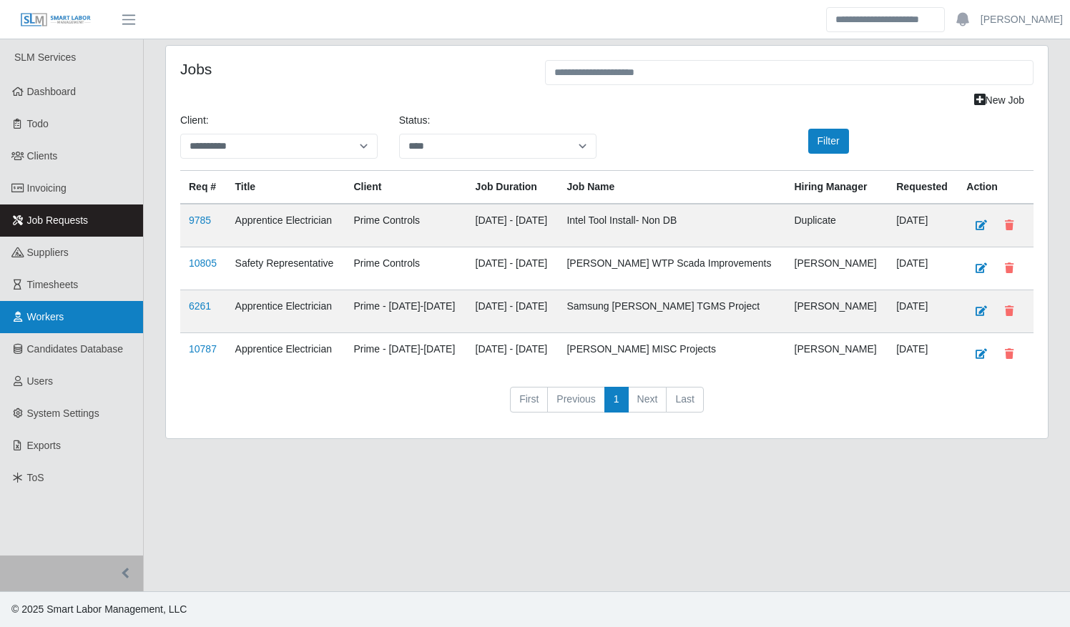
drag, startPoint x: 40, startPoint y: 317, endPoint x: 51, endPoint y: 315, distance: 11.6
click at [40, 317] on span "Workers" at bounding box center [45, 316] width 37 height 11
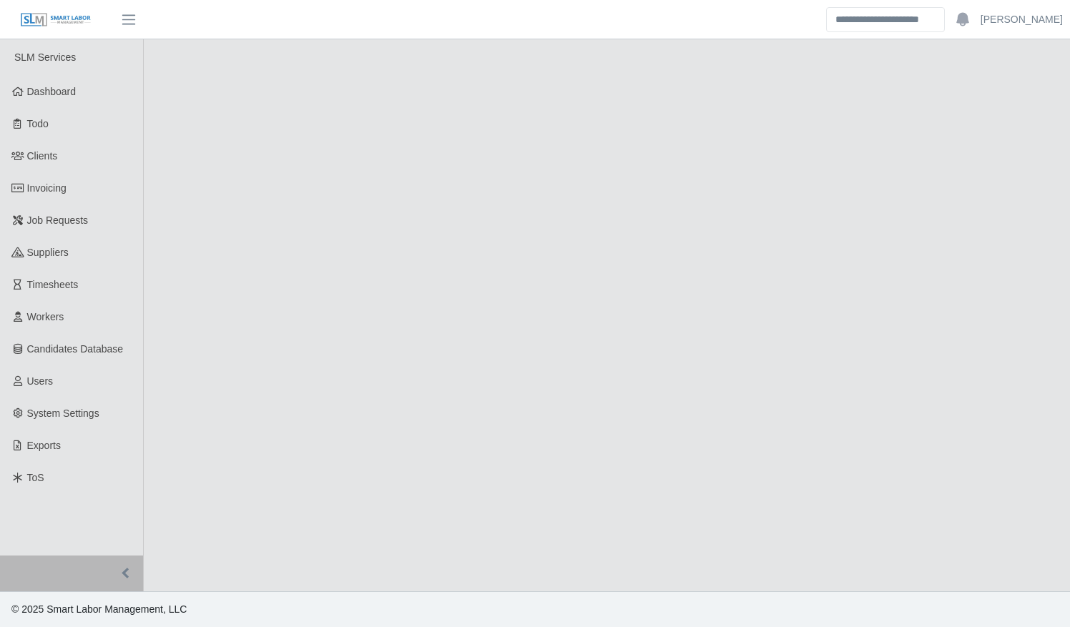
select select "****"
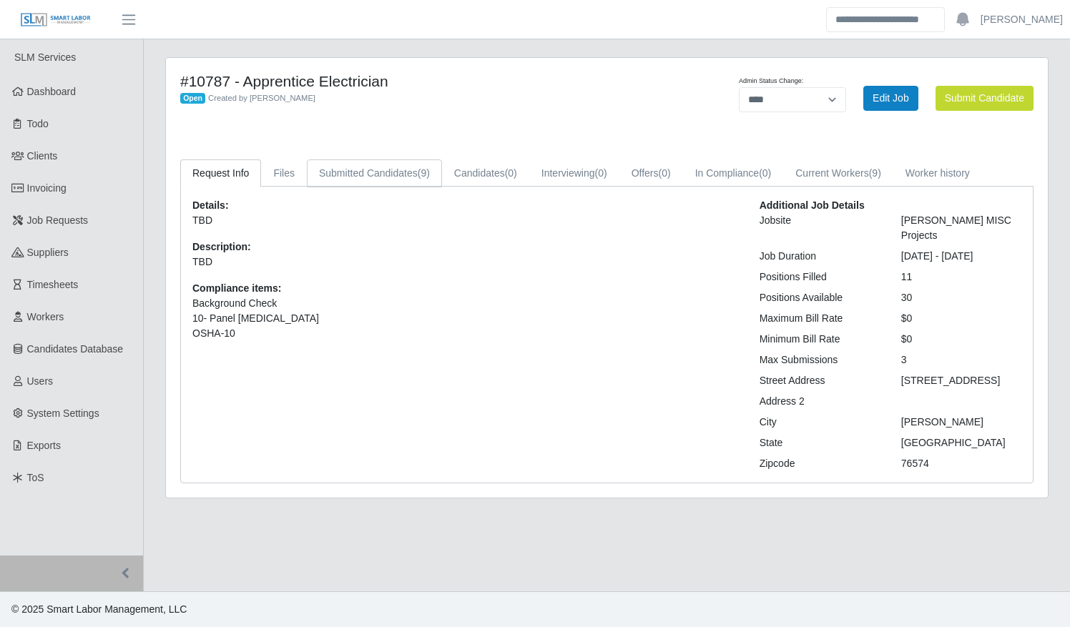
click at [381, 170] on link "Submitted Candidates (9)" at bounding box center [374, 173] width 135 height 28
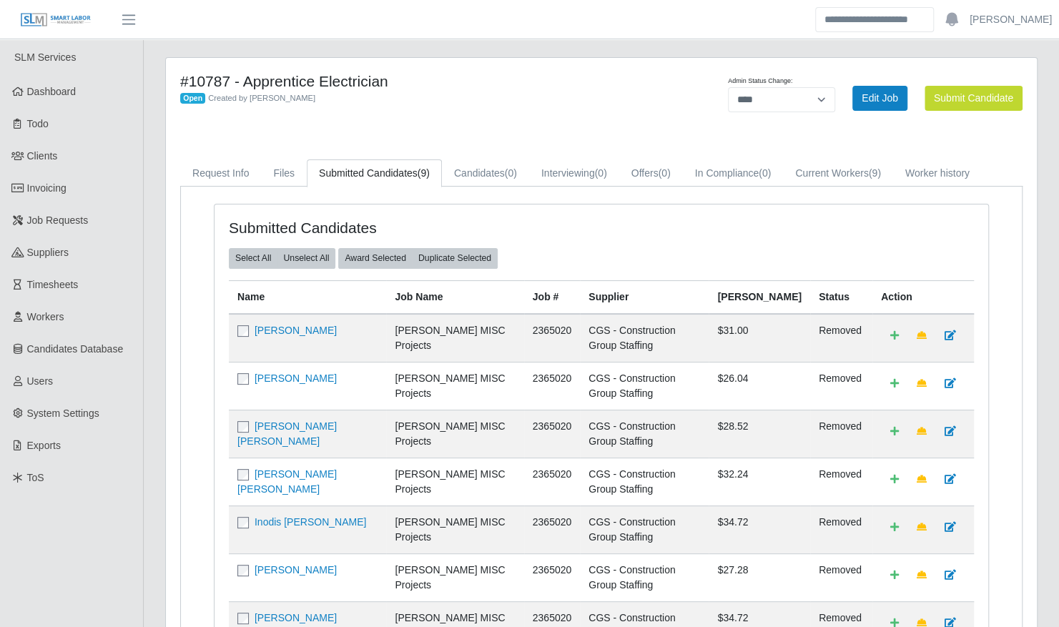
scroll to position [223, 0]
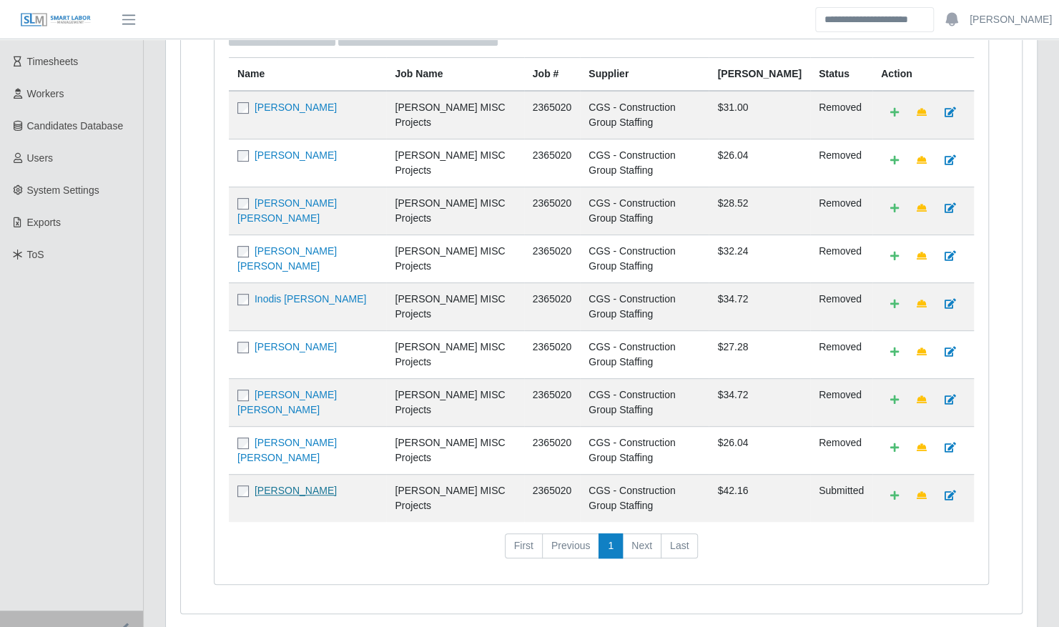
click at [333, 485] on link "[PERSON_NAME]" at bounding box center [296, 490] width 82 height 11
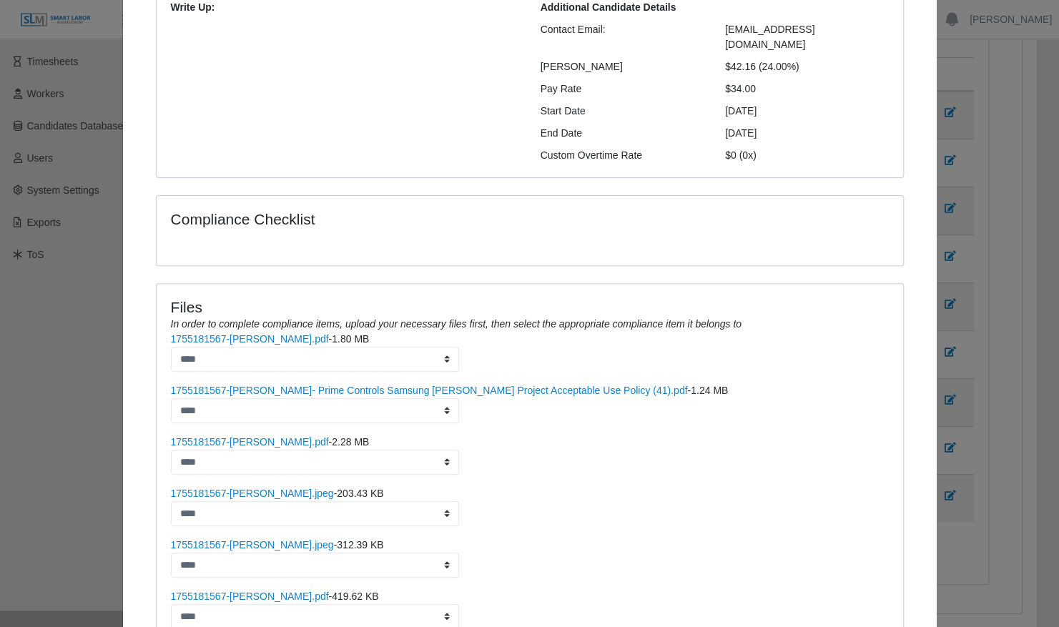
scroll to position [212, 0]
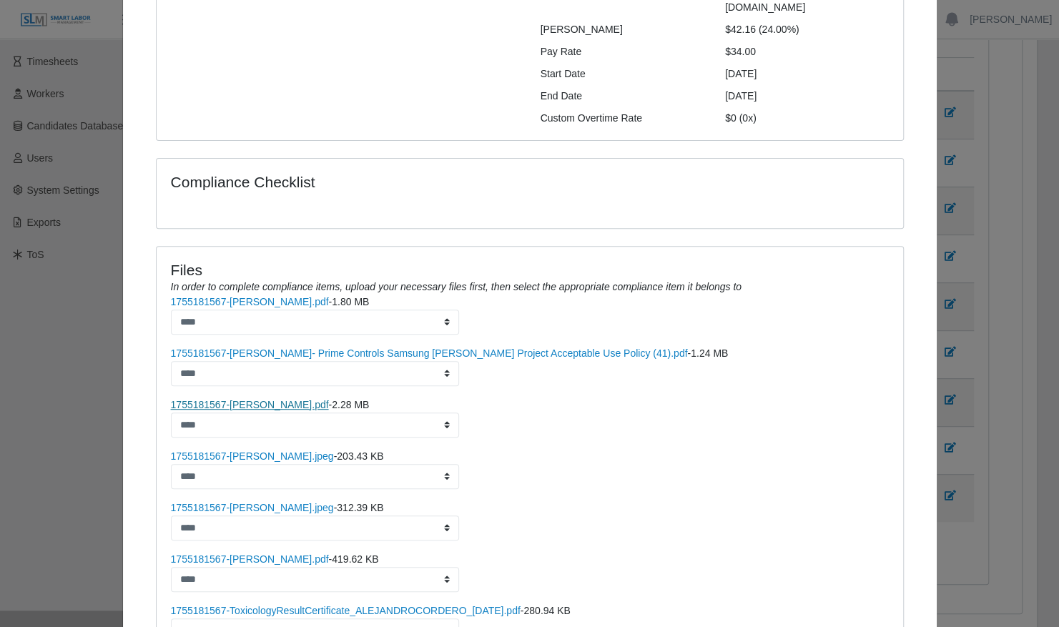
click at [246, 399] on link "1755181567-[PERSON_NAME].pdf" at bounding box center [250, 404] width 158 height 11
click at [243, 346] on li "1755181567-Alejandro- DL.pdf - 1.80 MB ****" at bounding box center [530, 366] width 718 height 40
click at [243, 296] on link "1755181567-[PERSON_NAME].pdf" at bounding box center [250, 301] width 158 height 11
click at [280, 348] on link "1755181567-[PERSON_NAME]- Prime Controls Samsung [PERSON_NAME] Project Acceptab…" at bounding box center [429, 353] width 517 height 11
click at [272, 451] on link "1755181567-[PERSON_NAME].jpeg" at bounding box center [252, 456] width 163 height 11
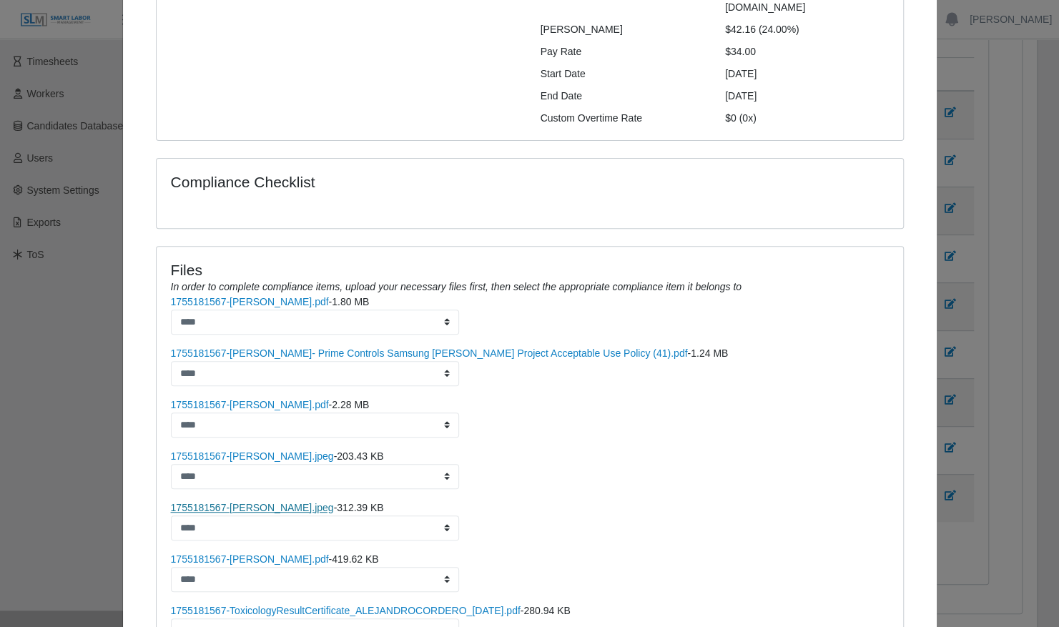
click at [260, 502] on link "1755181567-[PERSON_NAME].jpeg" at bounding box center [252, 507] width 163 height 11
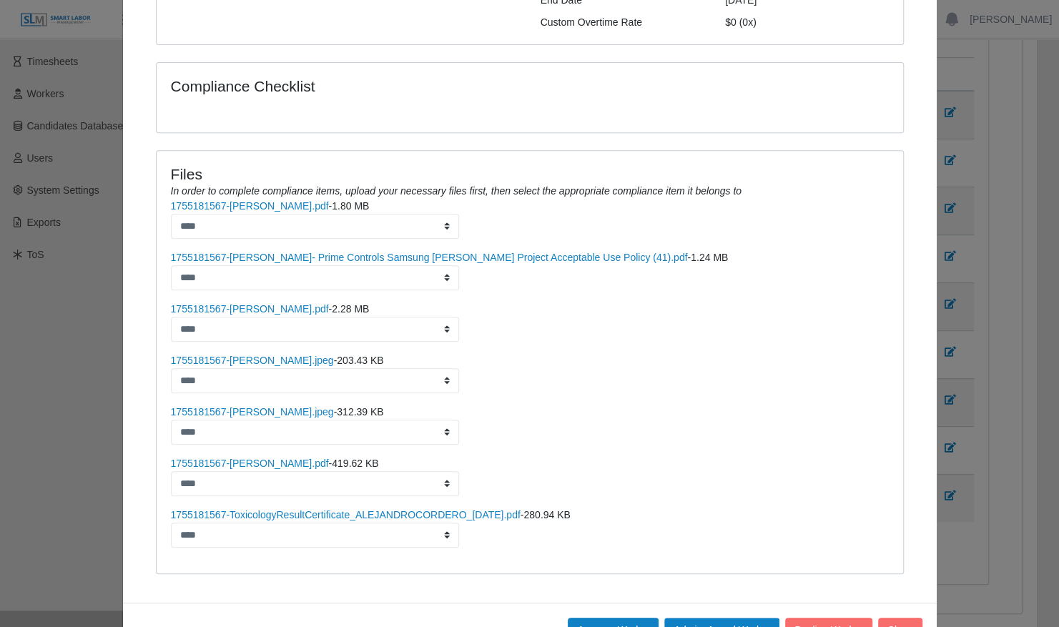
scroll to position [339, 0]
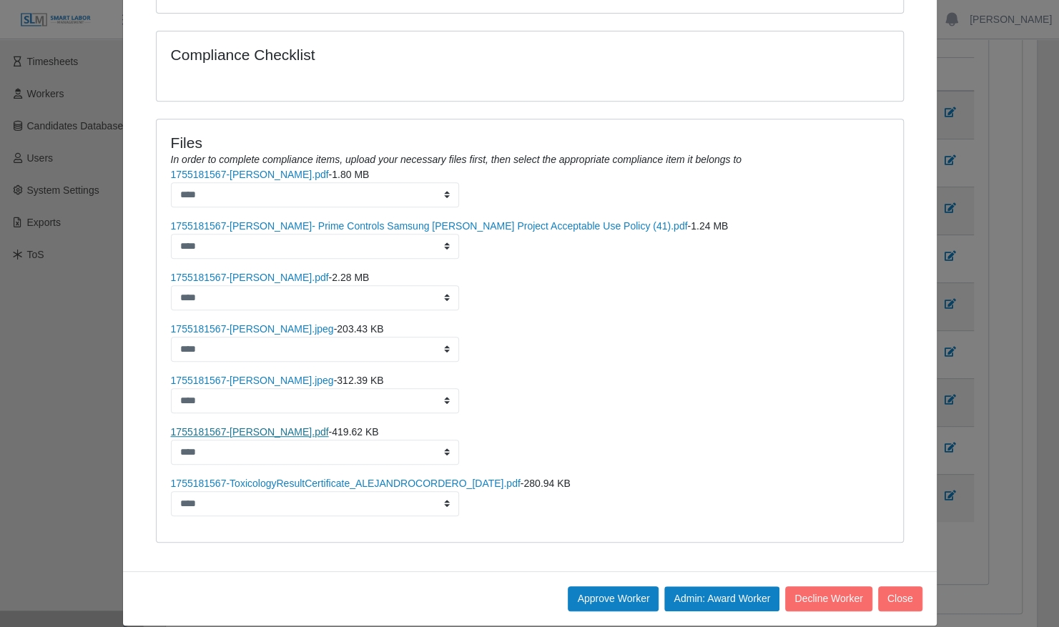
click at [290, 426] on link "1755181567-[PERSON_NAME].pdf" at bounding box center [250, 431] width 158 height 11
click at [320, 478] on link "1755181567-ToxicologyResultCertificate_ALEJANDROCORDERO_08-13-2025.pdf" at bounding box center [346, 483] width 350 height 11
drag, startPoint x: 719, startPoint y: 577, endPoint x: 592, endPoint y: 56, distance: 536.7
click at [719, 586] on button "Admin: Award Worker" at bounding box center [721, 598] width 115 height 25
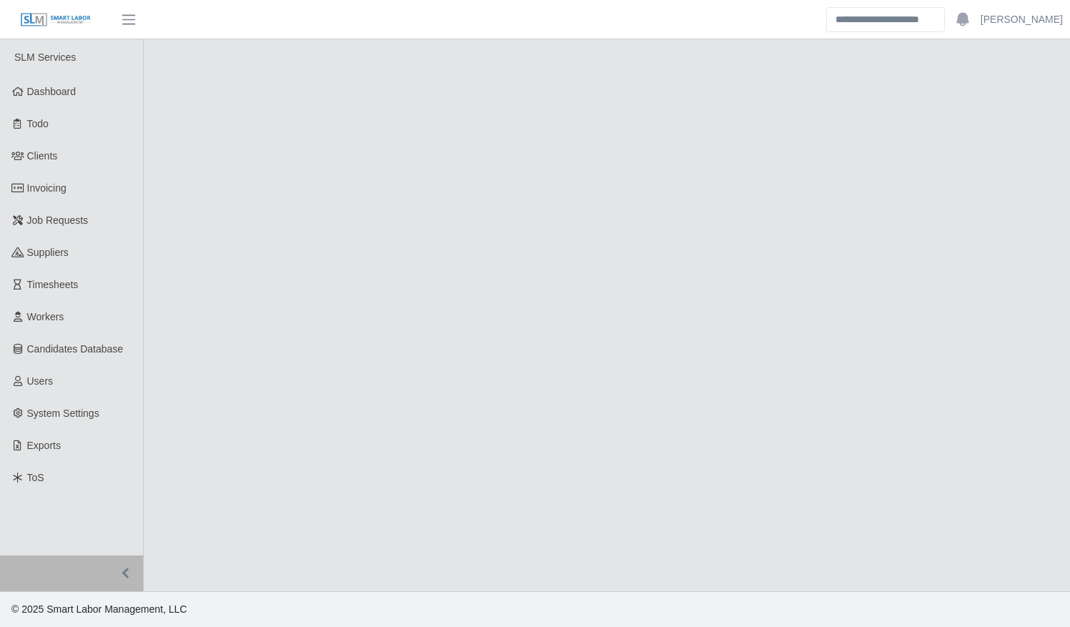
select select "****"
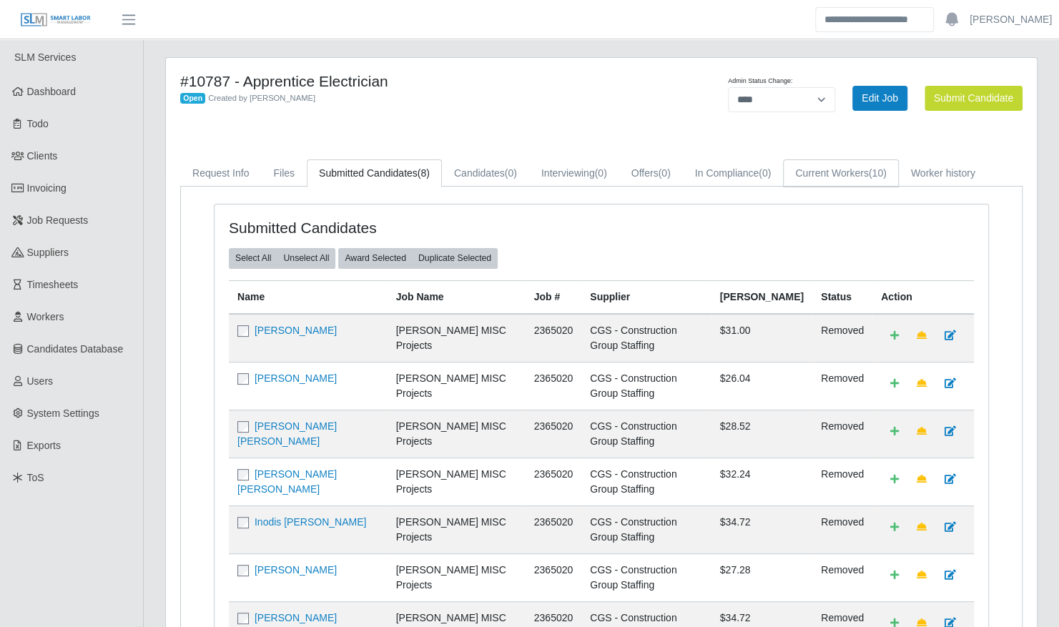
drag, startPoint x: 837, startPoint y: 171, endPoint x: 772, endPoint y: 227, distance: 86.7
click at [837, 171] on link "Current Workers (10)" at bounding box center [840, 173] width 115 height 28
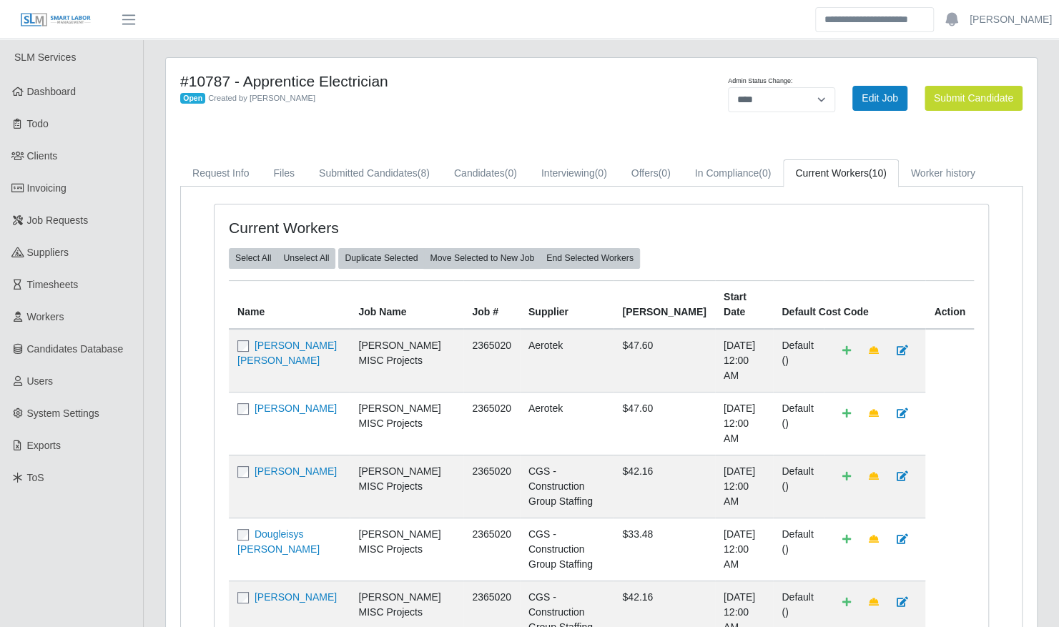
scroll to position [335, 0]
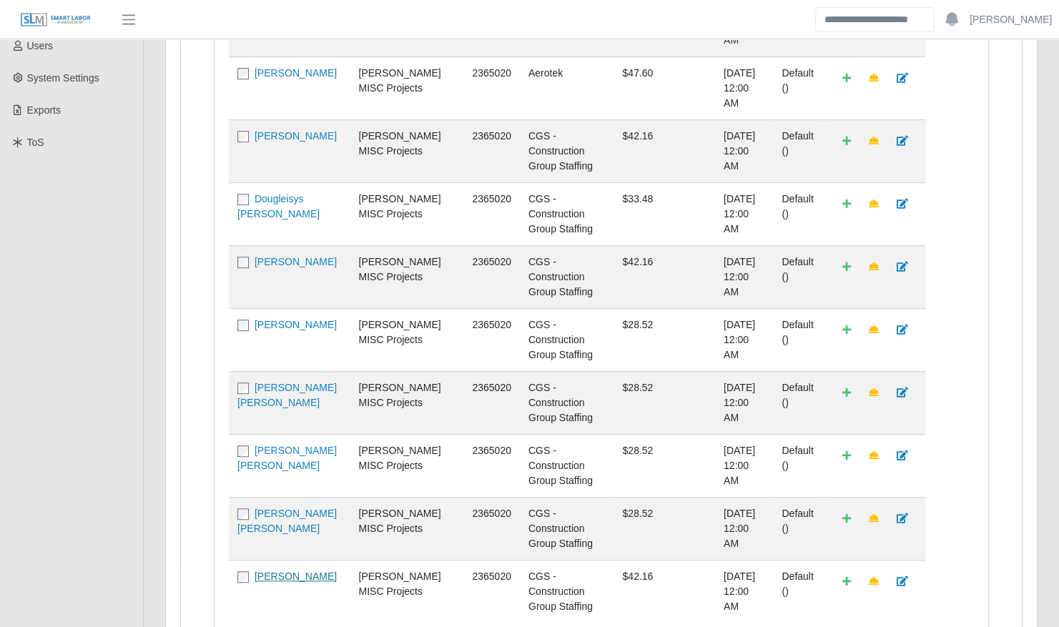
click at [294, 571] on link "[PERSON_NAME]" at bounding box center [296, 576] width 82 height 11
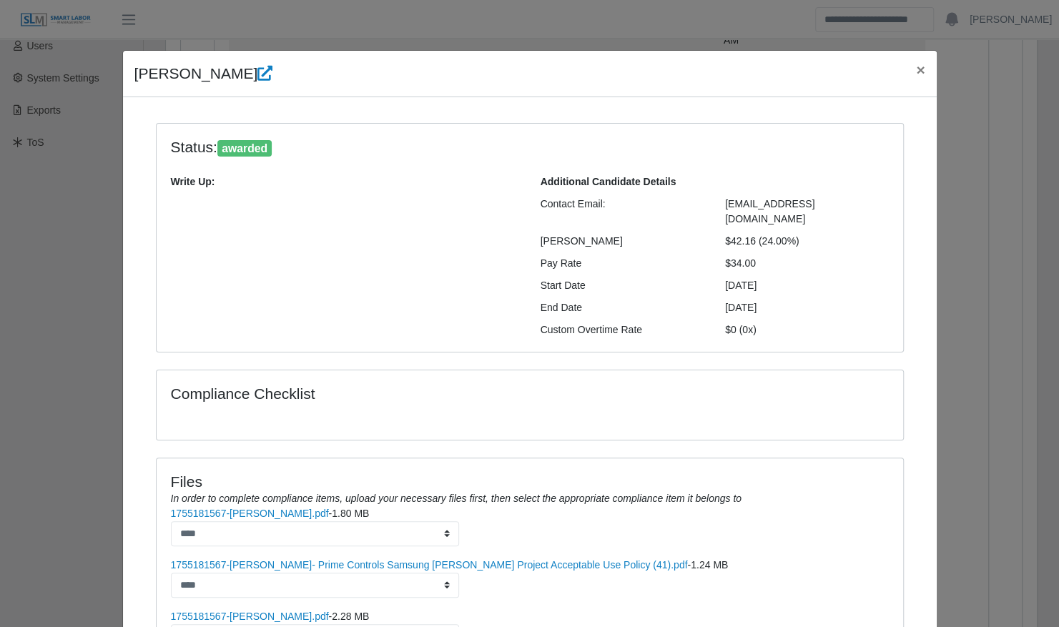
scroll to position [339, 0]
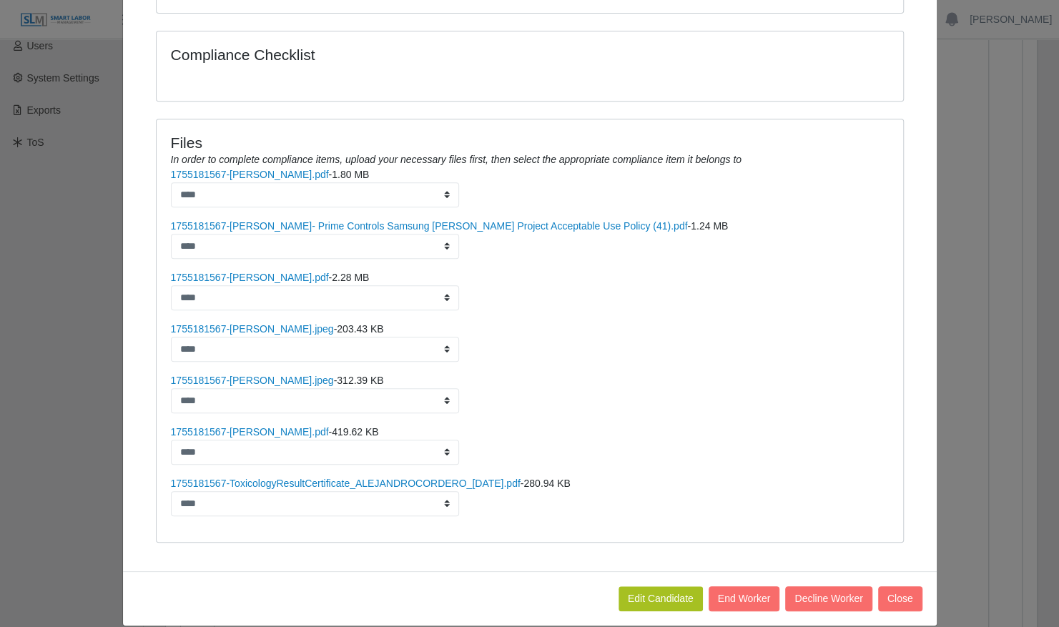
click at [286, 375] on link "1755181567-[PERSON_NAME].jpeg" at bounding box center [252, 380] width 163 height 11
click at [897, 586] on button "Close" at bounding box center [900, 598] width 44 height 25
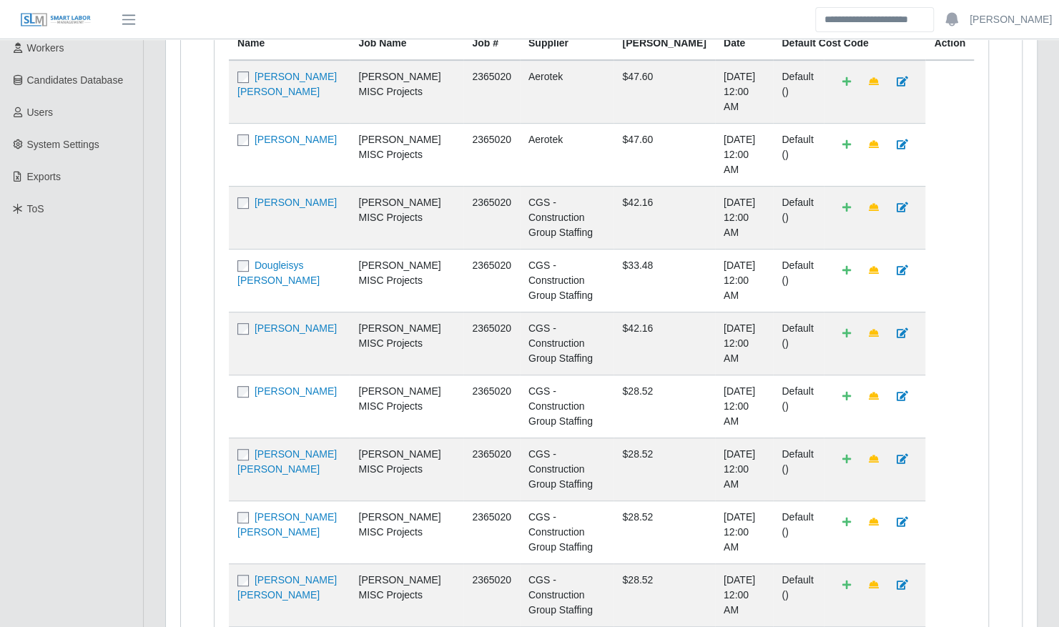
scroll to position [335, 0]
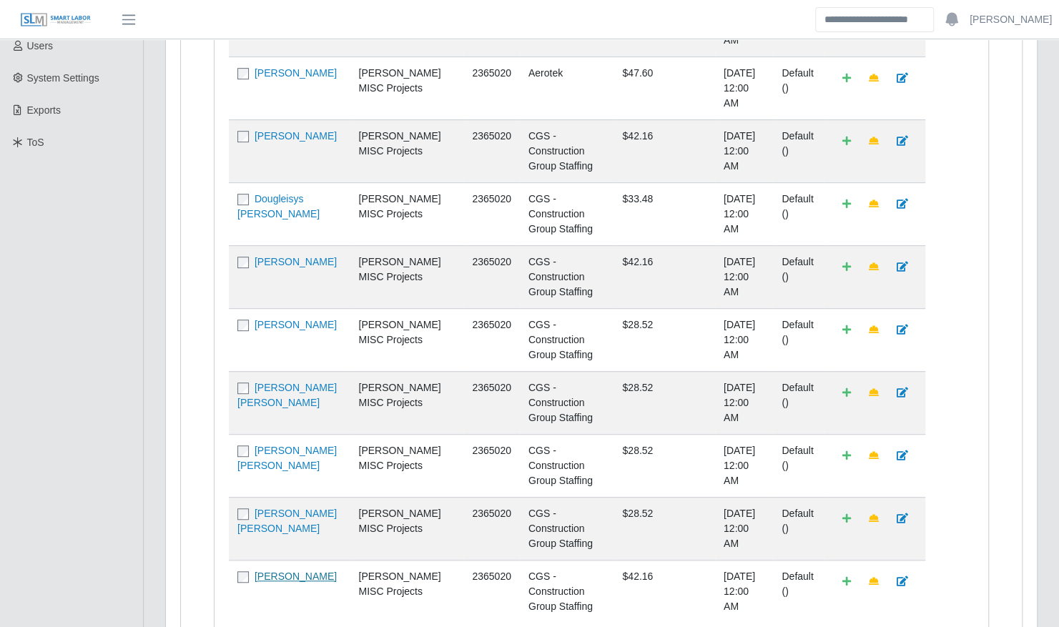
click at [325, 571] on link "[PERSON_NAME]" at bounding box center [296, 576] width 82 height 11
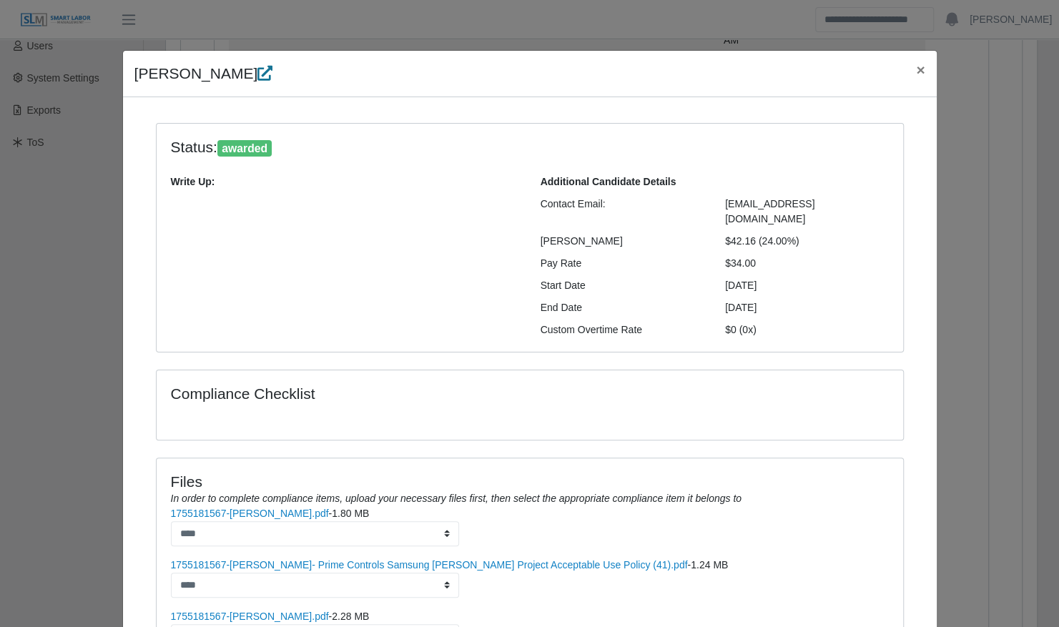
click at [272, 74] on icon at bounding box center [264, 73] width 15 height 15
click at [916, 69] on span "×" at bounding box center [920, 70] width 9 height 16
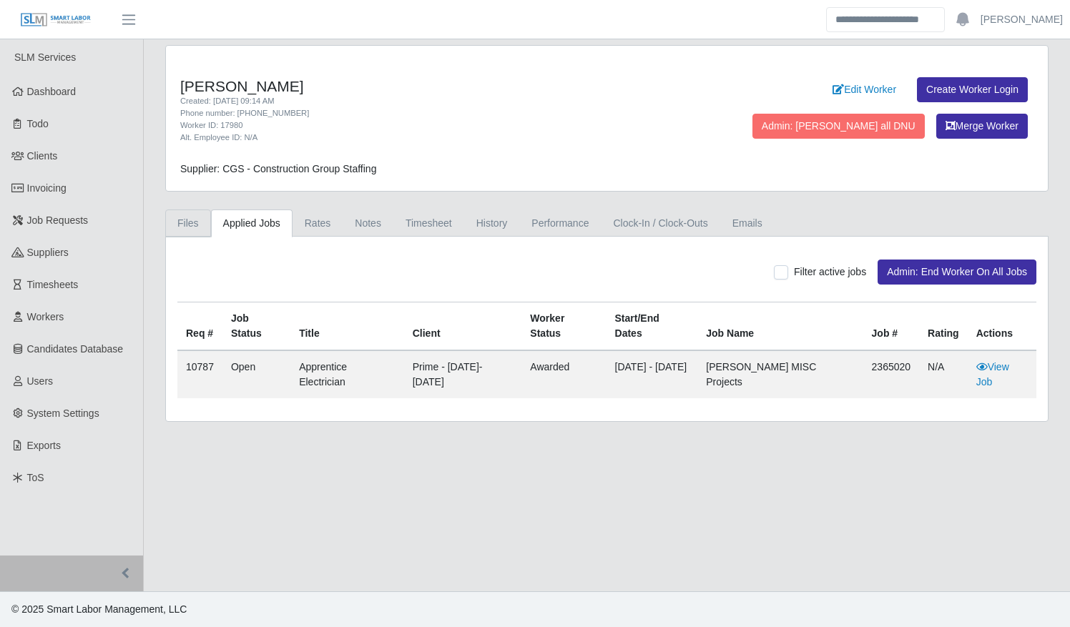
click at [184, 230] on link "Files" at bounding box center [188, 224] width 46 height 28
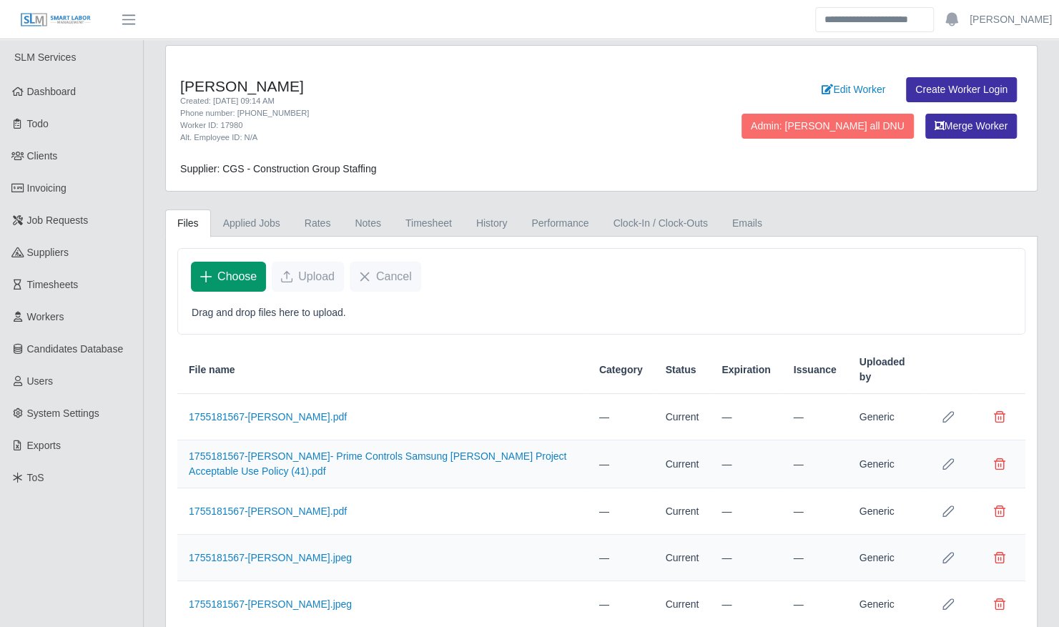
click at [242, 275] on span "Choose" at bounding box center [236, 276] width 39 height 17
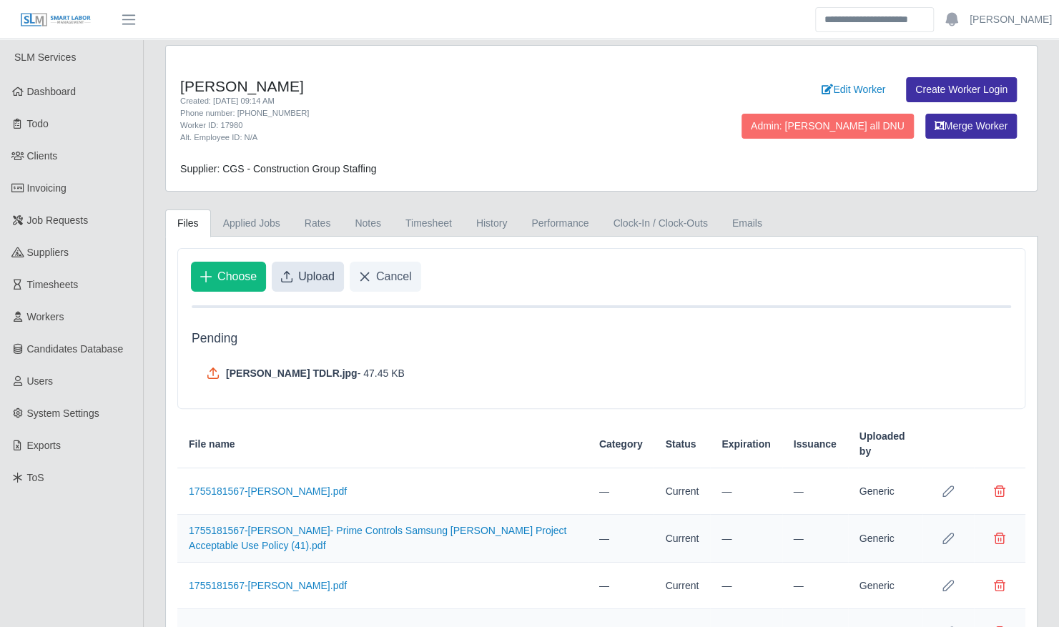
click at [304, 268] on span "Upload" at bounding box center [316, 276] width 36 height 17
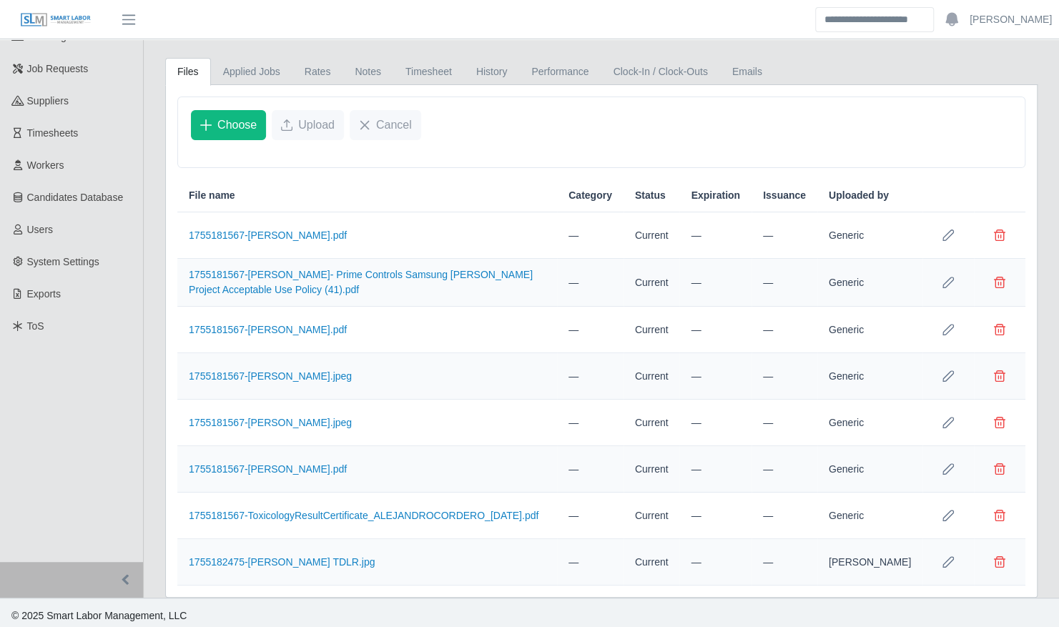
scroll to position [153, 0]
click at [312, 416] on link "1755181567-[PERSON_NAME].jpeg" at bounding box center [270, 421] width 163 height 11
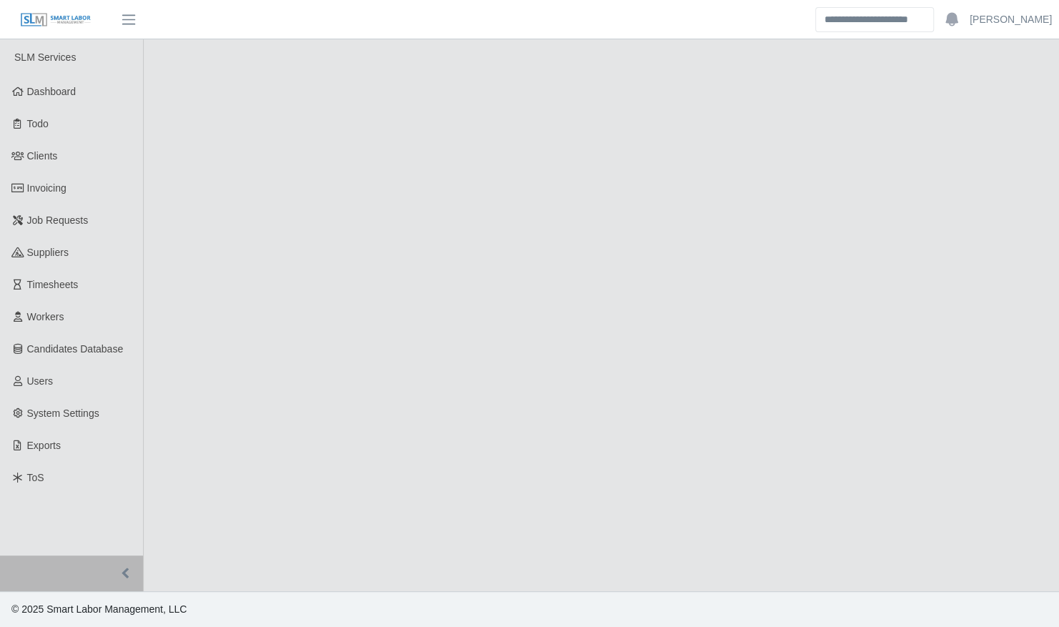
select select "****"
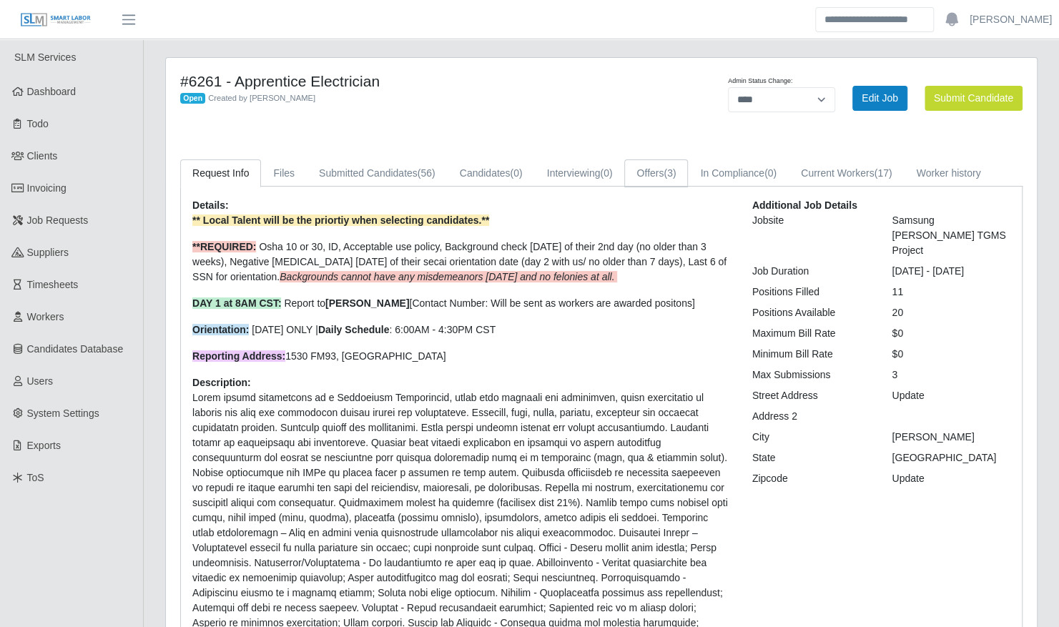
click at [670, 168] on span "(3)" at bounding box center [670, 172] width 12 height 11
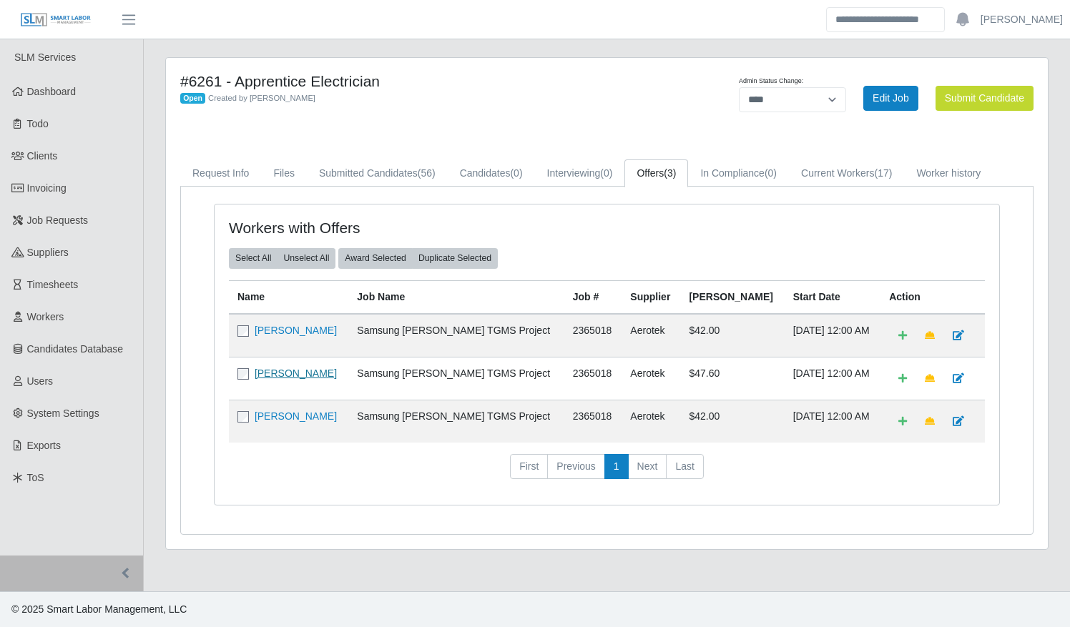
click at [293, 369] on link "[PERSON_NAME]" at bounding box center [296, 373] width 82 height 11
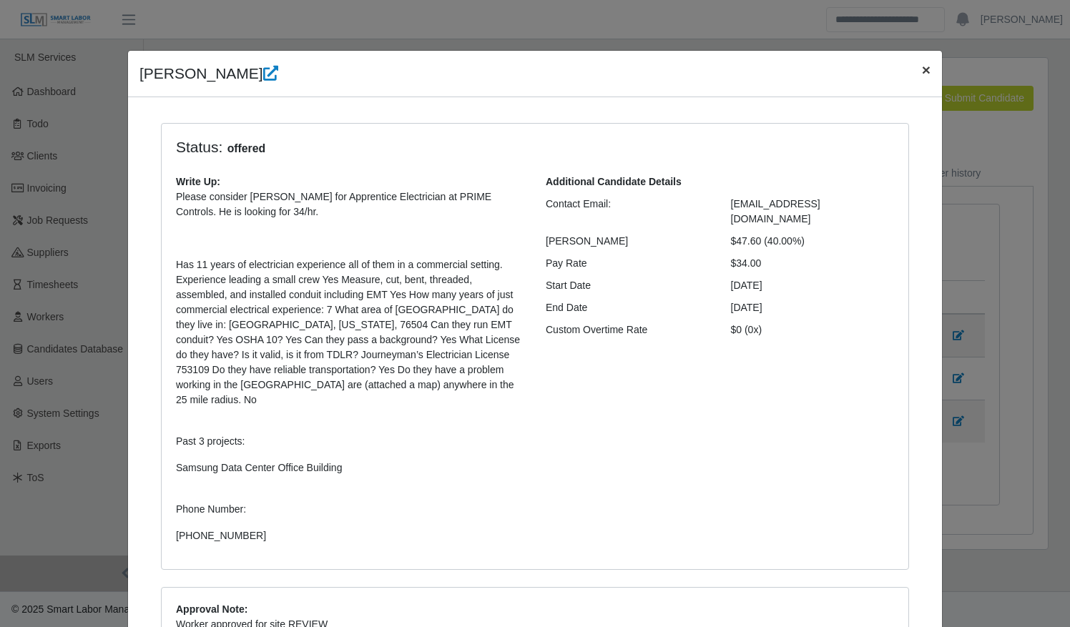
click at [922, 70] on span "×" at bounding box center [926, 70] width 9 height 16
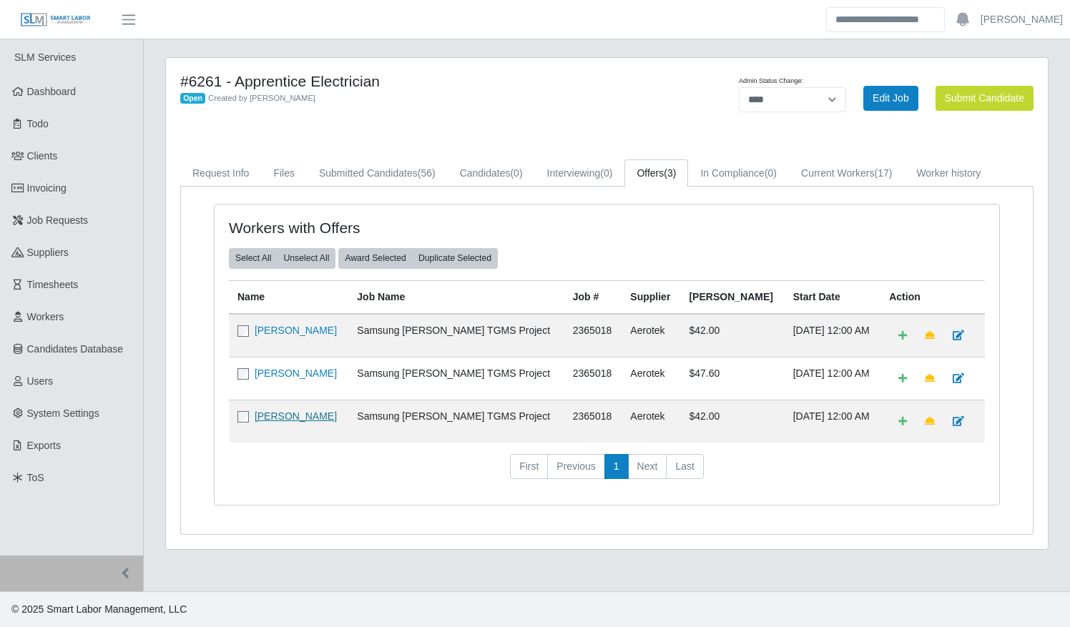
click at [328, 411] on link "[PERSON_NAME]" at bounding box center [296, 416] width 82 height 11
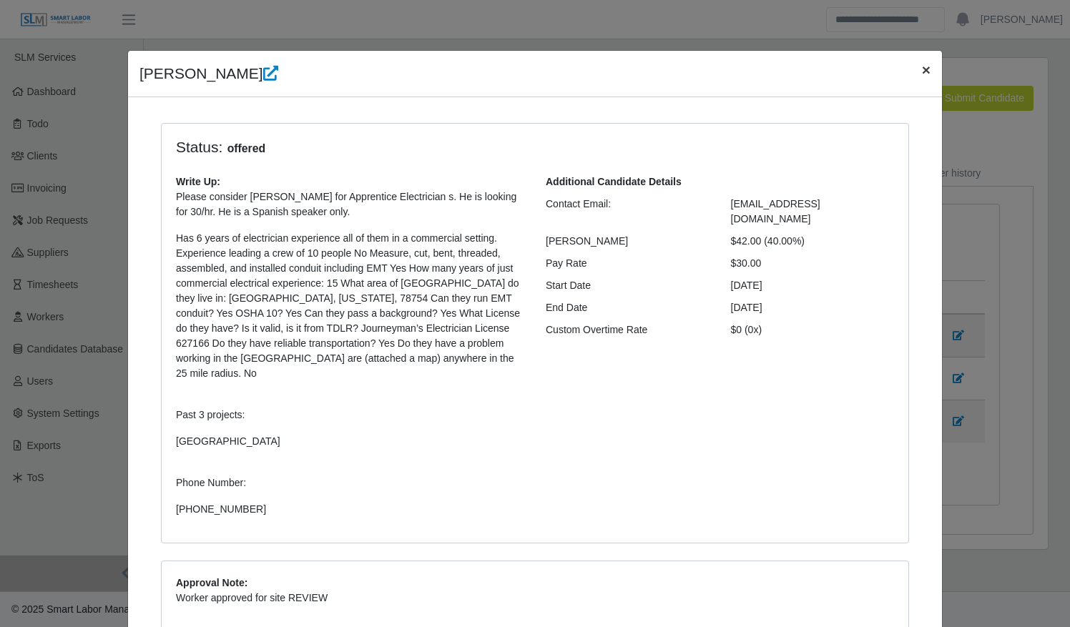
click at [922, 76] on span "×" at bounding box center [926, 70] width 9 height 16
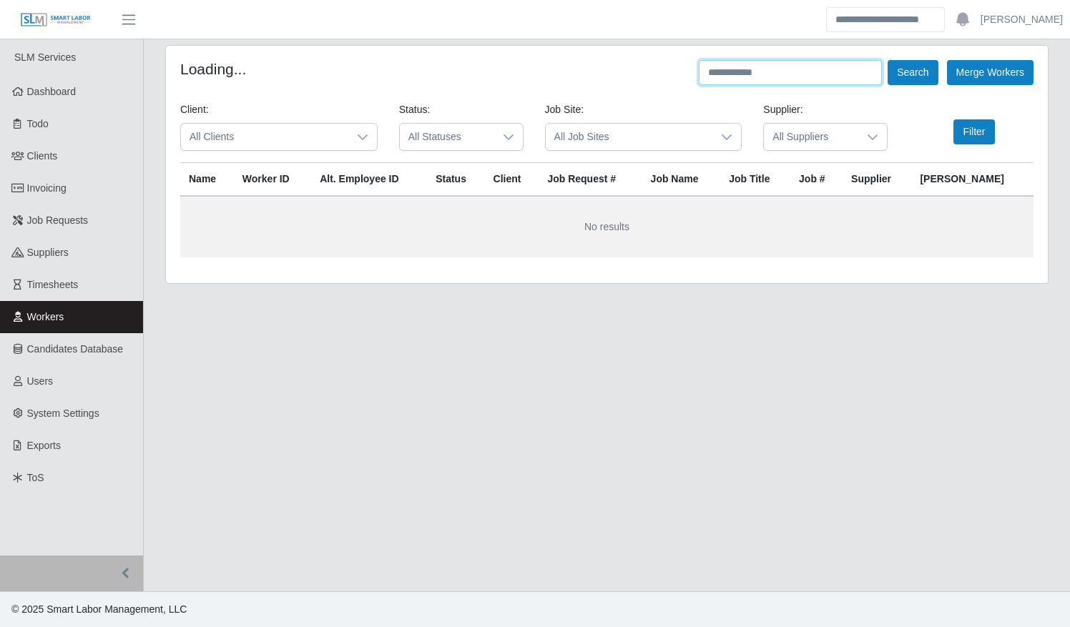
click at [760, 76] on input "text" at bounding box center [790, 72] width 183 height 25
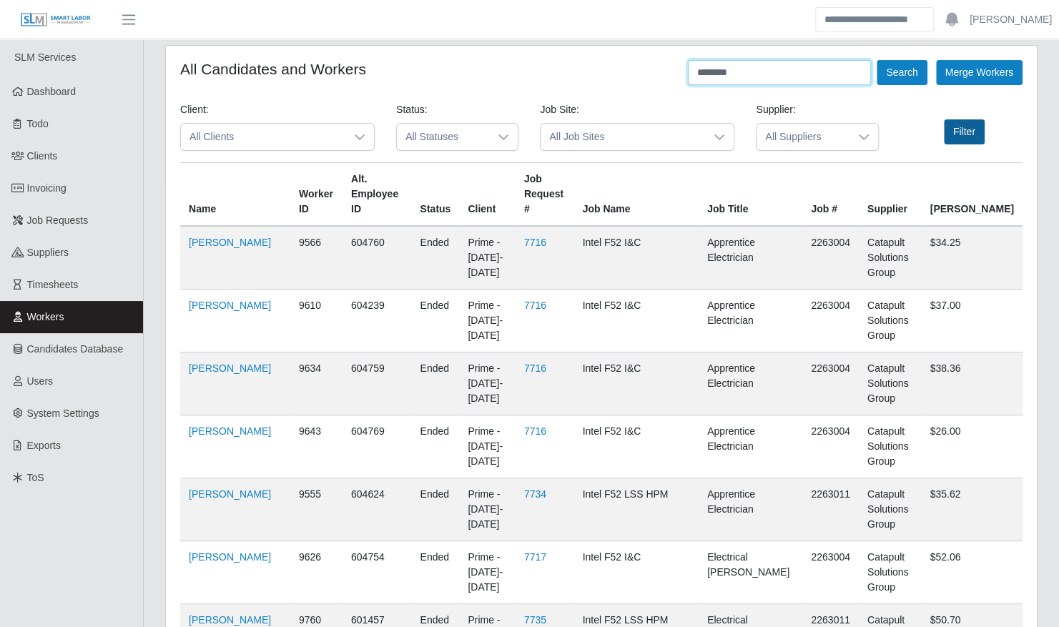
type input "********"
click at [960, 129] on button "Filter" at bounding box center [964, 131] width 41 height 25
click at [960, 132] on button "Filter" at bounding box center [964, 131] width 41 height 25
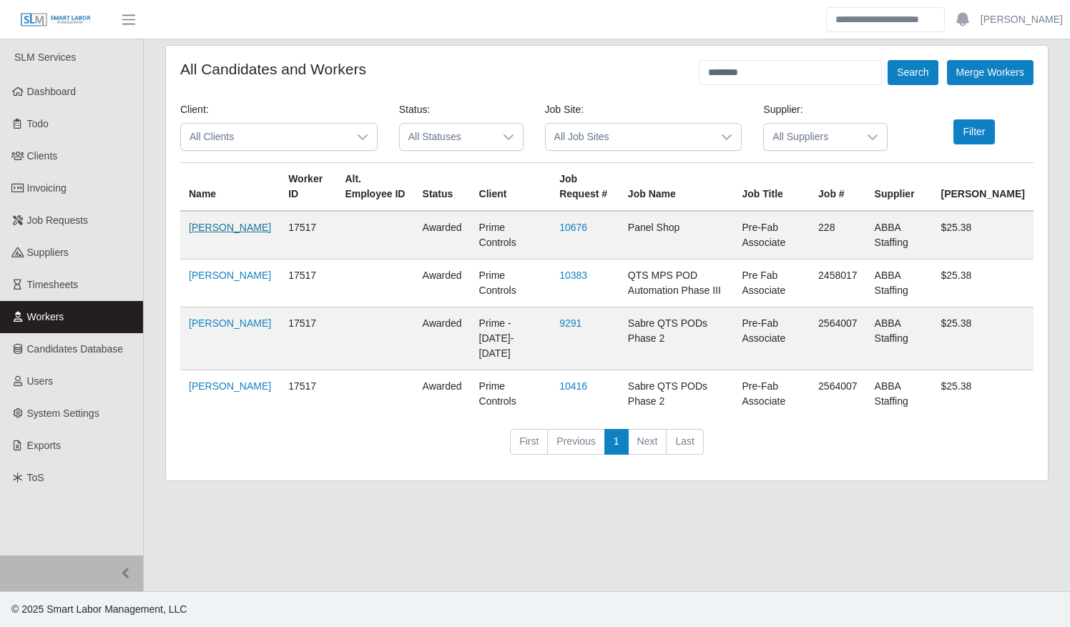
click at [215, 224] on link "Taporsha Mouncil" at bounding box center [230, 227] width 82 height 11
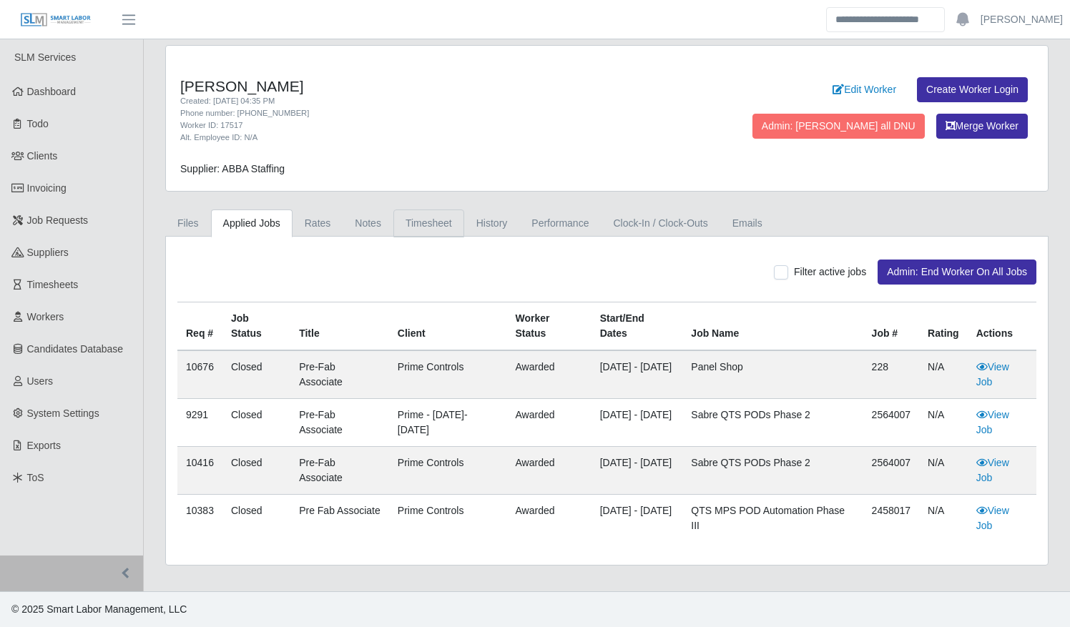
click at [428, 215] on link "Timesheet" at bounding box center [428, 224] width 71 height 28
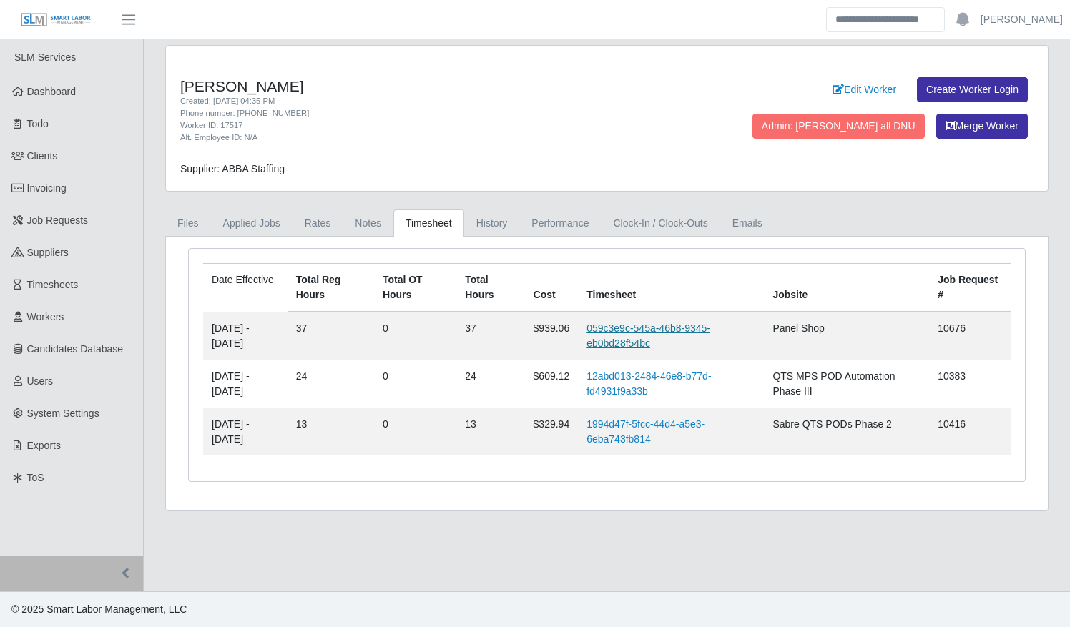
click at [635, 325] on link "059c3e9c-545a-46b8-9345-eb0bd28f54bc" at bounding box center [648, 336] width 124 height 26
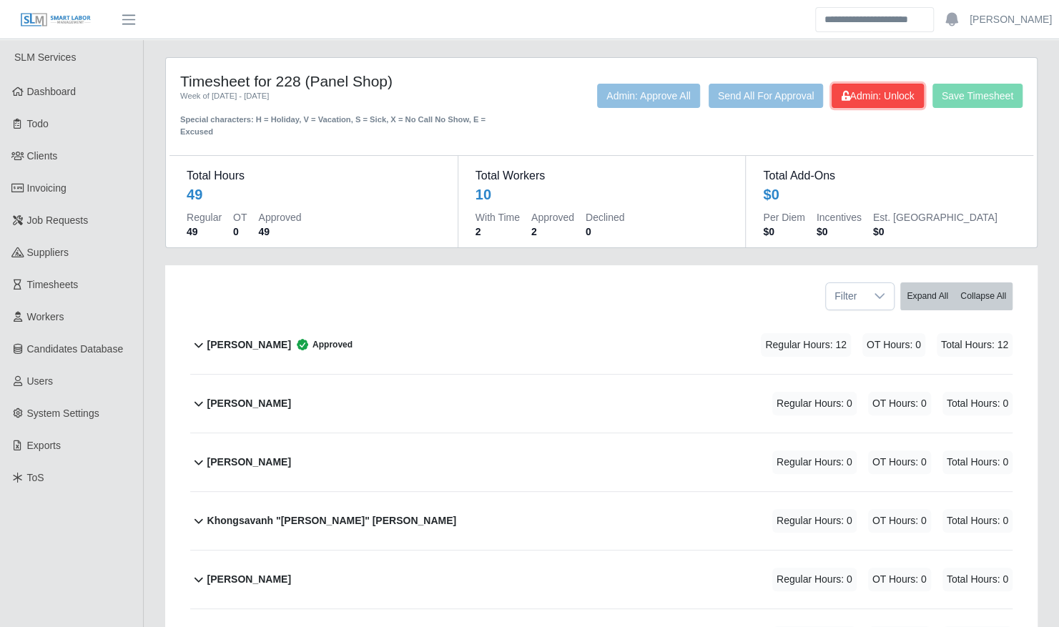
click at [871, 92] on span "Admin: Unlock" at bounding box center [877, 95] width 73 height 11
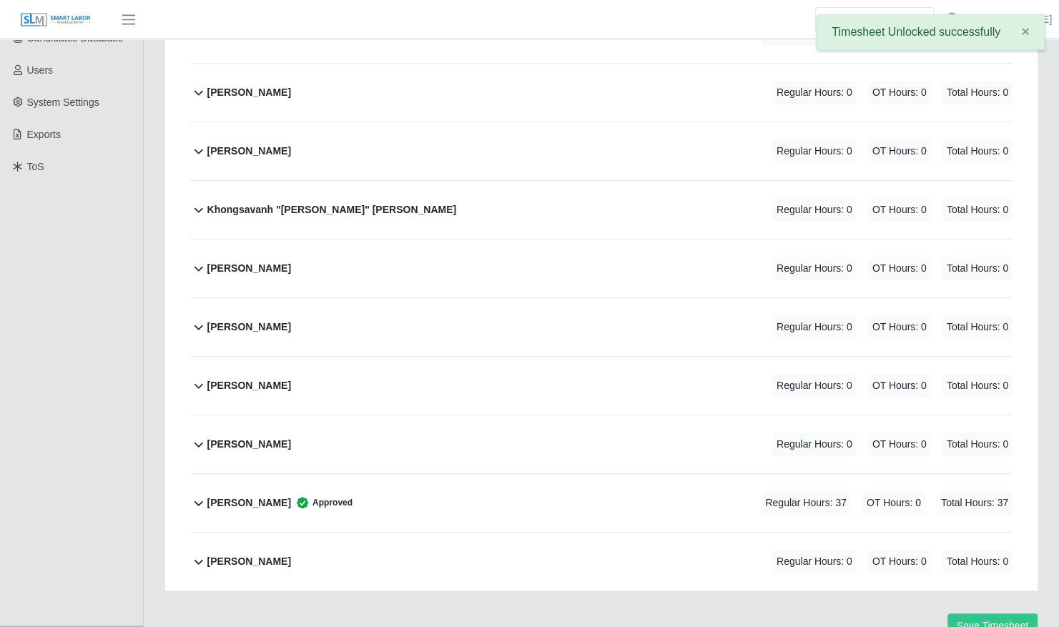
scroll to position [365, 0]
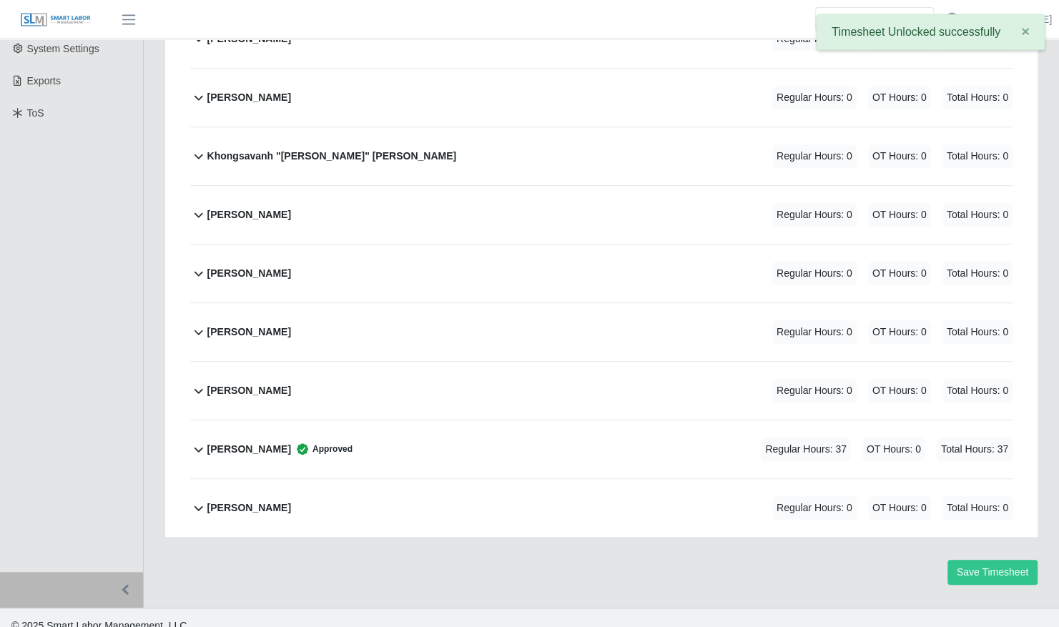
click at [539, 421] on div "Taporsha Mouncil Approved Regular Hours: 37 OT Hours: 0 Total Hours: 37" at bounding box center [609, 450] width 805 height 58
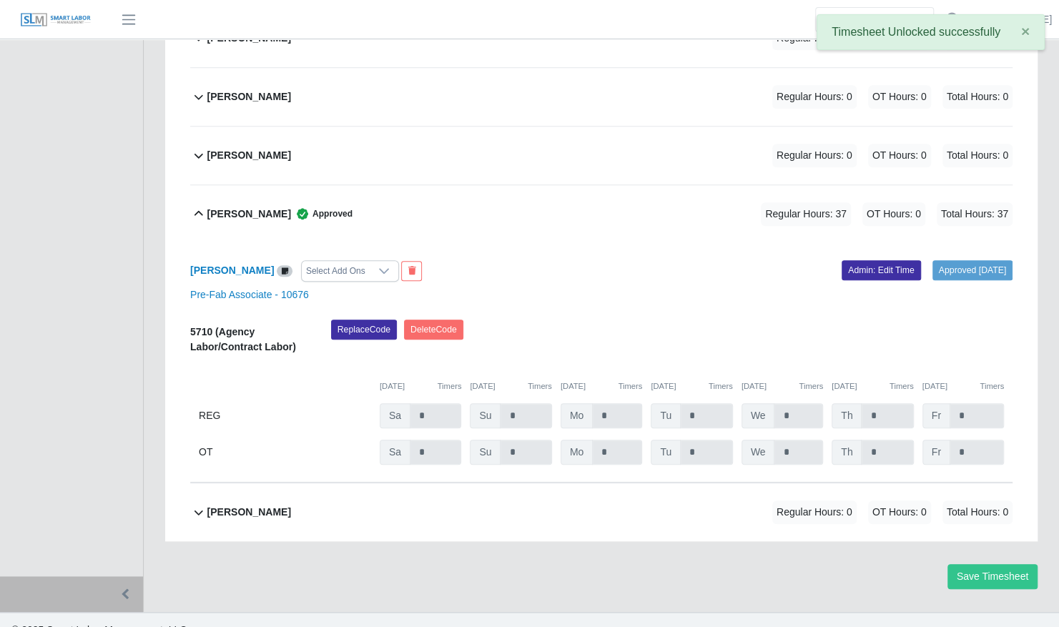
scroll to position [604, 0]
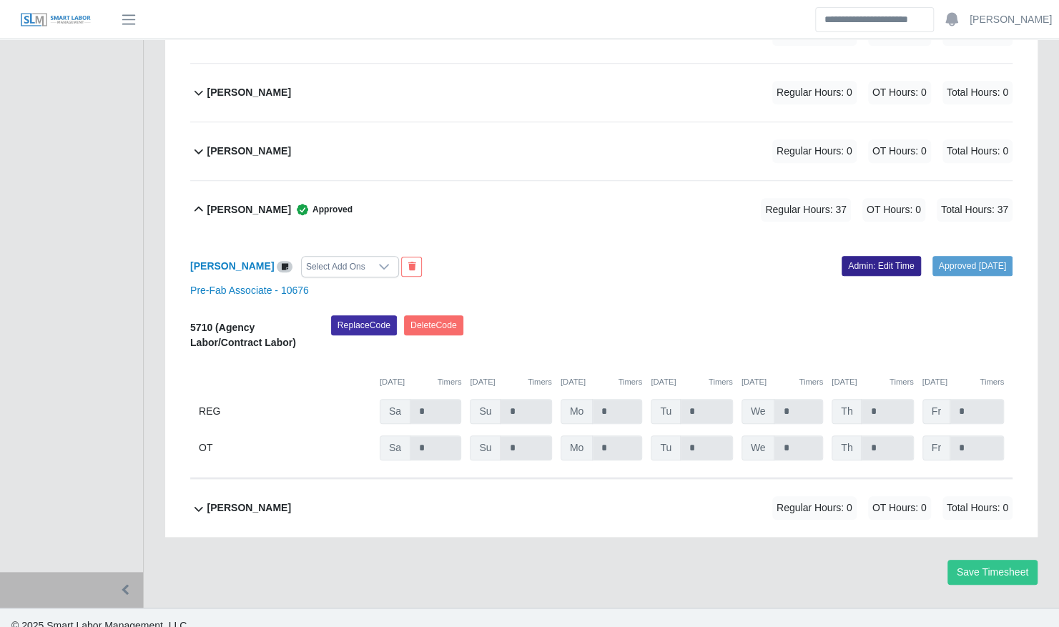
click at [886, 256] on link "Admin: Edit Time" at bounding box center [881, 266] width 79 height 20
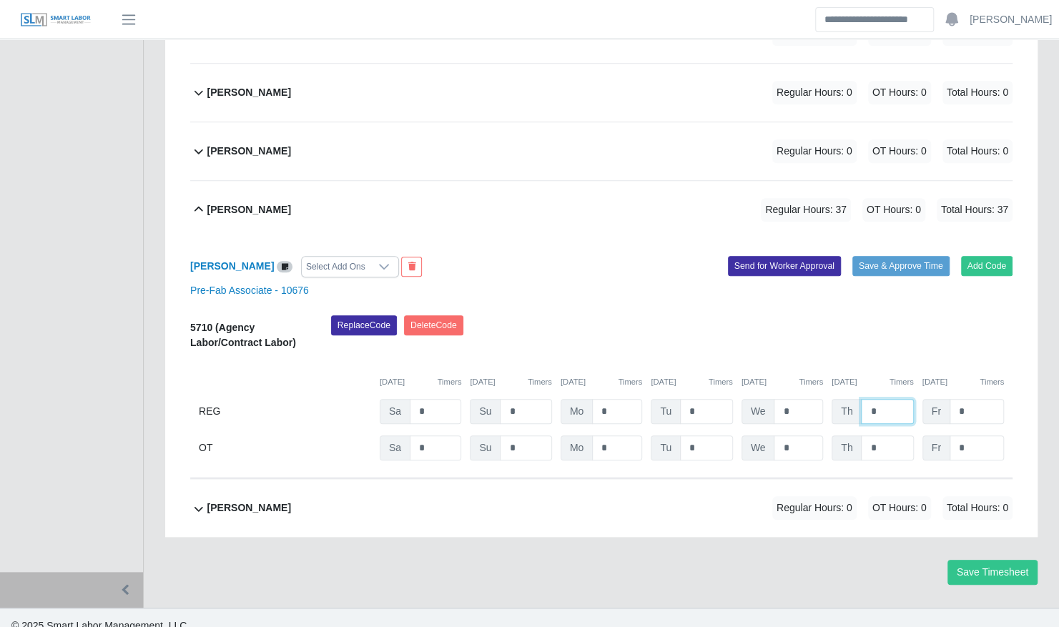
drag, startPoint x: 890, startPoint y: 395, endPoint x: 842, endPoint y: 387, distance: 48.6
click at [0, 0] on div "Th *" at bounding box center [0, 0] width 0 height 0
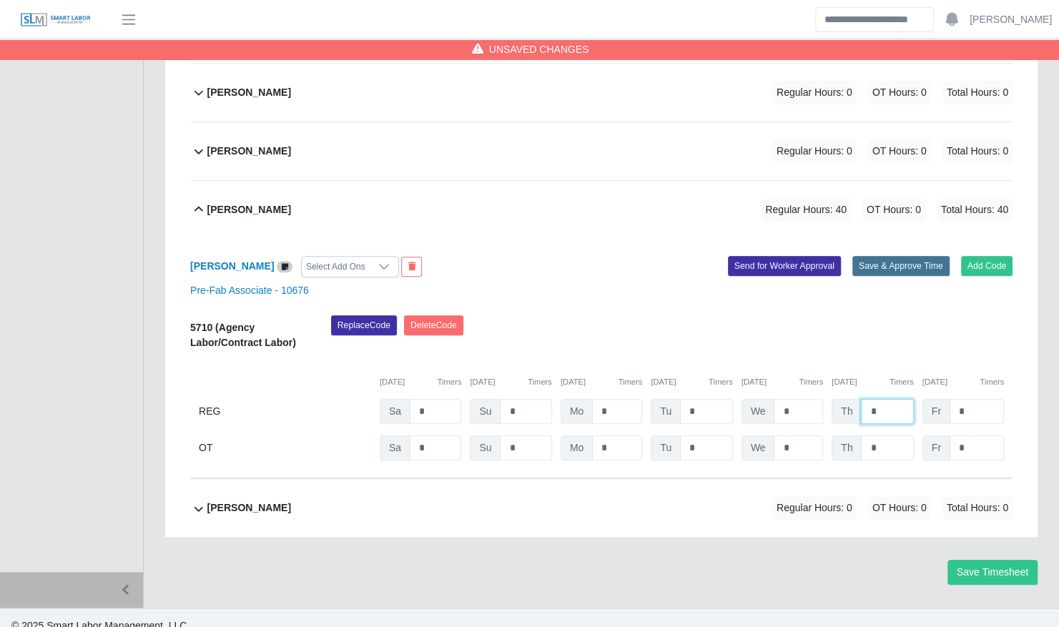
type input "*"
click at [888, 256] on button "Save & Approve Time" at bounding box center [900, 266] width 97 height 20
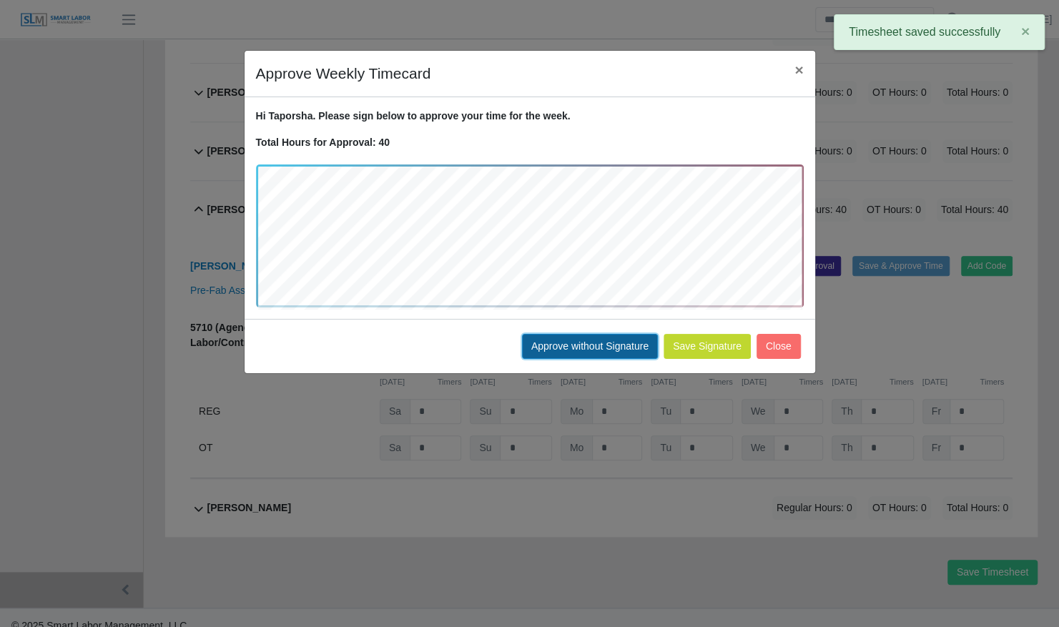
click at [566, 345] on button "Approve without Signature" at bounding box center [590, 346] width 136 height 25
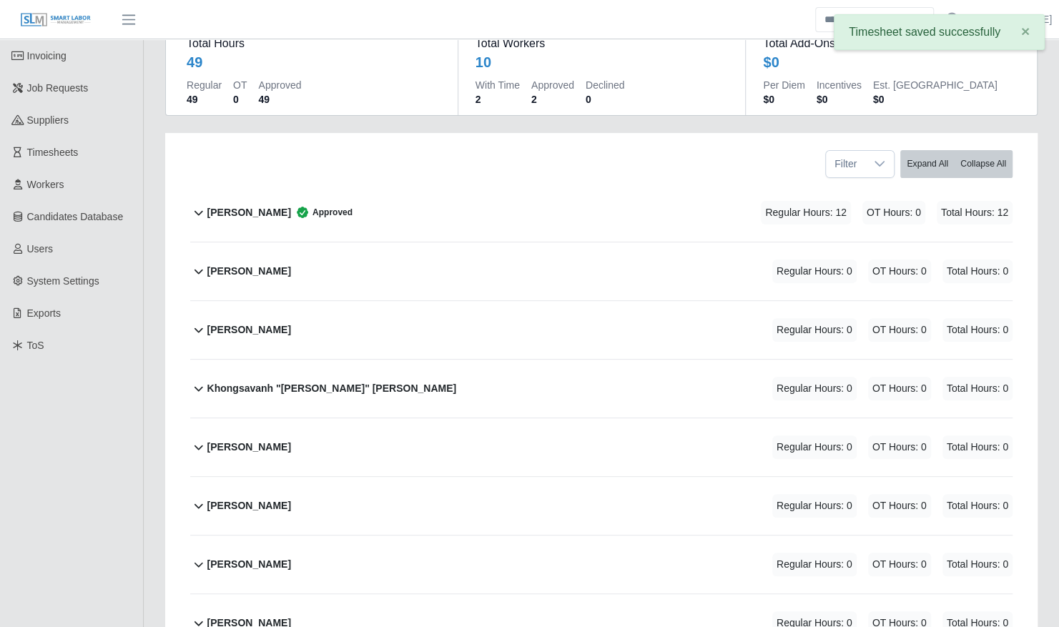
scroll to position [0, 0]
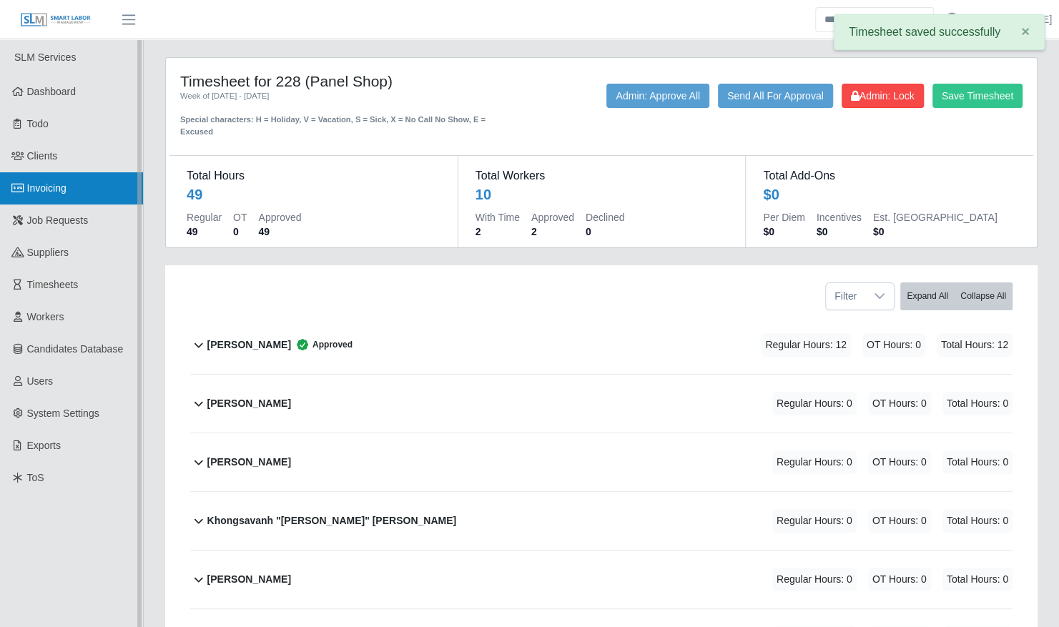
click at [36, 184] on span "Invoicing" at bounding box center [46, 187] width 39 height 11
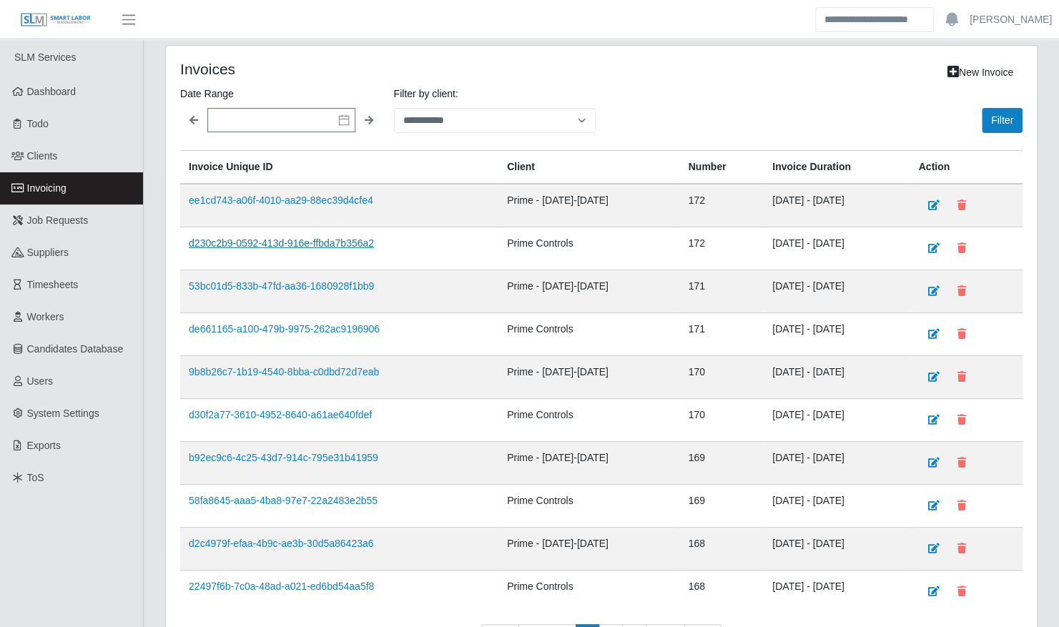
click at [297, 242] on link "d230c2b9-0592-413d-916e-ffbda7b356a2" at bounding box center [281, 242] width 185 height 11
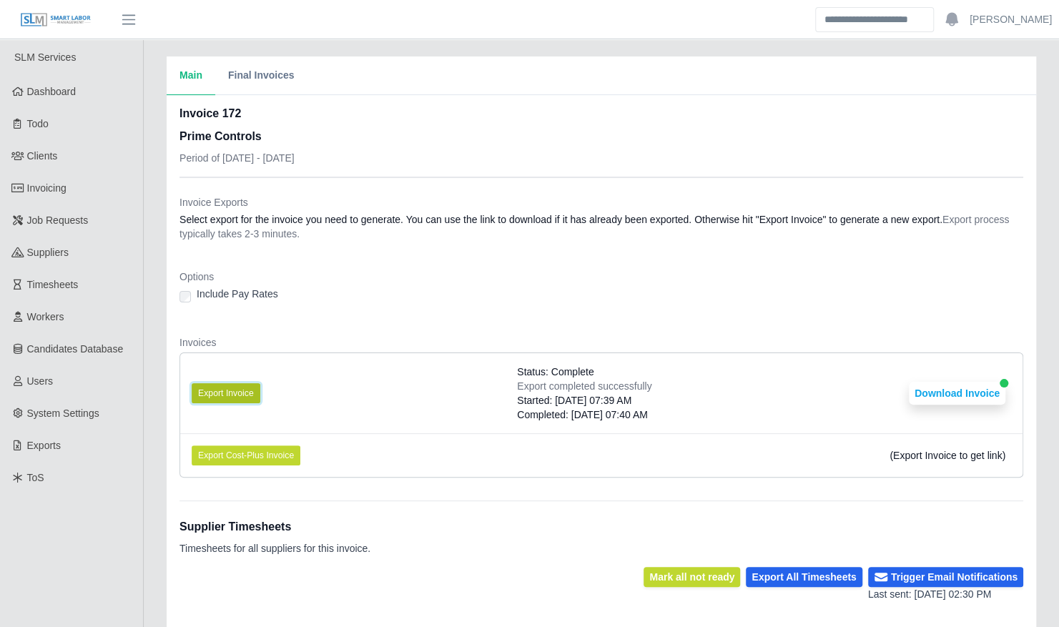
click at [223, 383] on button "Export Invoice" at bounding box center [226, 393] width 69 height 20
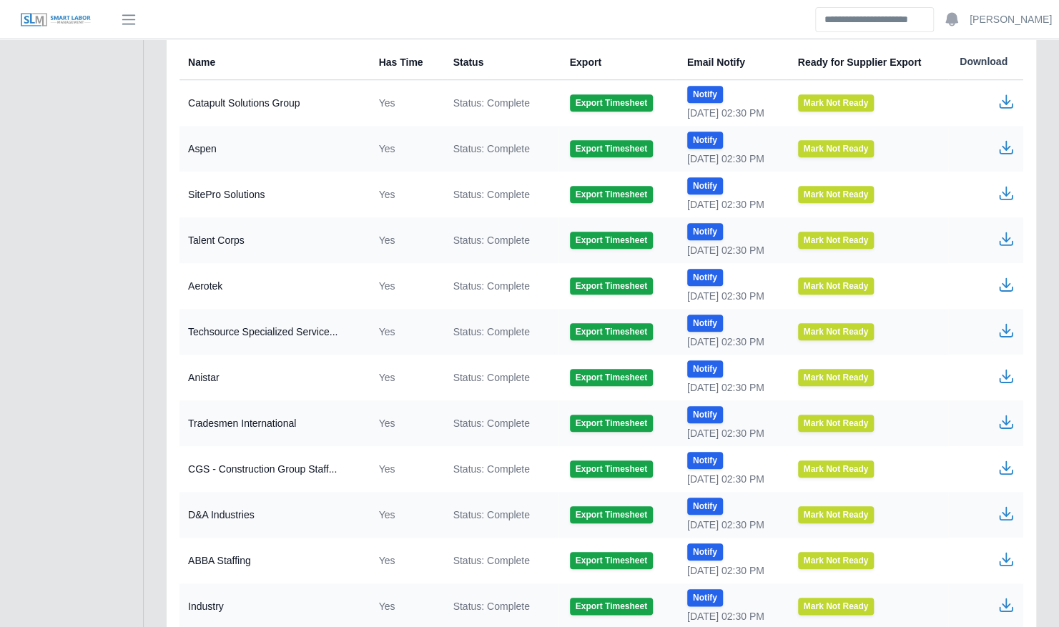
scroll to position [598, 0]
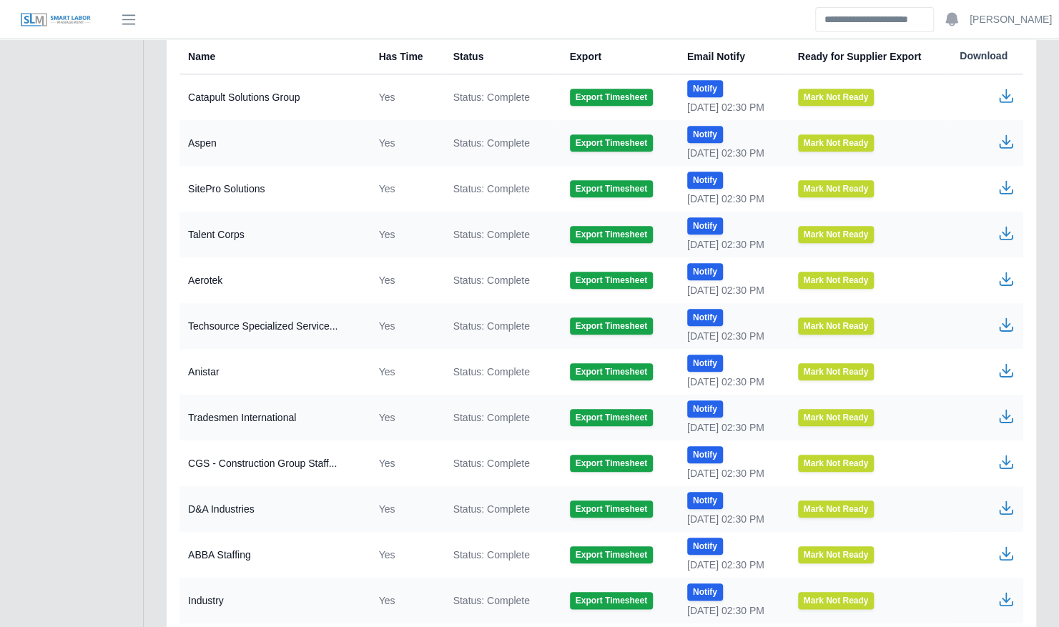
click at [1009, 552] on icon "button" at bounding box center [1006, 553] width 17 height 17
